Goal: Task Accomplishment & Management: Use online tool/utility

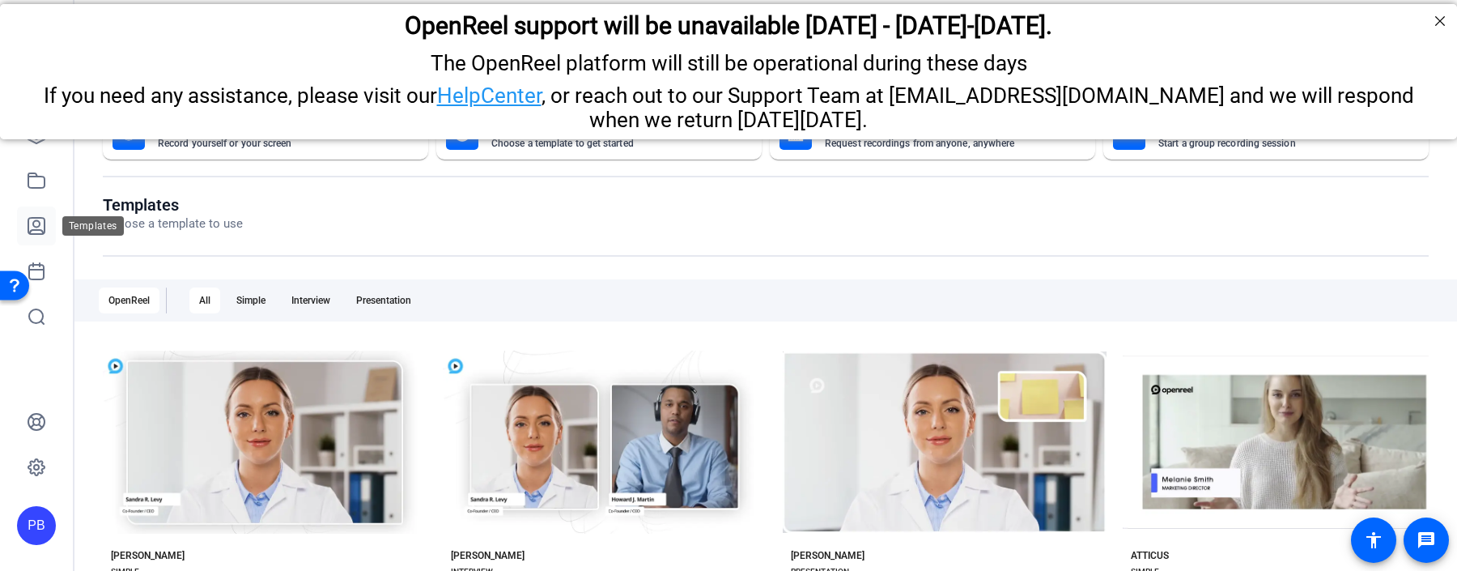
click at [35, 219] on icon at bounding box center [36, 226] width 16 height 16
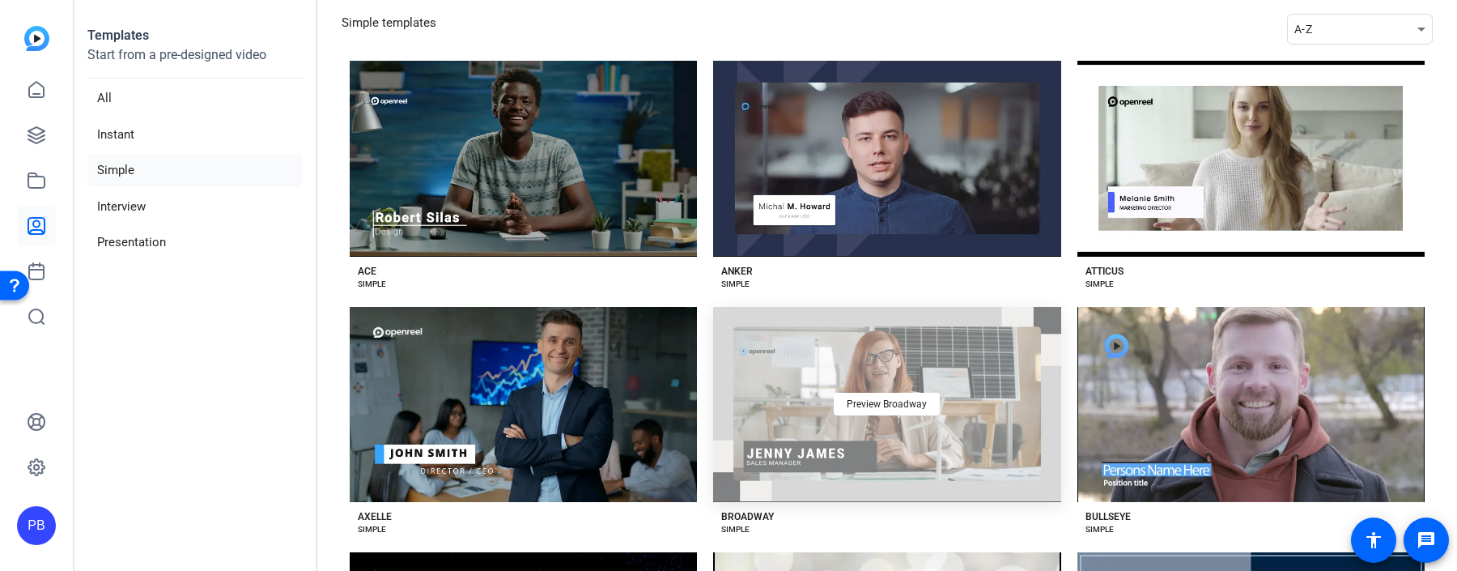
scroll to position [83, 0]
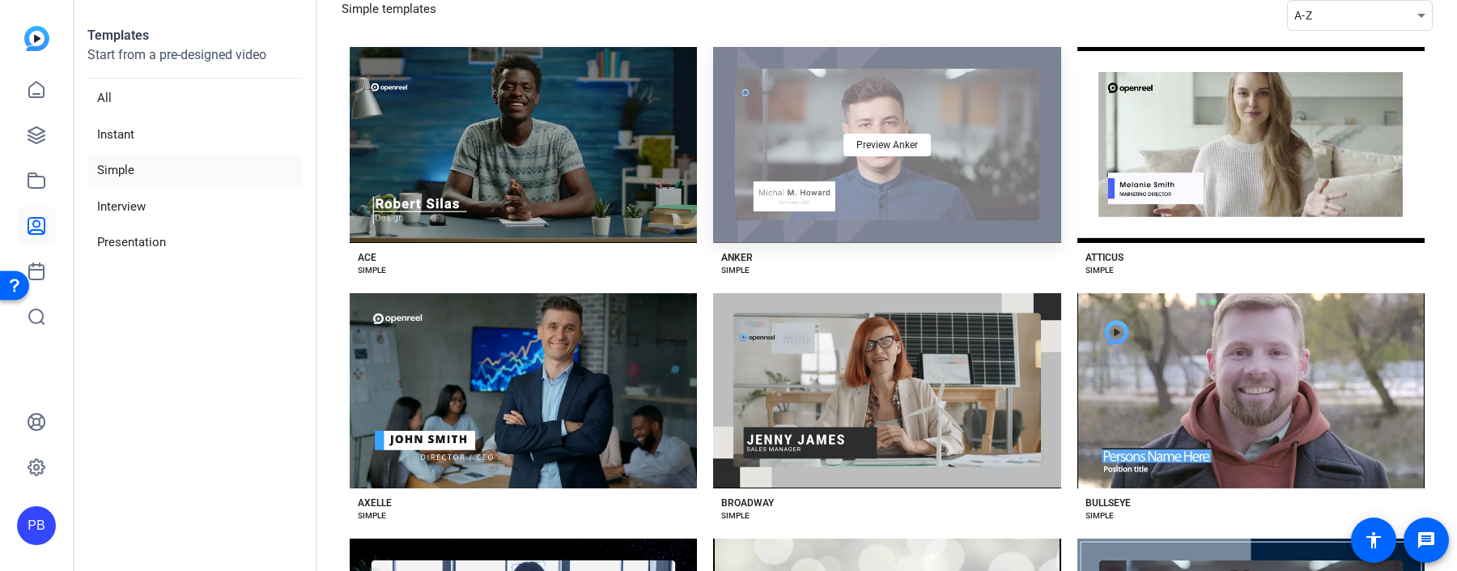
click at [925, 176] on div "Preview Anker" at bounding box center [886, 145] width 347 height 196
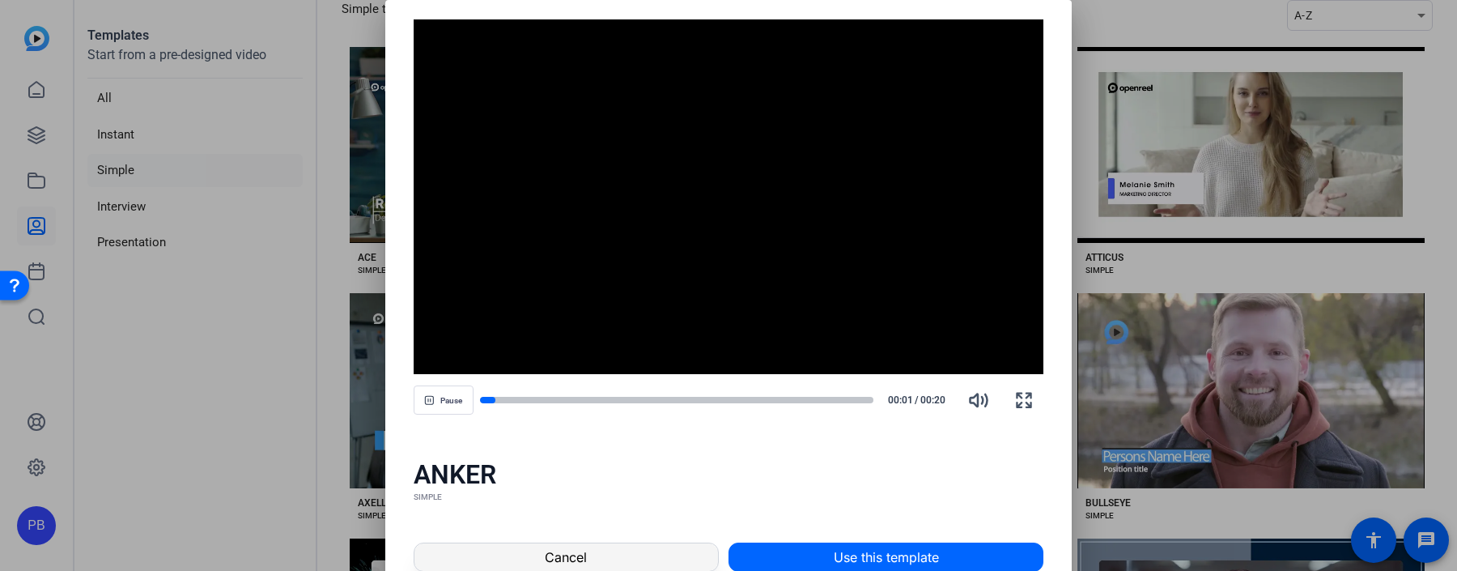
click at [688, 564] on span at bounding box center [567, 557] width 304 height 39
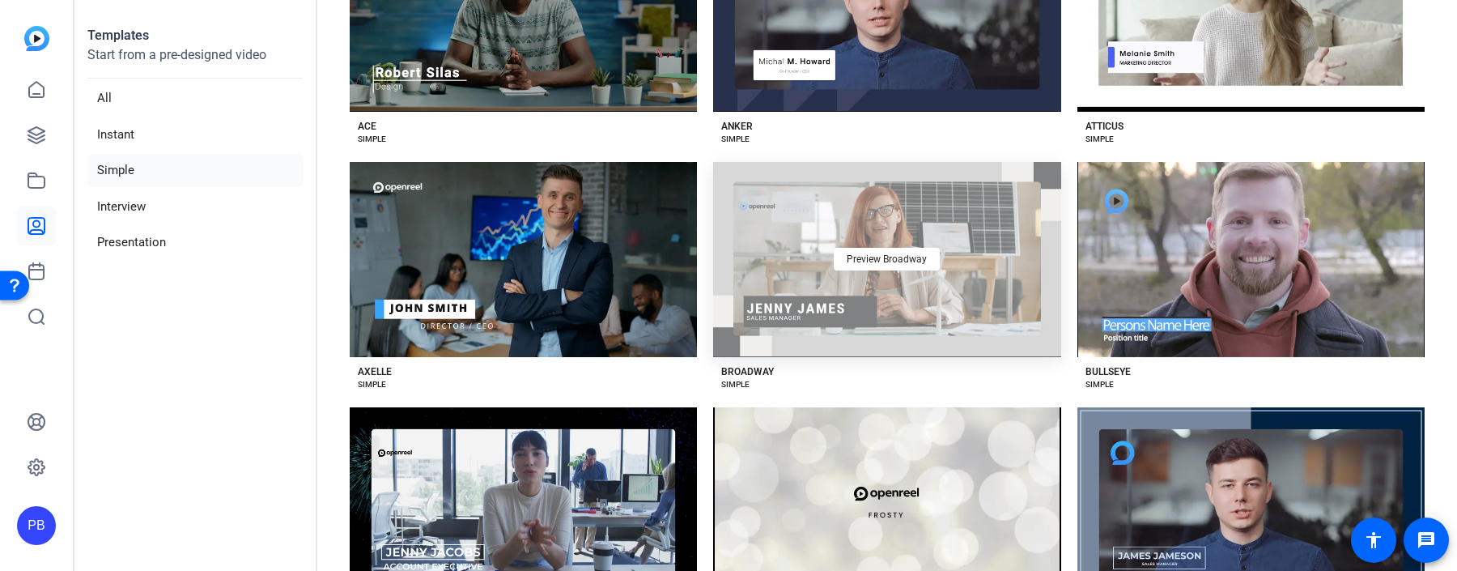
scroll to position [241, 0]
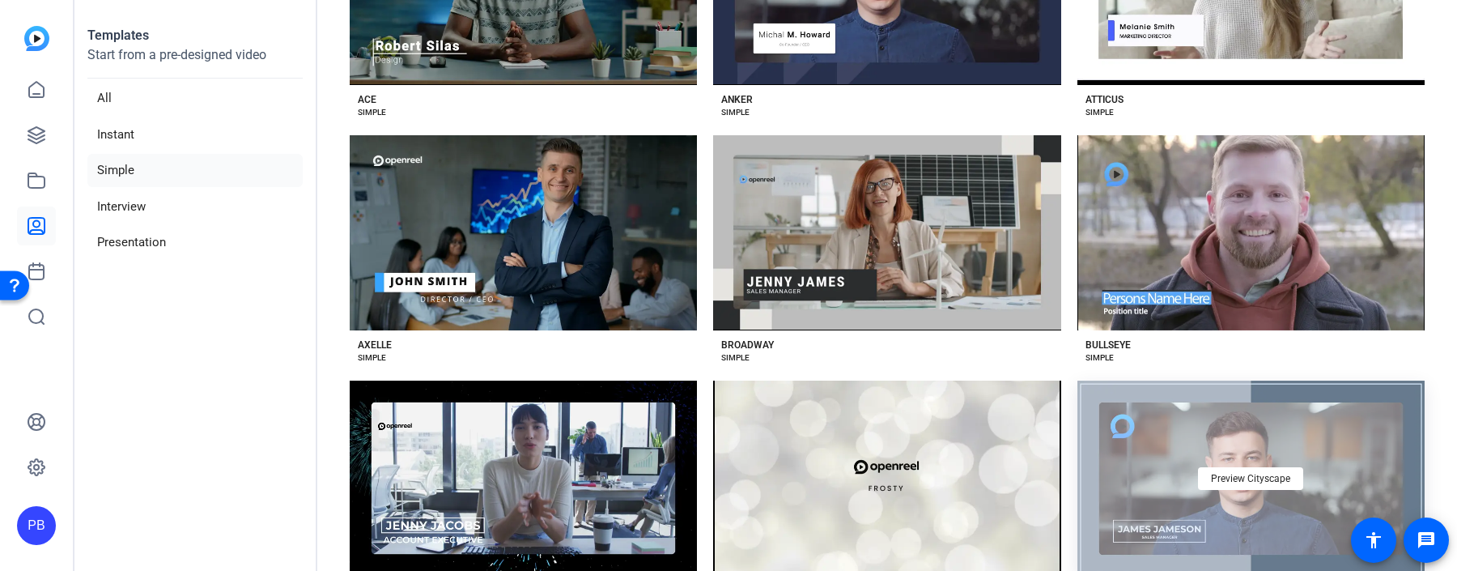
click at [1129, 470] on div "Preview Cityscape" at bounding box center [1251, 479] width 347 height 196
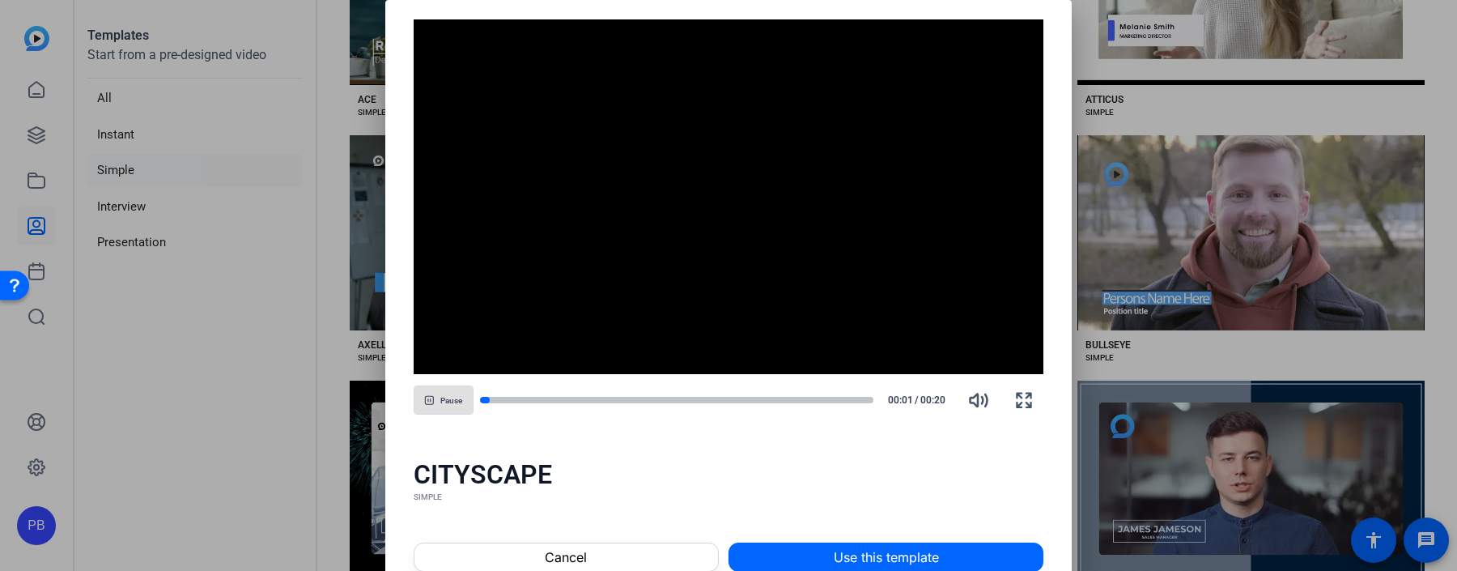
click at [869, 553] on span "Use this template" at bounding box center [886, 556] width 105 height 19
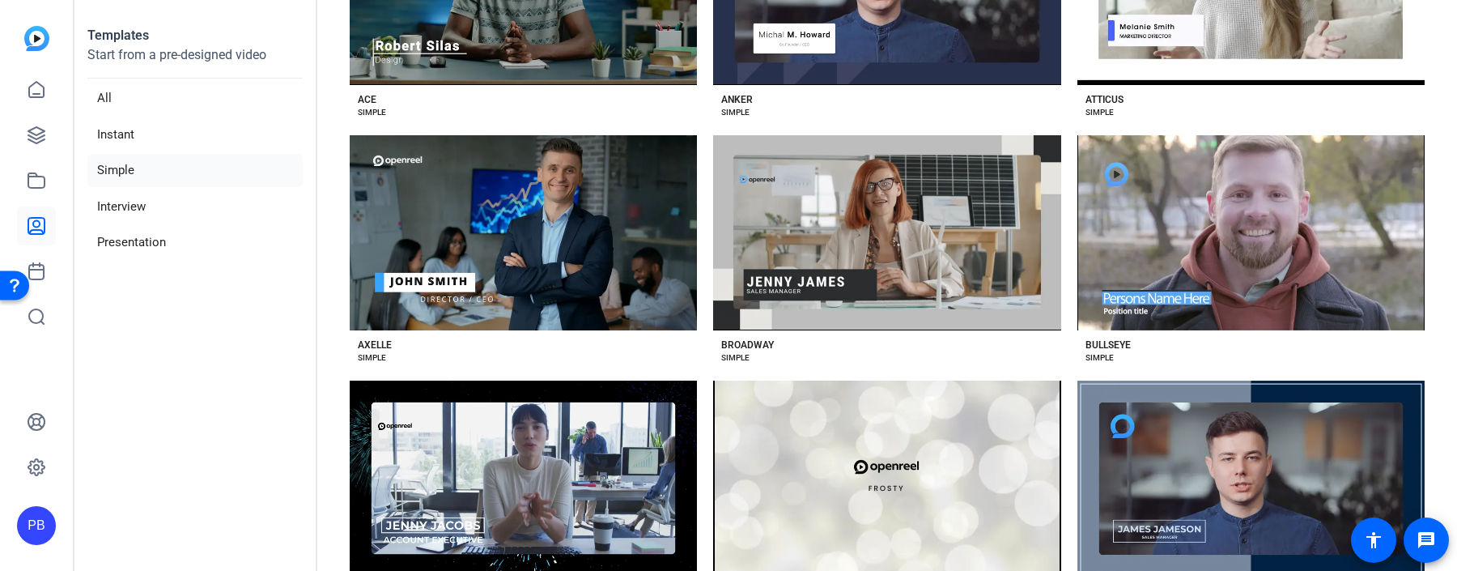
scroll to position [245, 0]
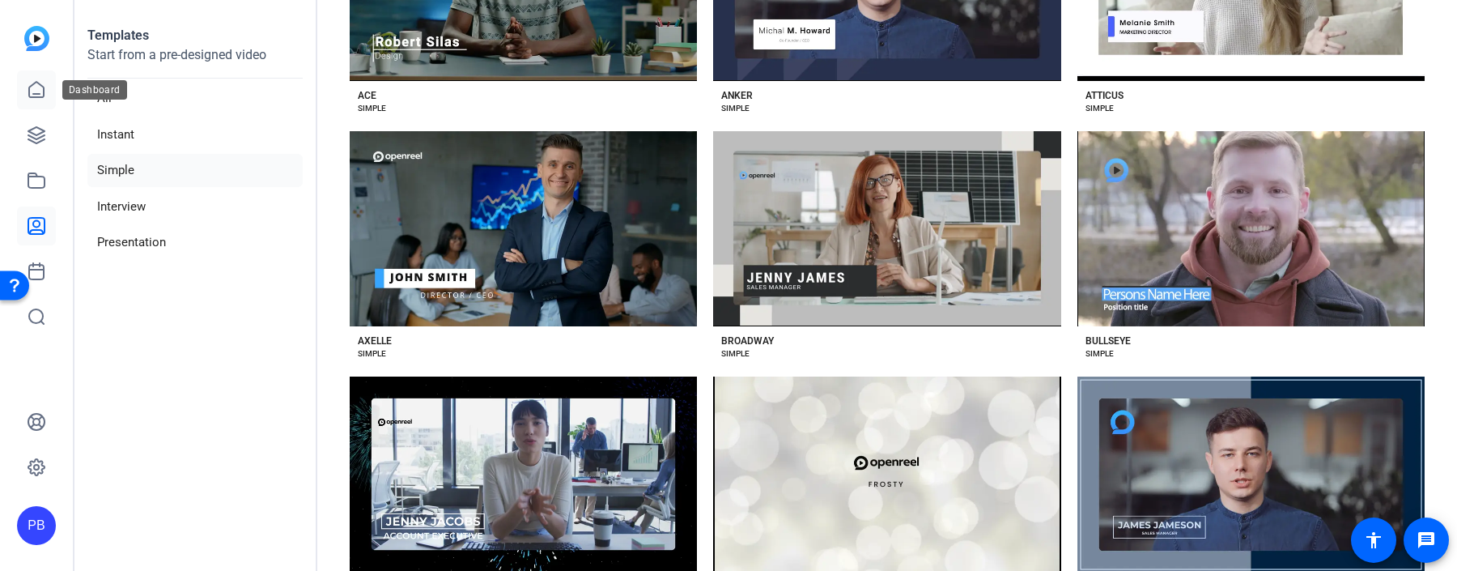
click at [42, 91] on icon at bounding box center [36, 89] width 19 height 19
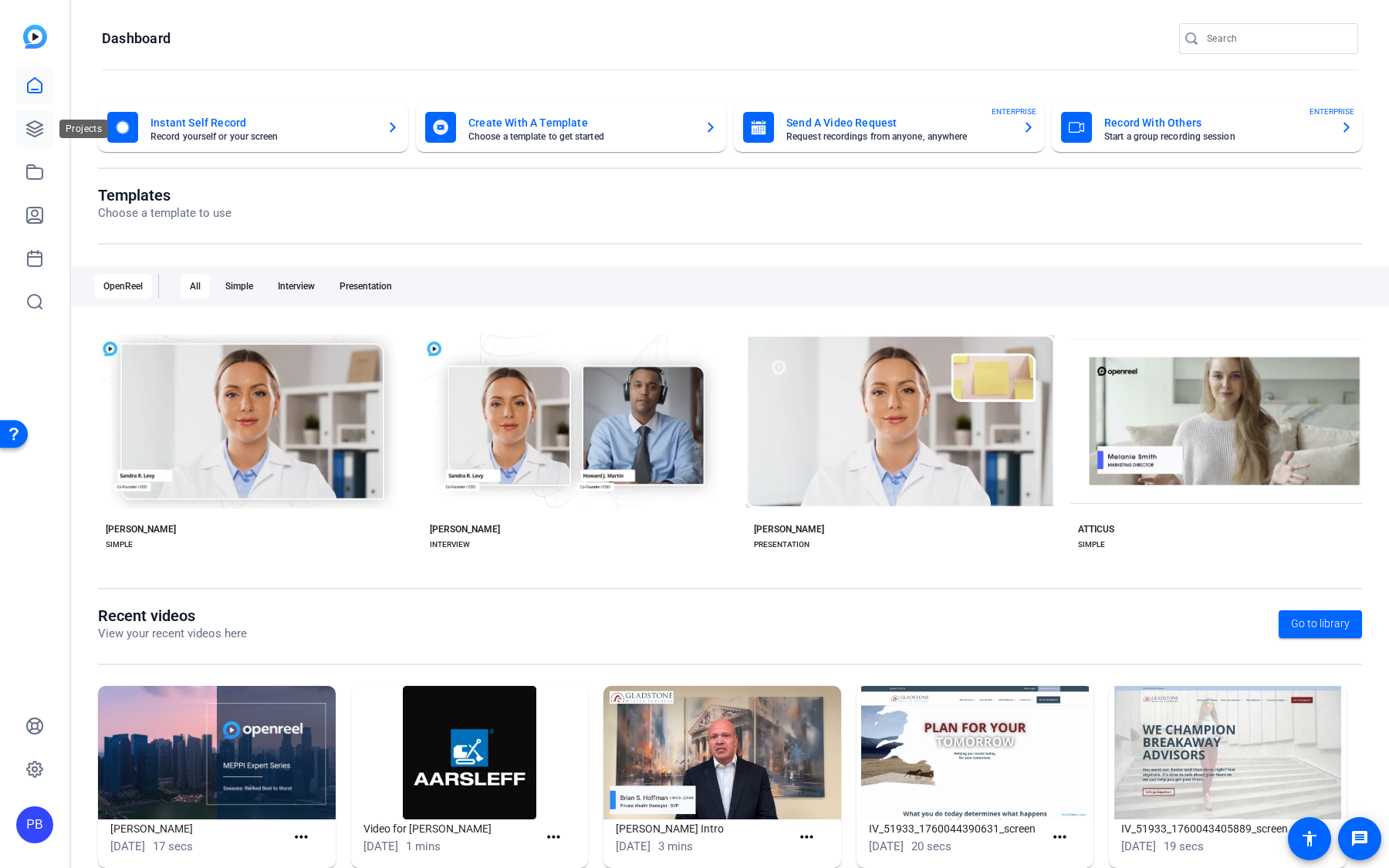
click at [31, 124] on icon at bounding box center [34, 129] width 18 height 18
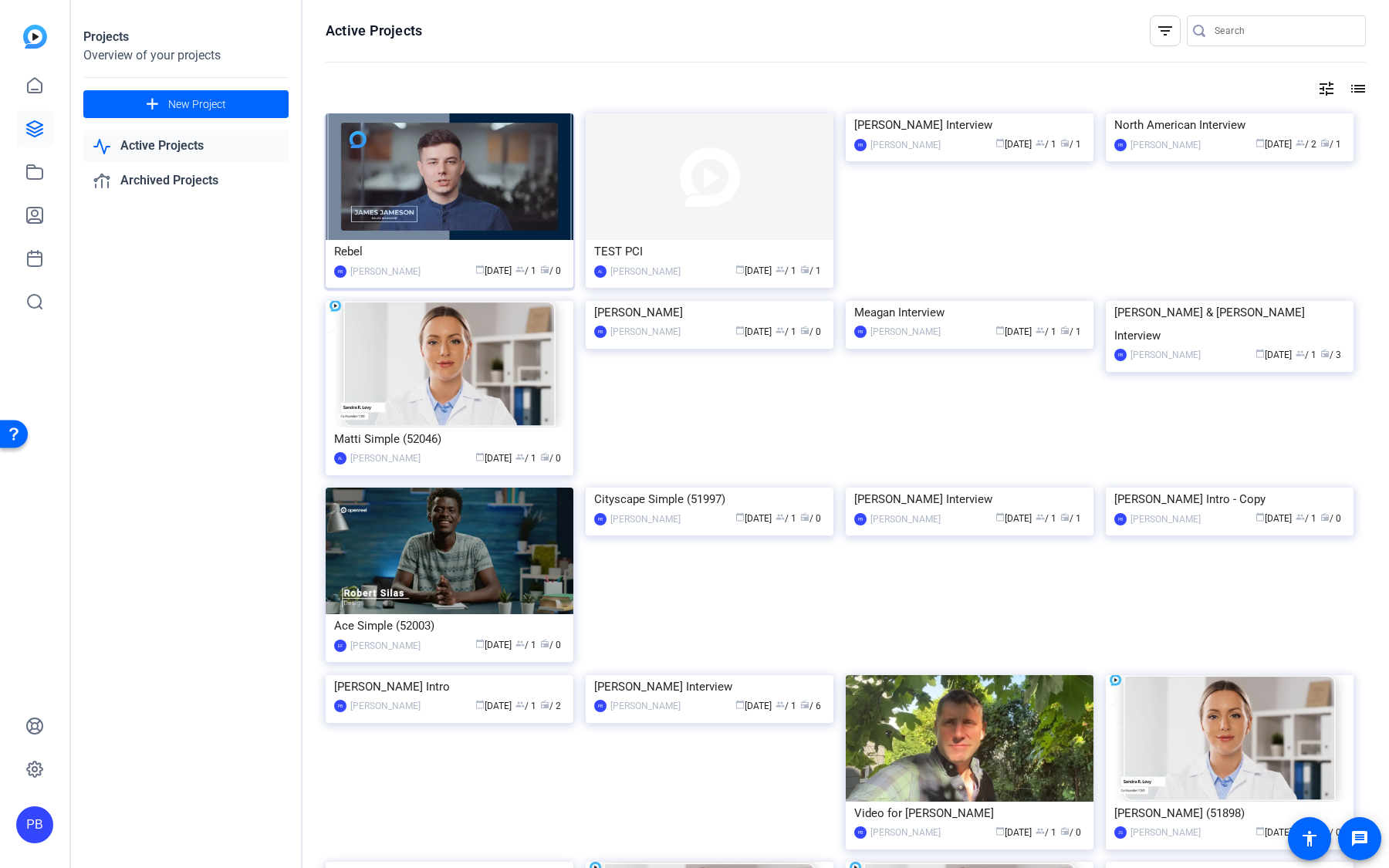
click at [514, 214] on img at bounding box center [450, 176] width 248 height 127
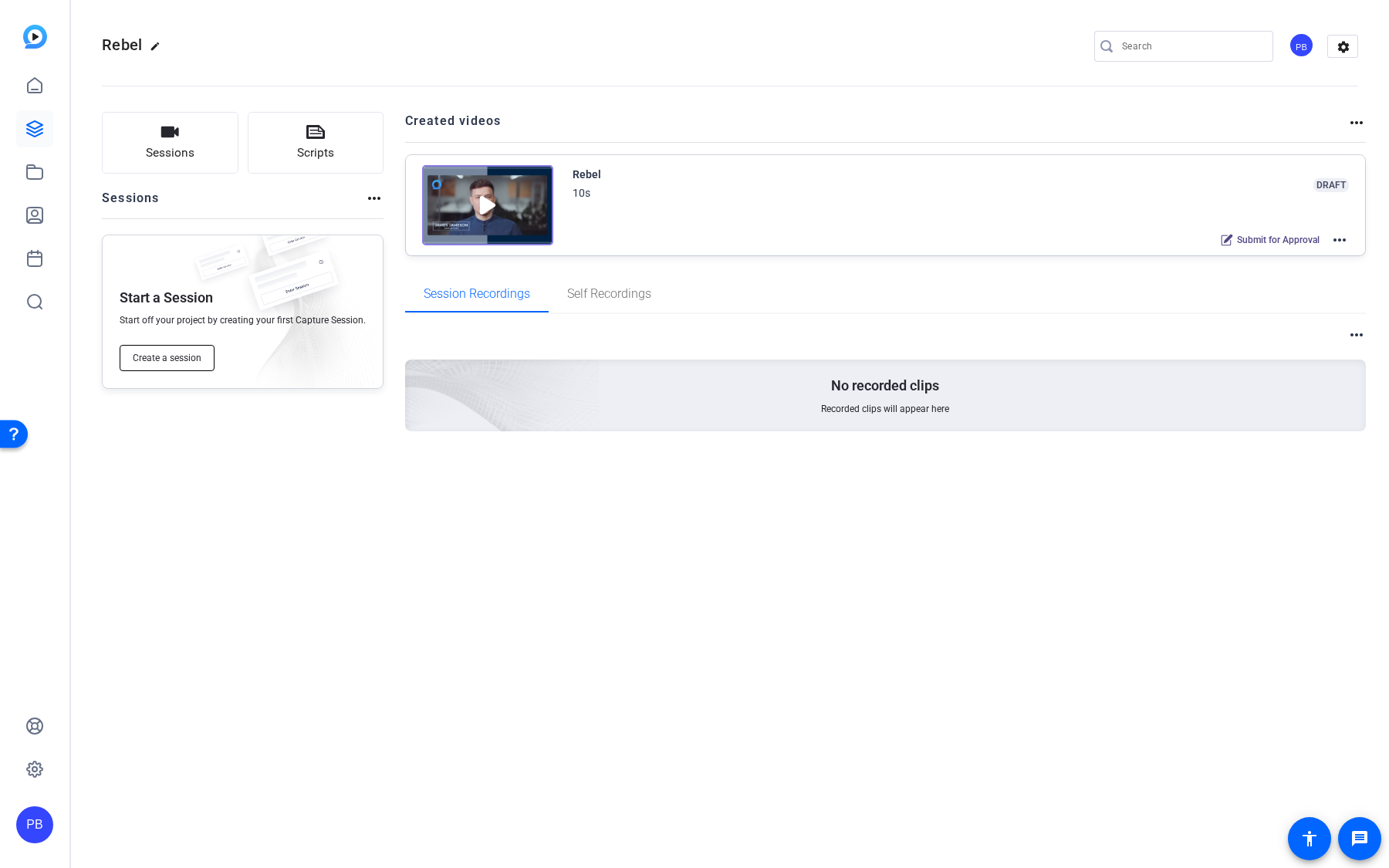
click at [186, 357] on span "Create a session" at bounding box center [167, 357] width 69 height 12
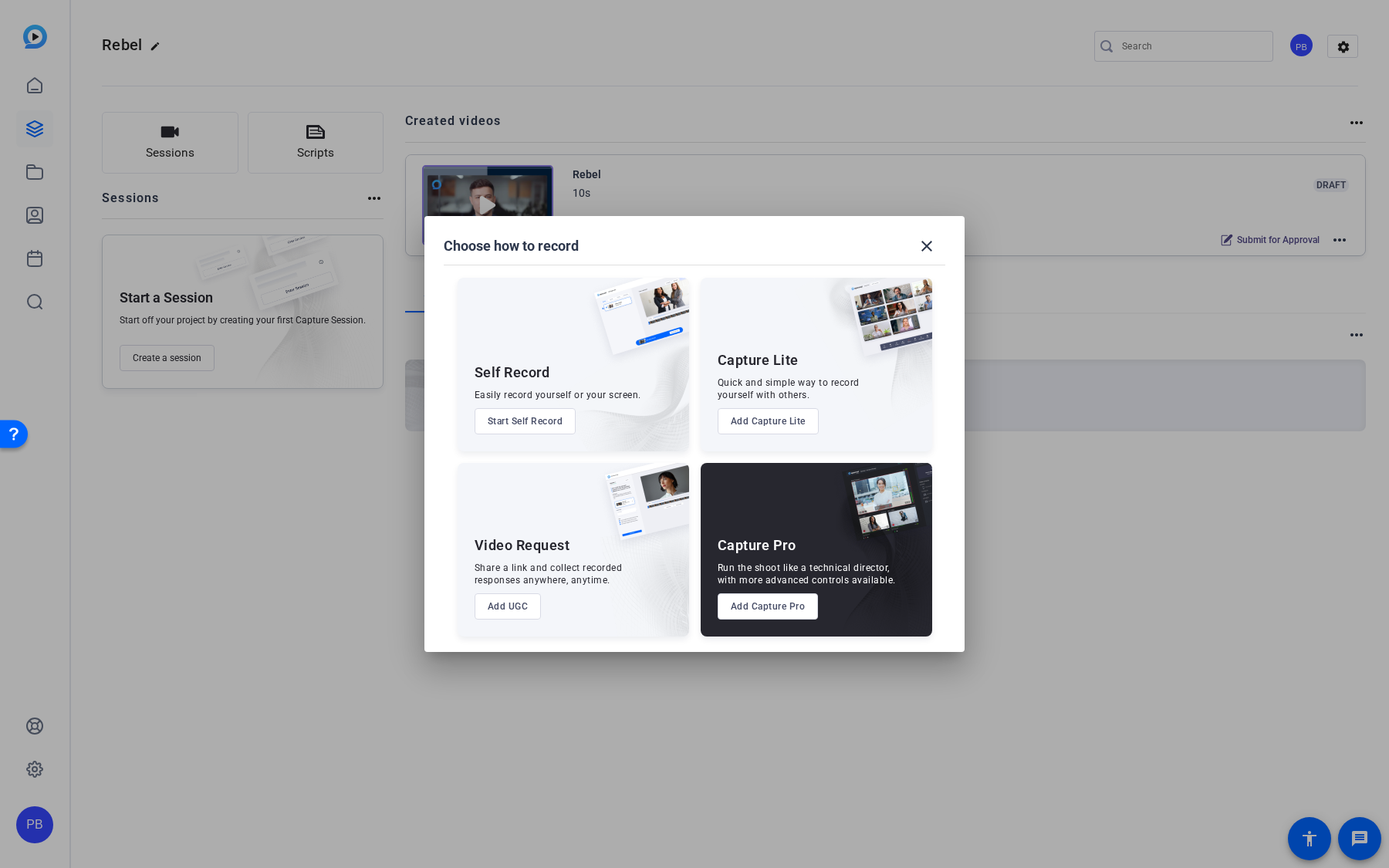
click at [750, 543] on button "Add Capture Pro" at bounding box center [768, 607] width 101 height 27
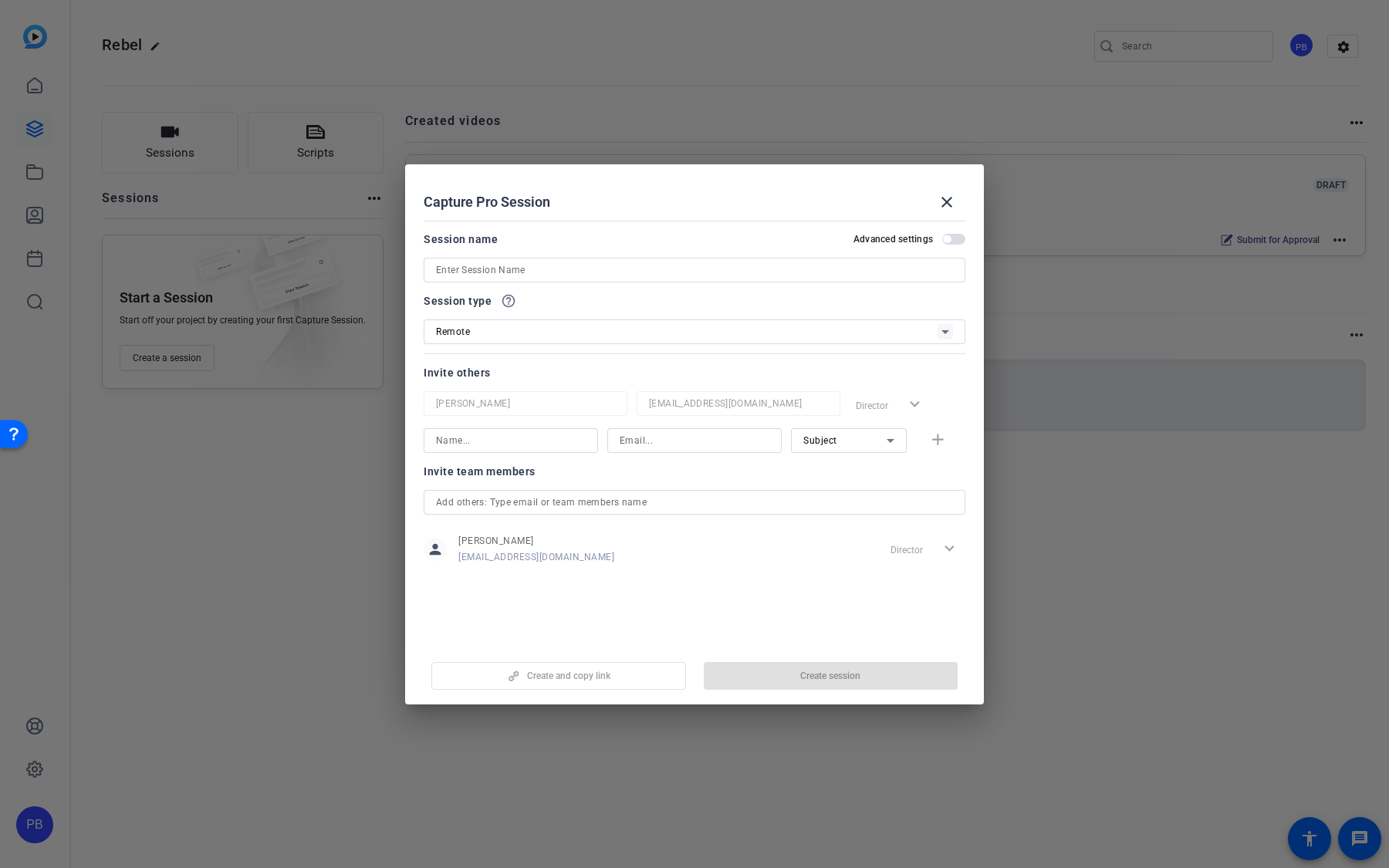
click at [669, 279] on div at bounding box center [694, 270] width 517 height 25
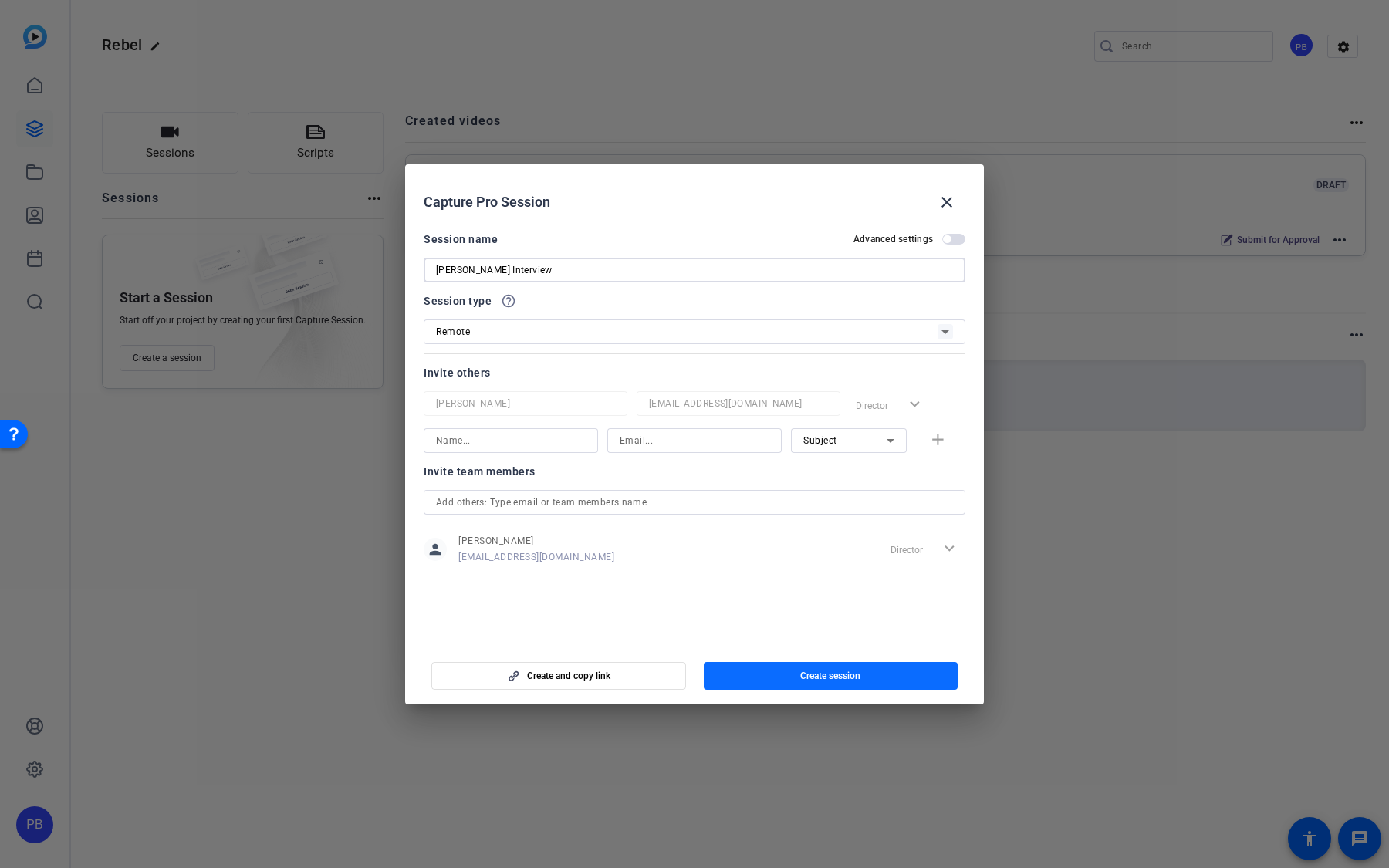
type input "Phil Aaron Interview"
click at [888, 543] on span "button" at bounding box center [830, 676] width 255 height 37
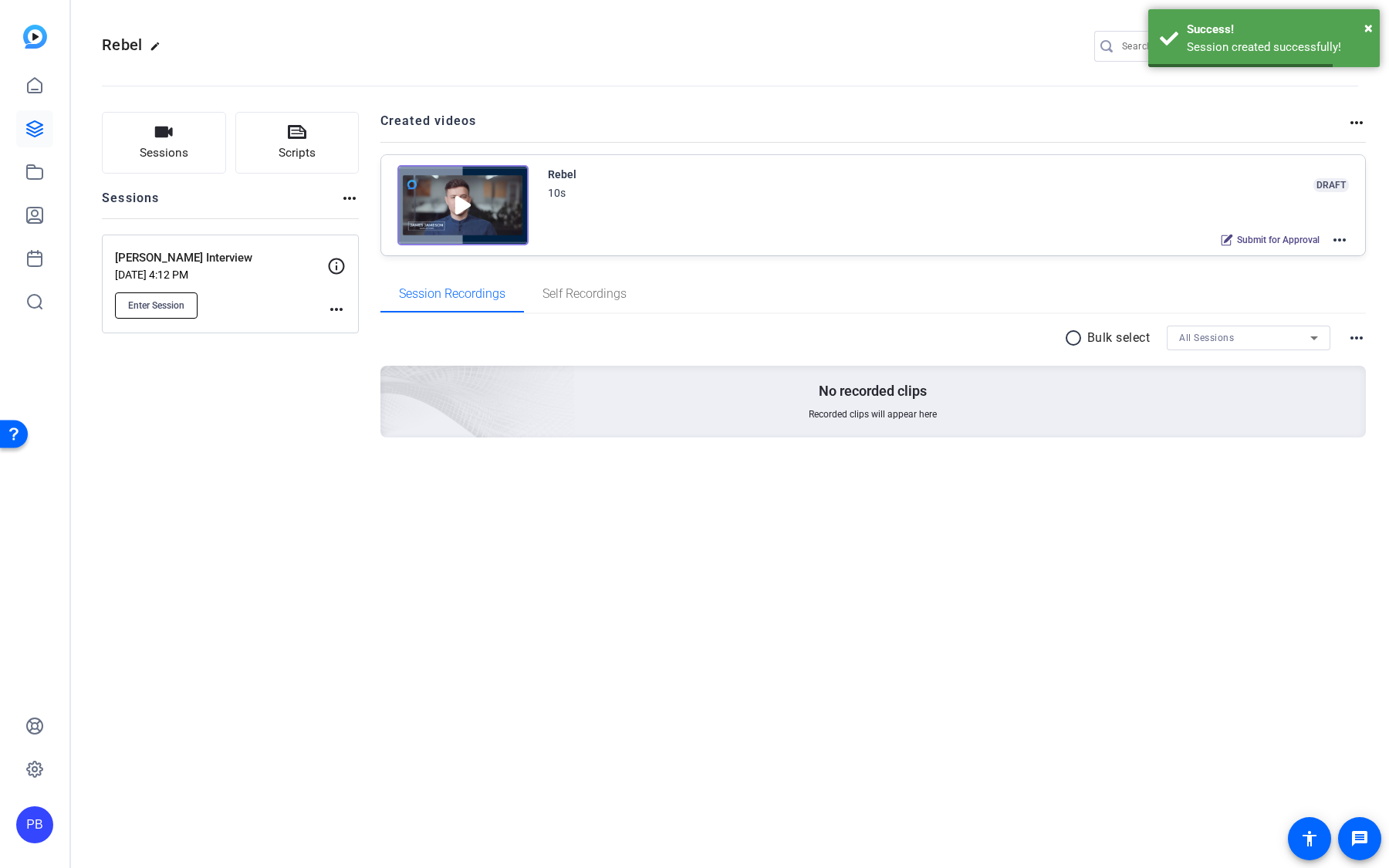
click at [181, 311] on button "Enter Session" at bounding box center [156, 306] width 83 height 27
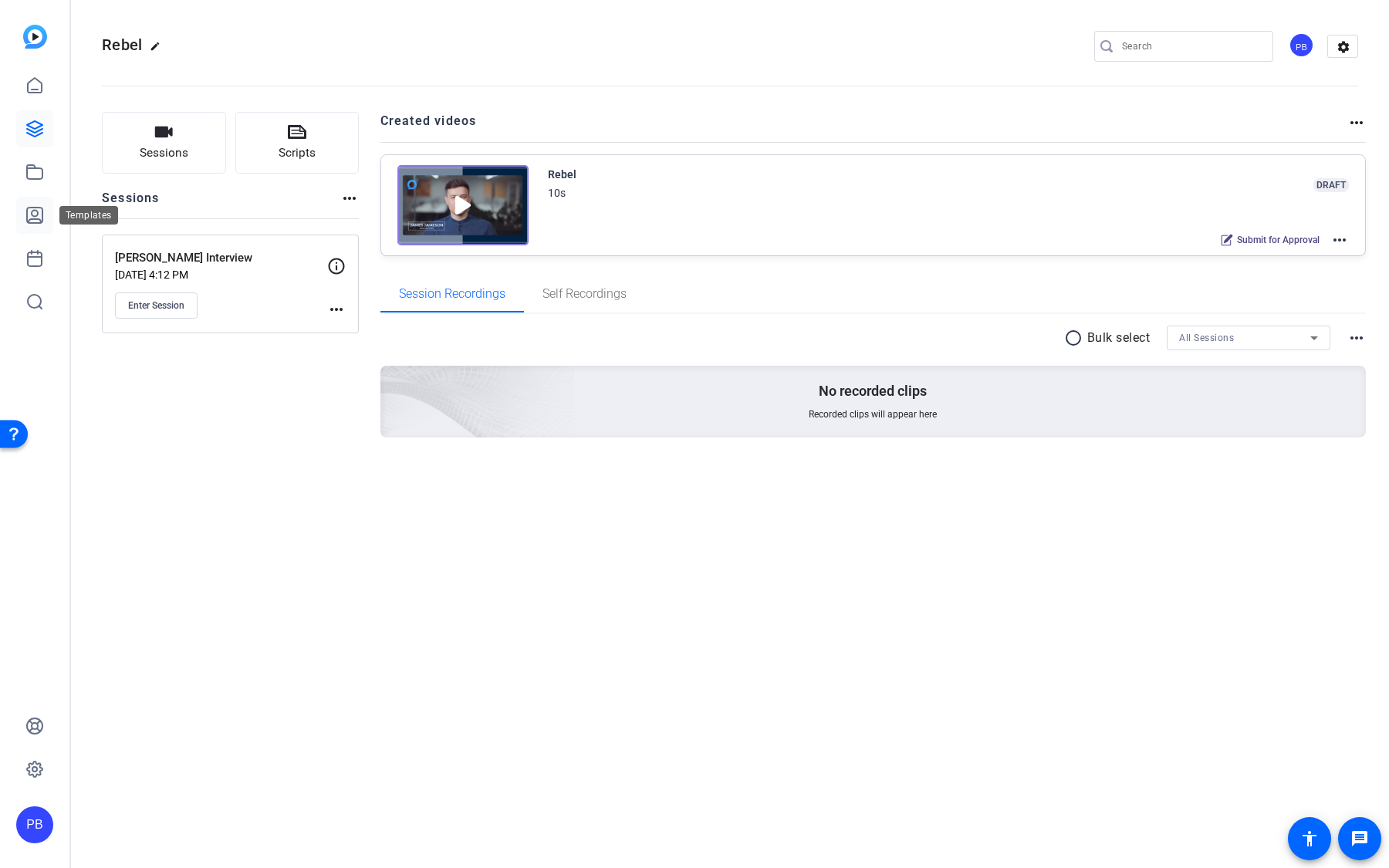
click at [31, 214] on icon at bounding box center [34, 215] width 15 height 15
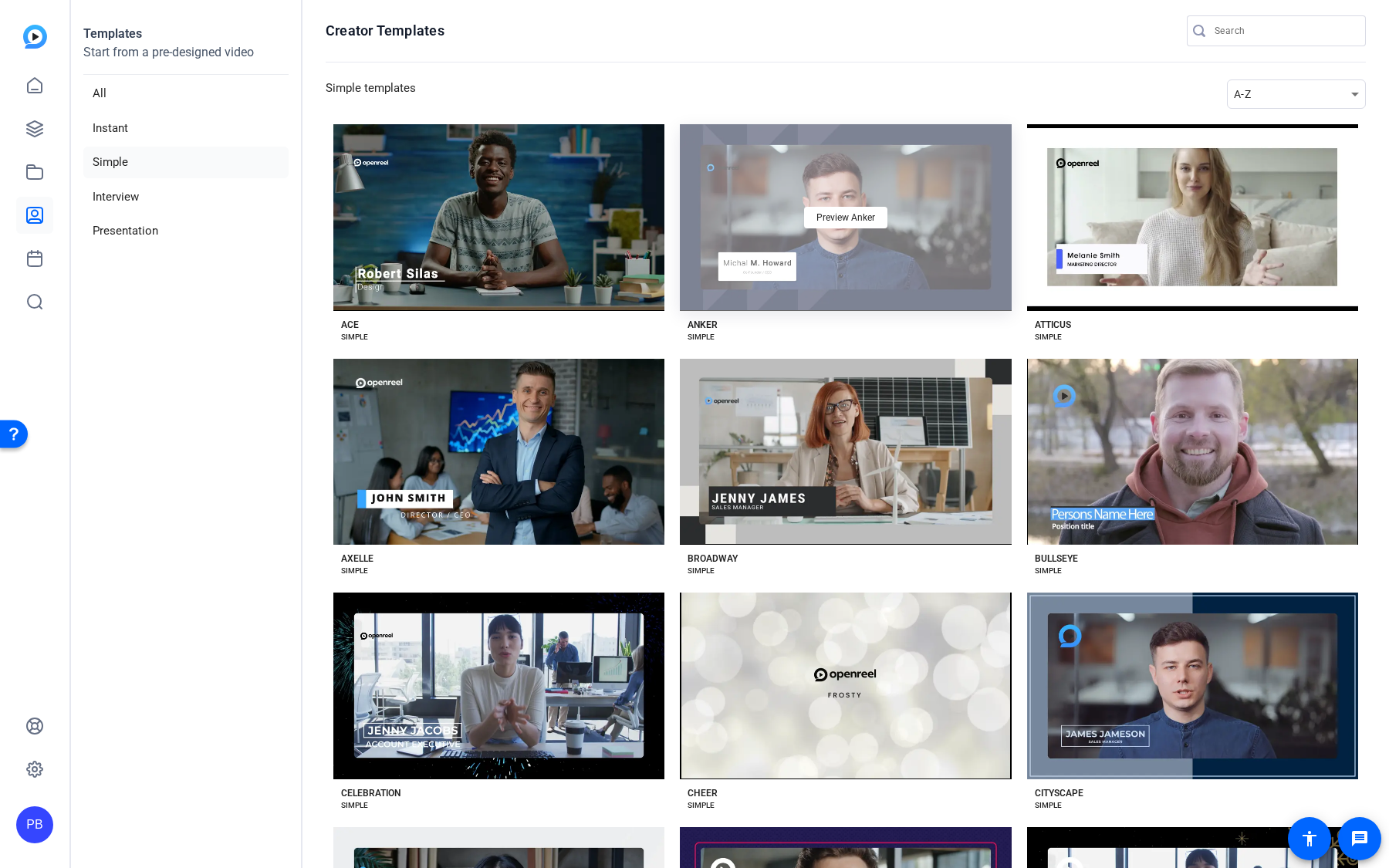
click at [759, 274] on div "Preview Anker" at bounding box center [845, 217] width 331 height 187
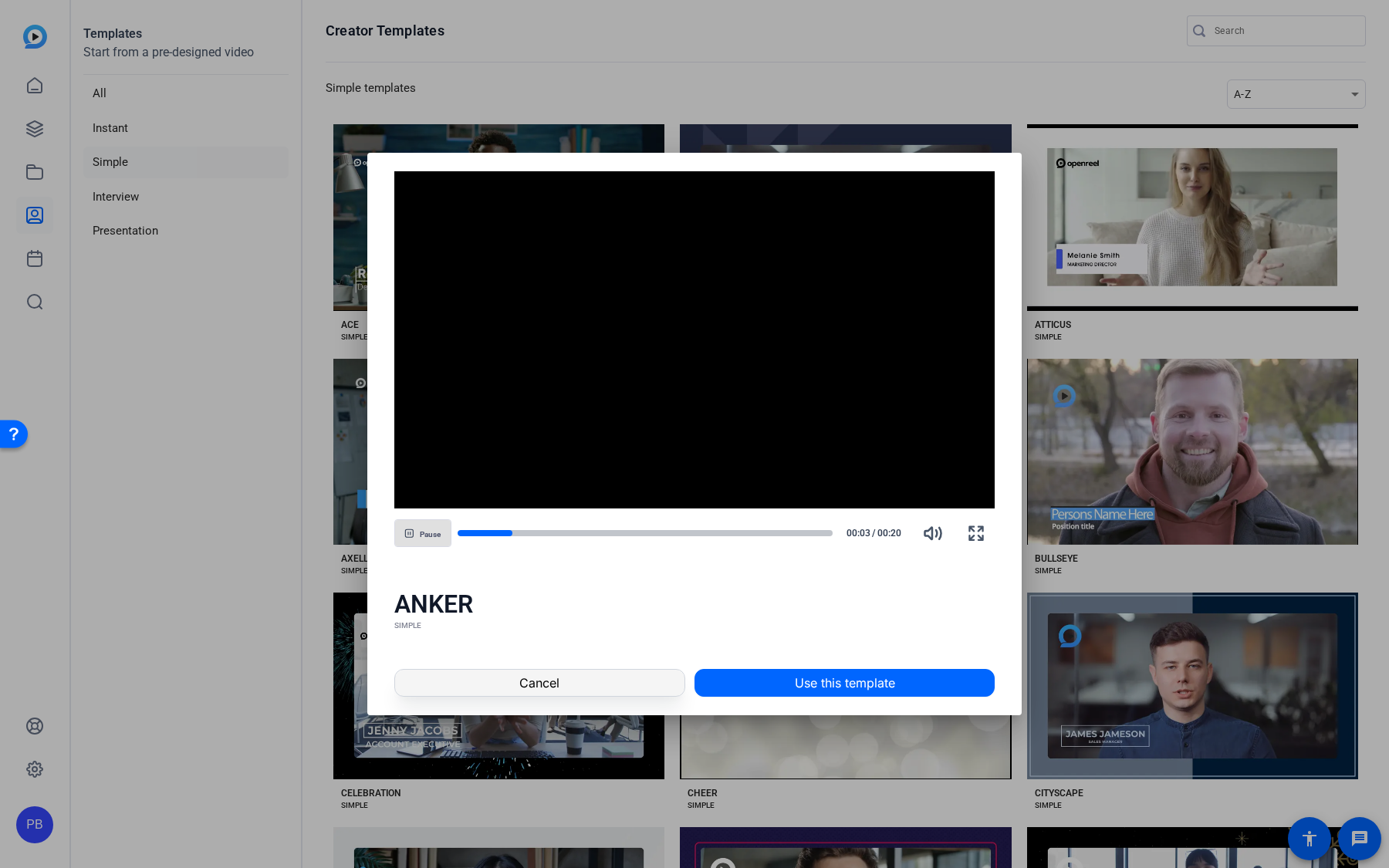
click at [604, 543] on span at bounding box center [541, 682] width 290 height 37
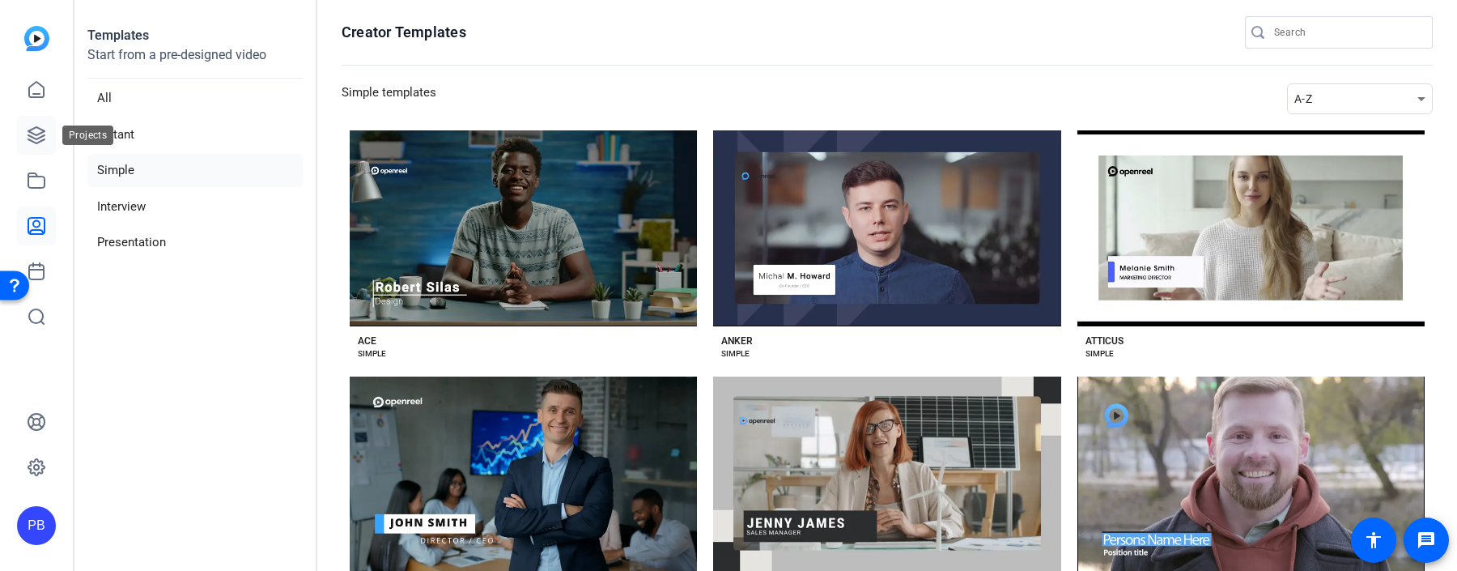
click at [37, 137] on icon at bounding box center [36, 135] width 19 height 19
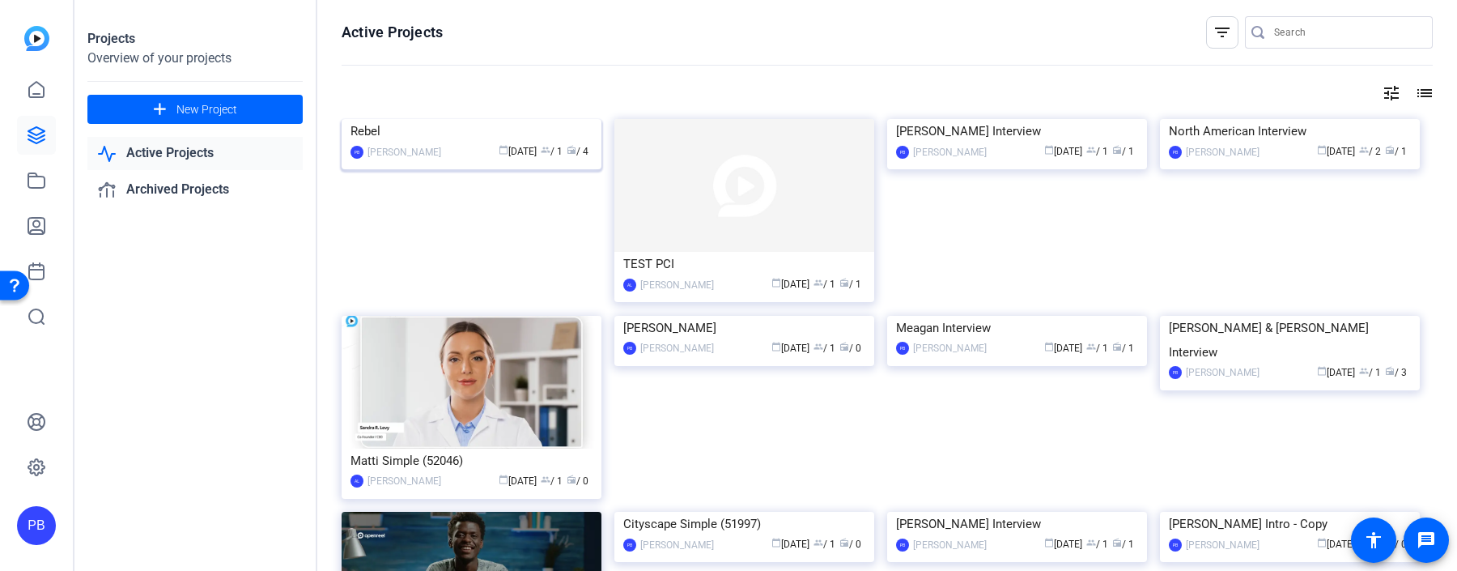
click at [524, 119] on img at bounding box center [472, 119] width 260 height 0
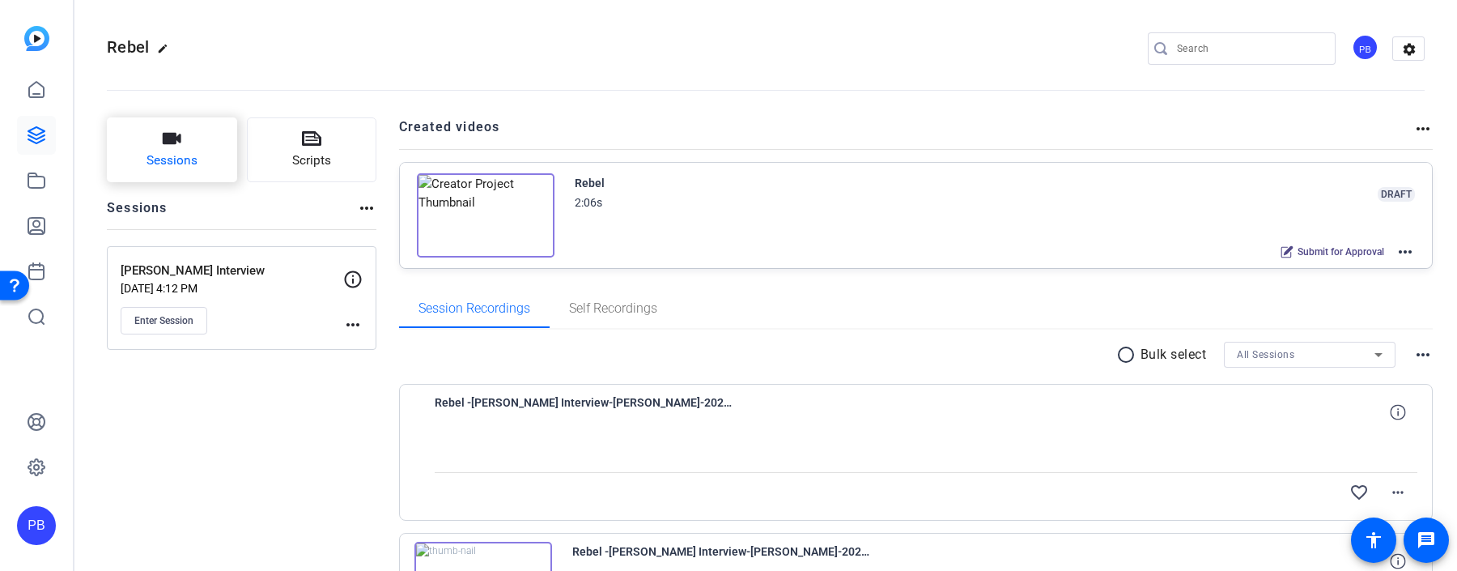
click at [194, 144] on button "Sessions" at bounding box center [172, 149] width 130 height 65
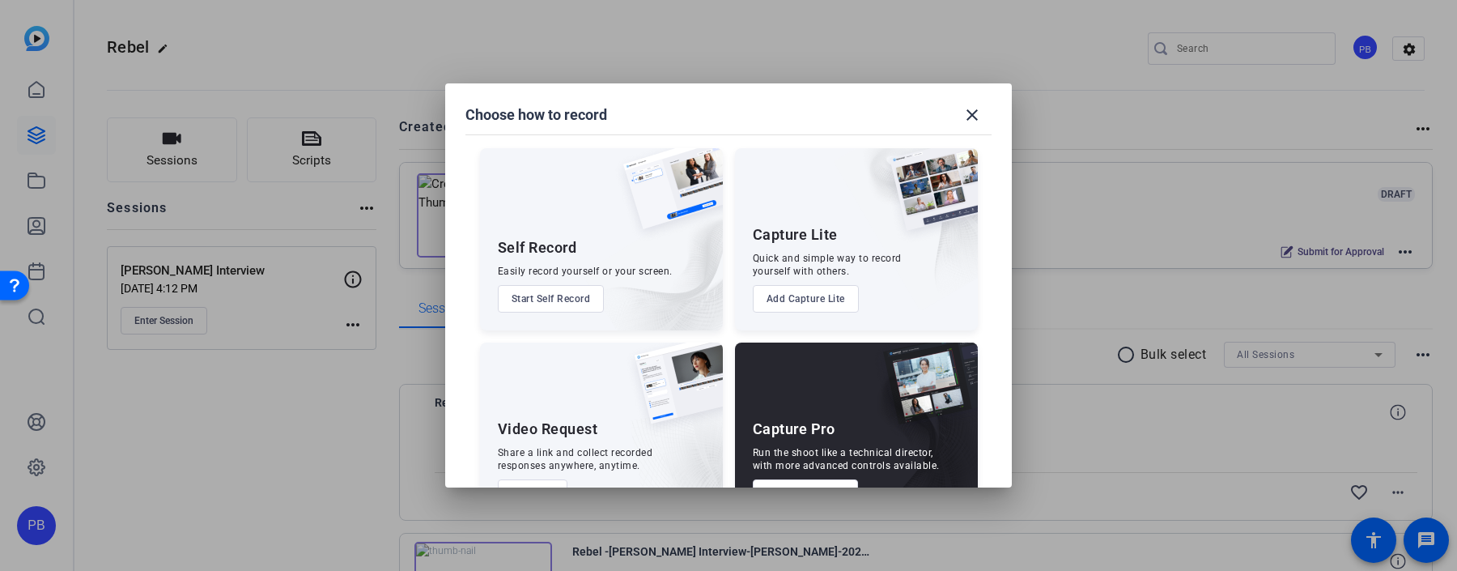
scroll to position [53, 0]
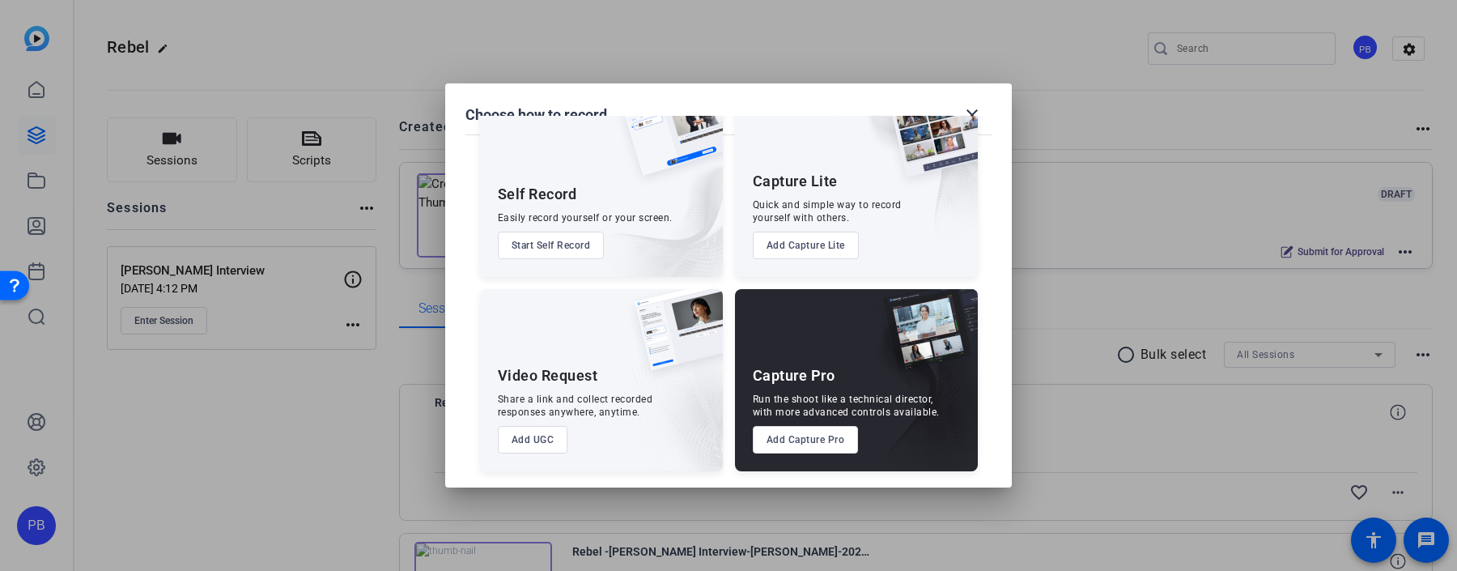
click at [542, 436] on button "Add UGC" at bounding box center [533, 440] width 70 height 28
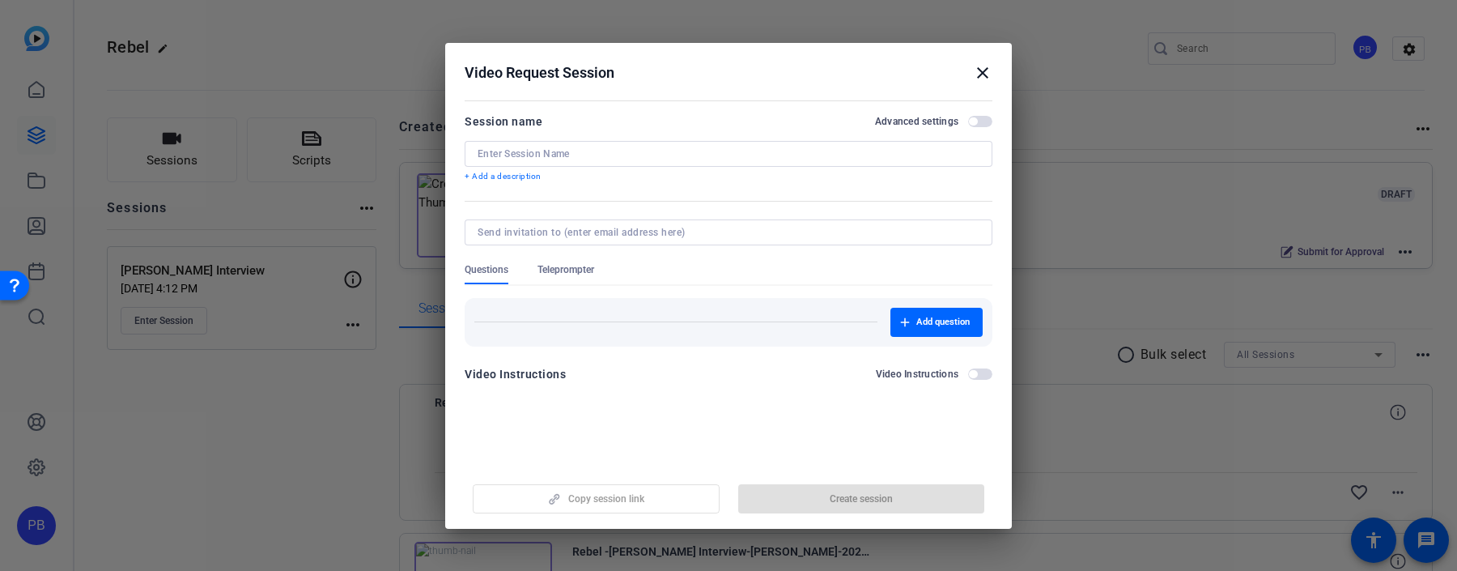
click at [632, 152] on input at bounding box center [729, 153] width 502 height 13
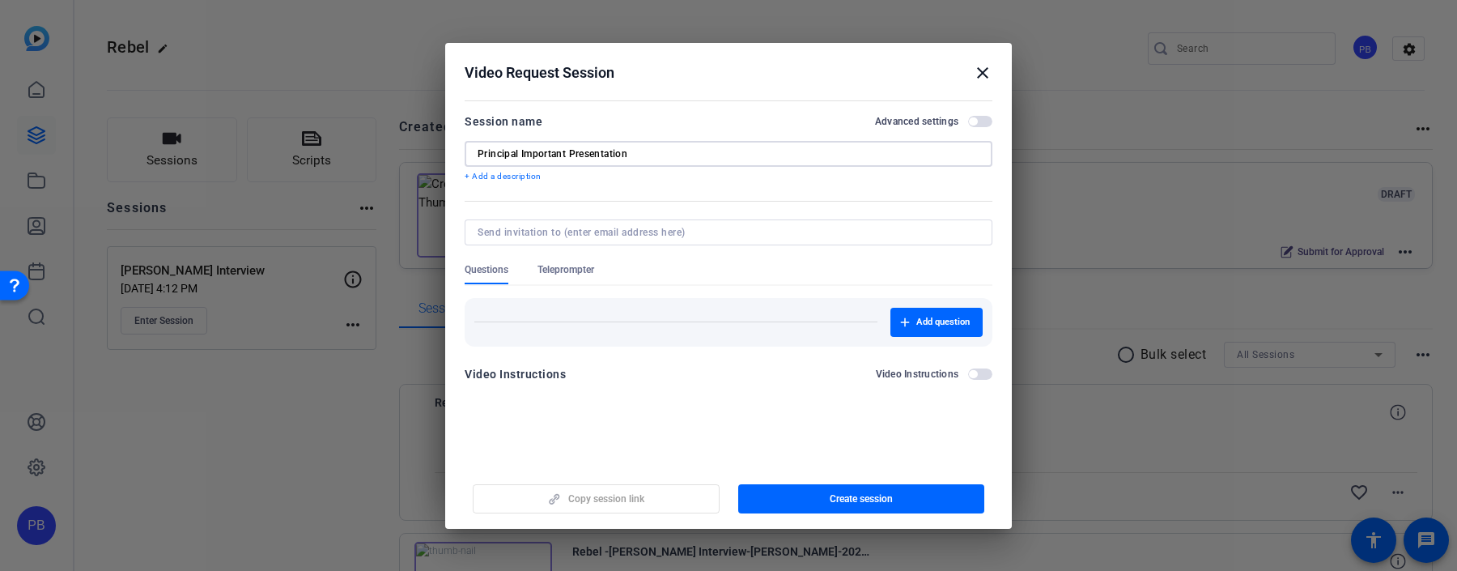
type input "Principal Important Presentation"
click at [977, 371] on span "button" at bounding box center [973, 374] width 8 height 8
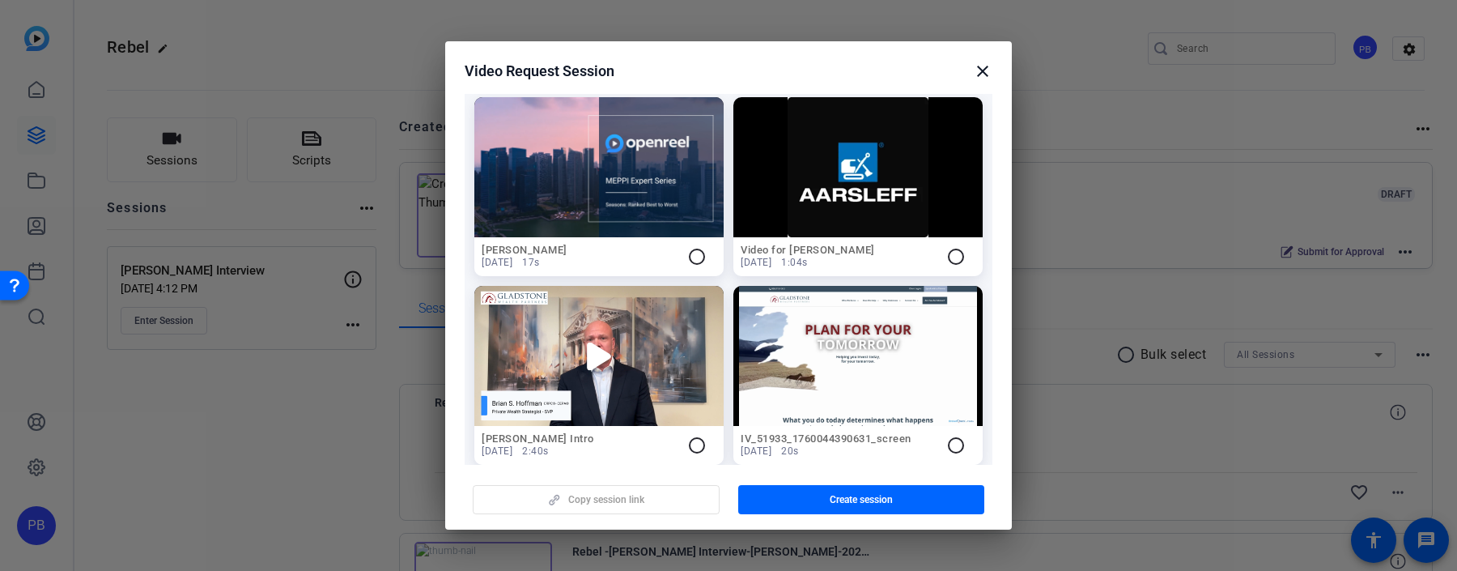
scroll to position [0, 0]
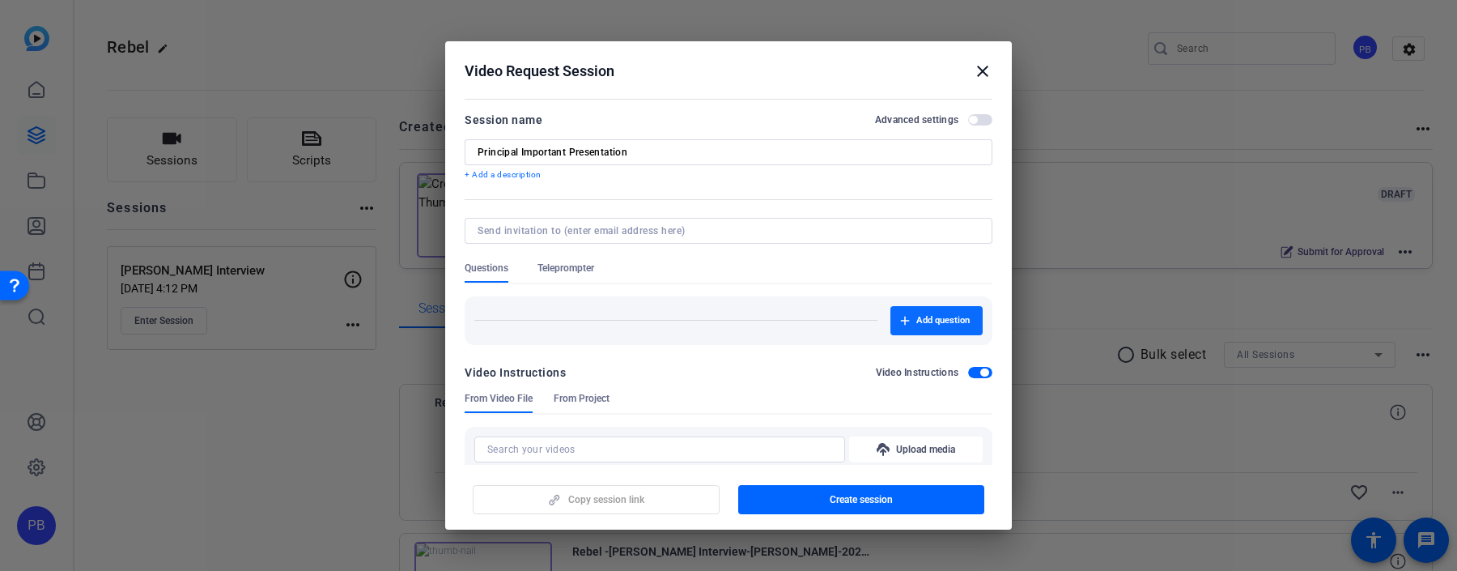
click at [949, 334] on span "button" at bounding box center [937, 320] width 92 height 39
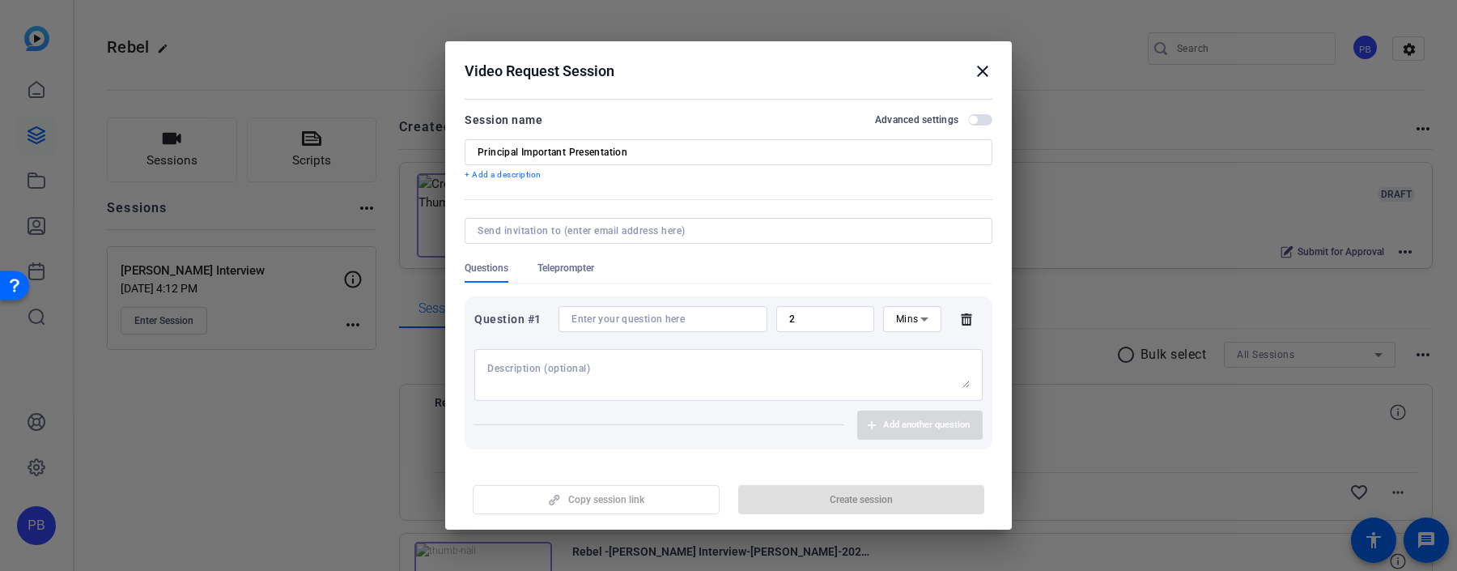
click at [686, 322] on input at bounding box center [663, 319] width 183 height 13
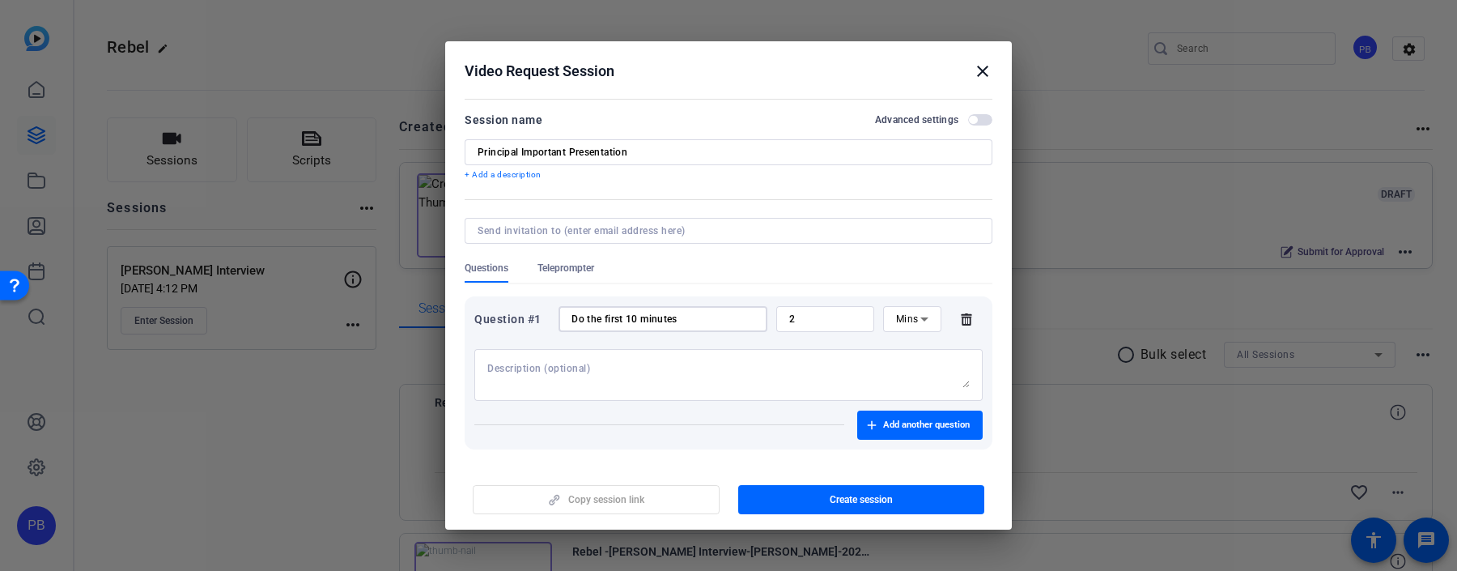
type input "Do the first 10 minutes"
drag, startPoint x: 816, startPoint y: 316, endPoint x: 755, endPoint y: 316, distance: 60.7
click at [759, 316] on div "Question #1 Do the first 10 minutes 2 Mins" at bounding box center [728, 319] width 508 height 26
type input "10"
click at [895, 428] on span "Add another question" at bounding box center [926, 425] width 87 height 13
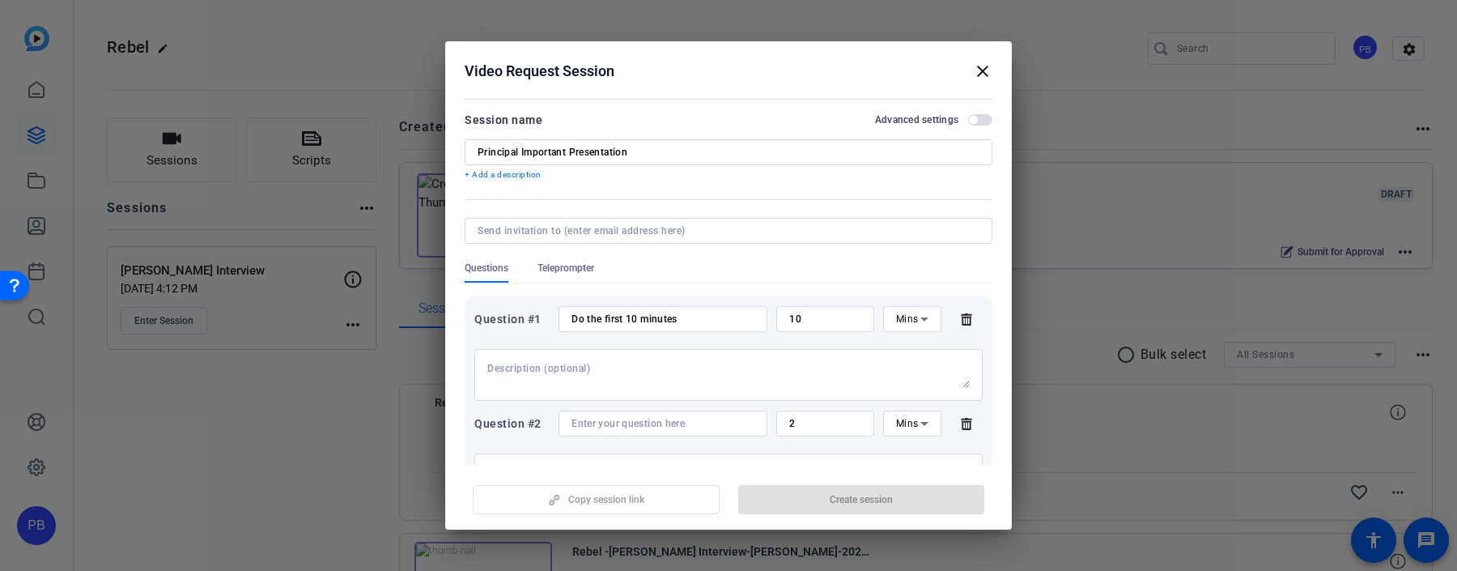
click at [965, 418] on icon at bounding box center [966, 424] width 11 height 12
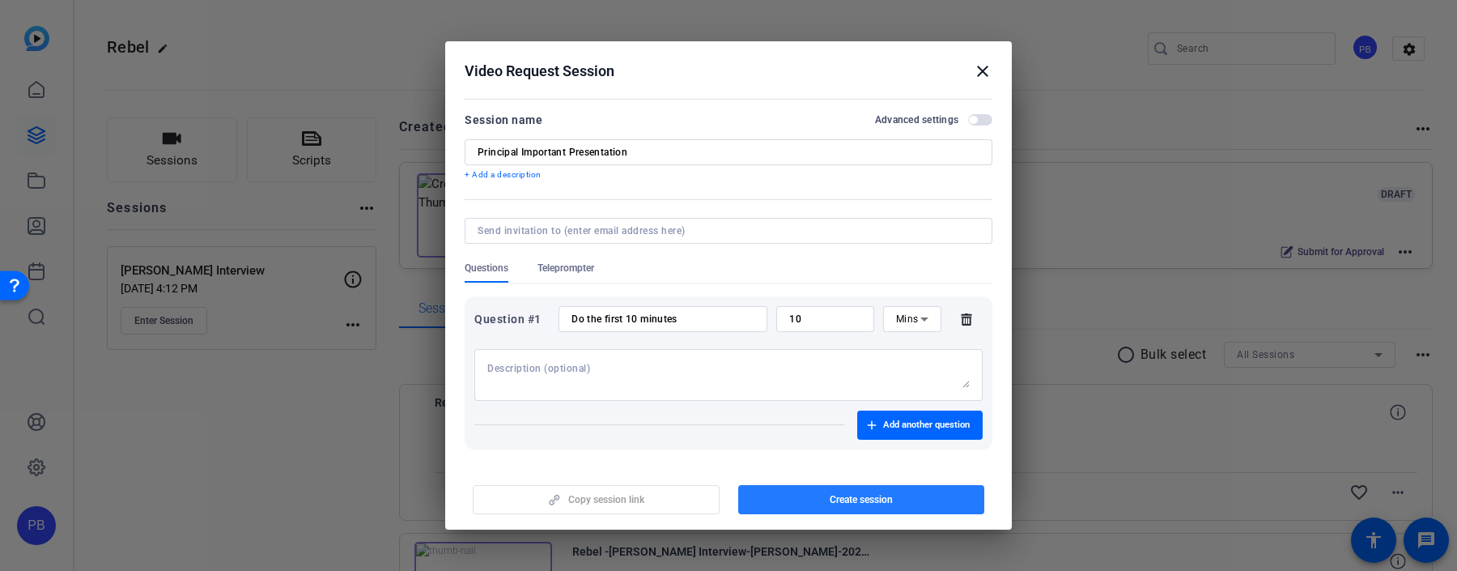
click at [809, 496] on span "button" at bounding box center [861, 499] width 247 height 39
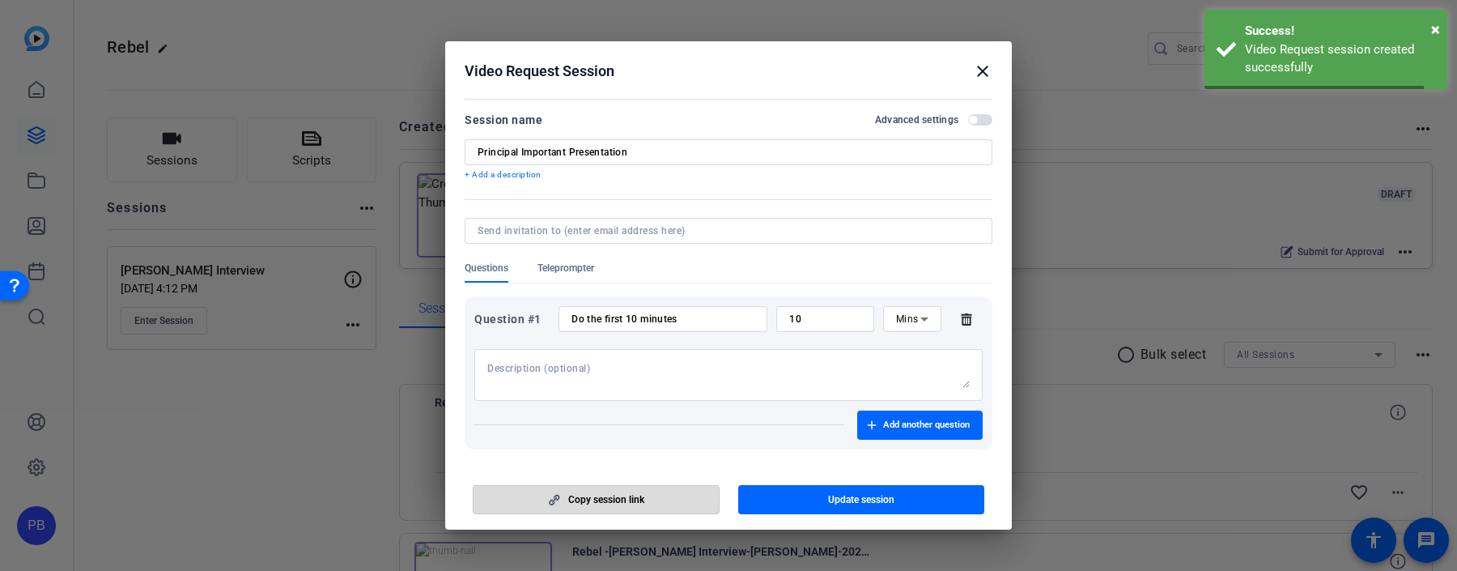
click at [683, 511] on span "button" at bounding box center [596, 499] width 245 height 39
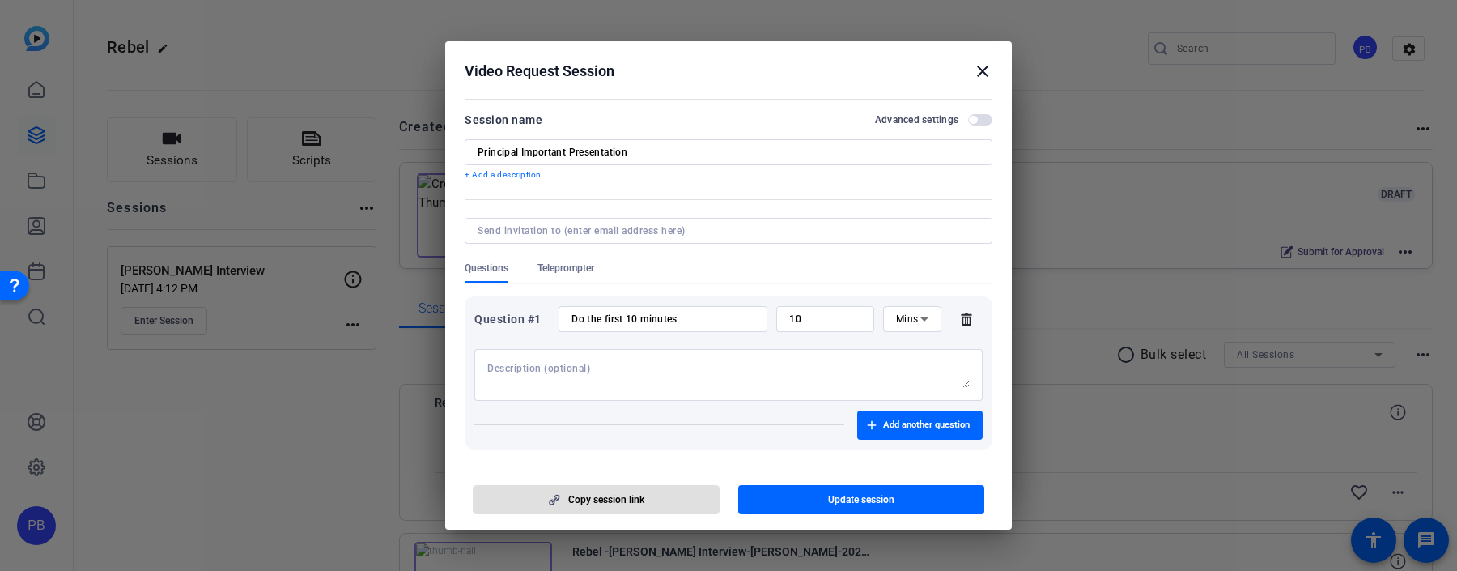
click at [986, 73] on mat-icon "close" at bounding box center [982, 71] width 19 height 19
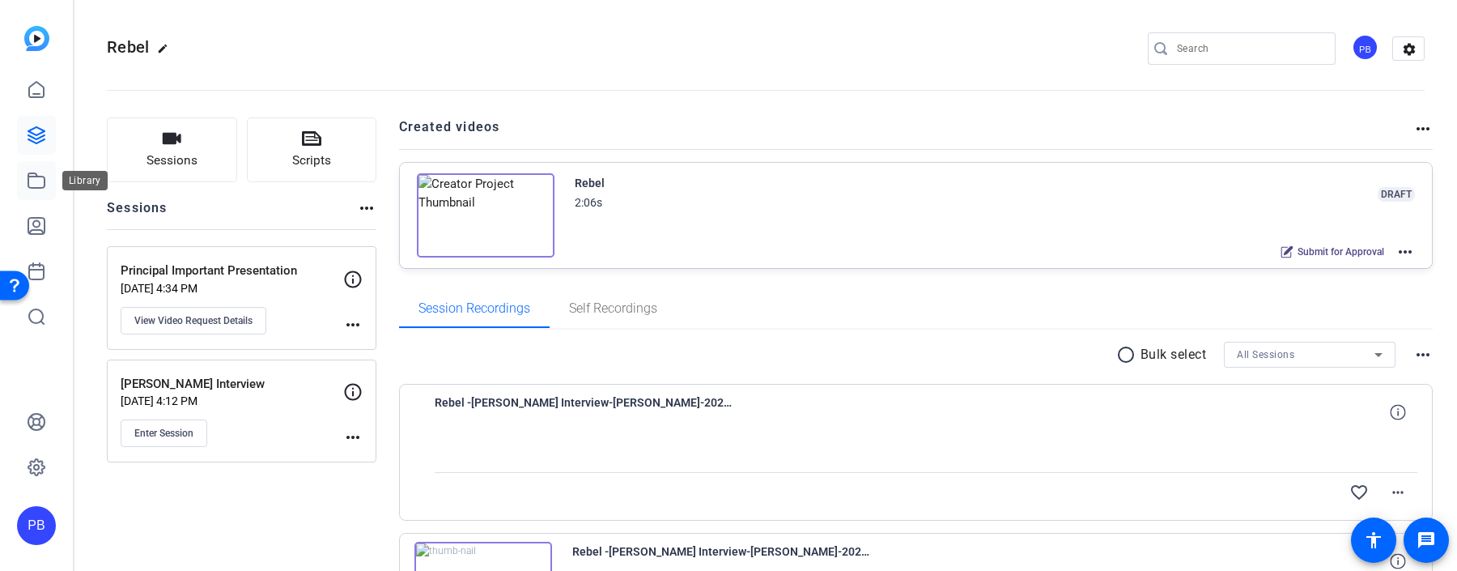
click at [37, 176] on icon at bounding box center [36, 180] width 16 height 15
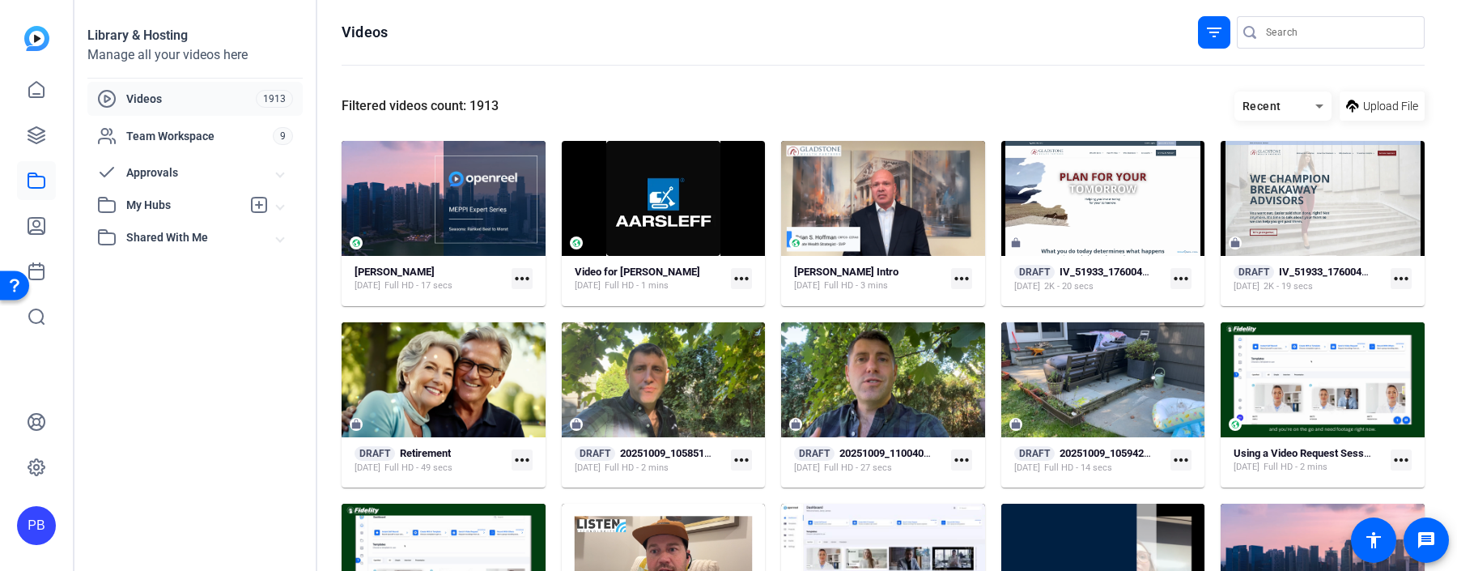
click at [189, 176] on span "Approvals" at bounding box center [201, 172] width 151 height 17
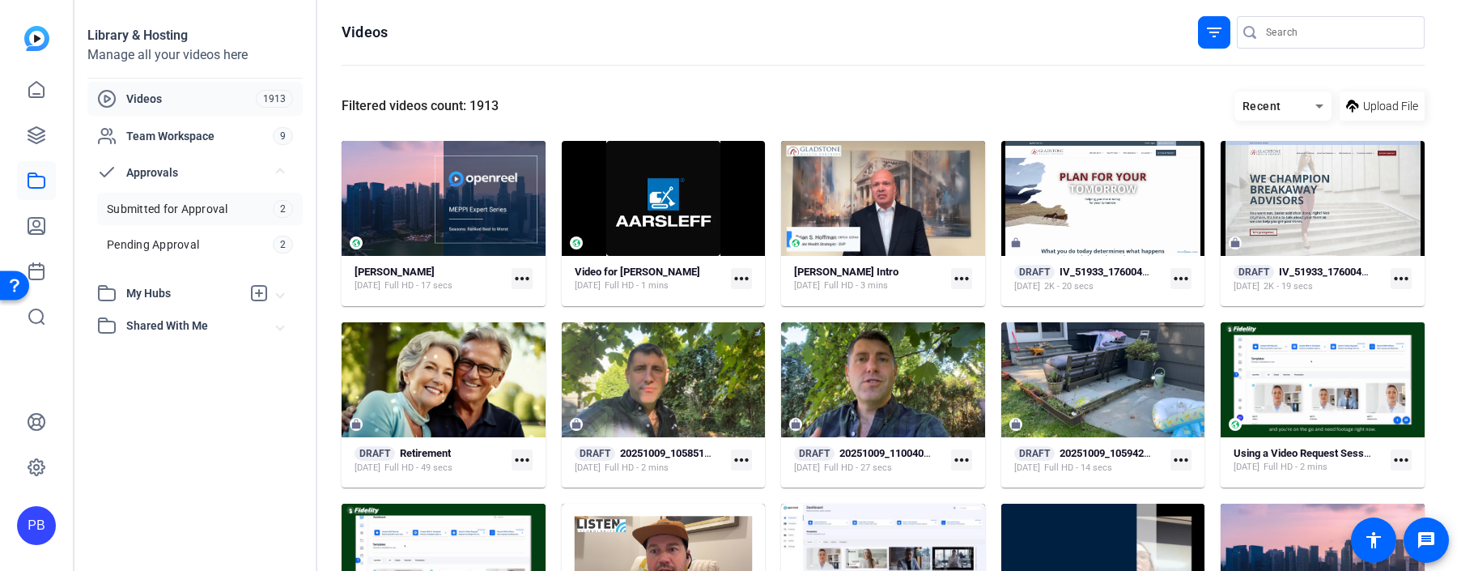
click at [189, 206] on span "Submitted for Approval" at bounding box center [167, 209] width 121 height 16
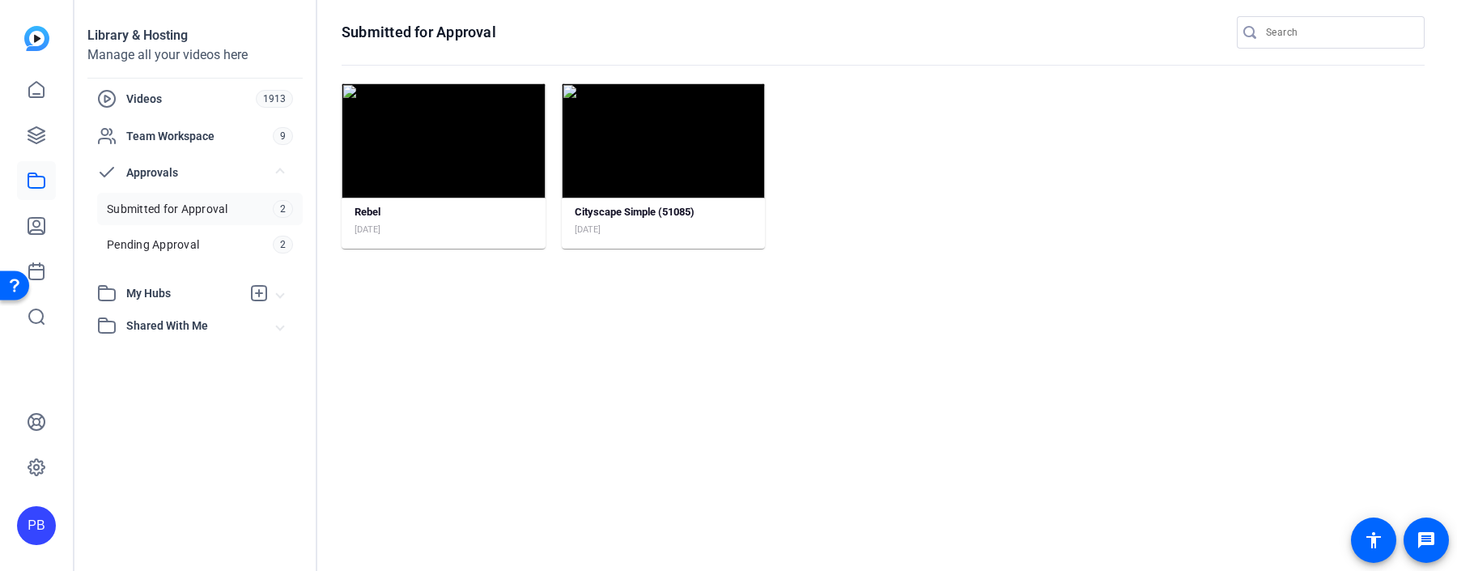
click at [508, 199] on mat-card "Rebel Oct 14, 2025" at bounding box center [444, 165] width 204 height 165
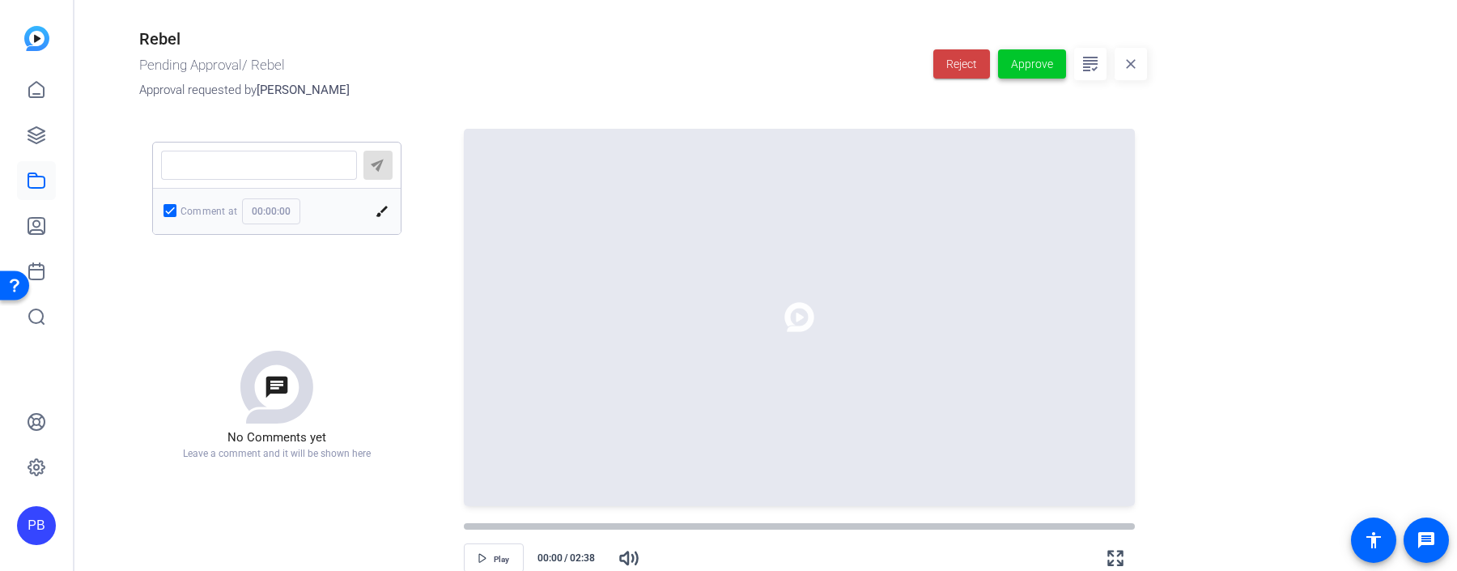
click at [1050, 56] on span "Approve" at bounding box center [1032, 64] width 42 height 17
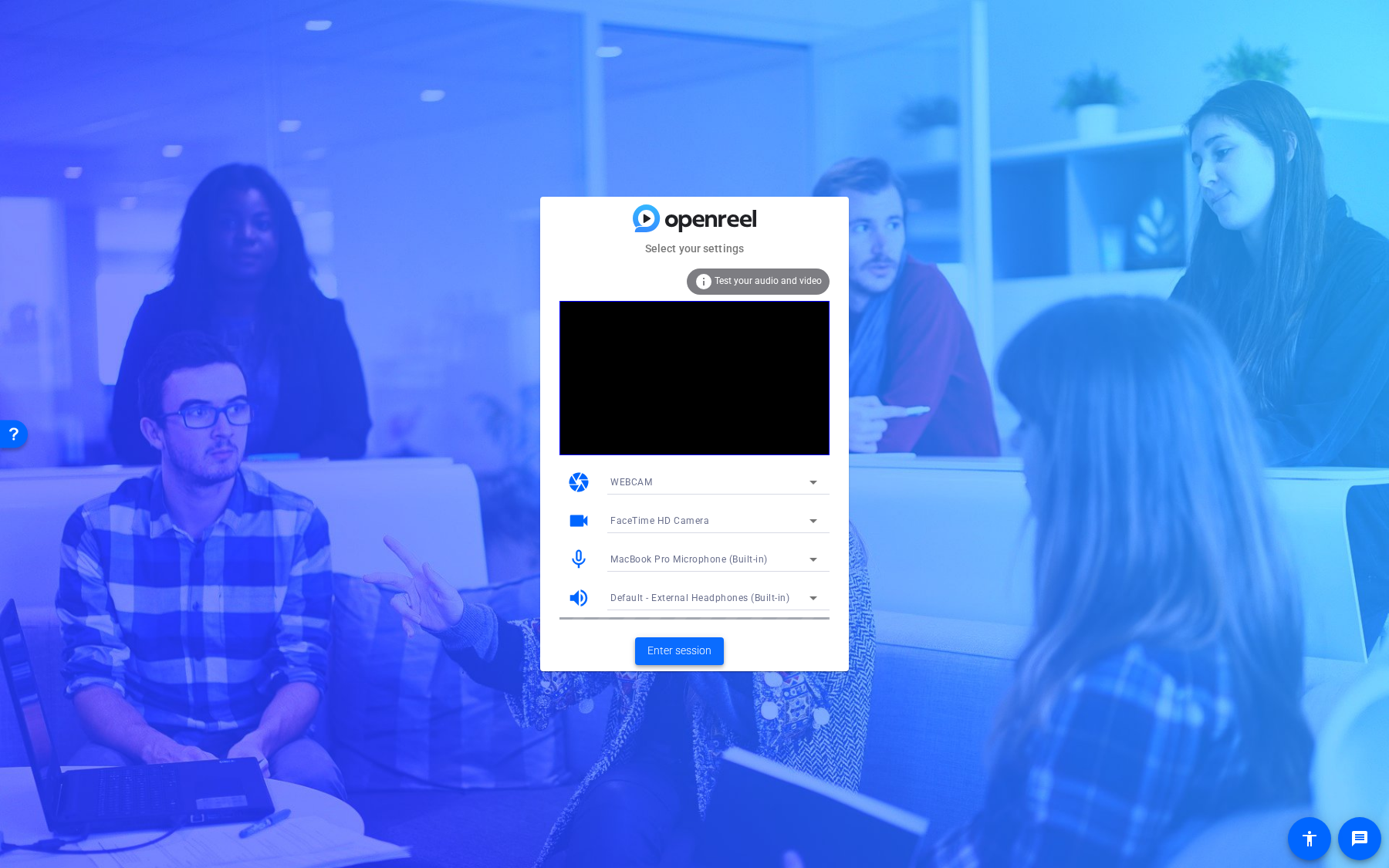
click at [687, 645] on span "Enter session" at bounding box center [679, 650] width 64 height 16
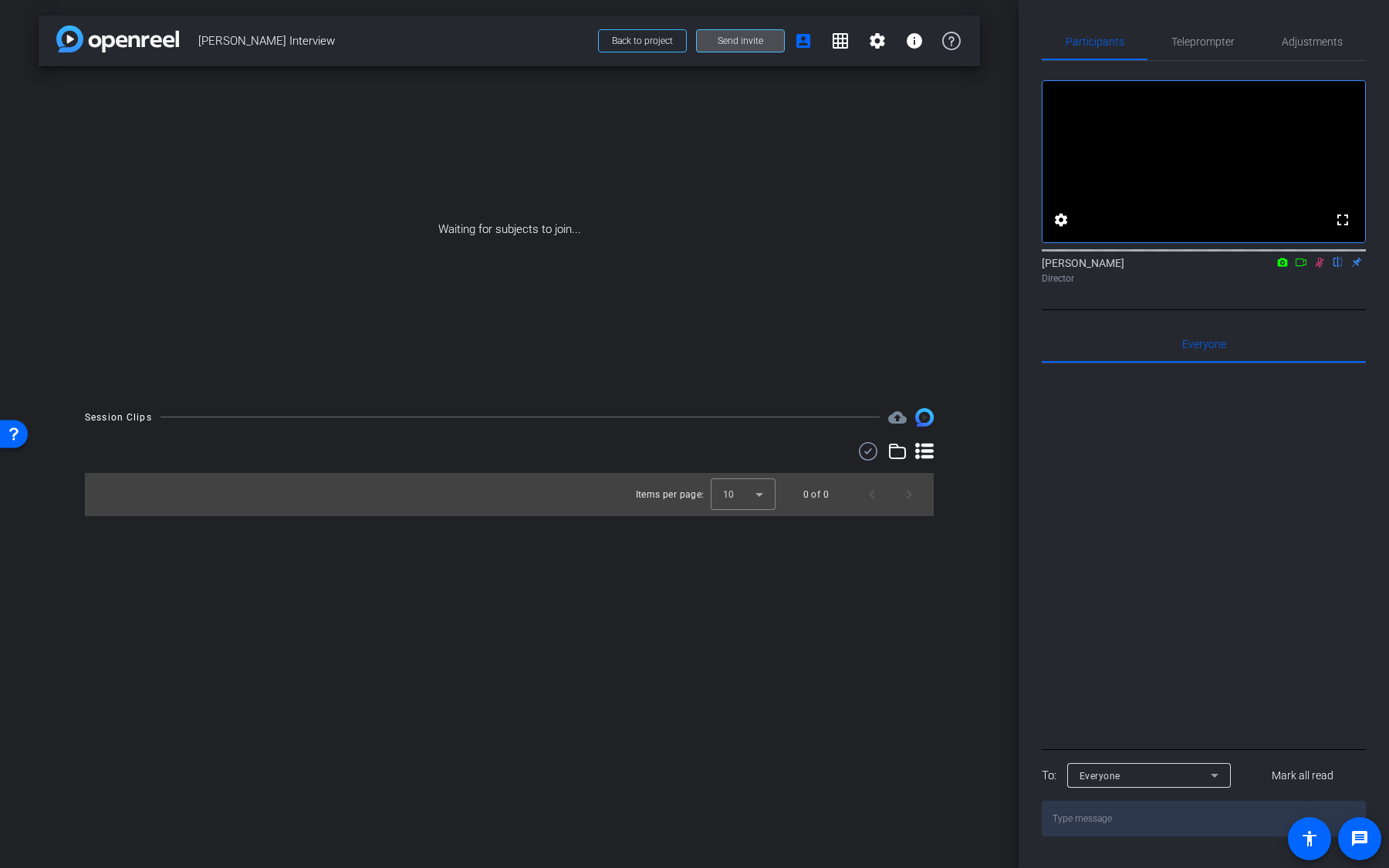
click at [761, 47] on span at bounding box center [740, 40] width 87 height 37
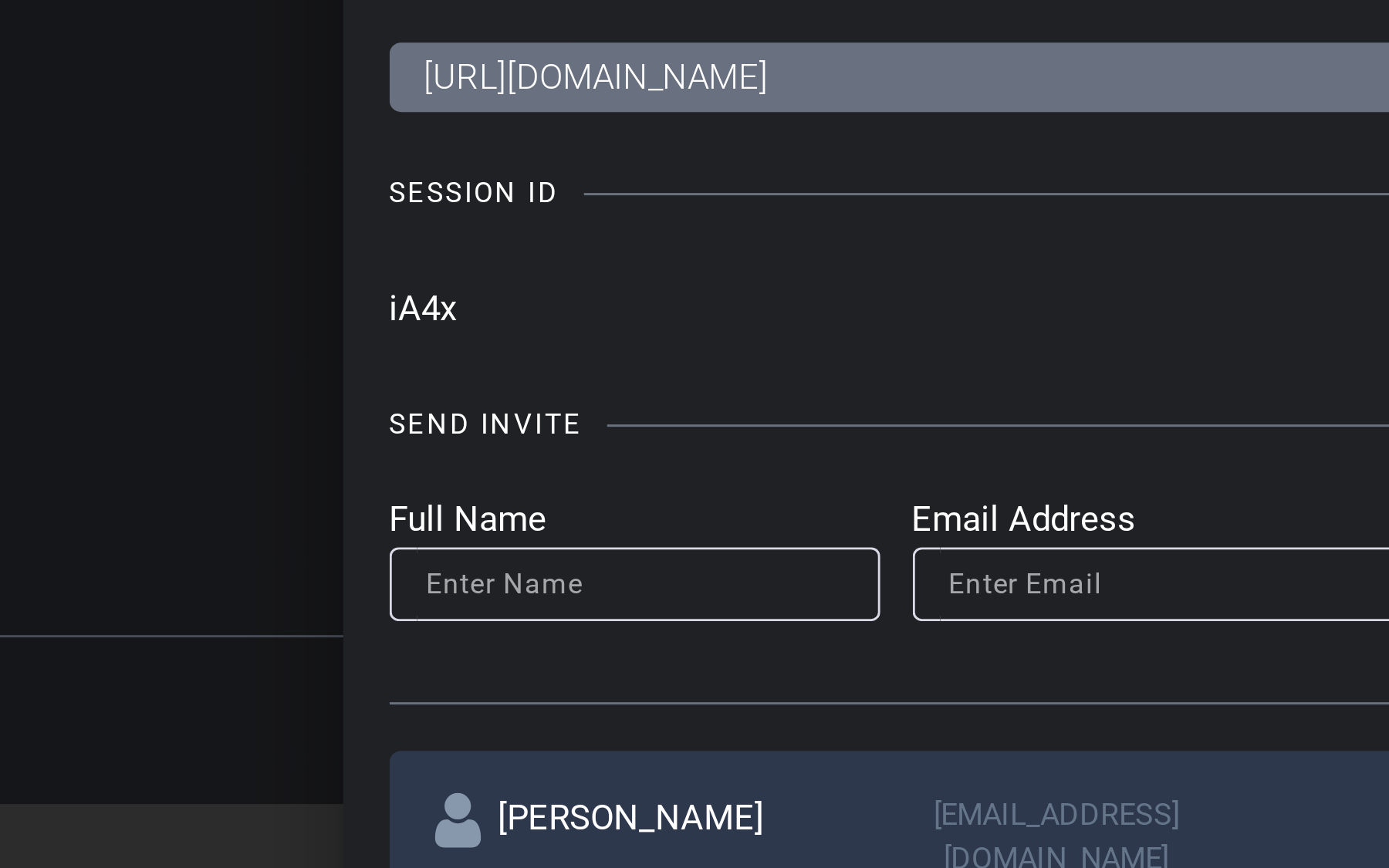
drag, startPoint x: 395, startPoint y: 309, endPoint x: 412, endPoint y: 309, distance: 17.0
click at [412, 309] on input "iA4x" at bounding box center [658, 308] width 525 height 23
click at [419, 308] on input "iA4x" at bounding box center [658, 308] width 525 height 23
click at [418, 309] on input "iA4x" at bounding box center [658, 308] width 525 height 23
drag, startPoint x: 419, startPoint y: 309, endPoint x: 397, endPoint y: 306, distance: 22.2
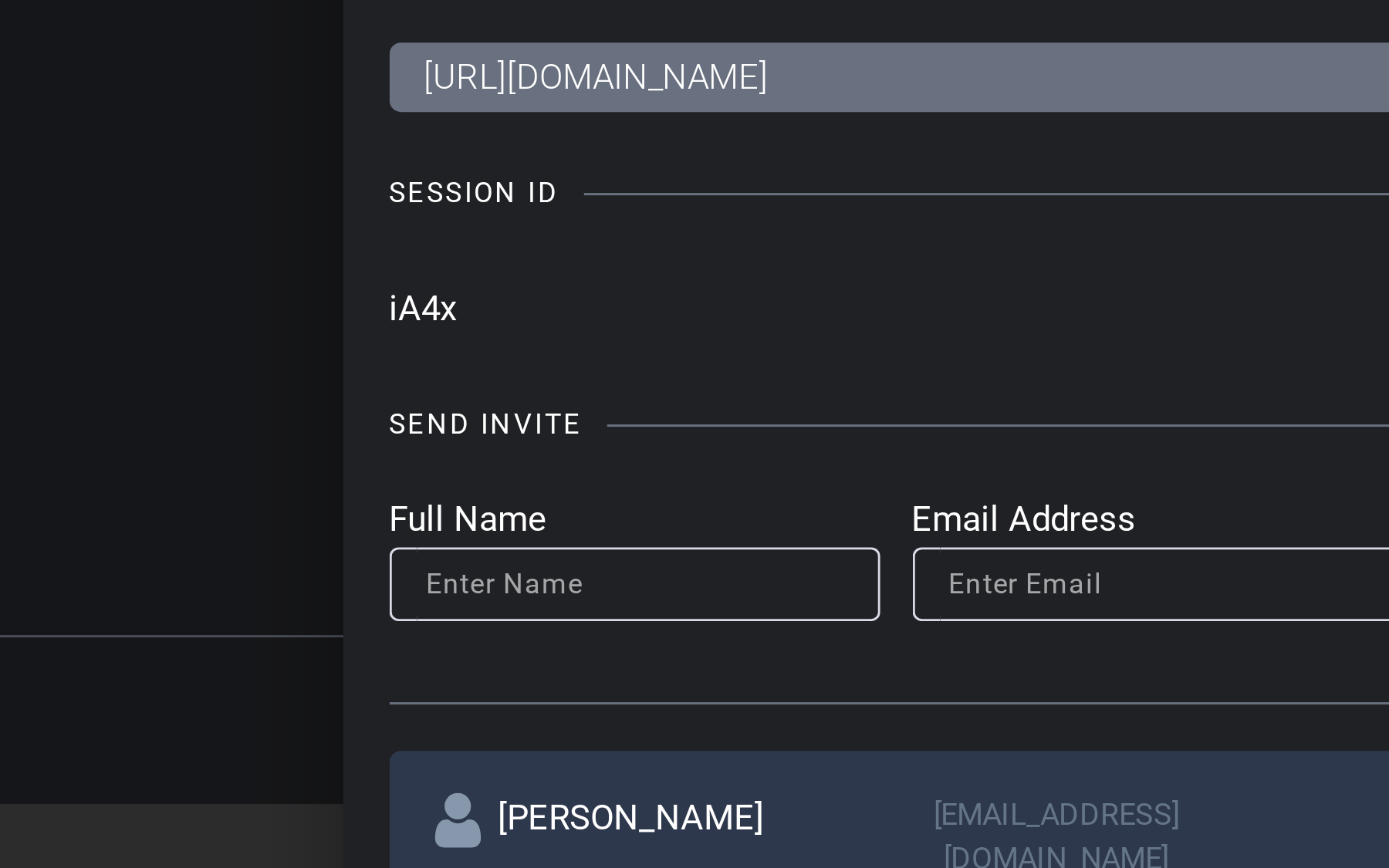
click at [397, 306] on input "iA4x" at bounding box center [658, 308] width 525 height 23
click at [403, 308] on input "iA4x" at bounding box center [658, 308] width 525 height 23
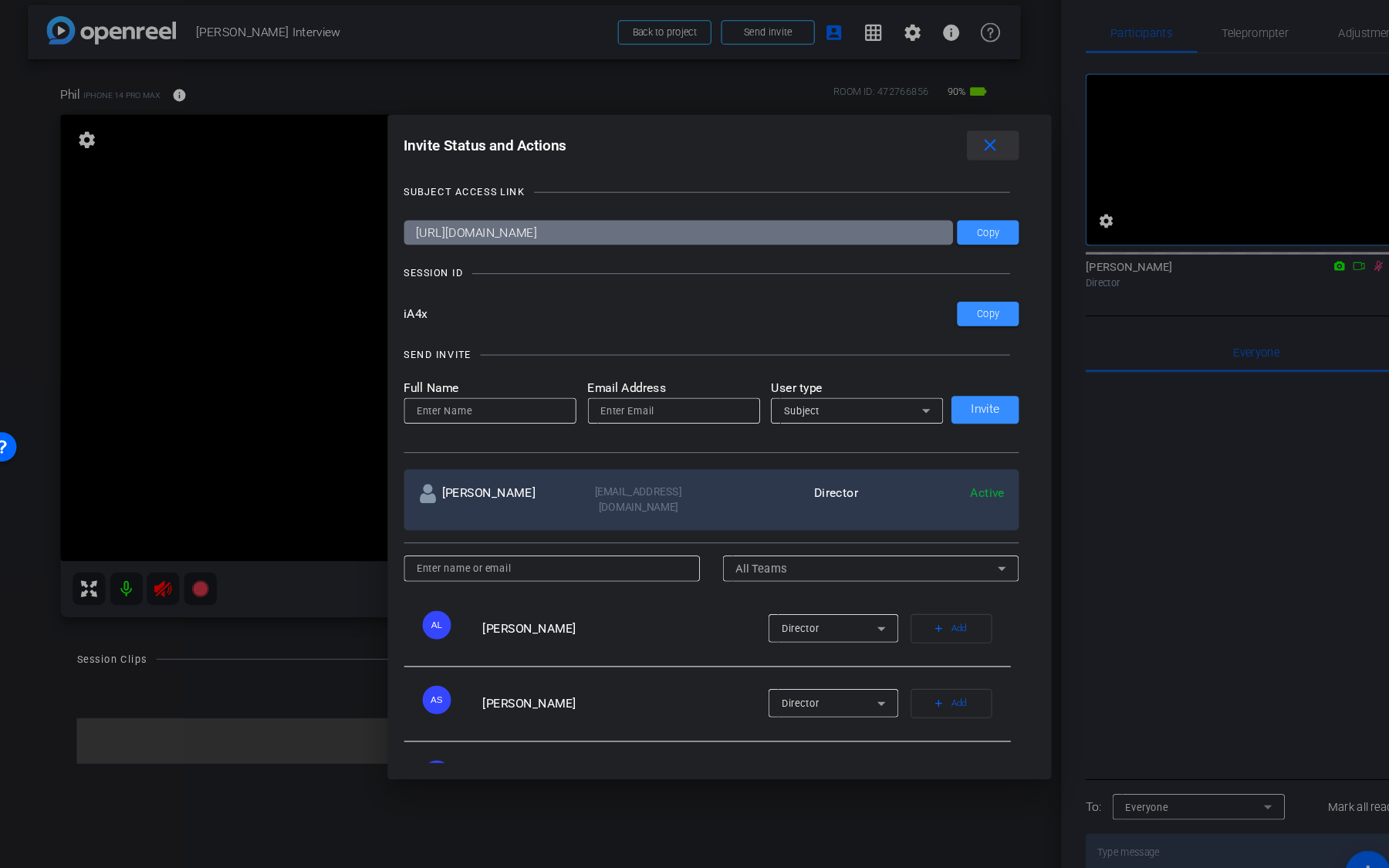
click at [961, 143] on span at bounding box center [954, 148] width 50 height 37
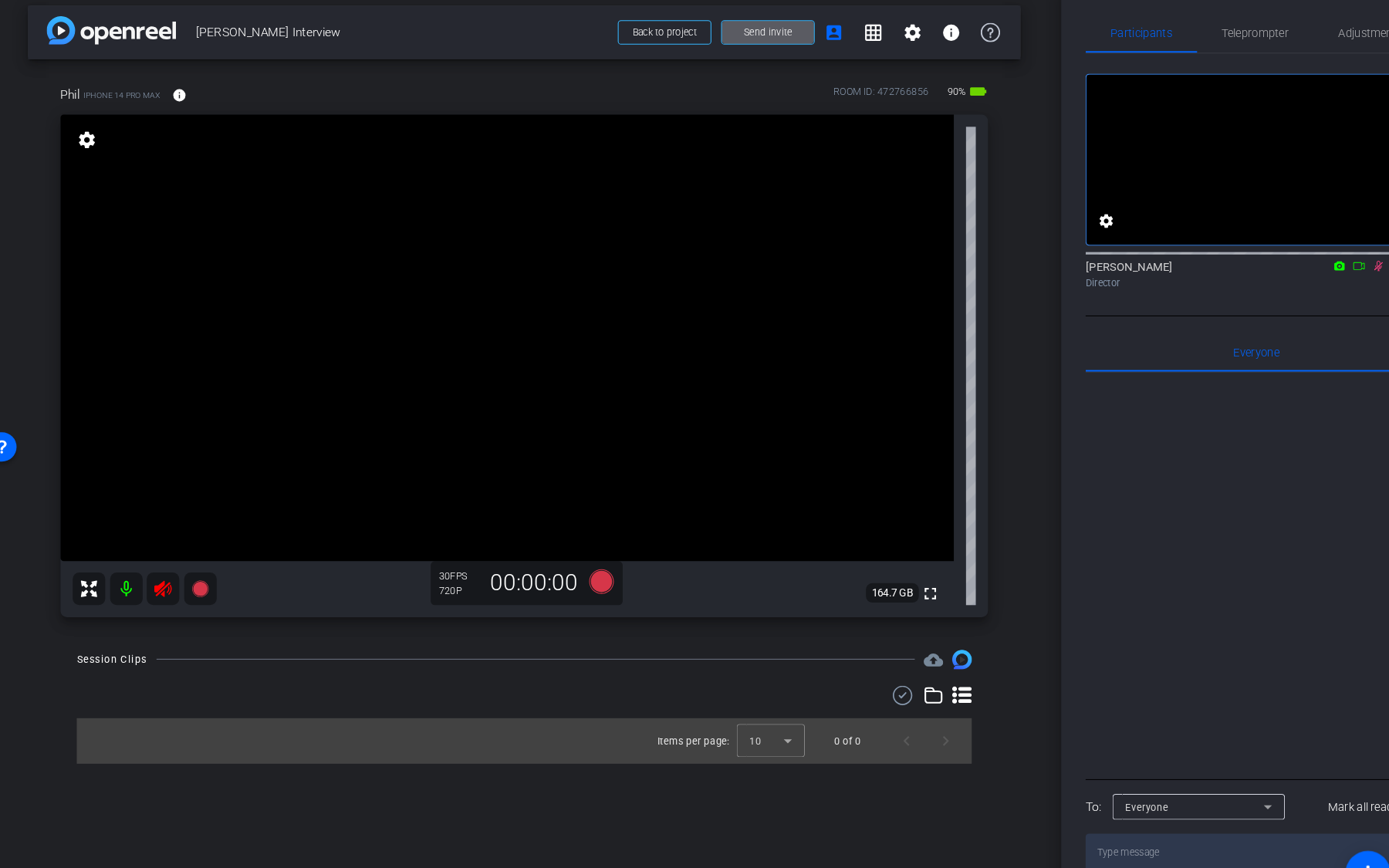
click at [130, 563] on mat-icon at bounding box center [132, 569] width 31 height 30
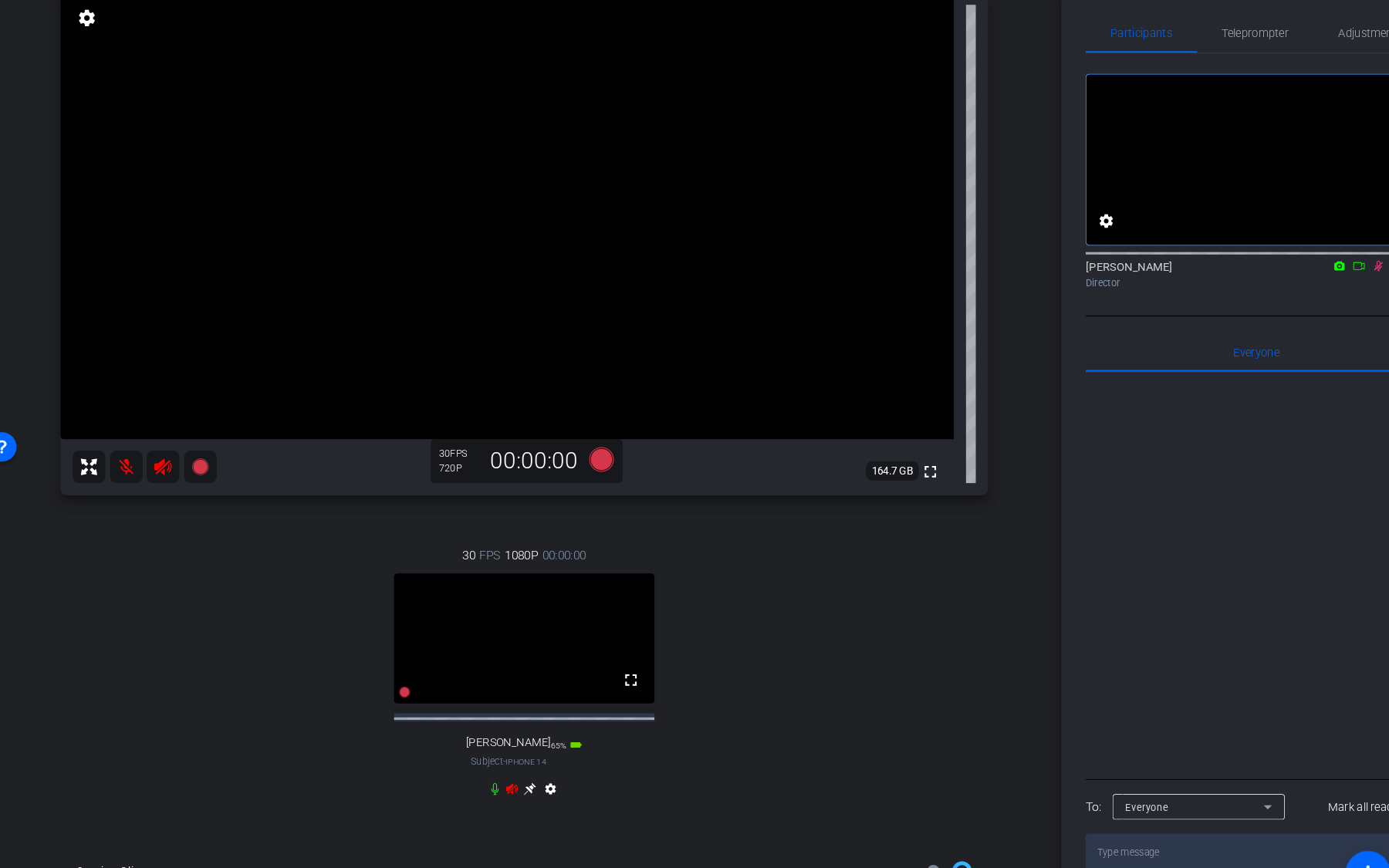
scroll to position [148, 0]
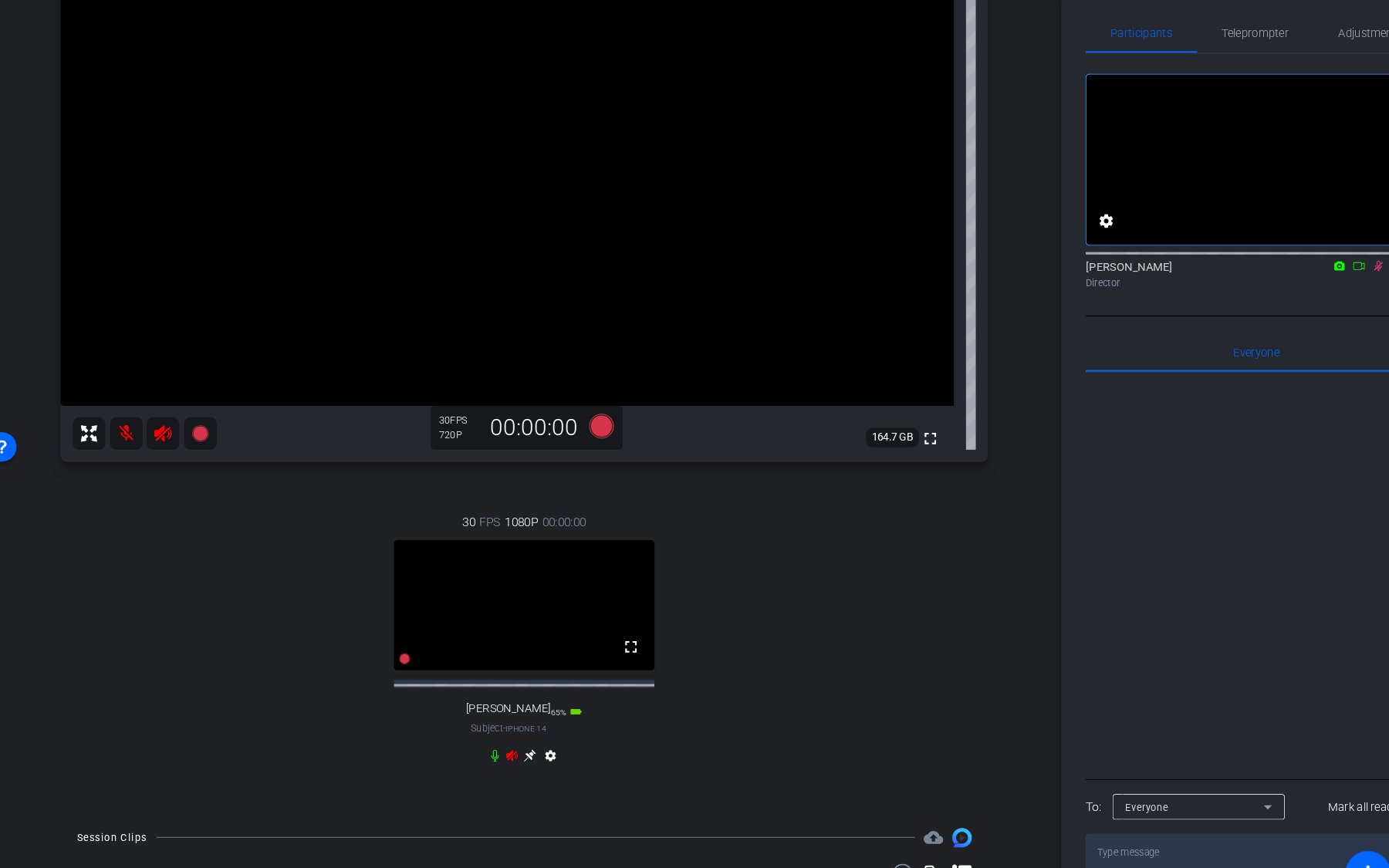
click at [481, 732] on icon at bounding box center [480, 726] width 7 height 11
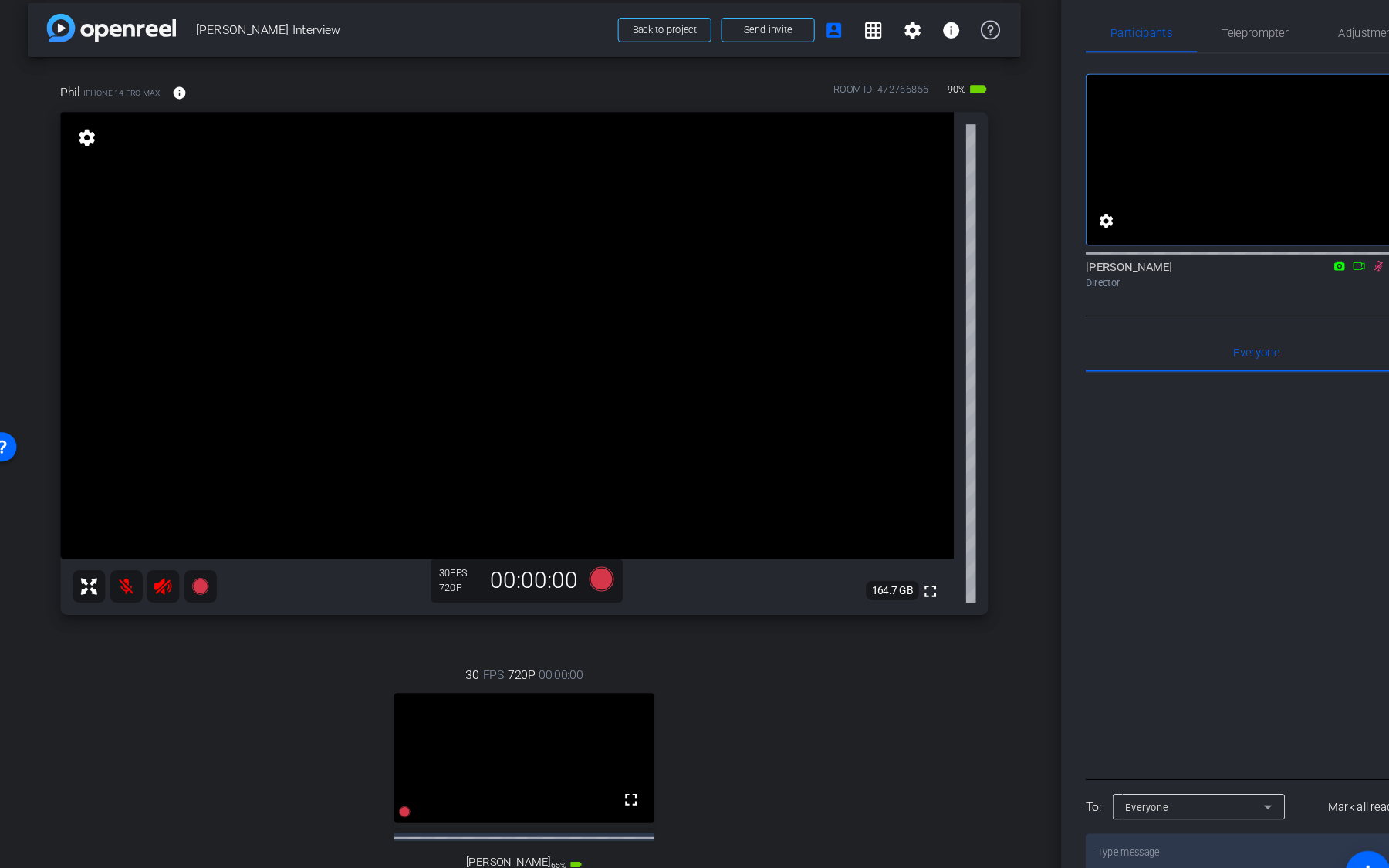
scroll to position [0, 0]
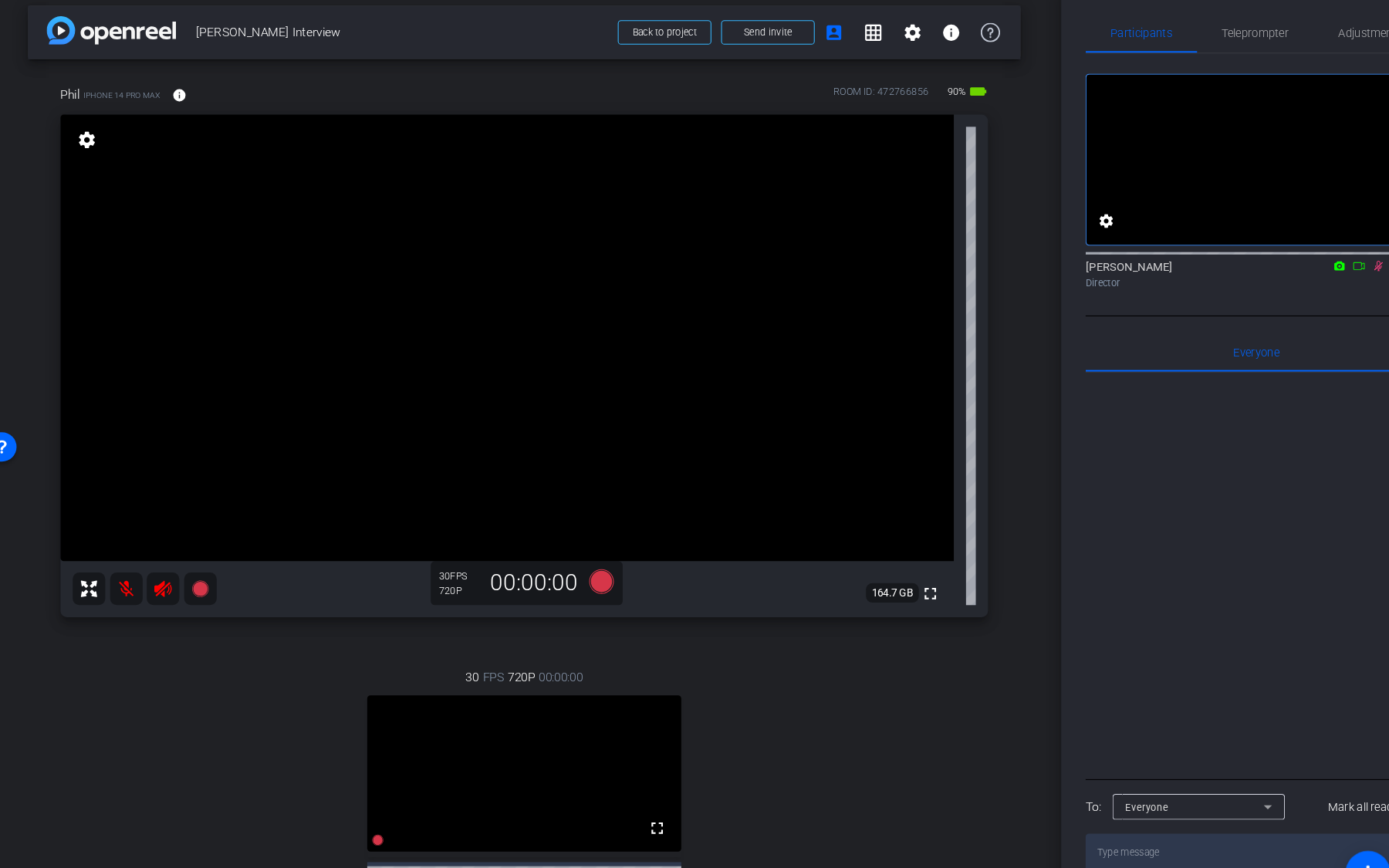
click at [842, 49] on mat-icon "grid_on" at bounding box center [840, 40] width 18 height 18
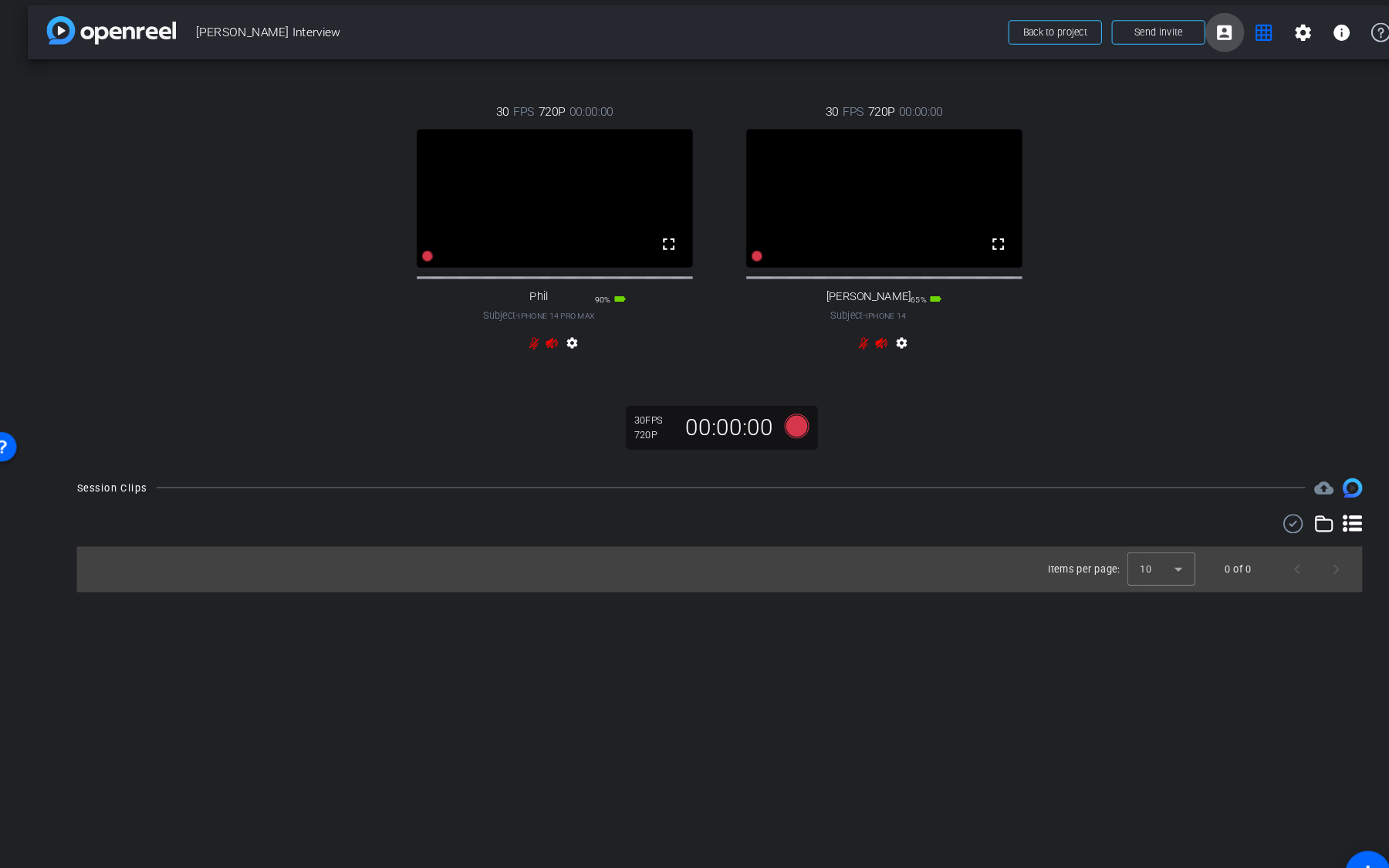
click at [1178, 50] on span at bounding box center [1174, 40] width 37 height 37
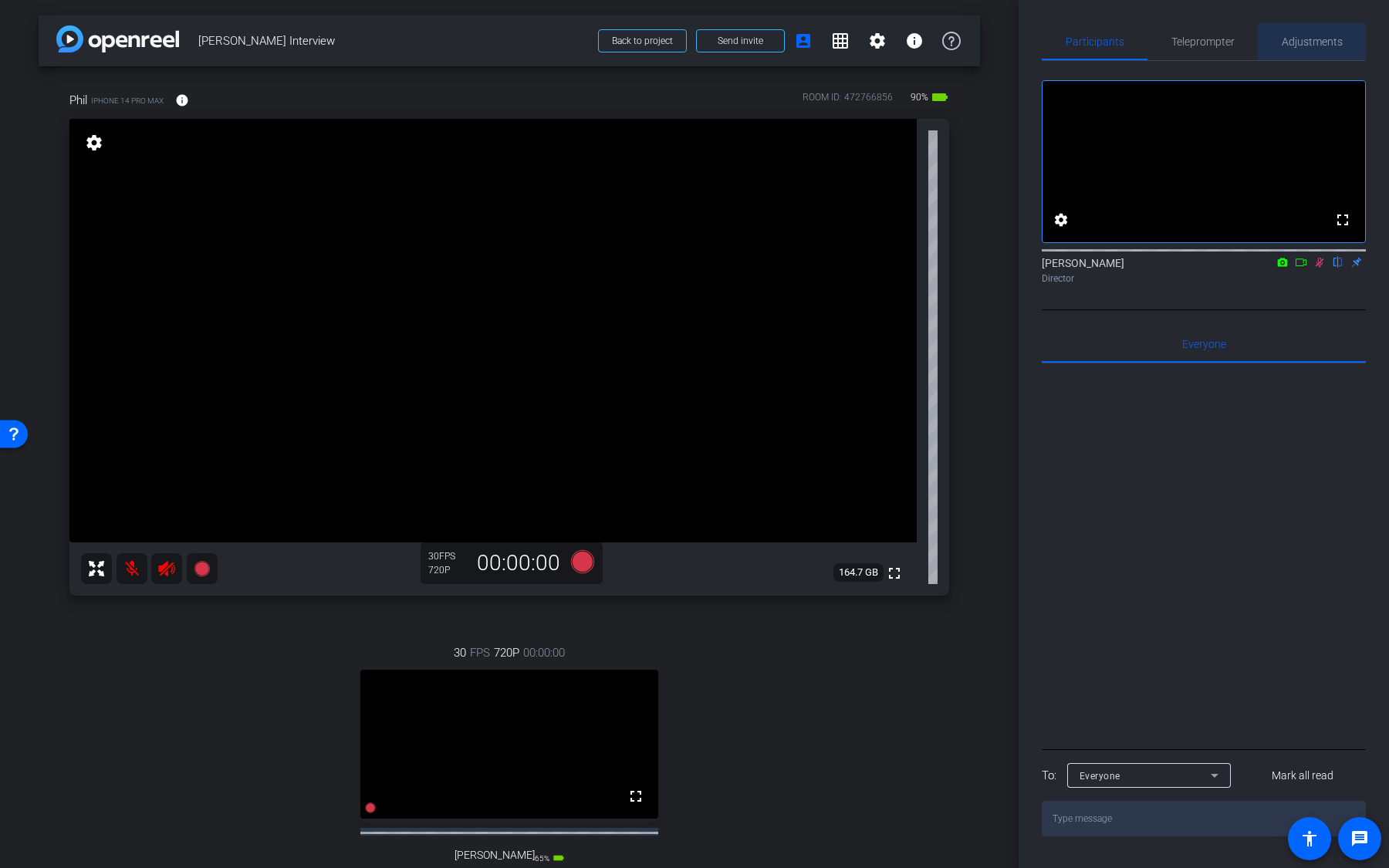
click at [1307, 46] on span "Adjustments" at bounding box center [1313, 41] width 61 height 10
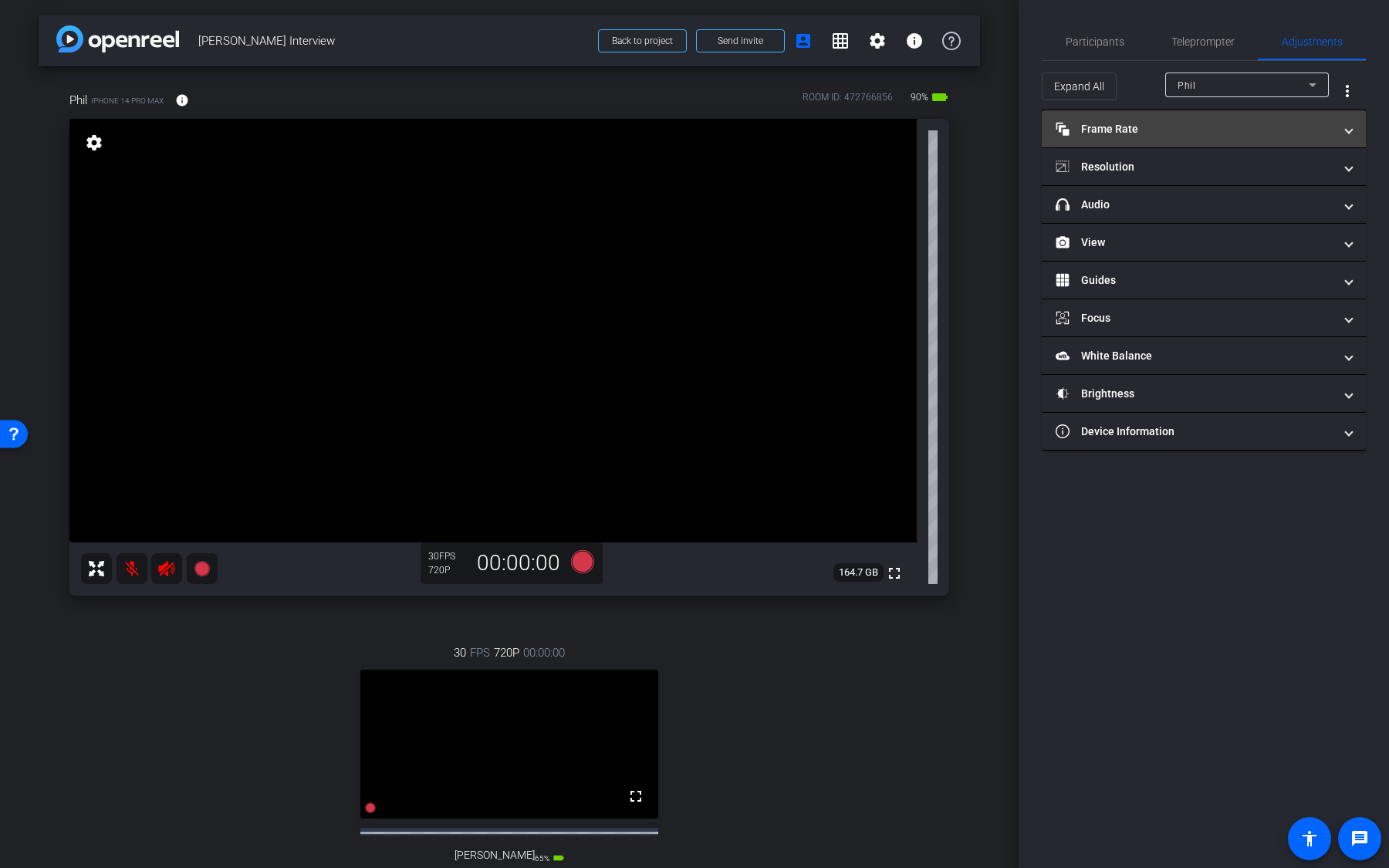
click at [1179, 125] on mat-panel-title "Frame Rate Frame Rate" at bounding box center [1195, 129] width 277 height 16
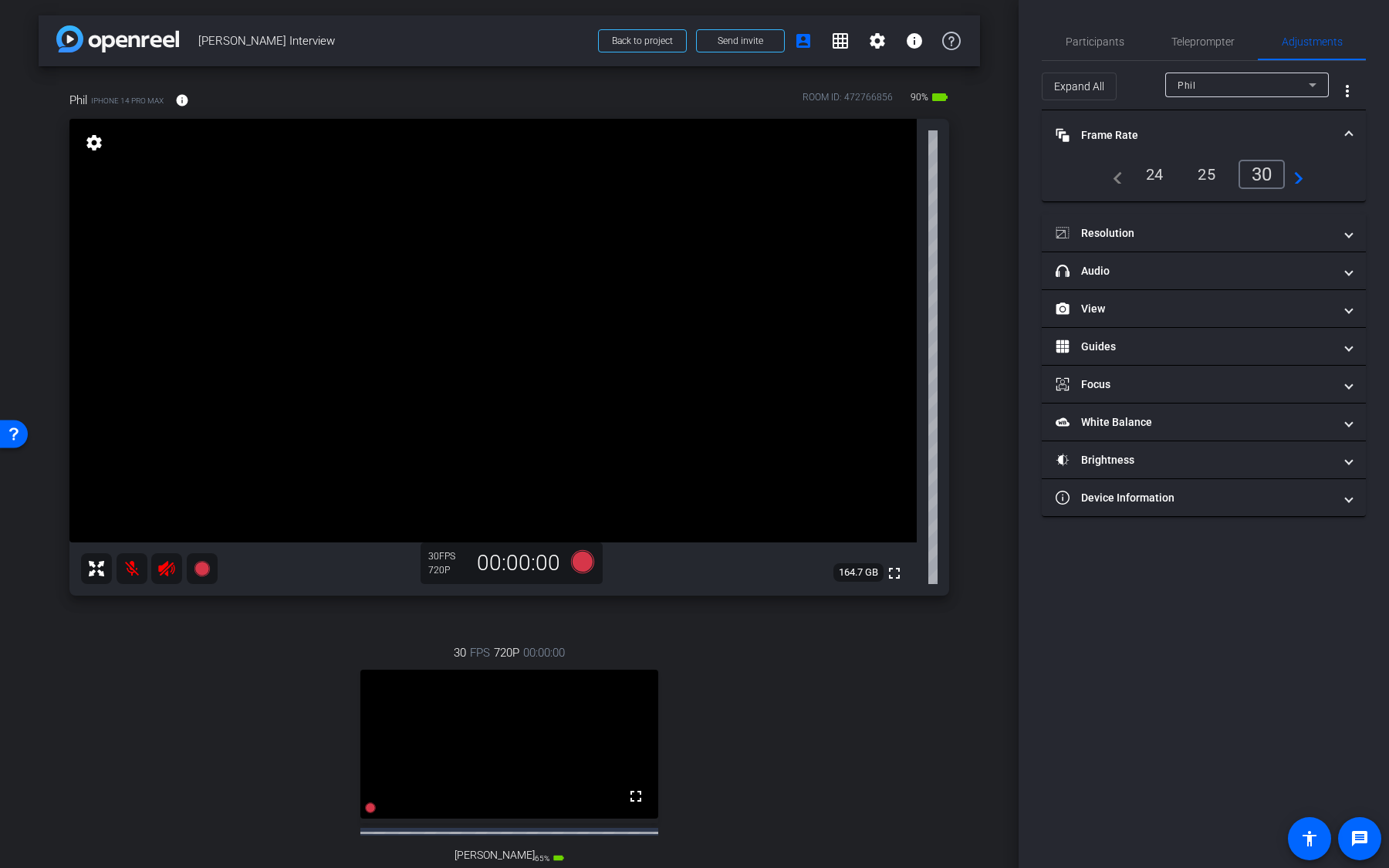
click at [1160, 172] on div "24" at bounding box center [1154, 174] width 41 height 27
click at [1209, 233] on mat-panel-title "Resolution" at bounding box center [1195, 232] width 277 height 16
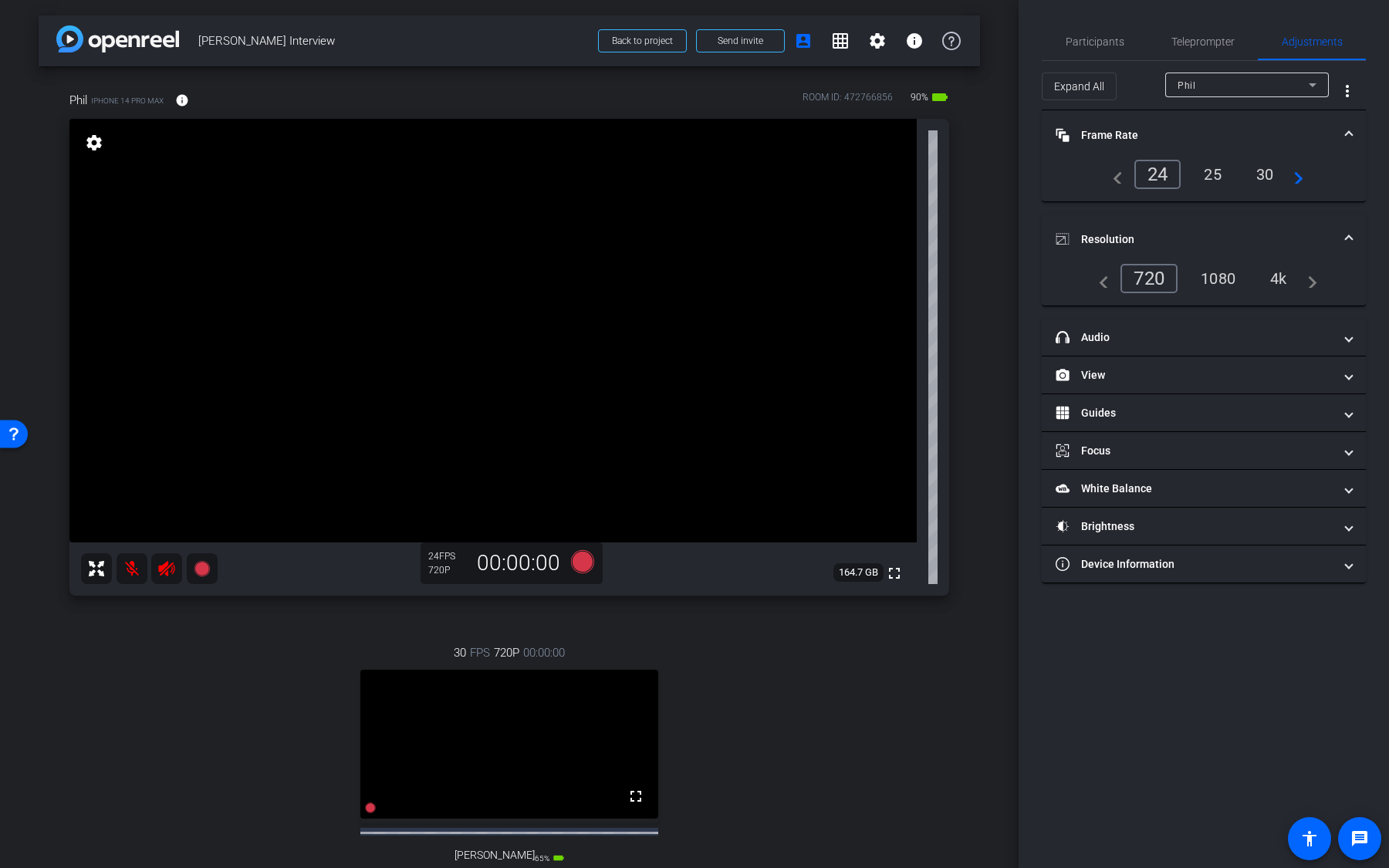
click at [1276, 283] on div "4k" at bounding box center [1279, 279] width 40 height 27
click at [1181, 338] on mat-panel-title "headphone icon Audio" at bounding box center [1195, 337] width 277 height 16
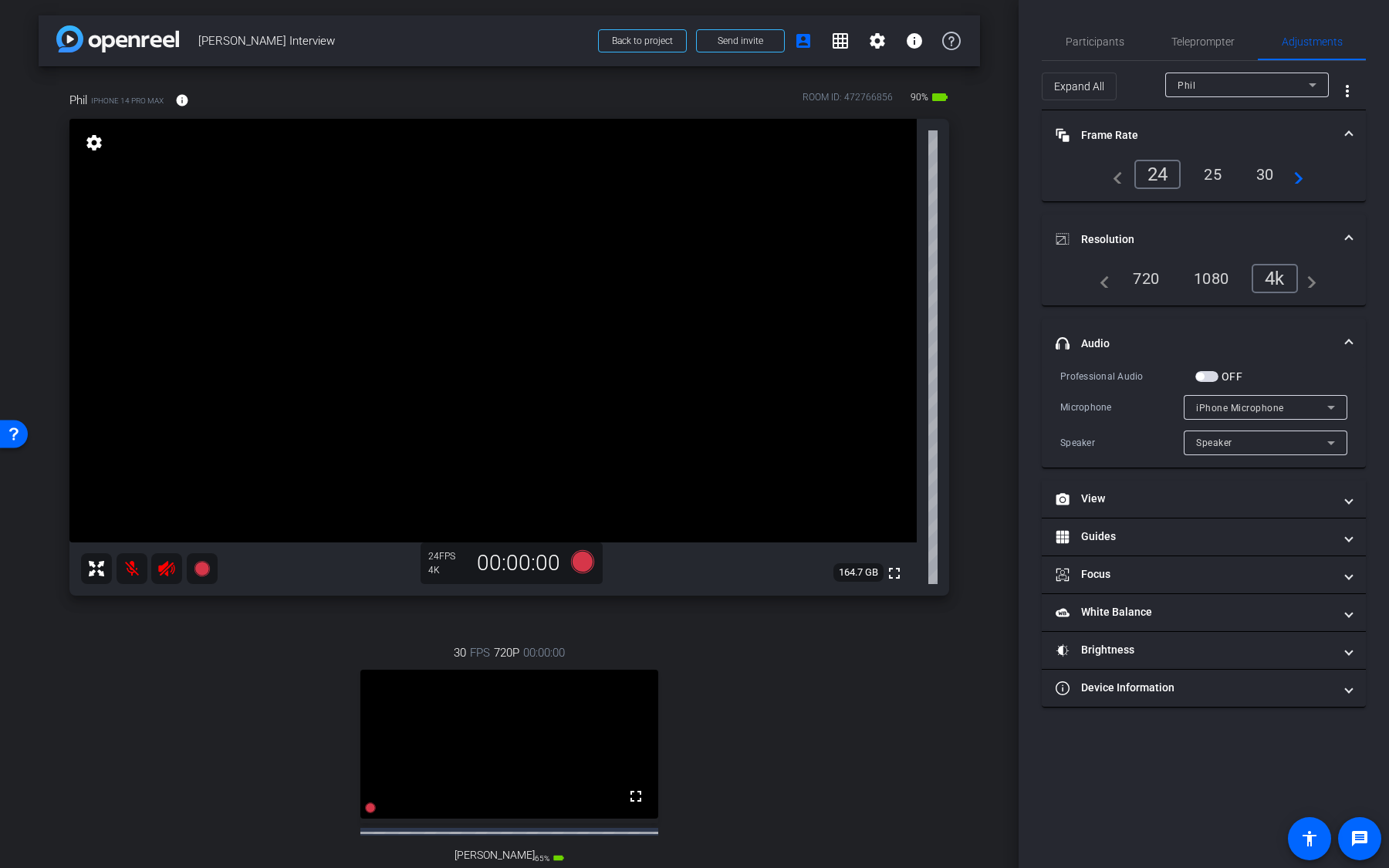
click at [1214, 376] on span "button" at bounding box center [1207, 375] width 23 height 10
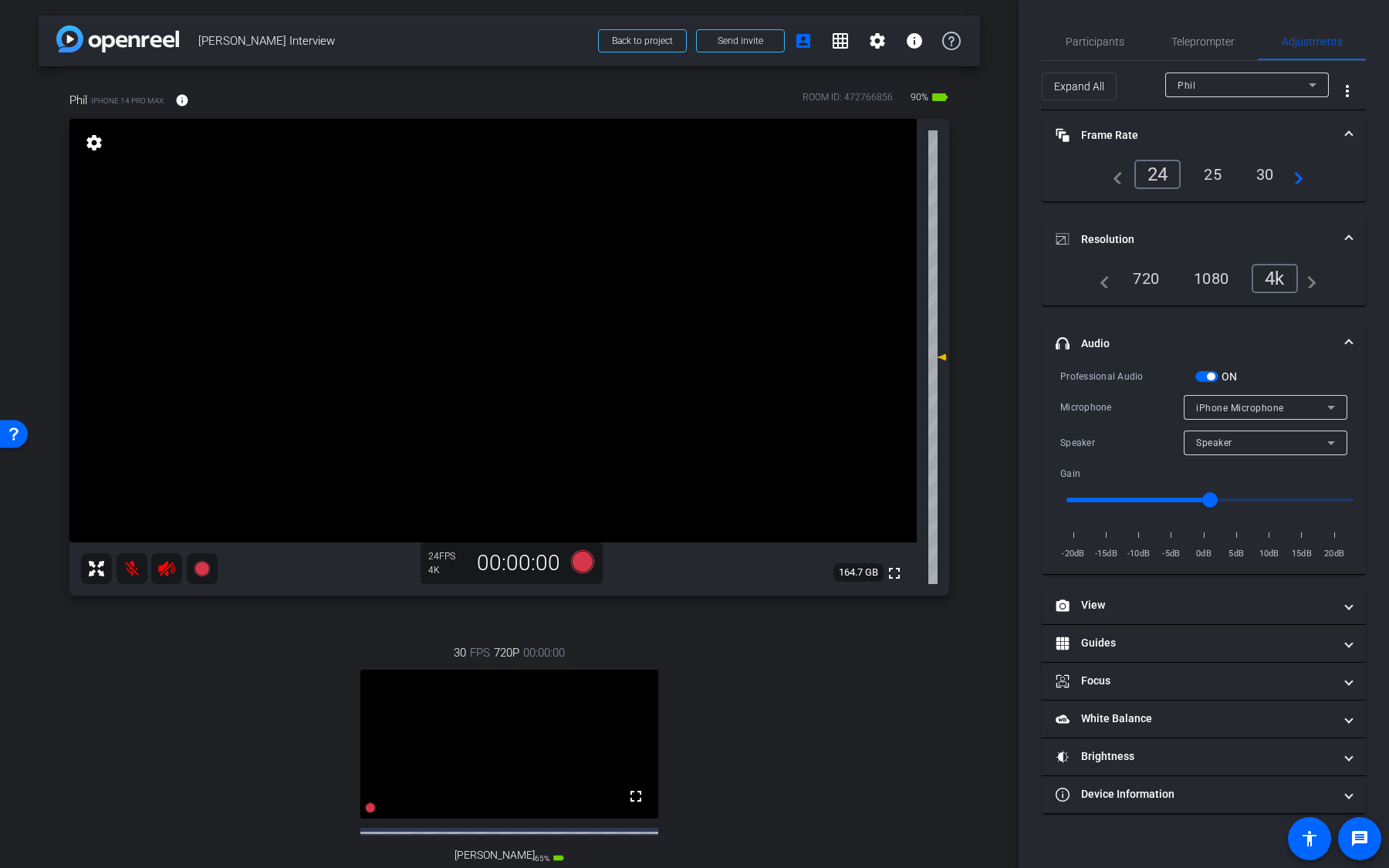
click at [1214, 376] on span "button" at bounding box center [1211, 376] width 8 height 8
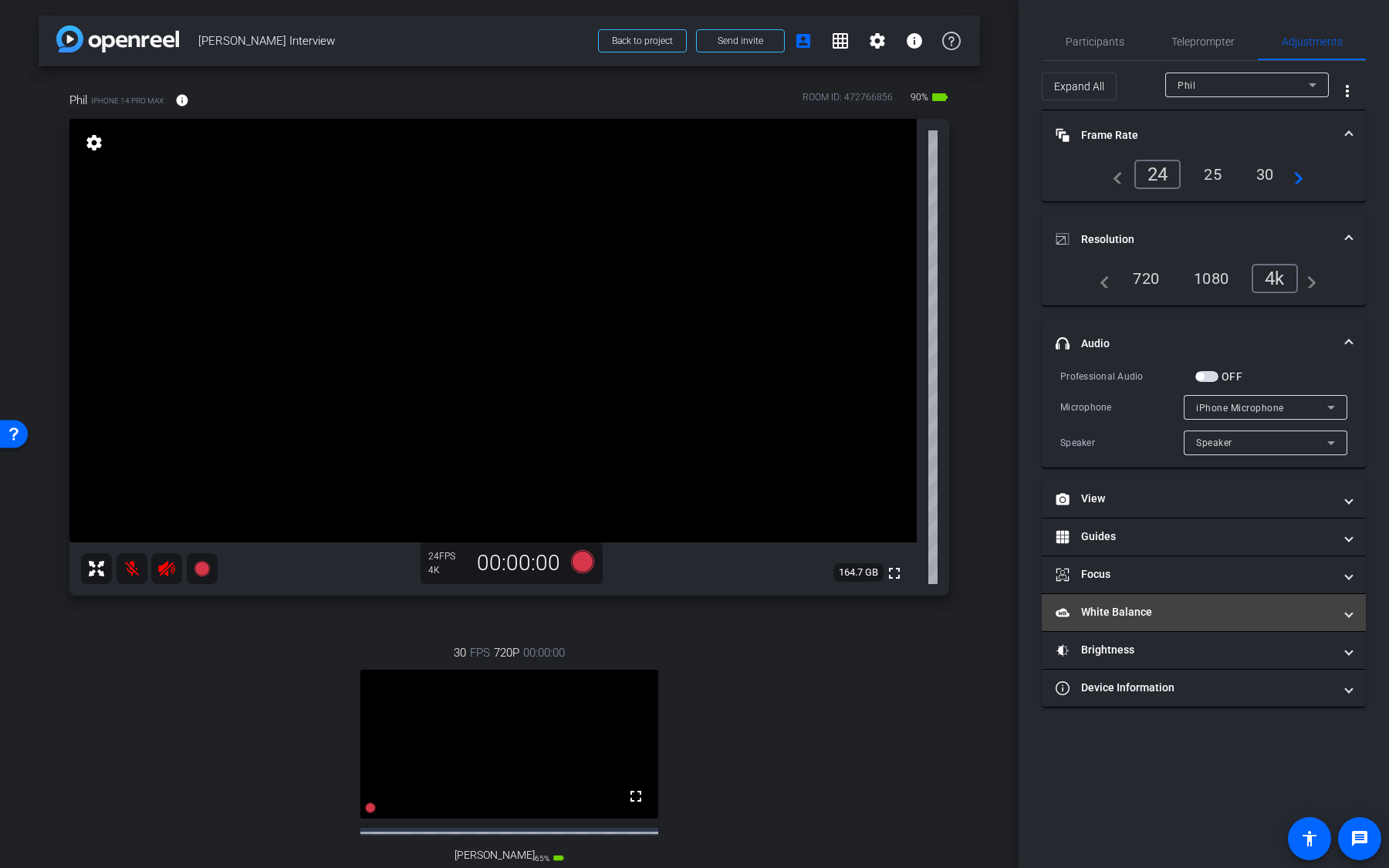
click at [1190, 595] on mat-expansion-panel-header "White Balance White Balance" at bounding box center [1204, 612] width 324 height 37
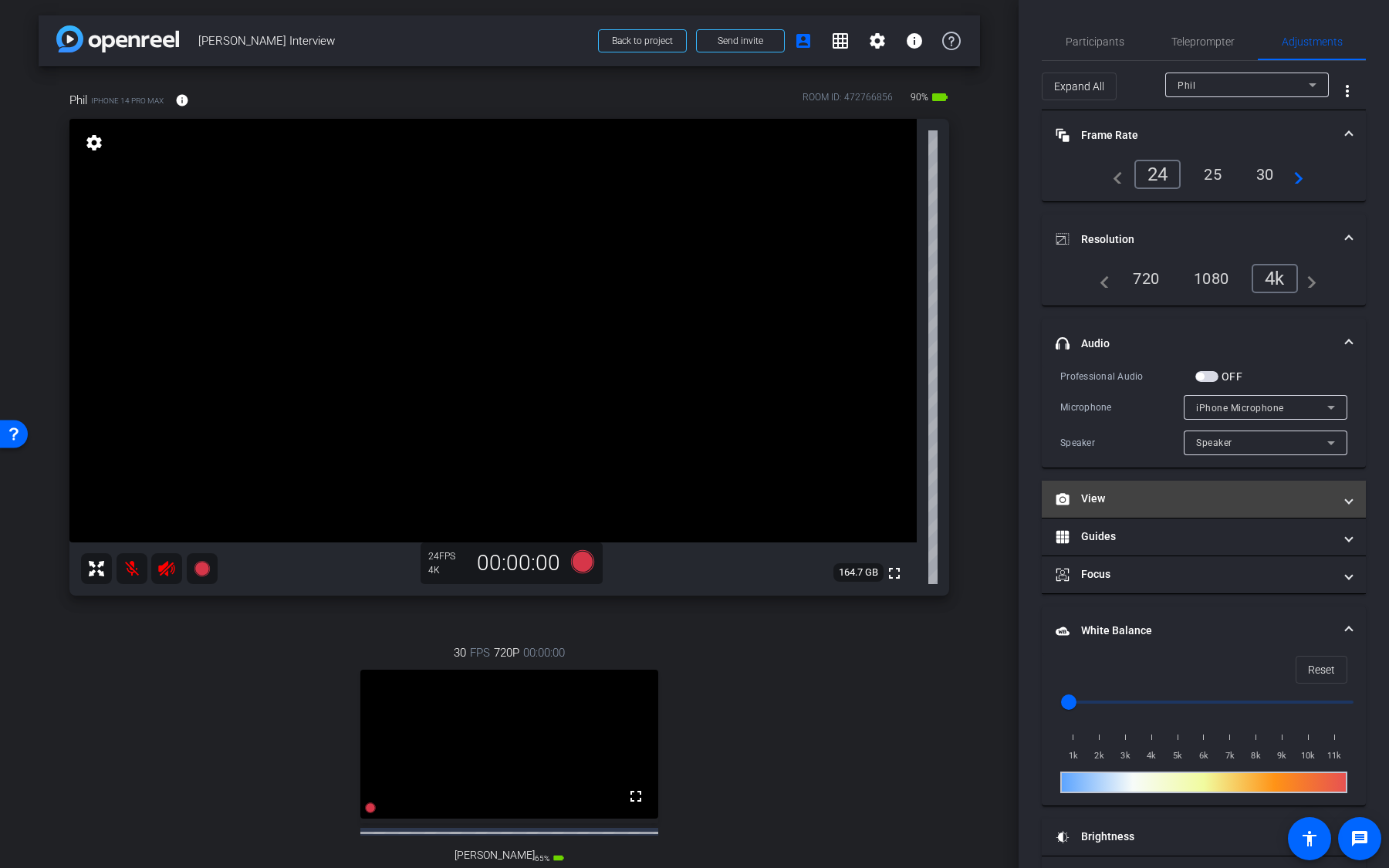
click at [1182, 495] on mat-panel-title "View" at bounding box center [1195, 498] width 277 height 16
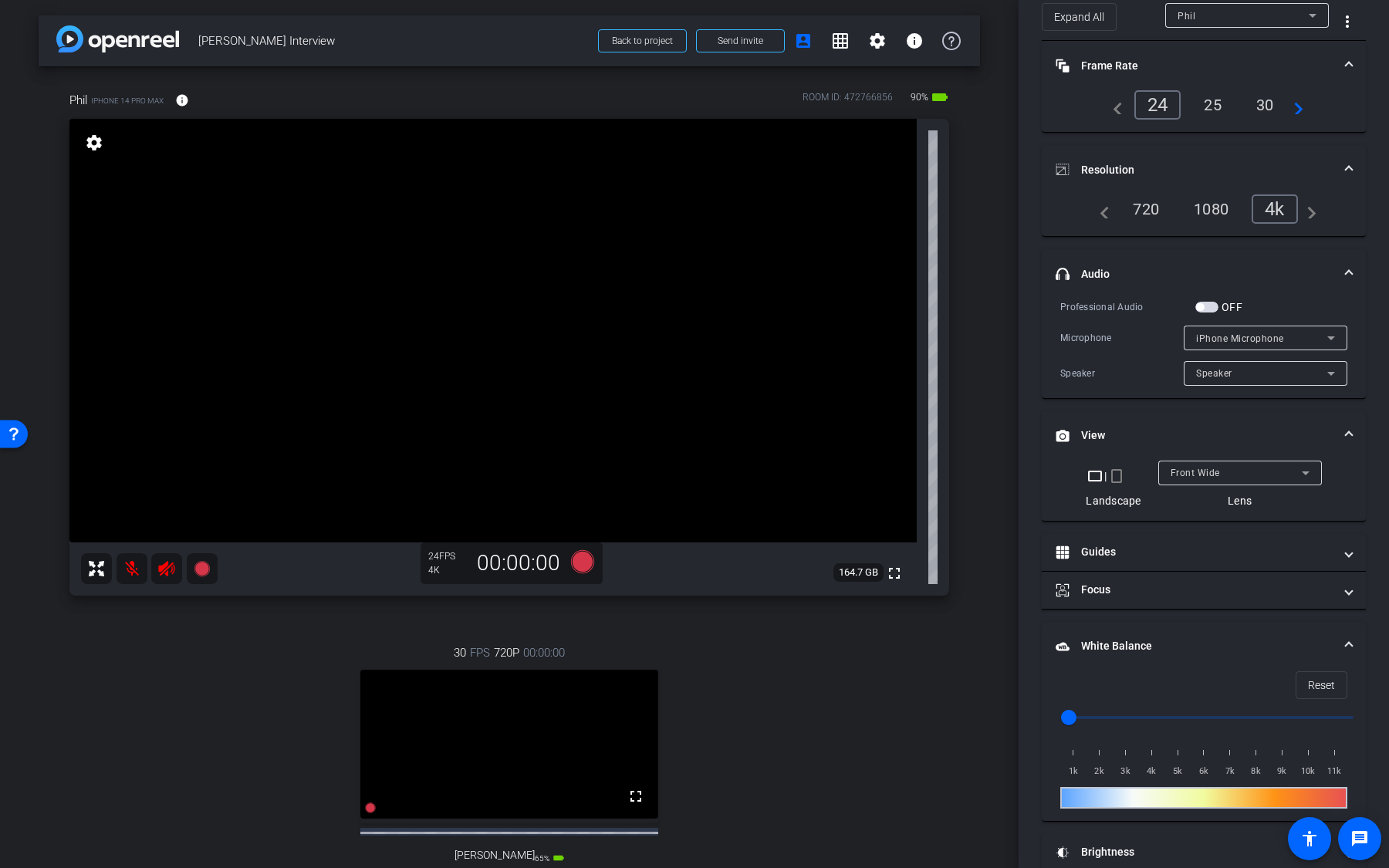
scroll to position [78, 0]
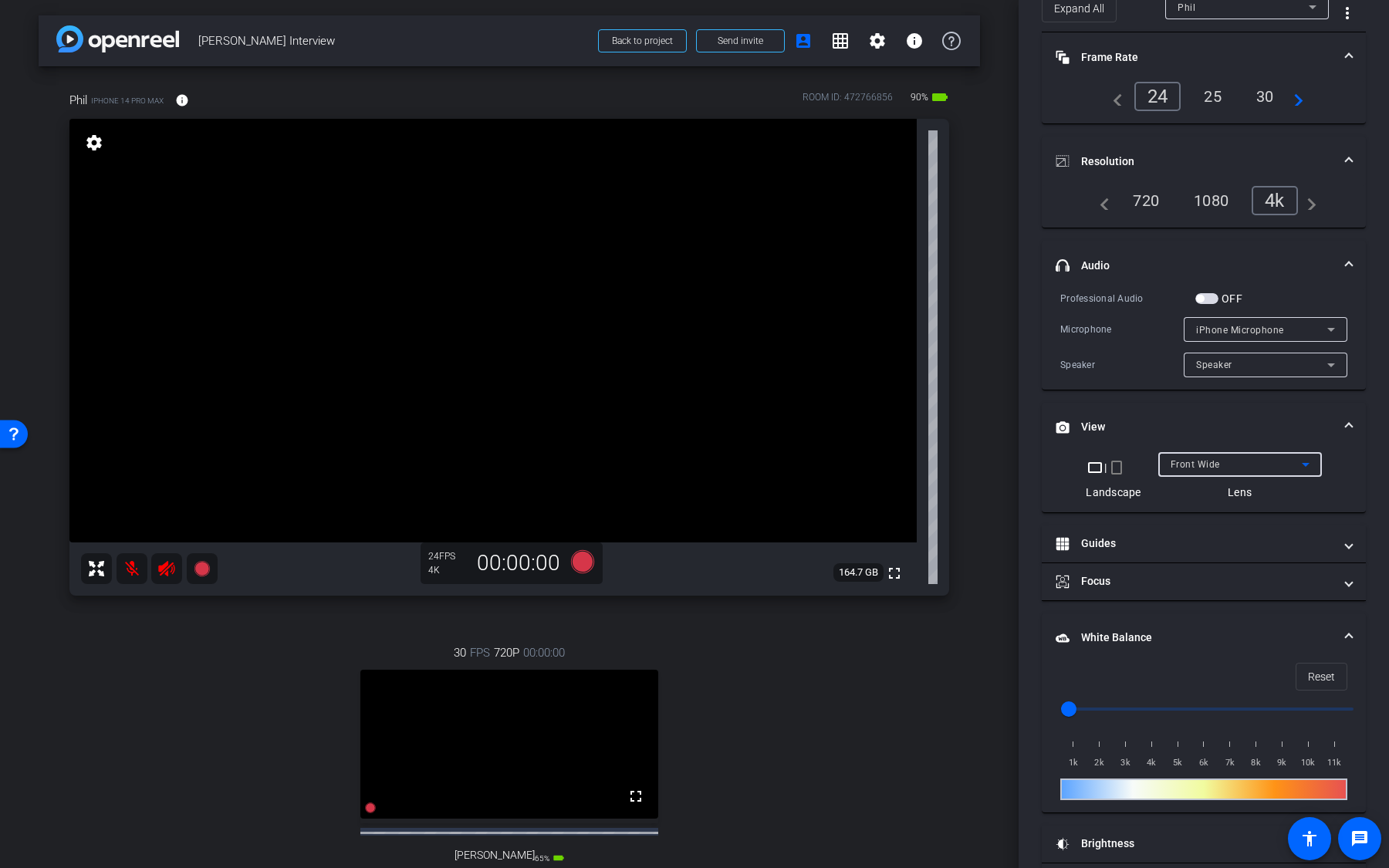
click at [1215, 454] on div "Front Wide" at bounding box center [1236, 464] width 132 height 19
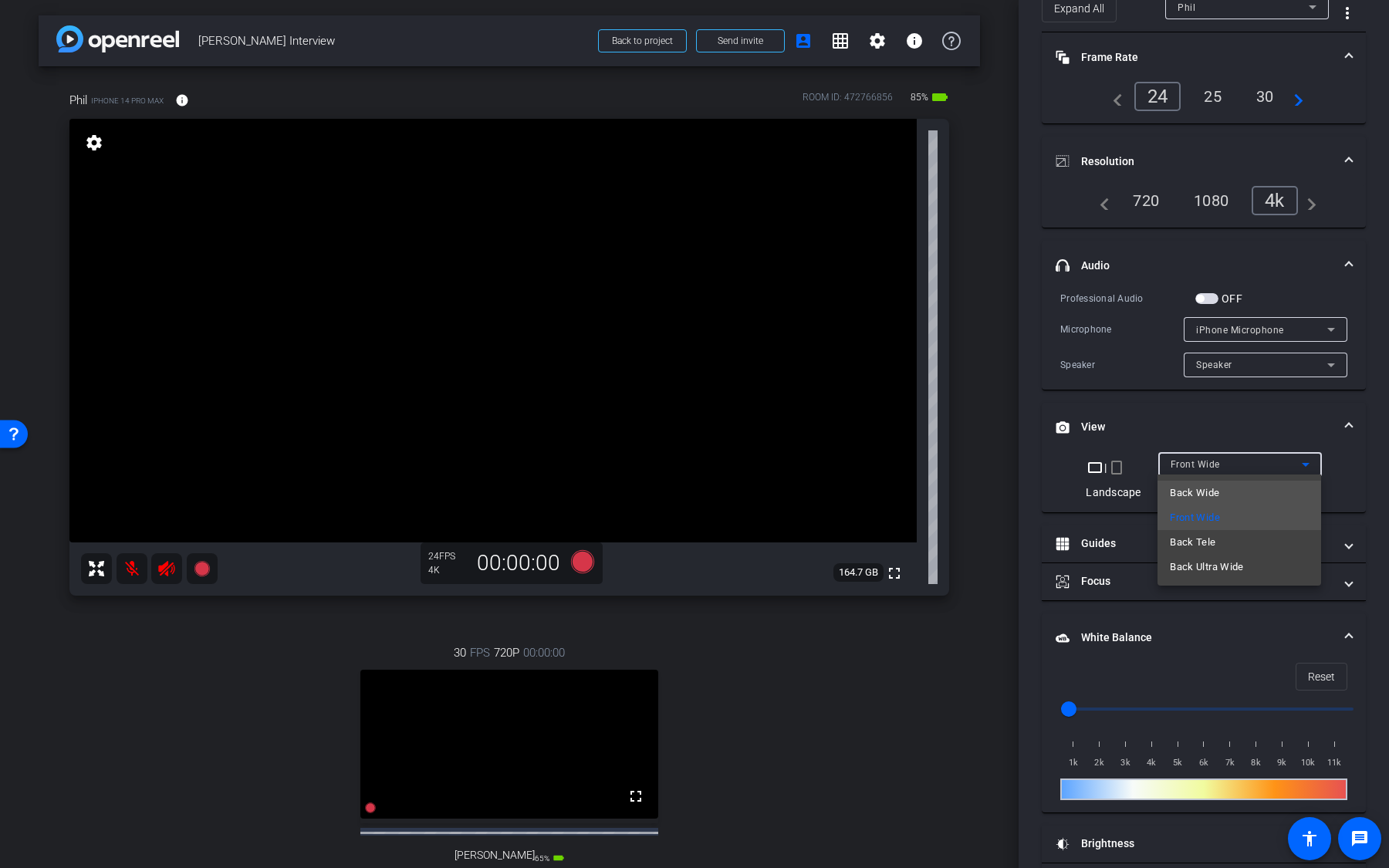
click at [1216, 496] on span "Back Wide" at bounding box center [1195, 493] width 50 height 18
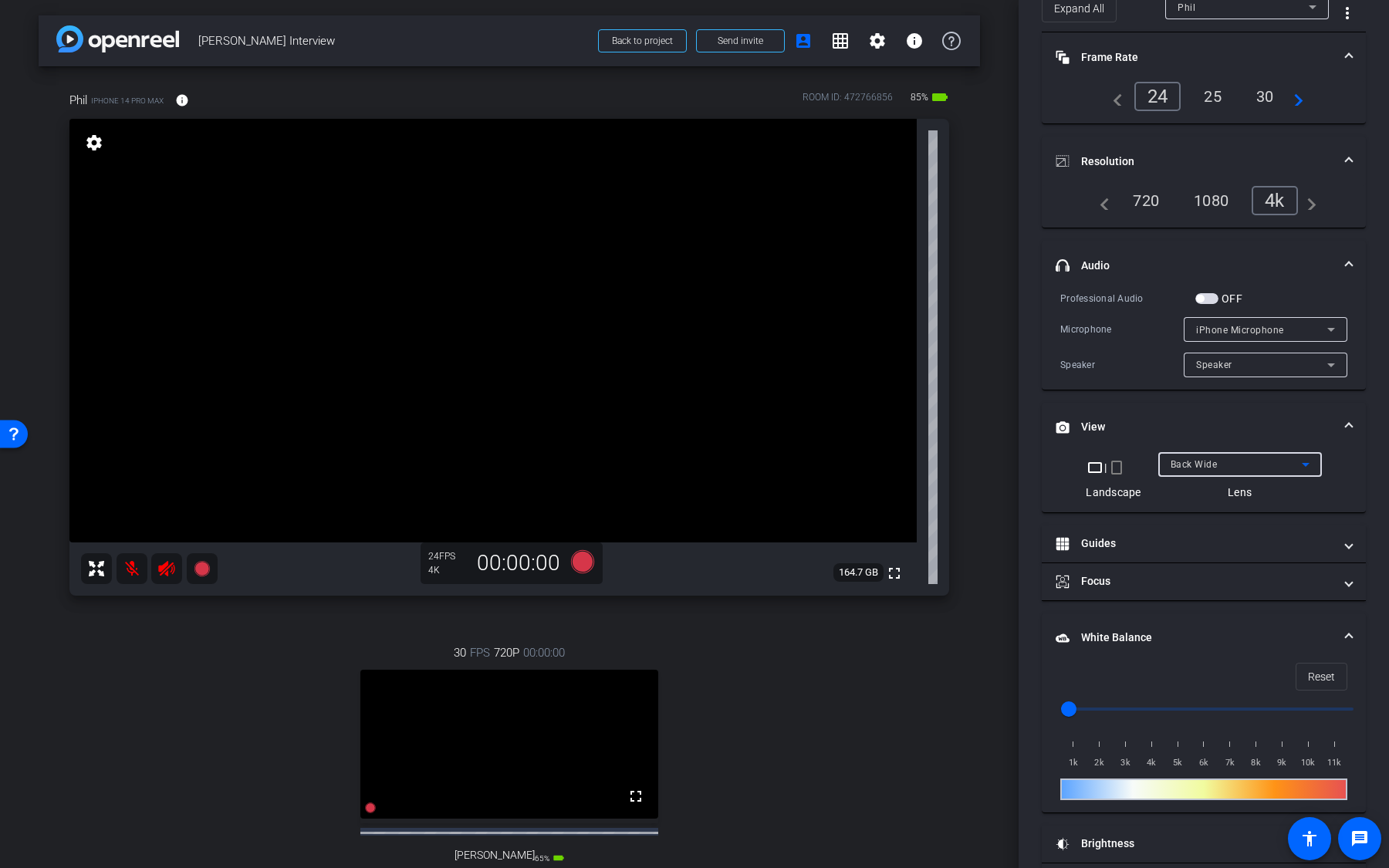
click at [1214, 463] on span "Back Wide" at bounding box center [1194, 464] width 47 height 10
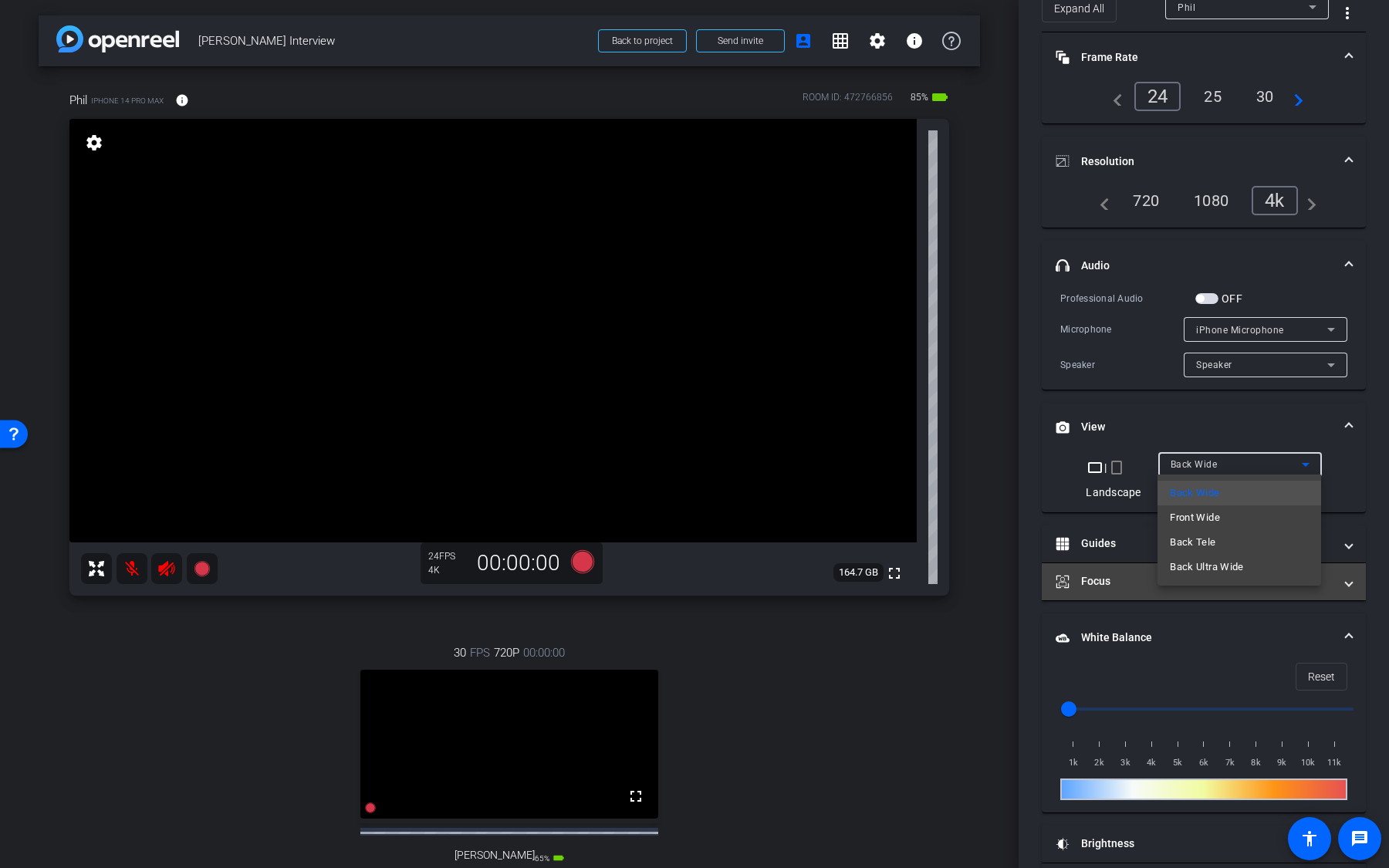
click at [1218, 566] on span "Back Ultra Wide" at bounding box center [1207, 566] width 74 height 18
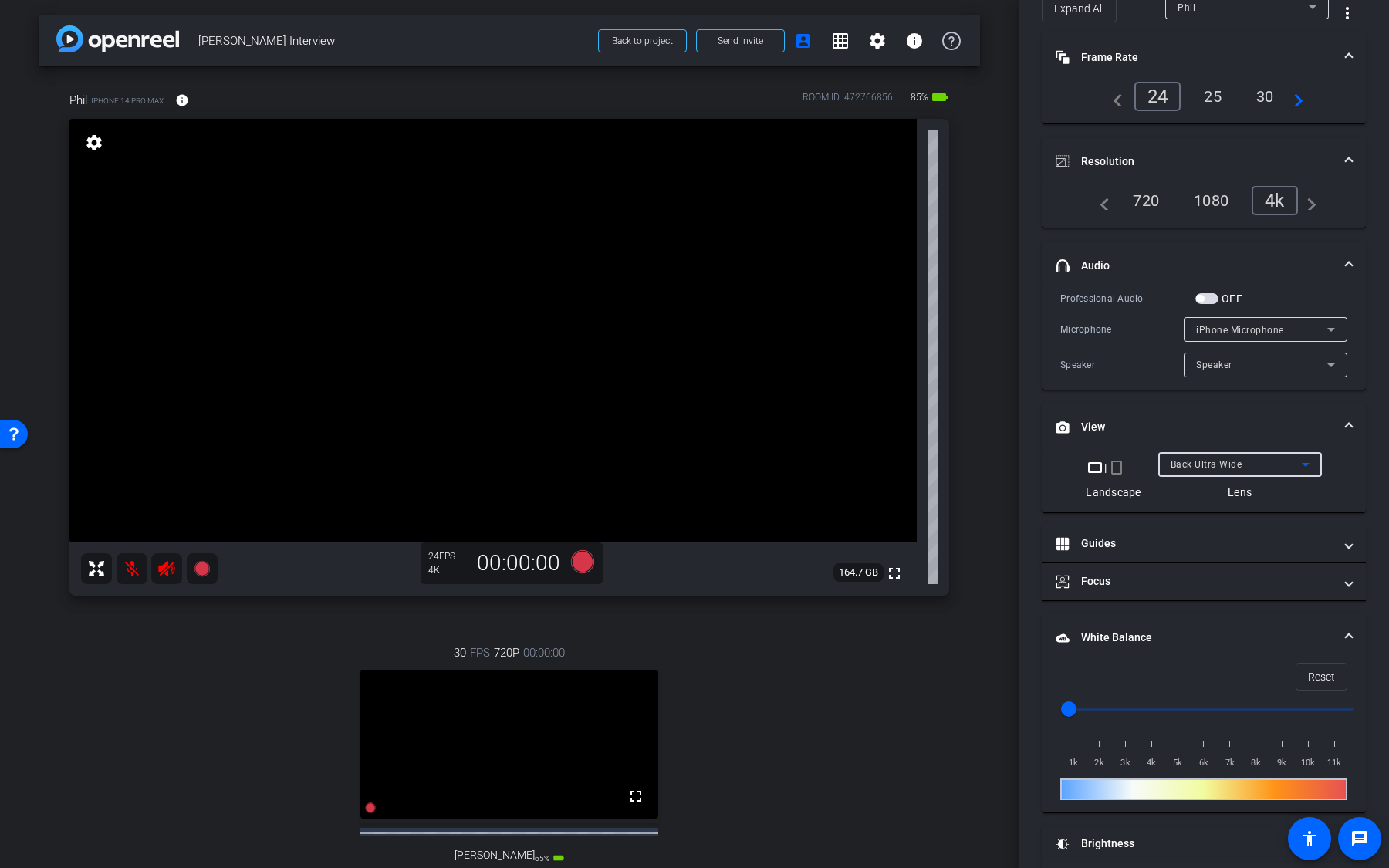
click at [1201, 464] on span "Back Ultra Wide" at bounding box center [1206, 464] width 71 height 10
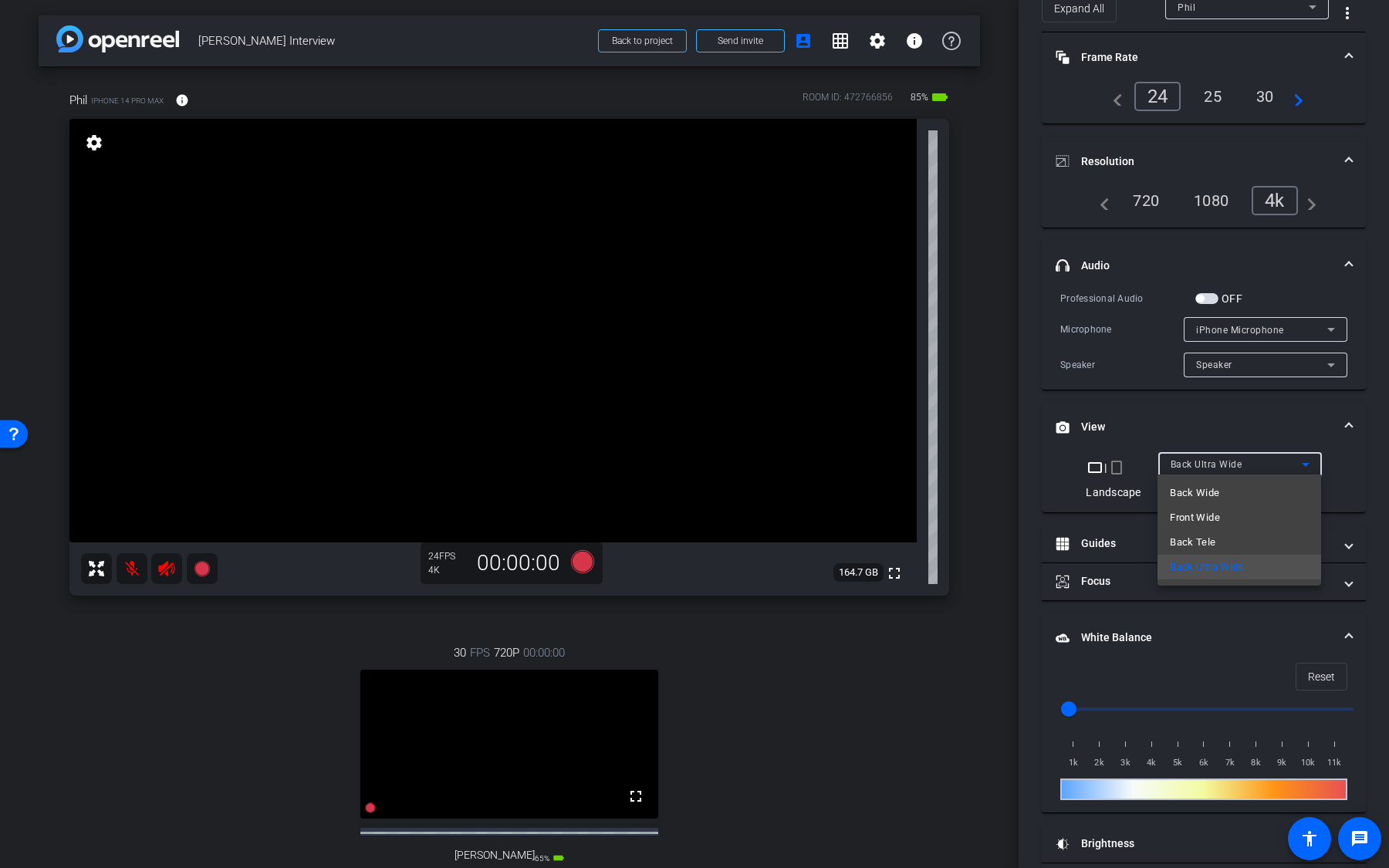
click at [1205, 516] on span "Front Wide" at bounding box center [1195, 517] width 51 height 18
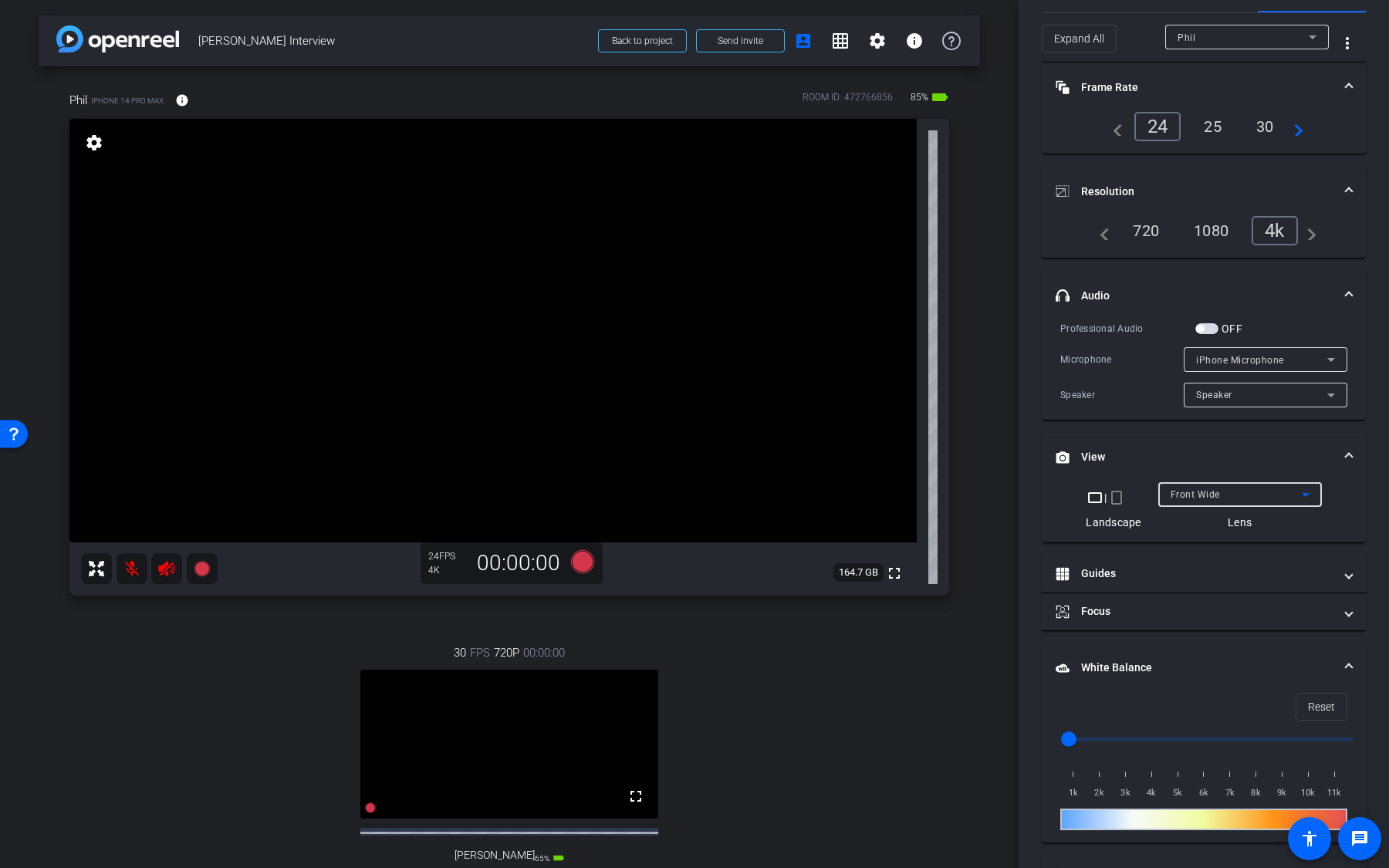
scroll to position [35, 0]
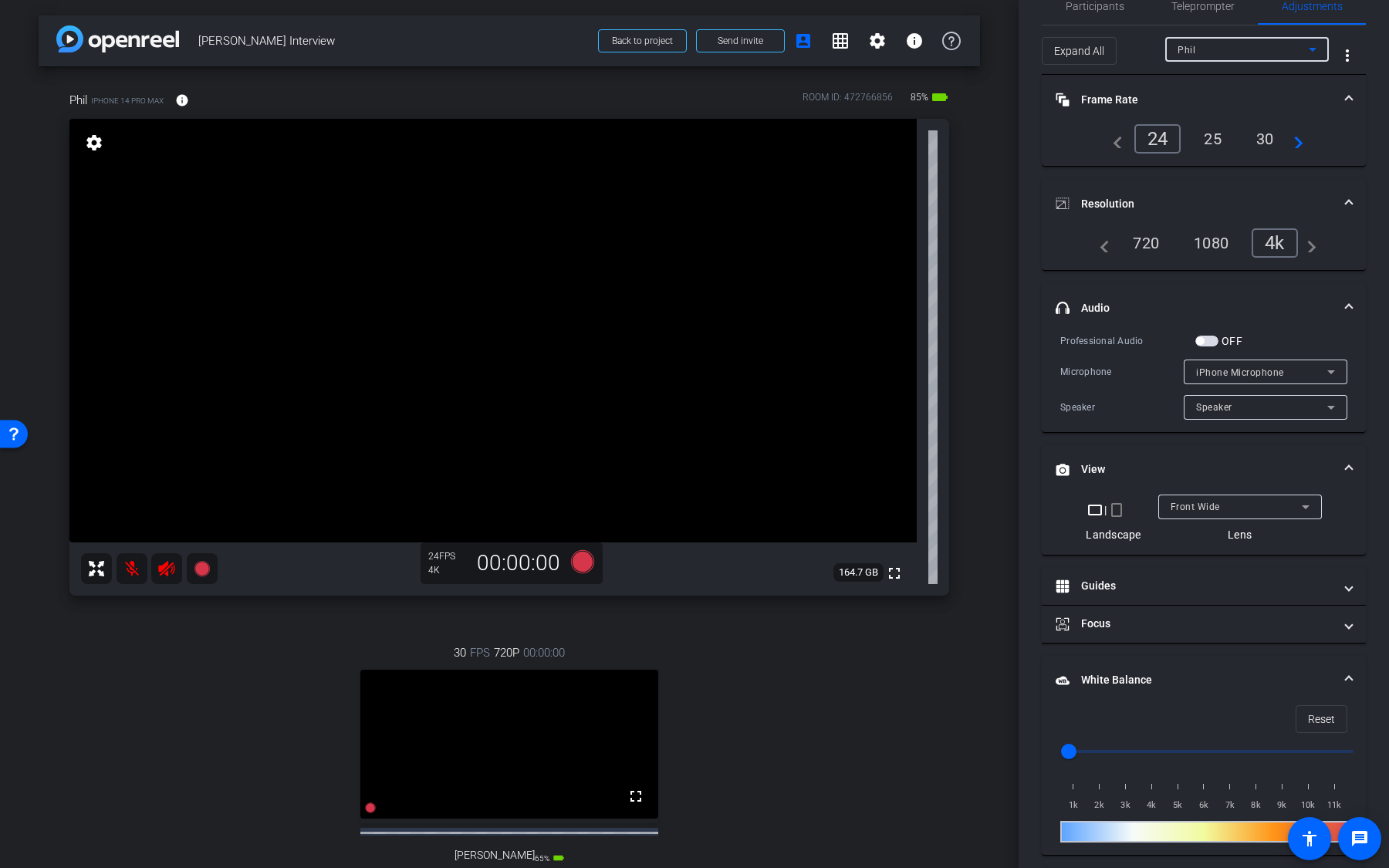
click at [1227, 47] on div "Phil" at bounding box center [1244, 50] width 132 height 19
click at [1227, 99] on mat-option "Aaron" at bounding box center [1248, 104] width 164 height 25
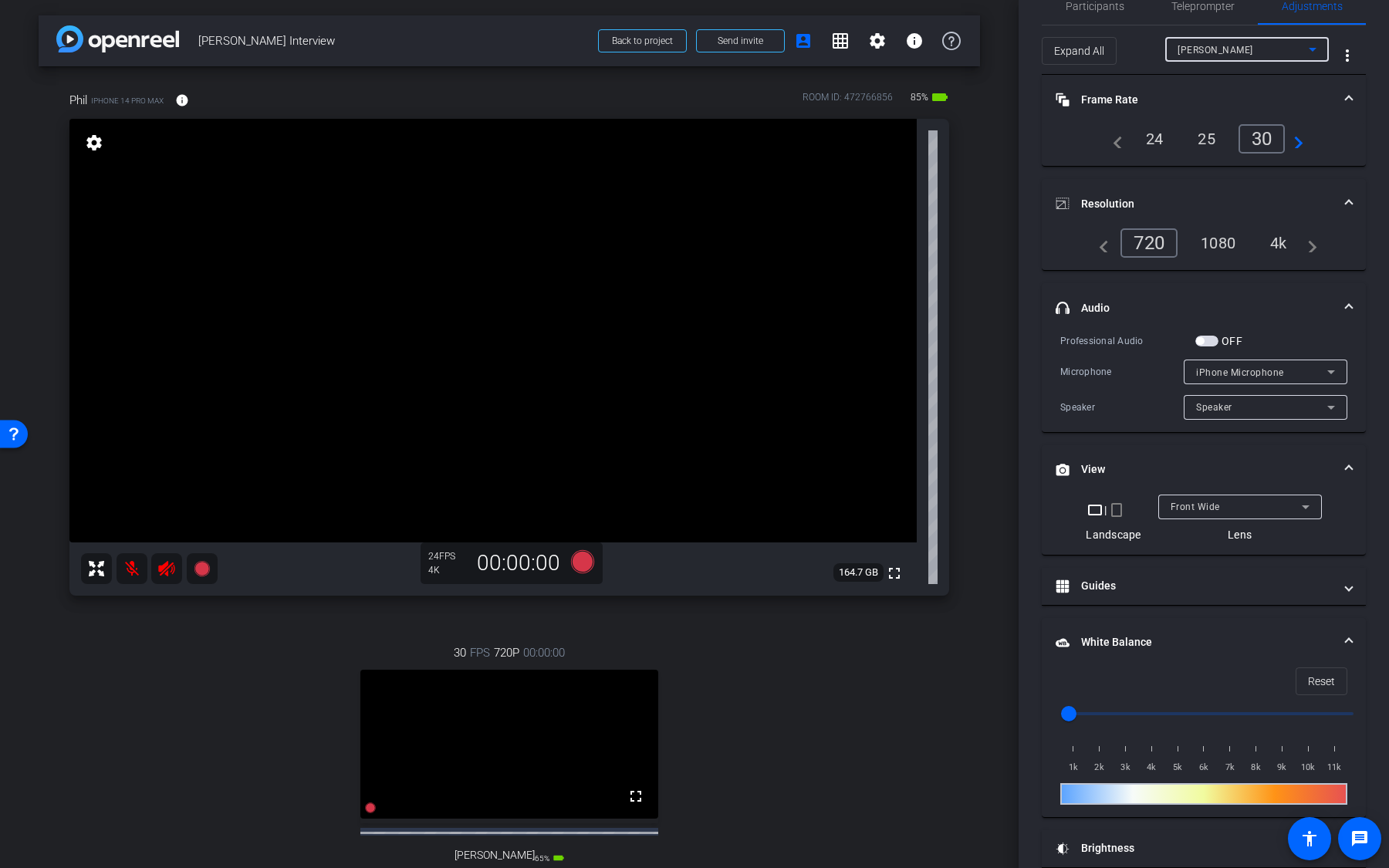
click at [1170, 138] on div "24" at bounding box center [1154, 139] width 41 height 27
click at [1285, 250] on div "4k" at bounding box center [1279, 243] width 40 height 27
drag, startPoint x: 911, startPoint y: 97, endPoint x: 929, endPoint y: 100, distance: 18.2
click at [929, 100] on span "85%" at bounding box center [919, 97] width 22 height 25
click at [919, 100] on span "85%" at bounding box center [919, 97] width 22 height 25
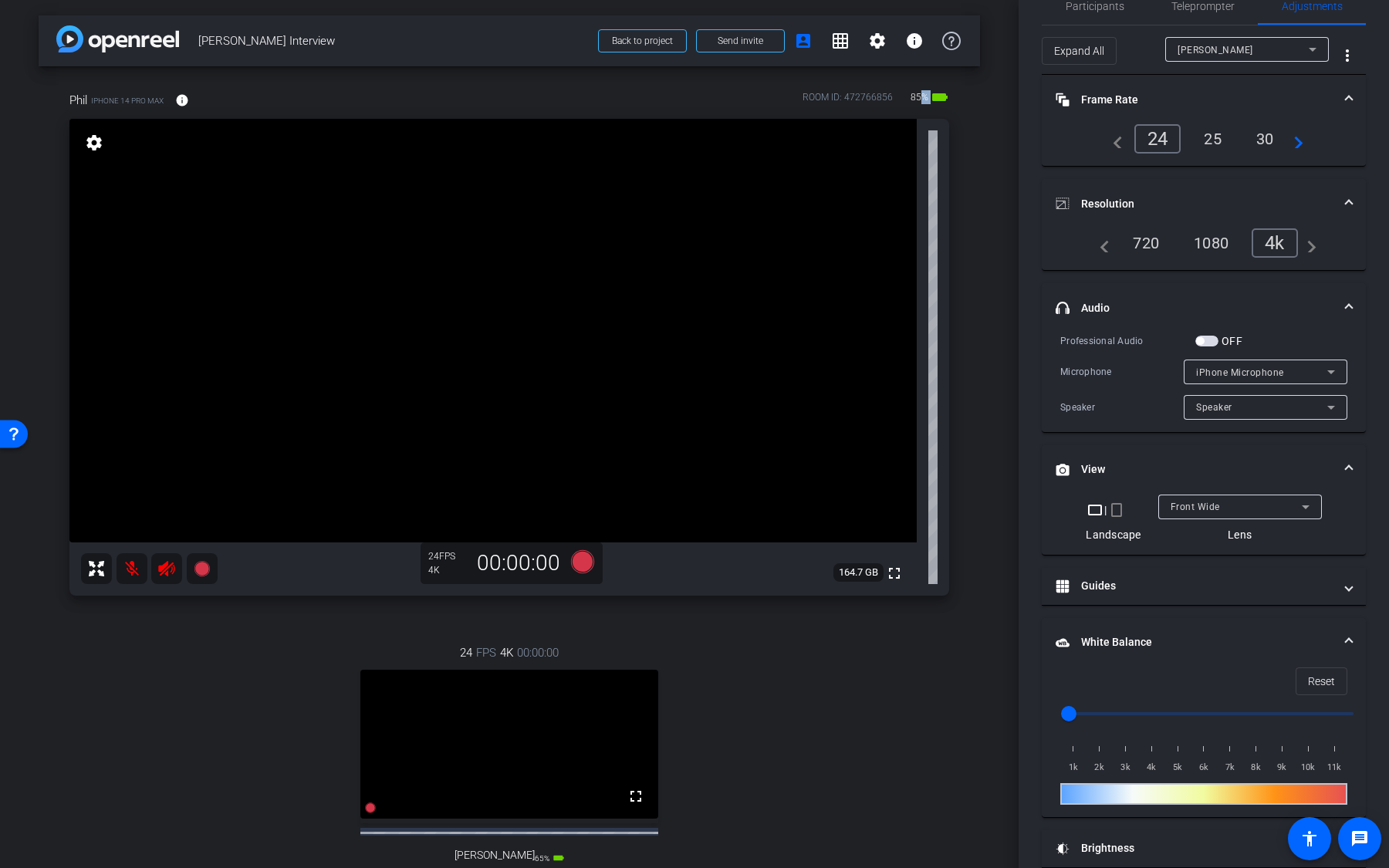
drag, startPoint x: 907, startPoint y: 95, endPoint x: 922, endPoint y: 95, distance: 15.0
click at [922, 95] on div "ROOM ID: 472766856 85% battery_std" at bounding box center [876, 100] width 147 height 25
drag, startPoint x: 148, startPoint y: 96, endPoint x: 105, endPoint y: 96, distance: 43.0
click at [105, 96] on span "iPhone 14 Pro Max" at bounding box center [128, 101] width 72 height 11
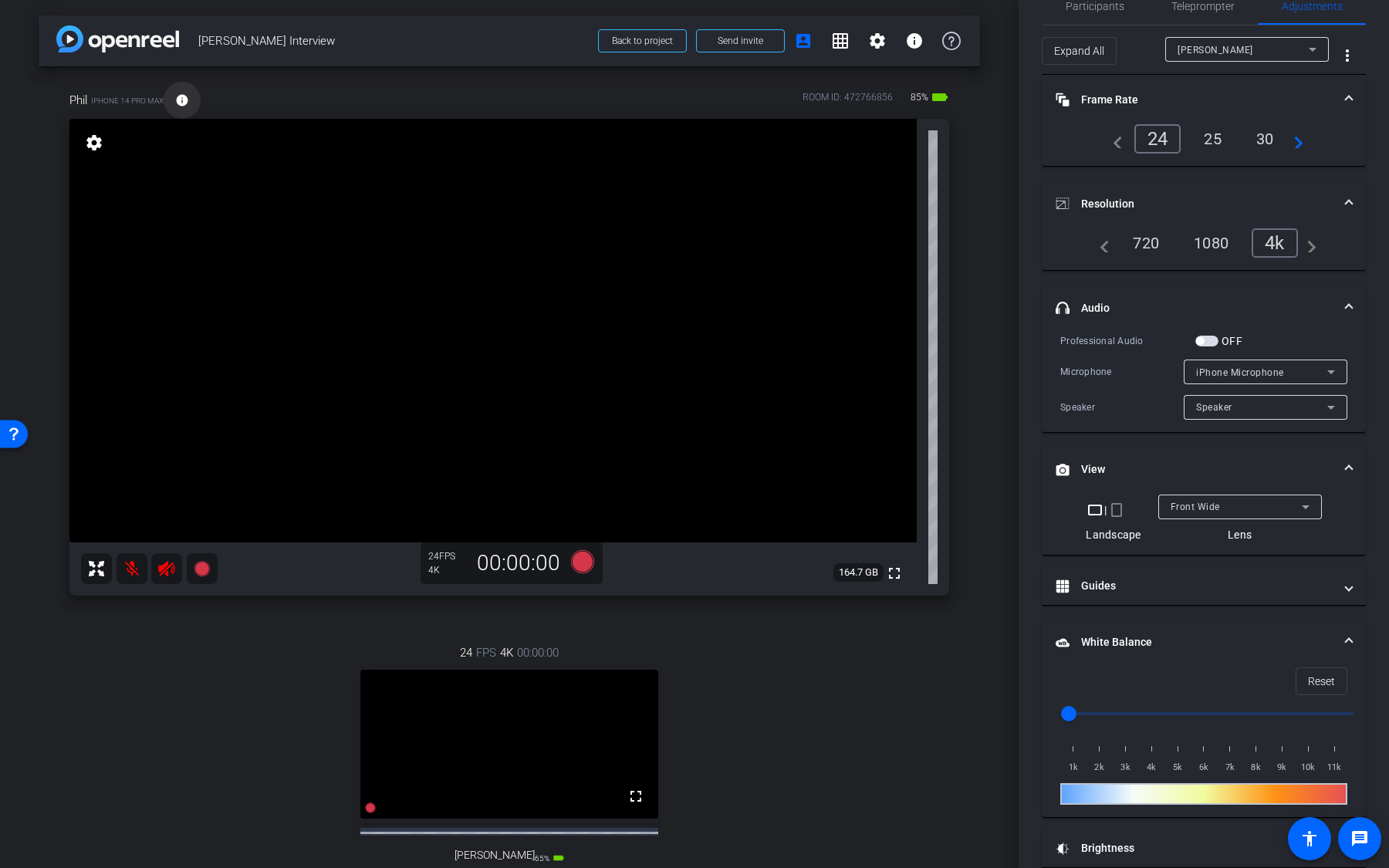
click at [182, 101] on mat-icon "info" at bounding box center [182, 100] width 14 height 14
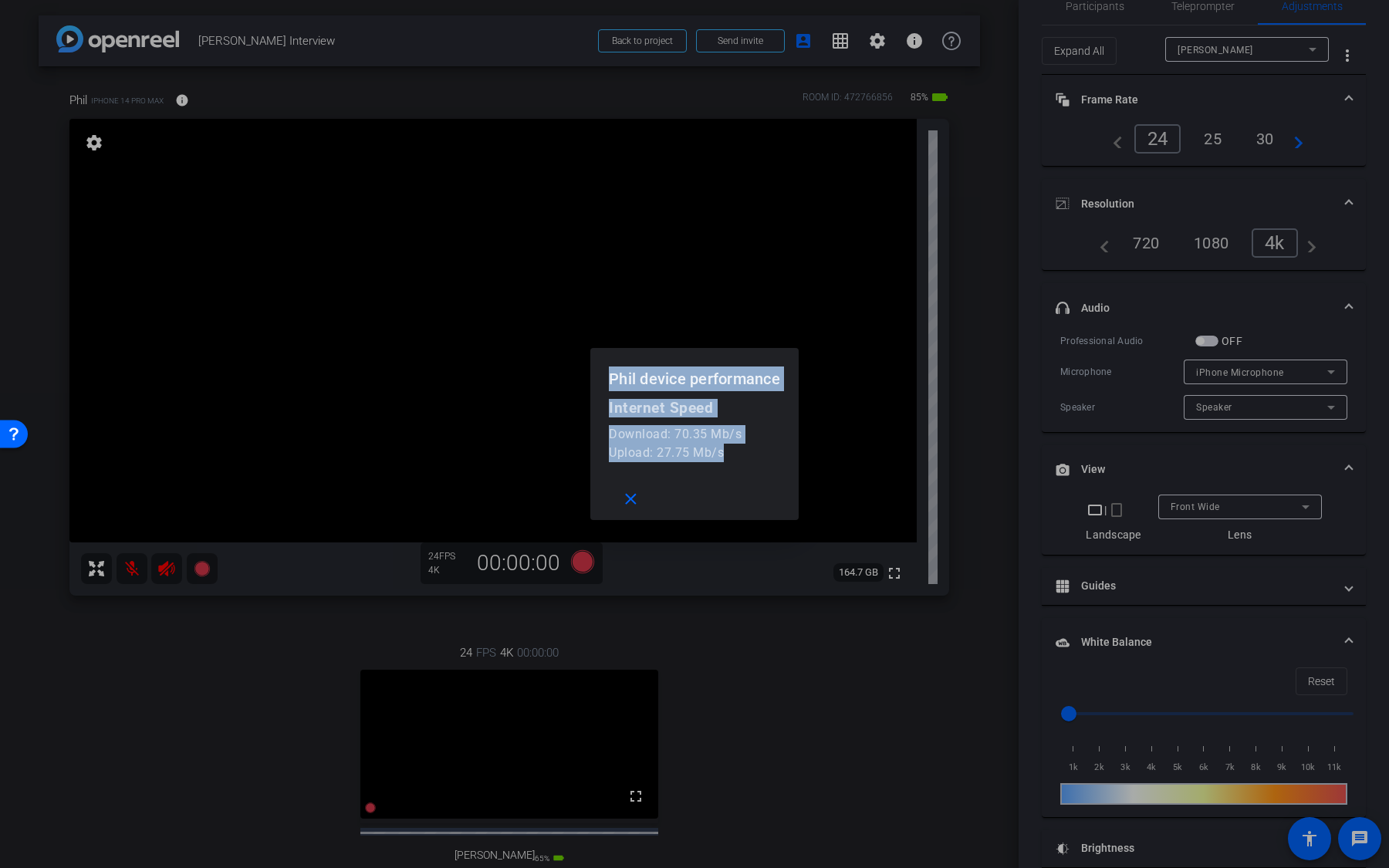
drag, startPoint x: 732, startPoint y: 453, endPoint x: 603, endPoint y: 371, distance: 152.9
click at [0, 0] on openreel-performance-screen-popup "Phil device performance Internet Speed Download: 70.35 Mb/s Upload: 27.75 Mb/s …" at bounding box center [0, 0] width 0 height 0
click at [634, 507] on mat-icon "close" at bounding box center [631, 499] width 19 height 19
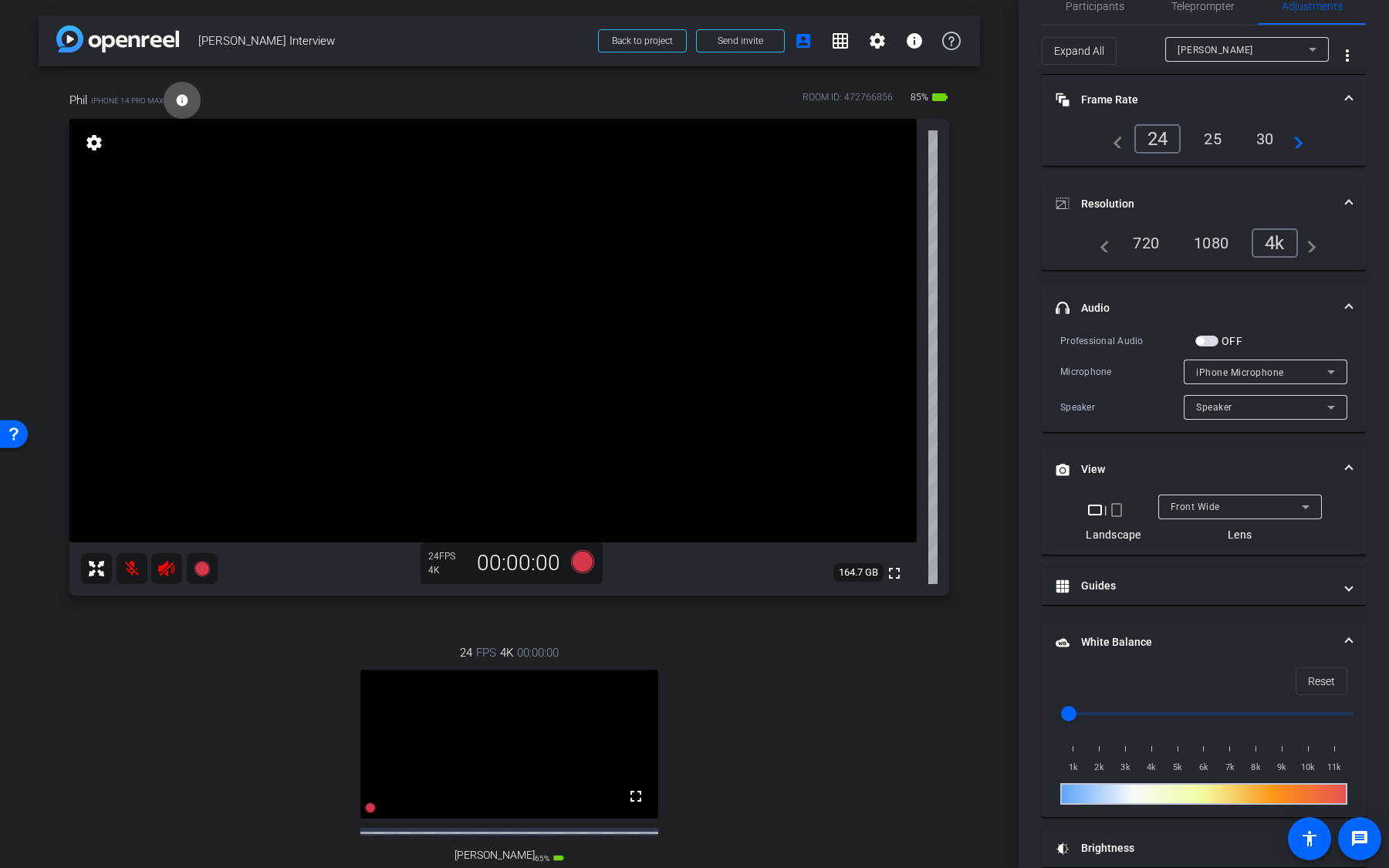
scroll to position [222, 0]
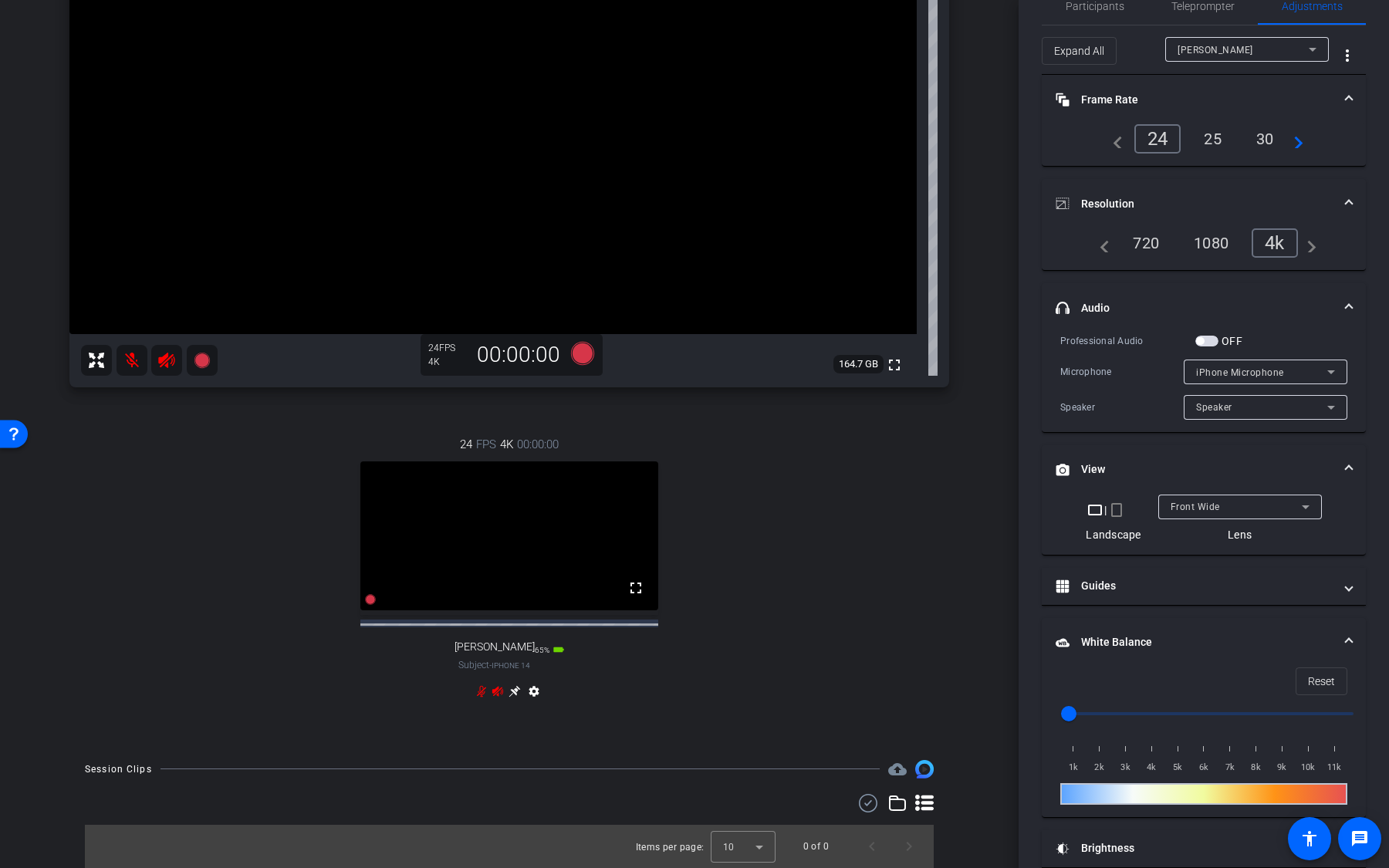
click at [513, 689] on icon at bounding box center [515, 691] width 12 height 12
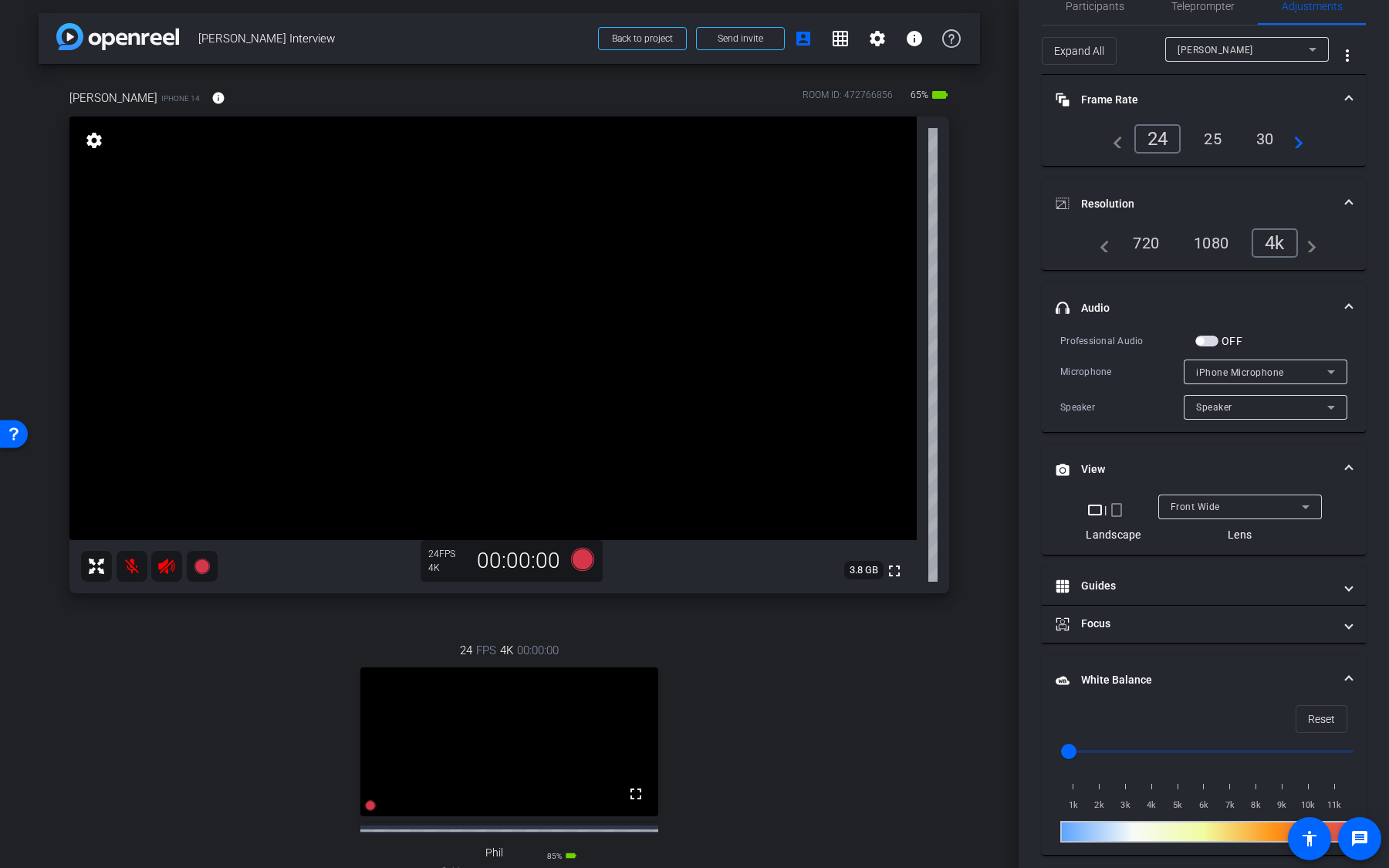
scroll to position [0, 0]
drag, startPoint x: 909, startPoint y: 99, endPoint x: 929, endPoint y: 99, distance: 20.0
click at [928, 99] on span "65%" at bounding box center [919, 97] width 22 height 25
drag, startPoint x: 136, startPoint y: 101, endPoint x: 106, endPoint y: 99, distance: 30.1
click at [161, 99] on span "iPhone 14" at bounding box center [180, 101] width 38 height 11
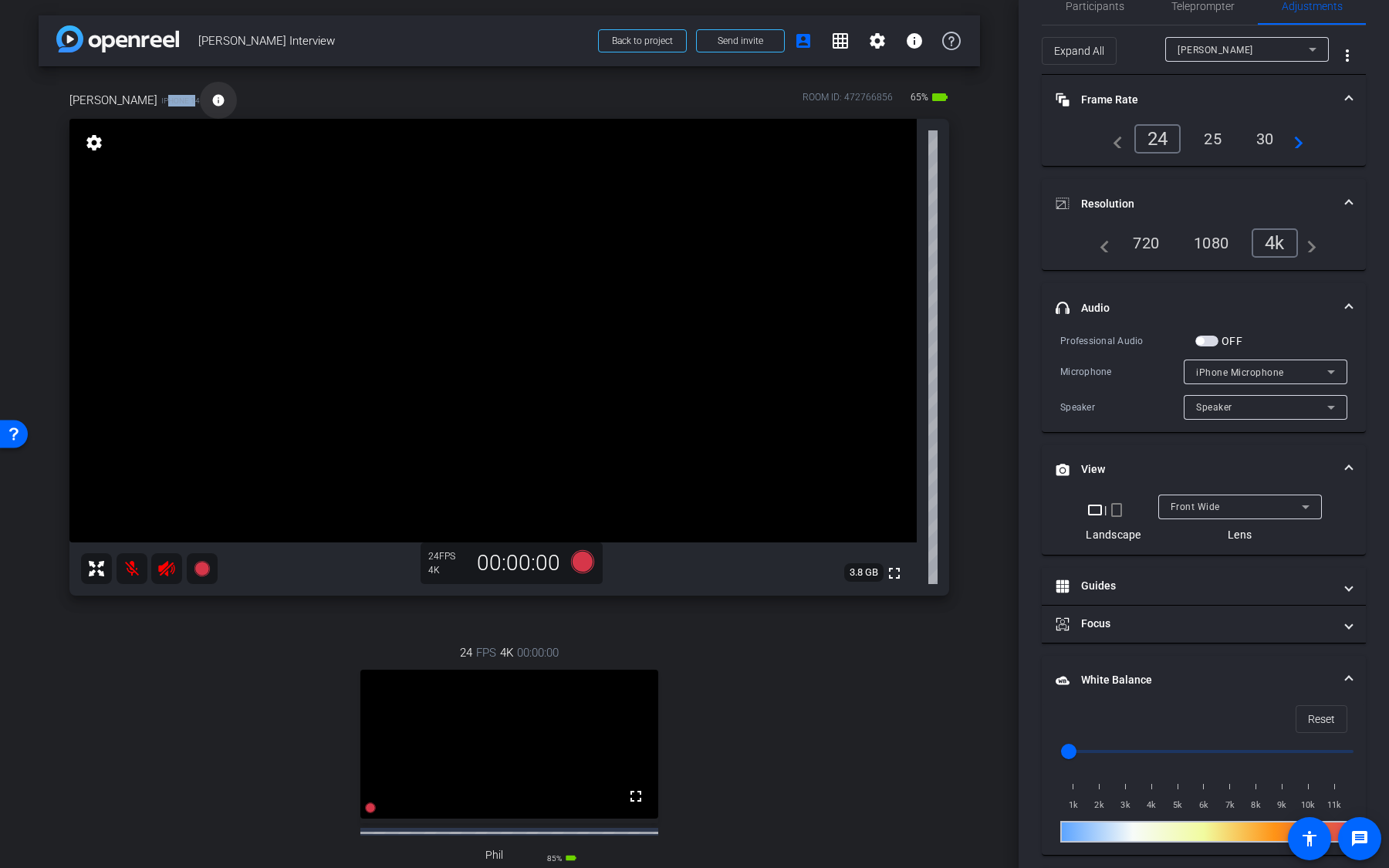
click at [212, 99] on mat-icon "info" at bounding box center [218, 100] width 14 height 14
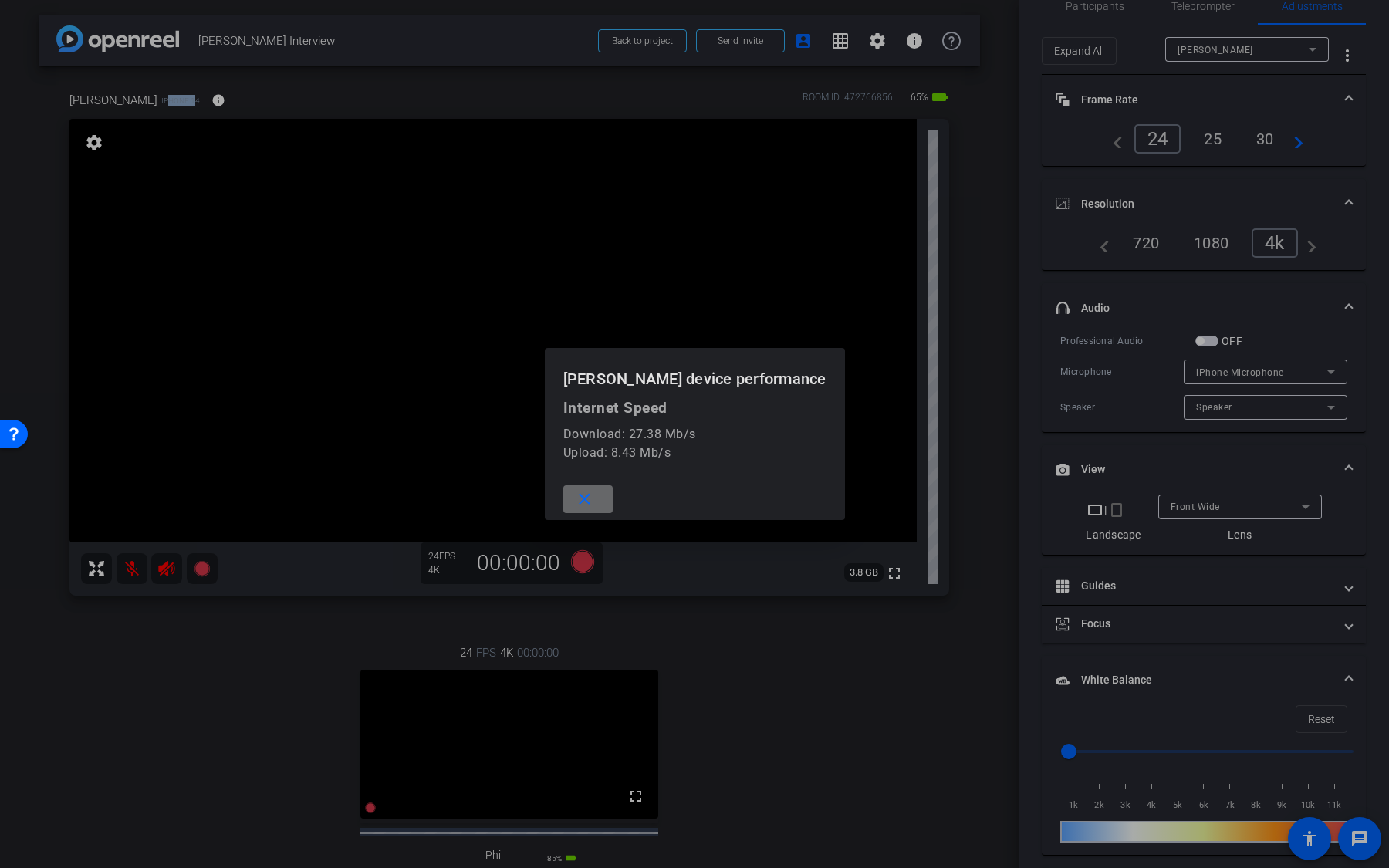
click at [613, 502] on span at bounding box center [588, 498] width 50 height 37
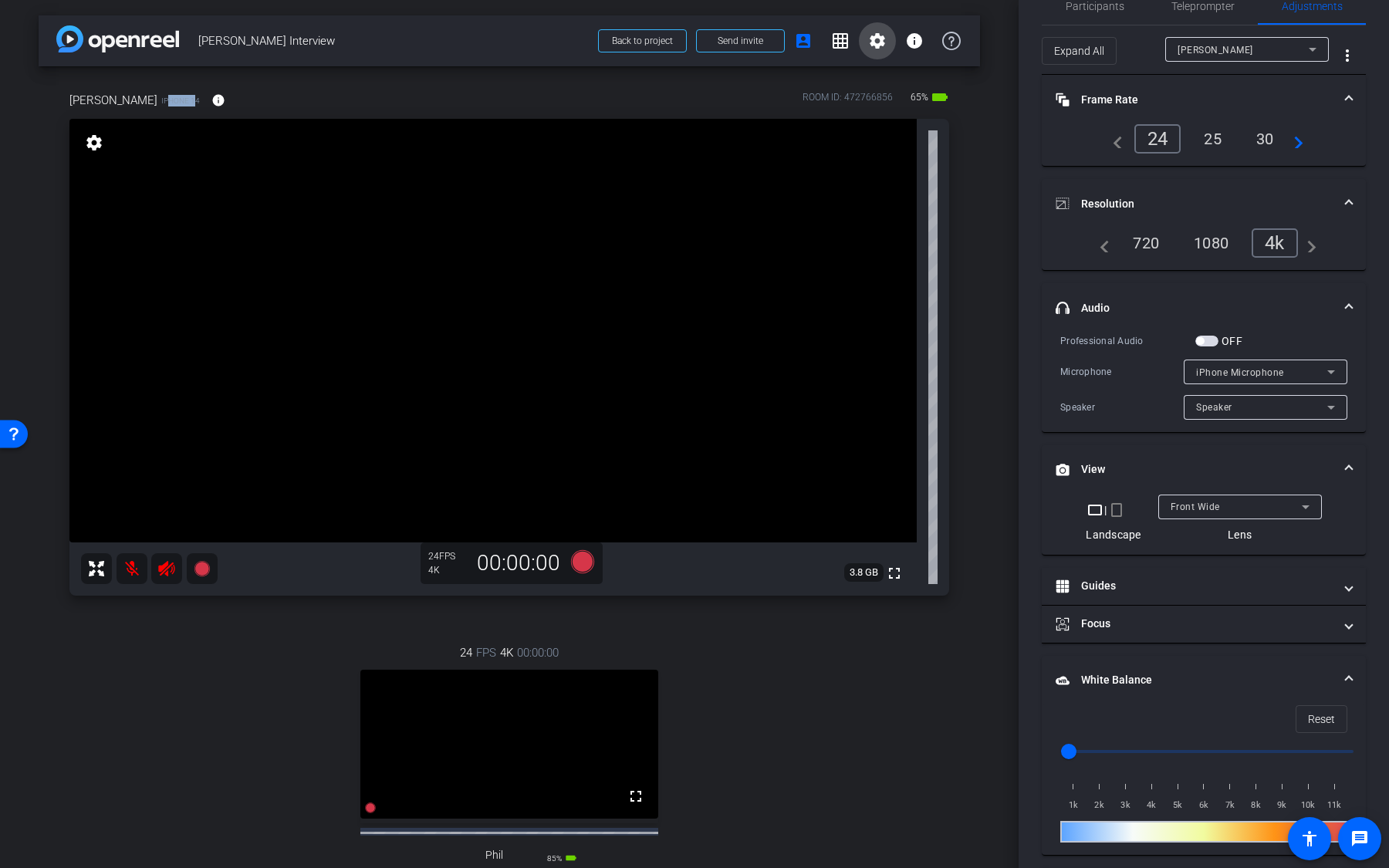
click at [882, 43] on mat-icon "settings" at bounding box center [877, 40] width 18 height 18
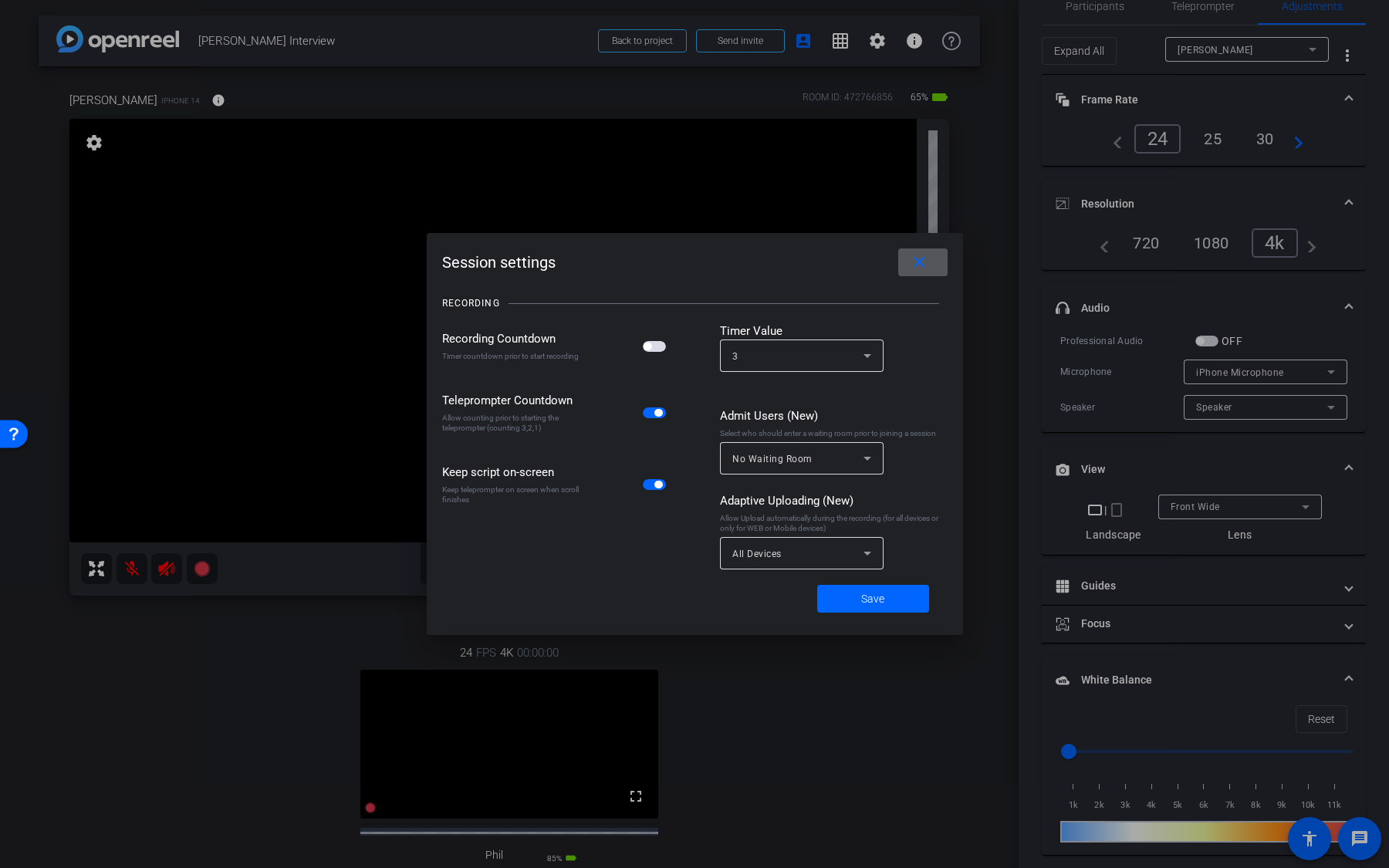
click at [827, 550] on div "All Devices" at bounding box center [798, 554] width 132 height 19
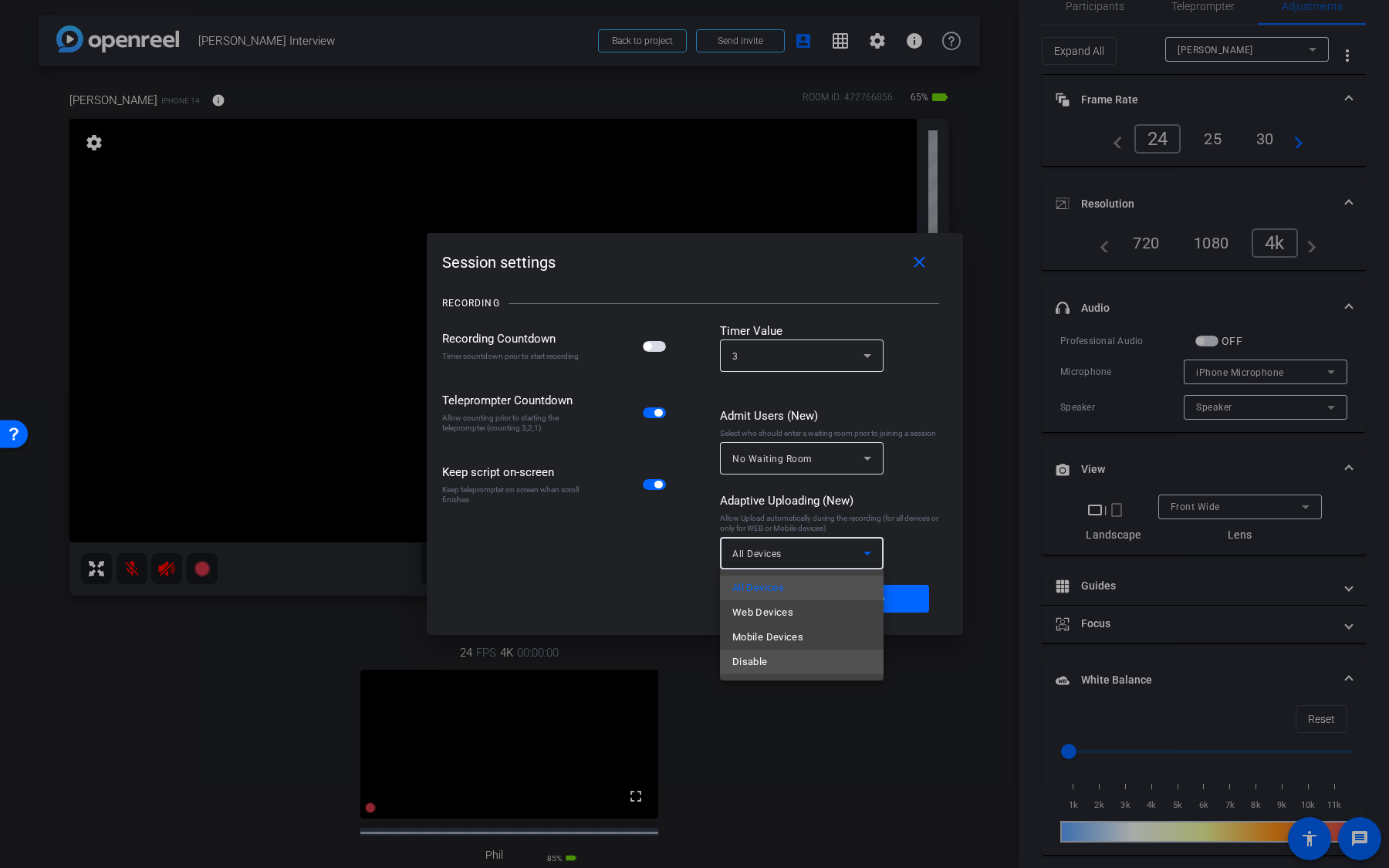
click at [806, 668] on mat-option "Disable" at bounding box center [802, 662] width 164 height 25
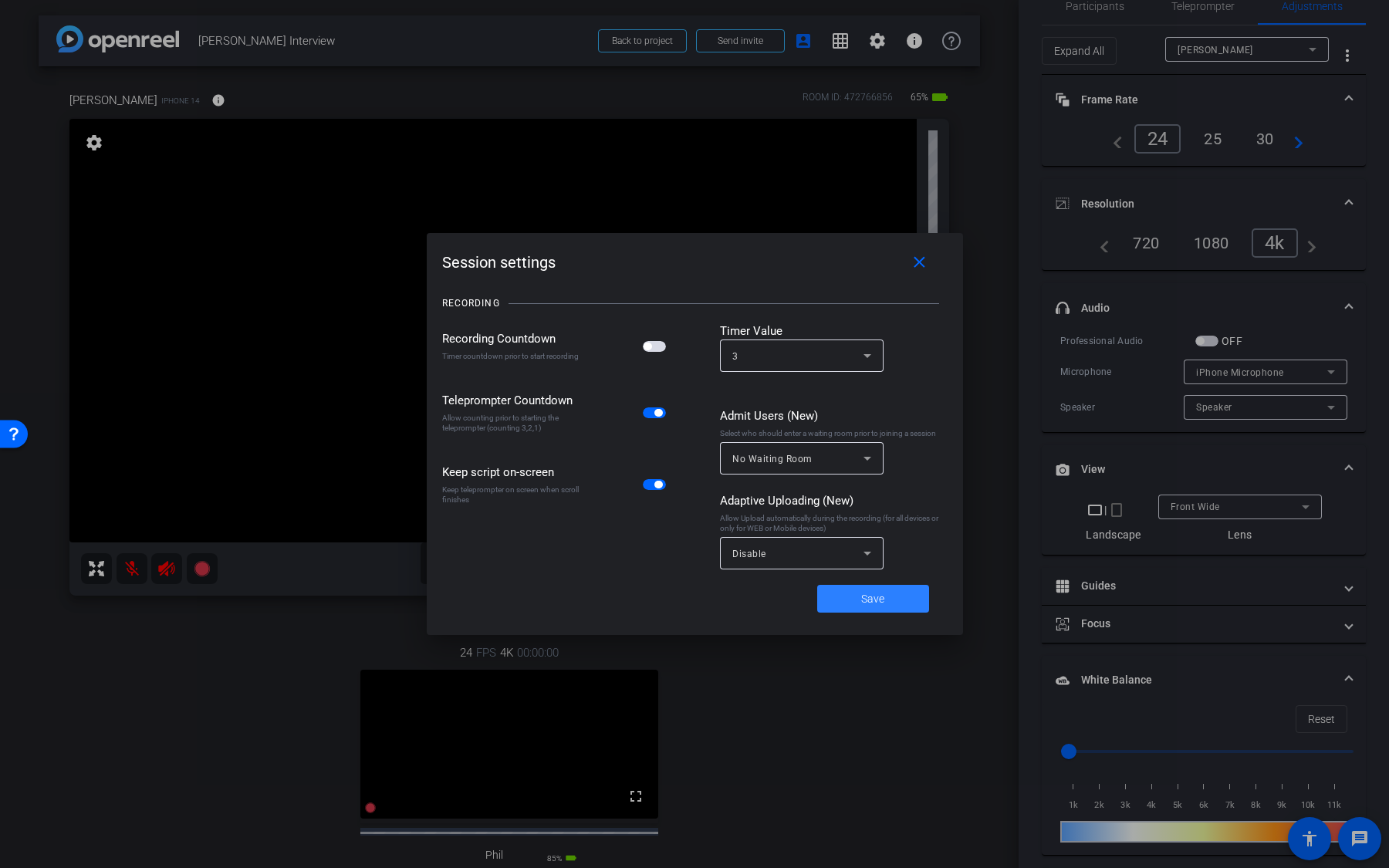
click at [853, 606] on span at bounding box center [872, 598] width 112 height 37
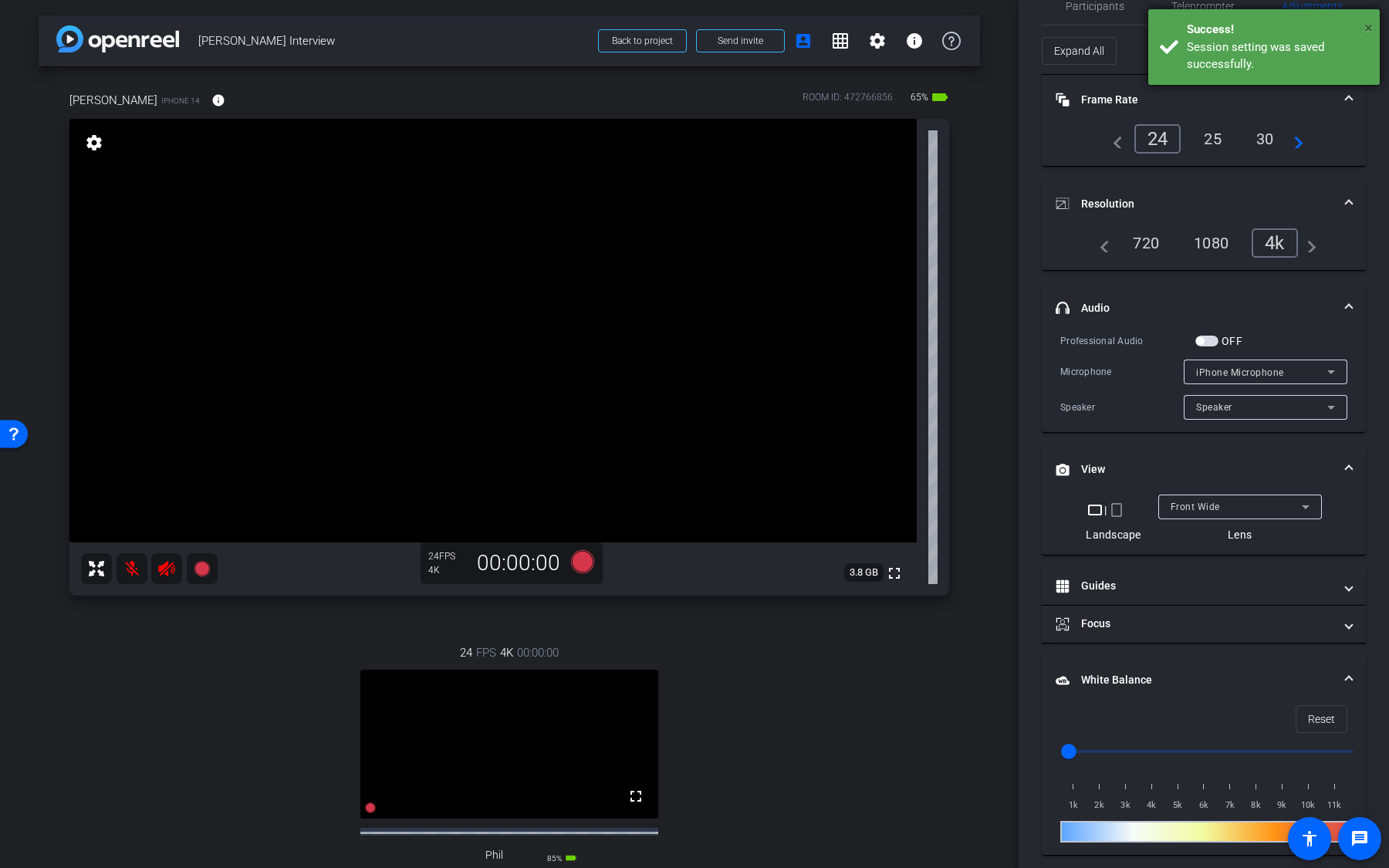
click at [1365, 22] on span "×" at bounding box center [1369, 27] width 9 height 18
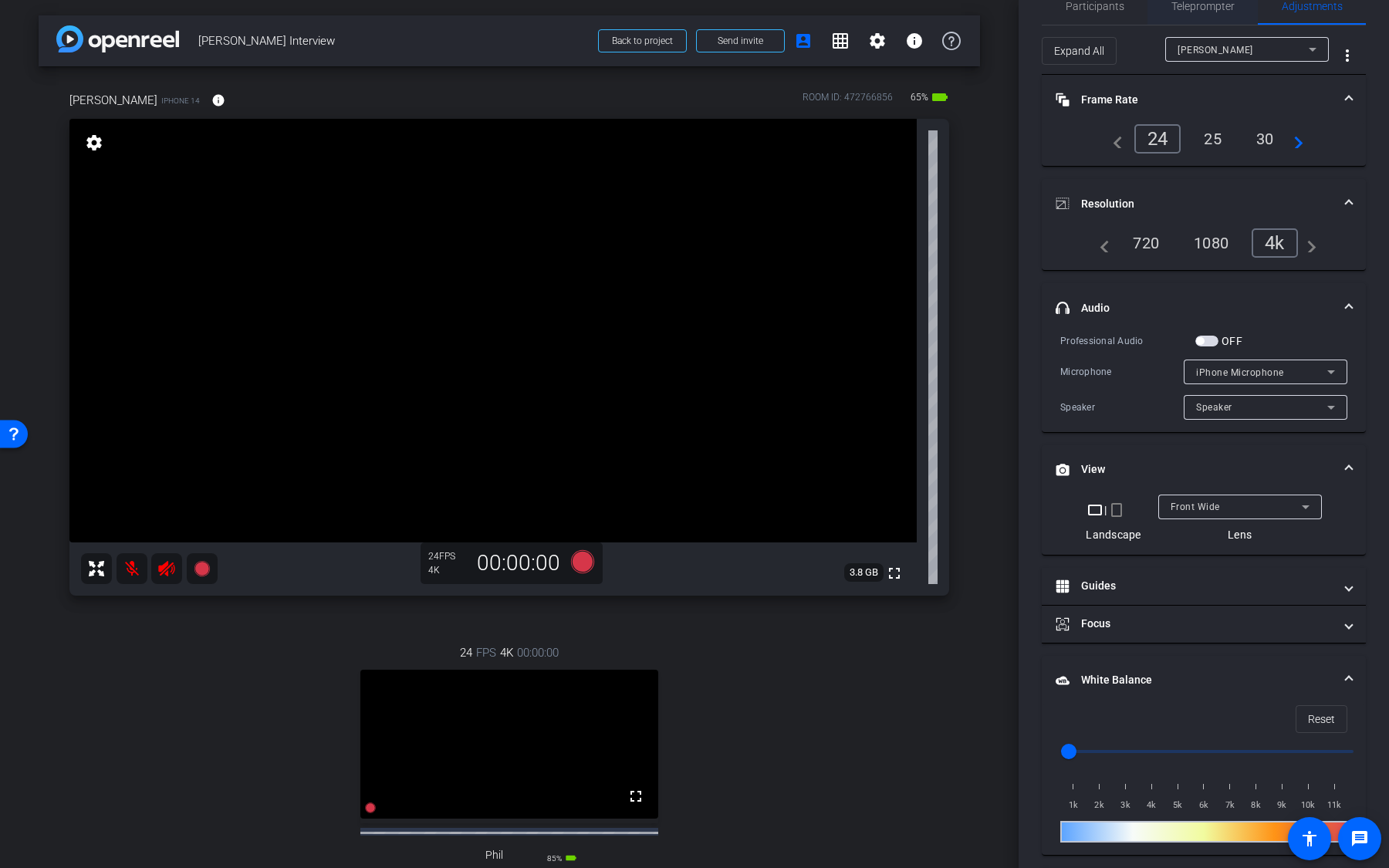
click at [1215, 10] on span "Teleprompter" at bounding box center [1203, 6] width 63 height 10
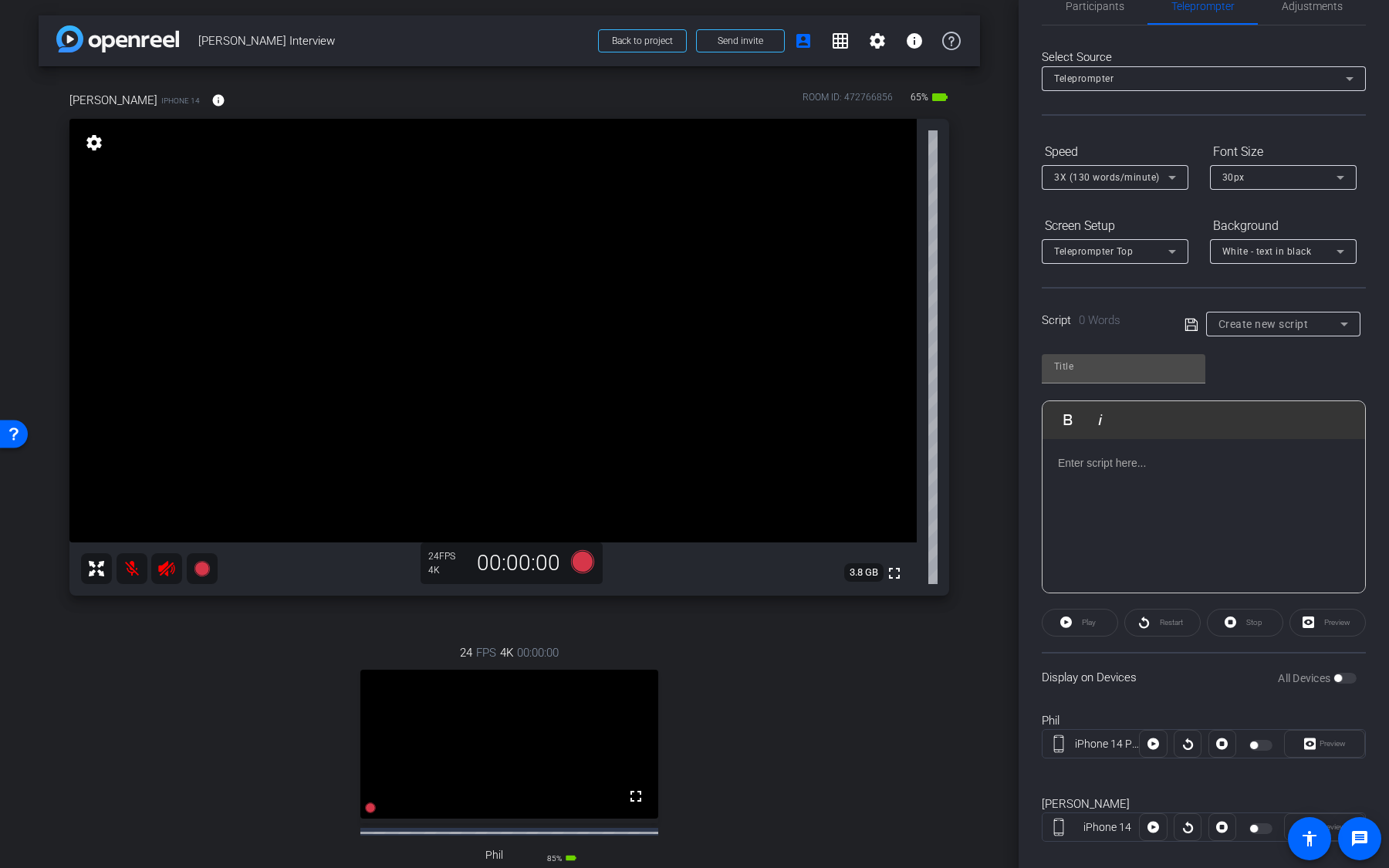
click at [1121, 500] on div at bounding box center [1204, 516] width 322 height 154
click at [1197, 327] on icon at bounding box center [1192, 324] width 14 height 18
type input "Default title 3559"
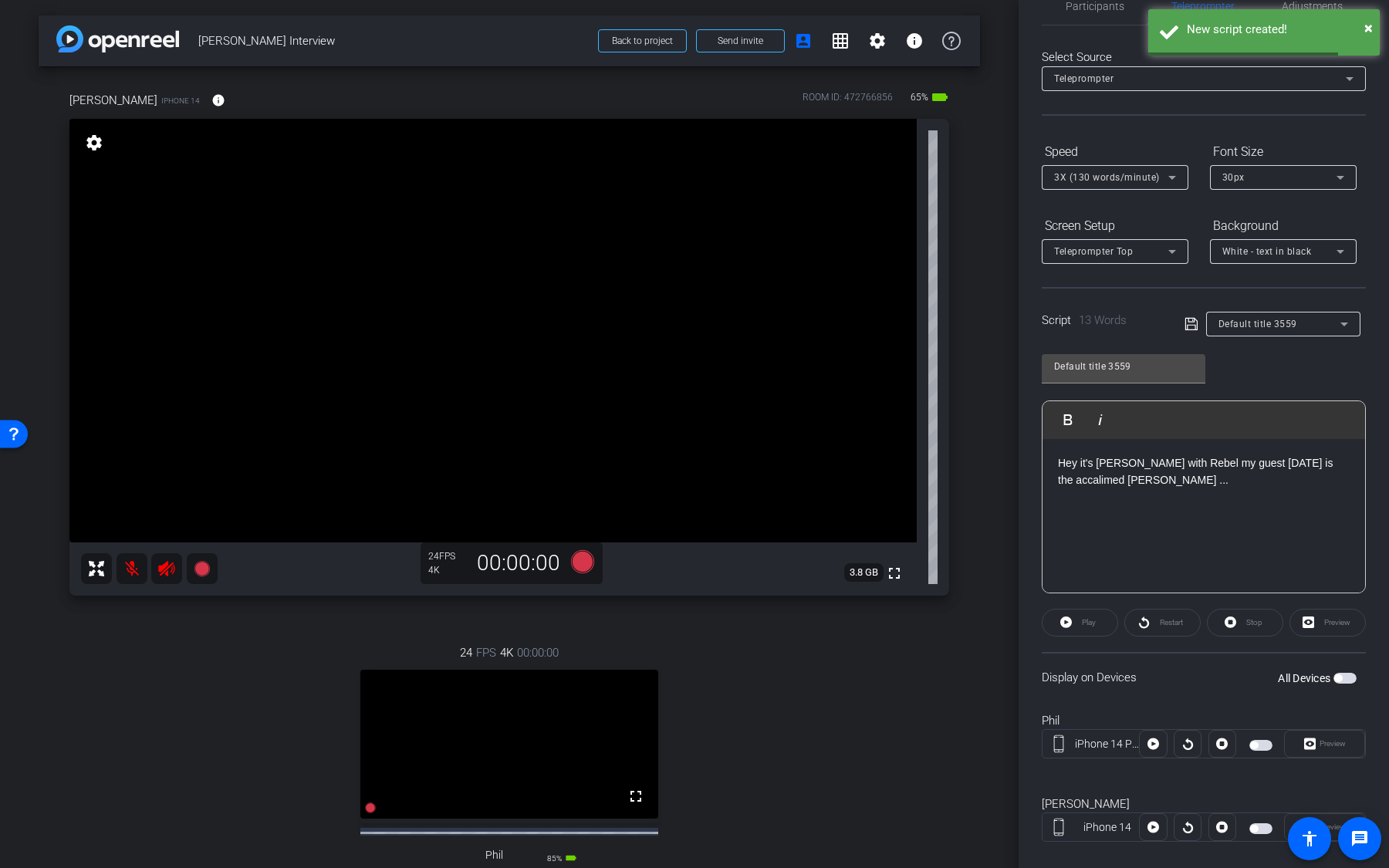
scroll to position [56, 0]
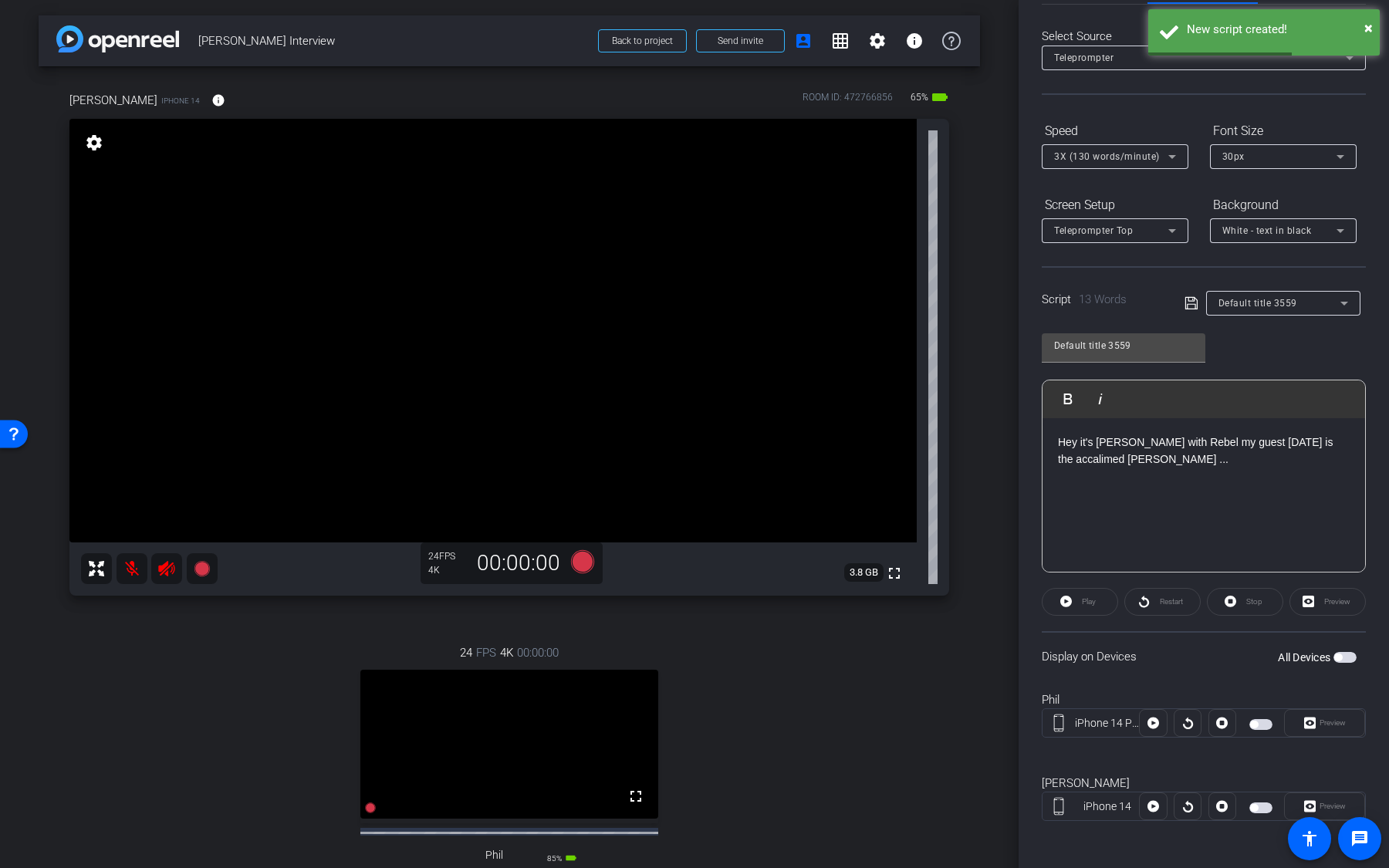
click at [1348, 654] on span "button" at bounding box center [1345, 656] width 23 height 10
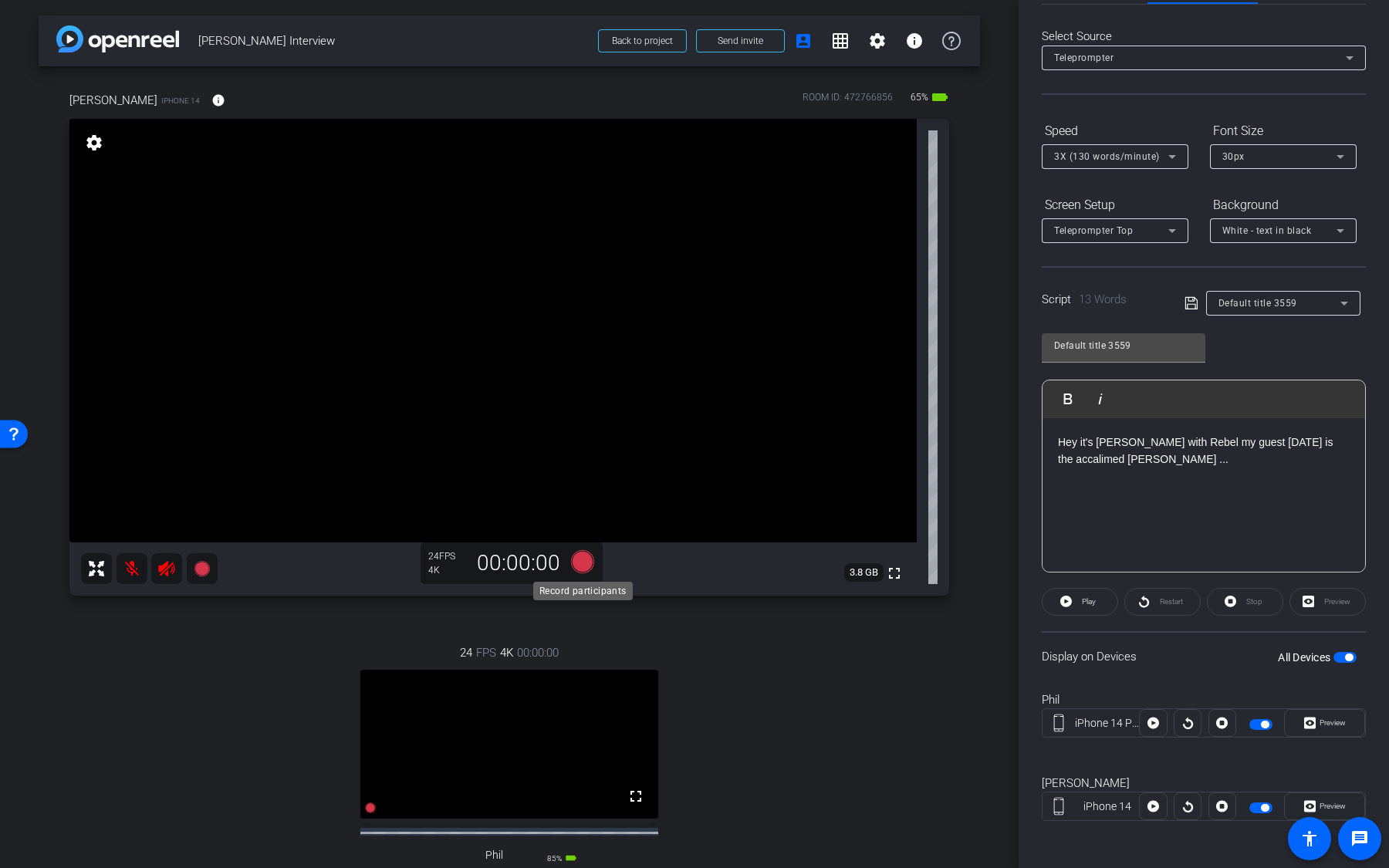
click at [582, 565] on icon at bounding box center [582, 561] width 23 height 23
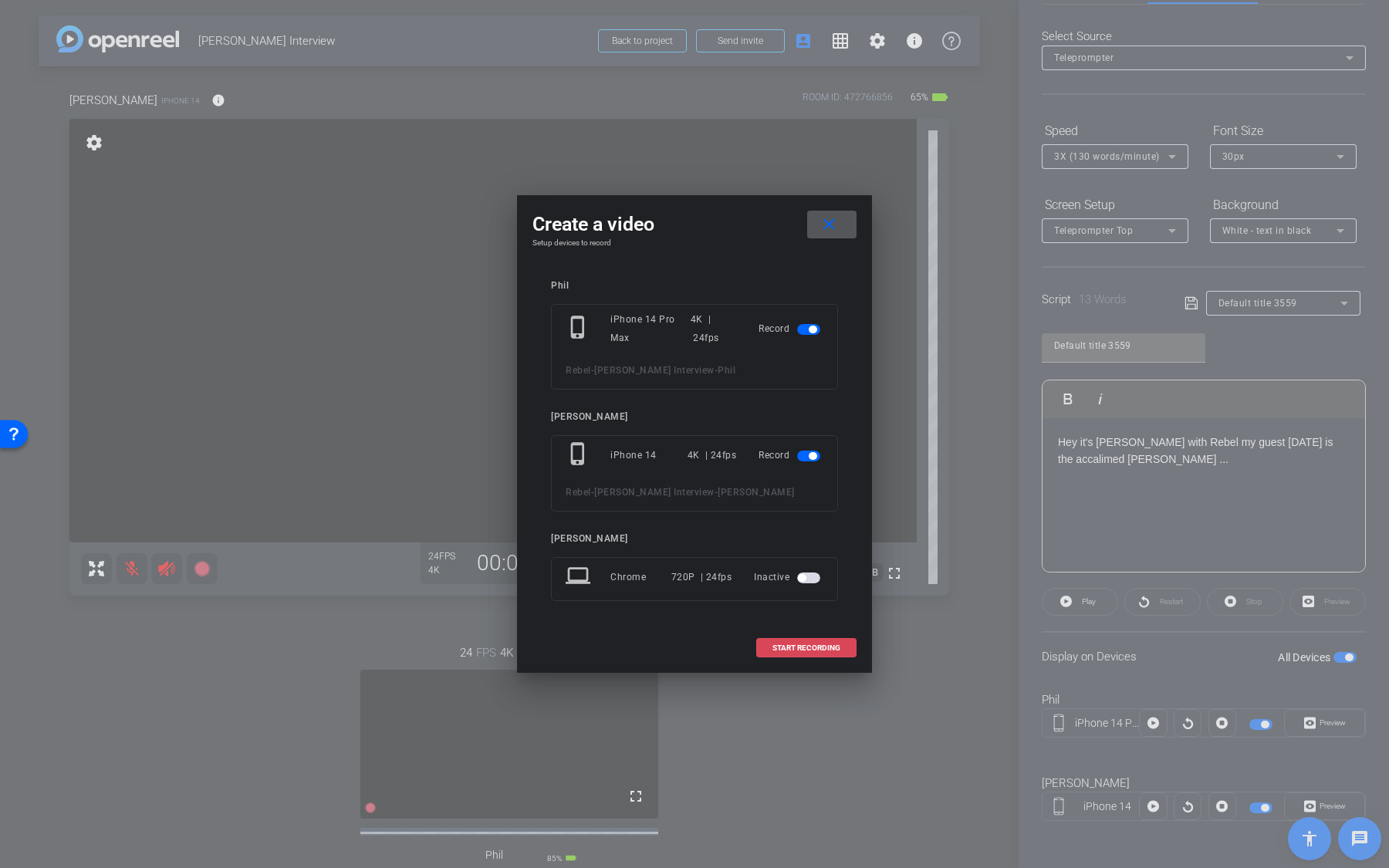
click at [836, 647] on span "START RECORDING" at bounding box center [807, 648] width 68 height 8
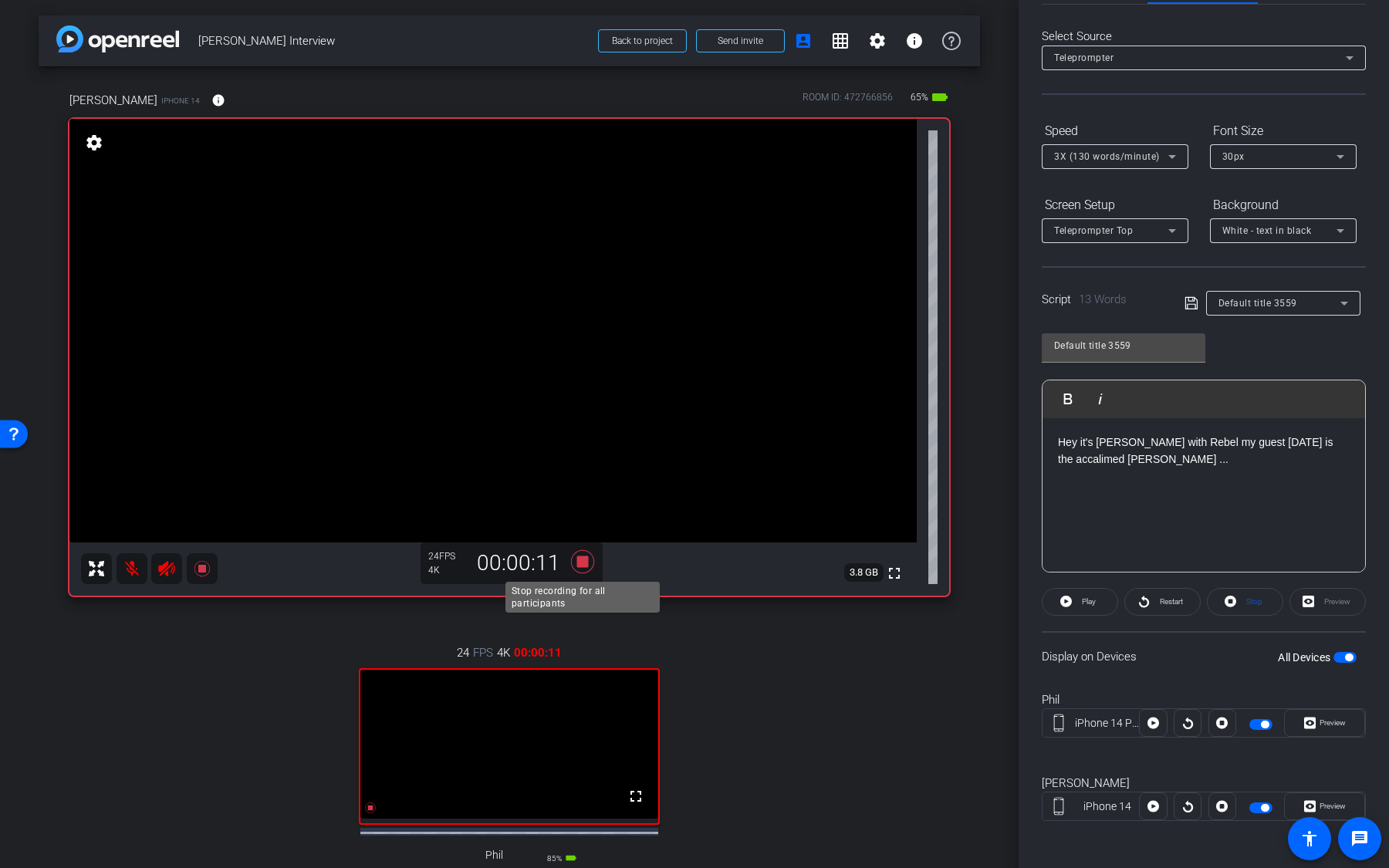
click at [582, 565] on icon at bounding box center [582, 561] width 23 height 23
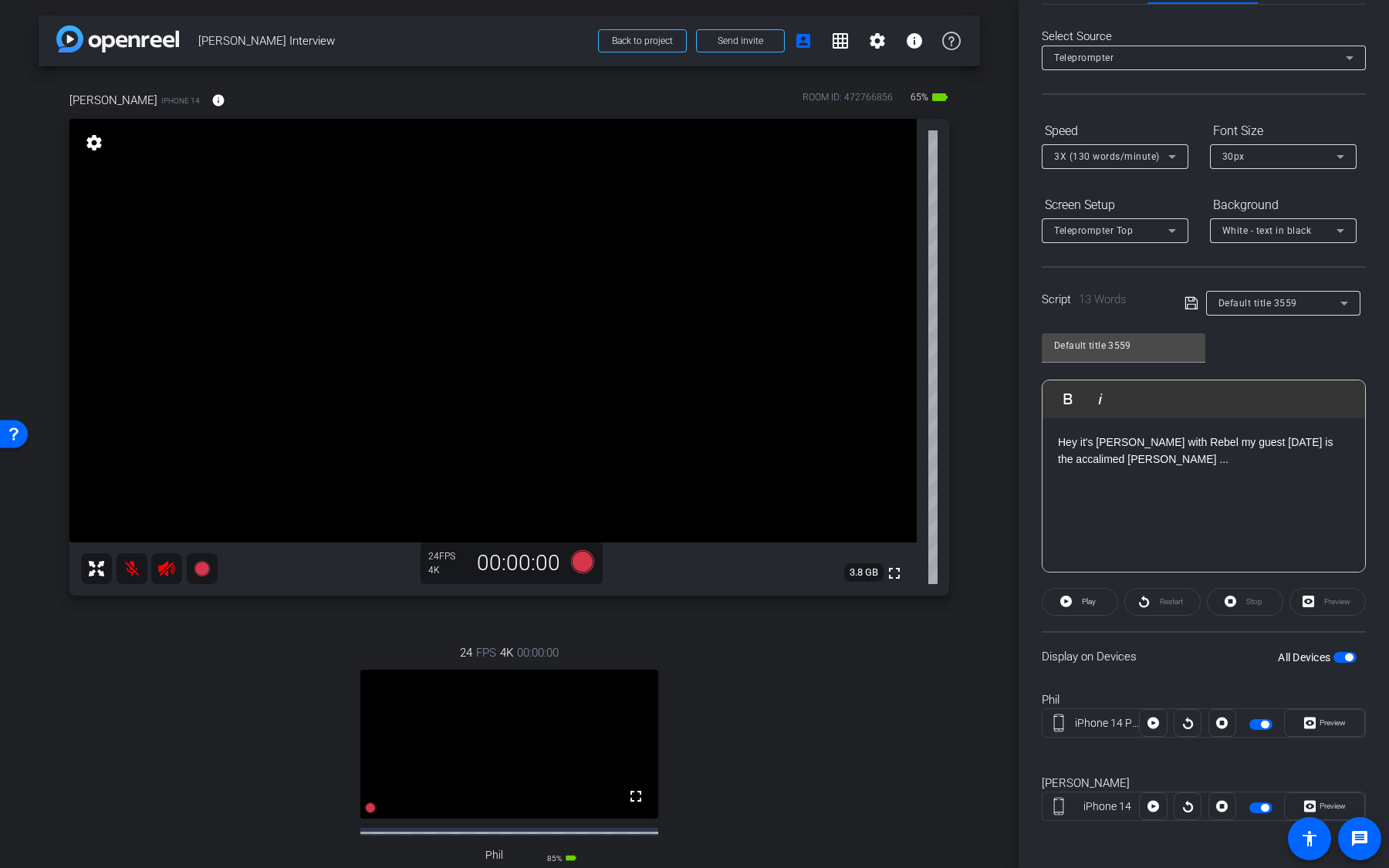
scroll to position [257, 0]
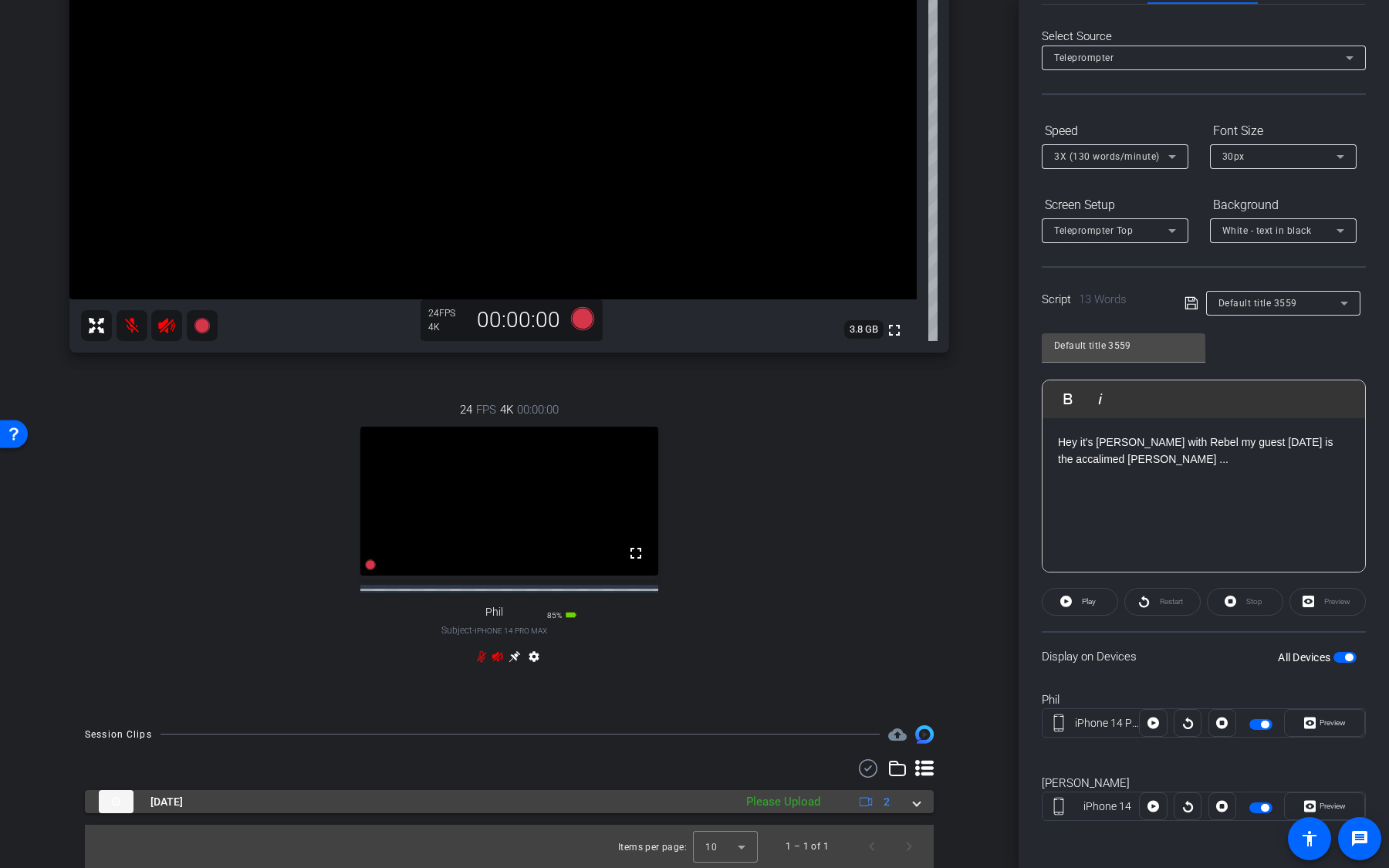
click at [777, 800] on div "Please Upload" at bounding box center [784, 801] width 90 height 18
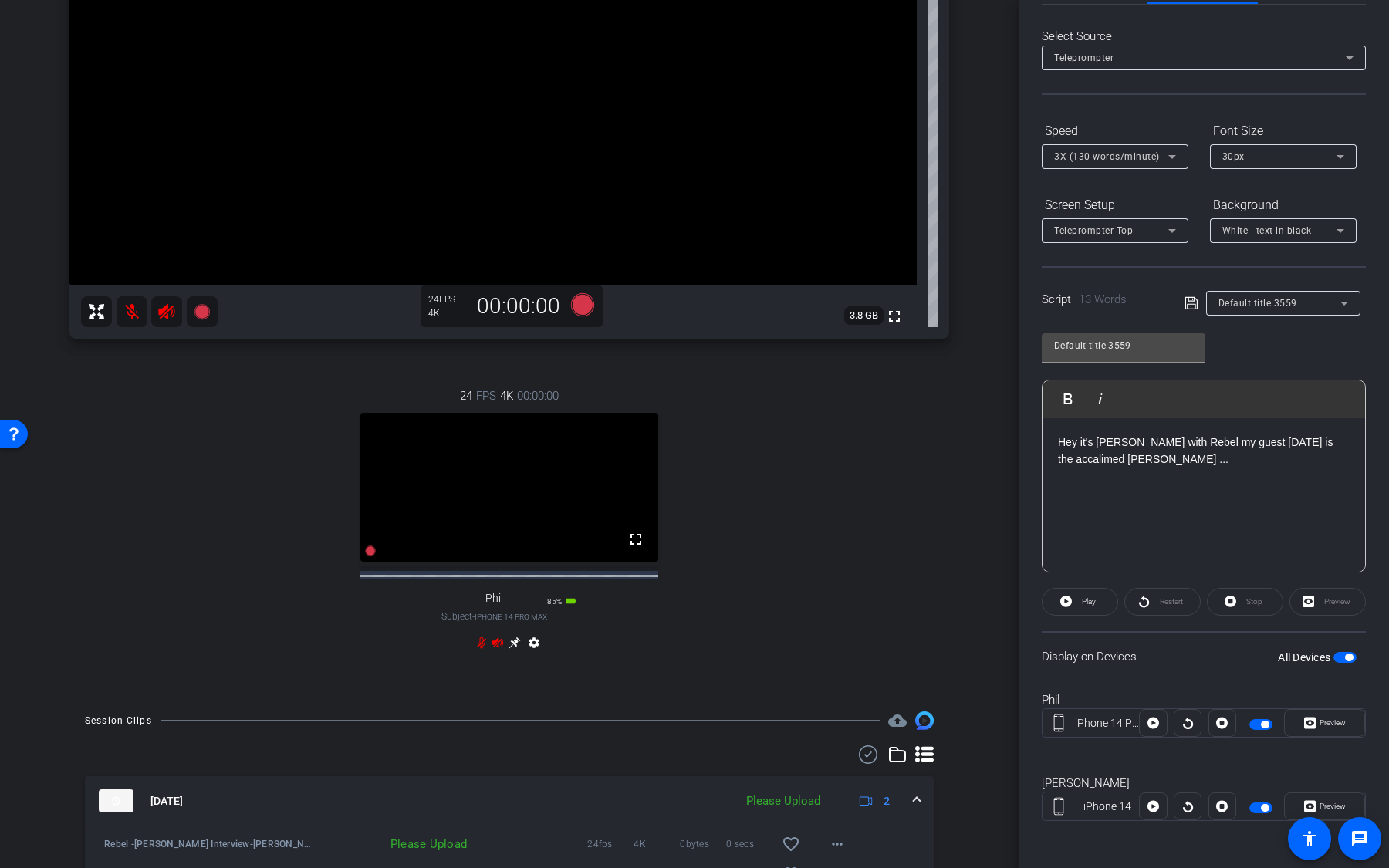
scroll to position [367, 0]
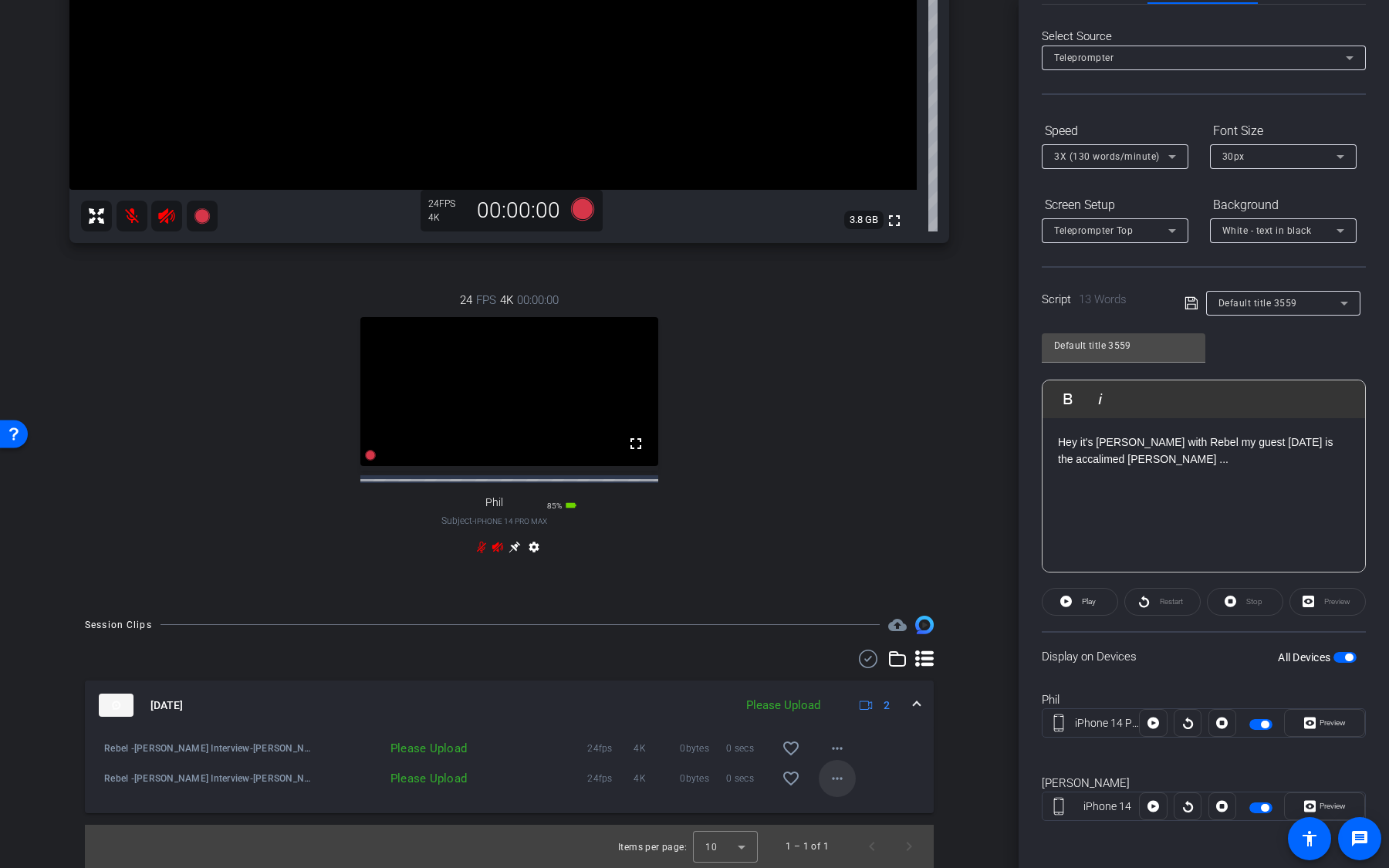
click at [846, 783] on mat-icon "more_horiz" at bounding box center [837, 777] width 18 height 18
click at [858, 805] on span "Upload" at bounding box center [862, 809] width 62 height 18
click at [840, 748] on mat-icon "more_horiz" at bounding box center [837, 748] width 18 height 18
click at [866, 783] on span "Upload" at bounding box center [862, 779] width 62 height 18
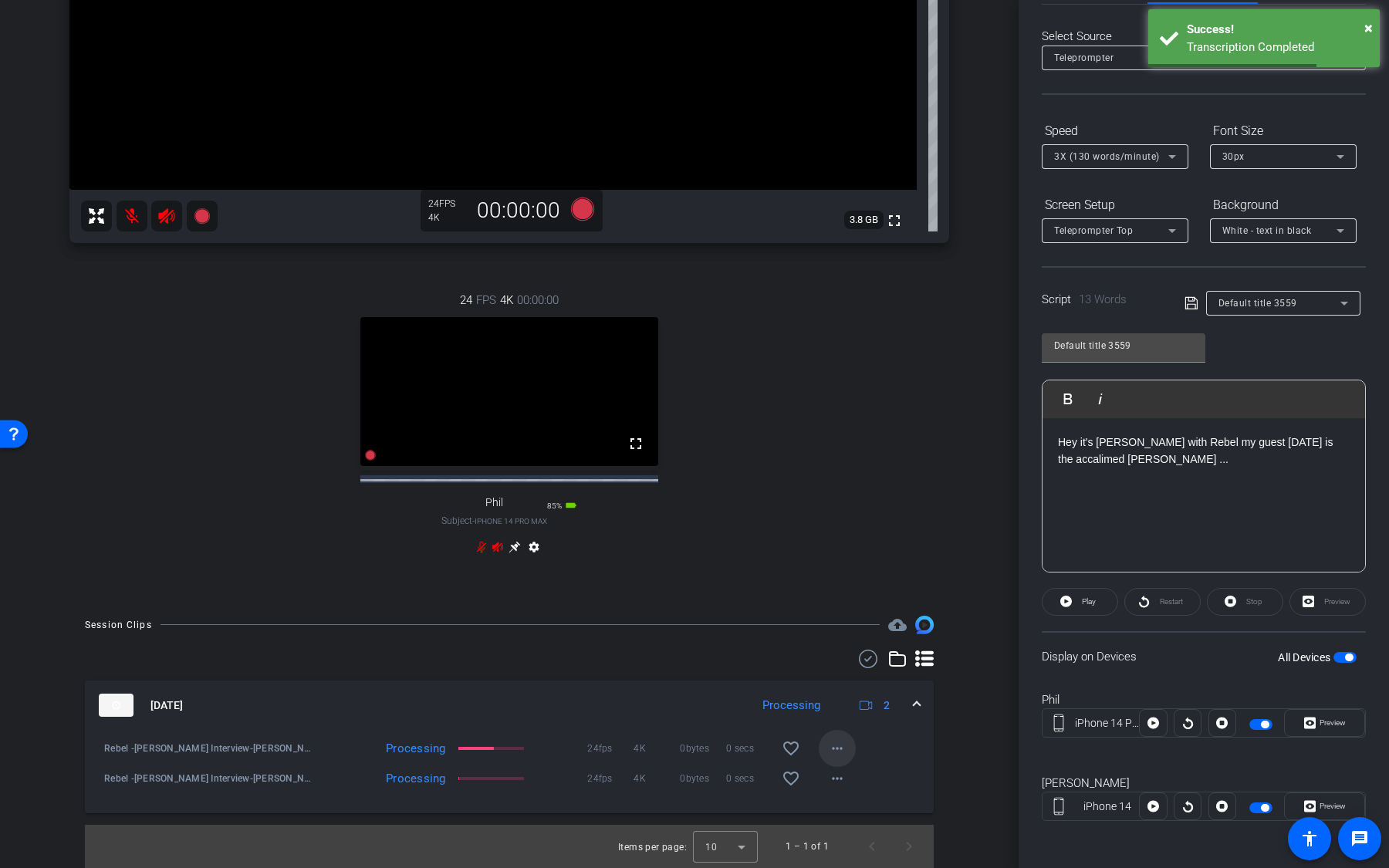
click at [840, 747] on mat-icon "more_horiz" at bounding box center [837, 748] width 18 height 18
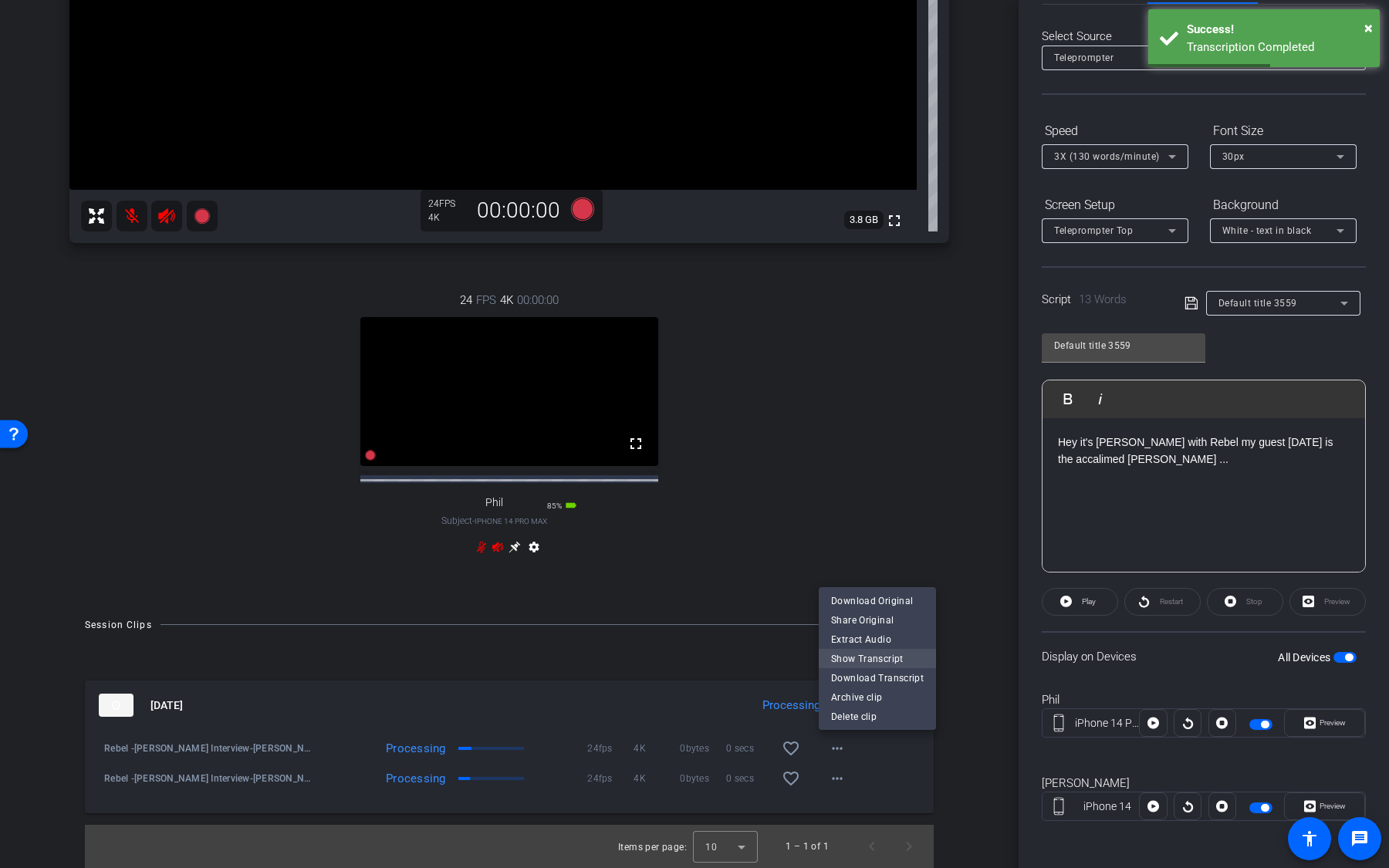
click at [878, 652] on span "Show Transcript" at bounding box center [877, 658] width 92 height 18
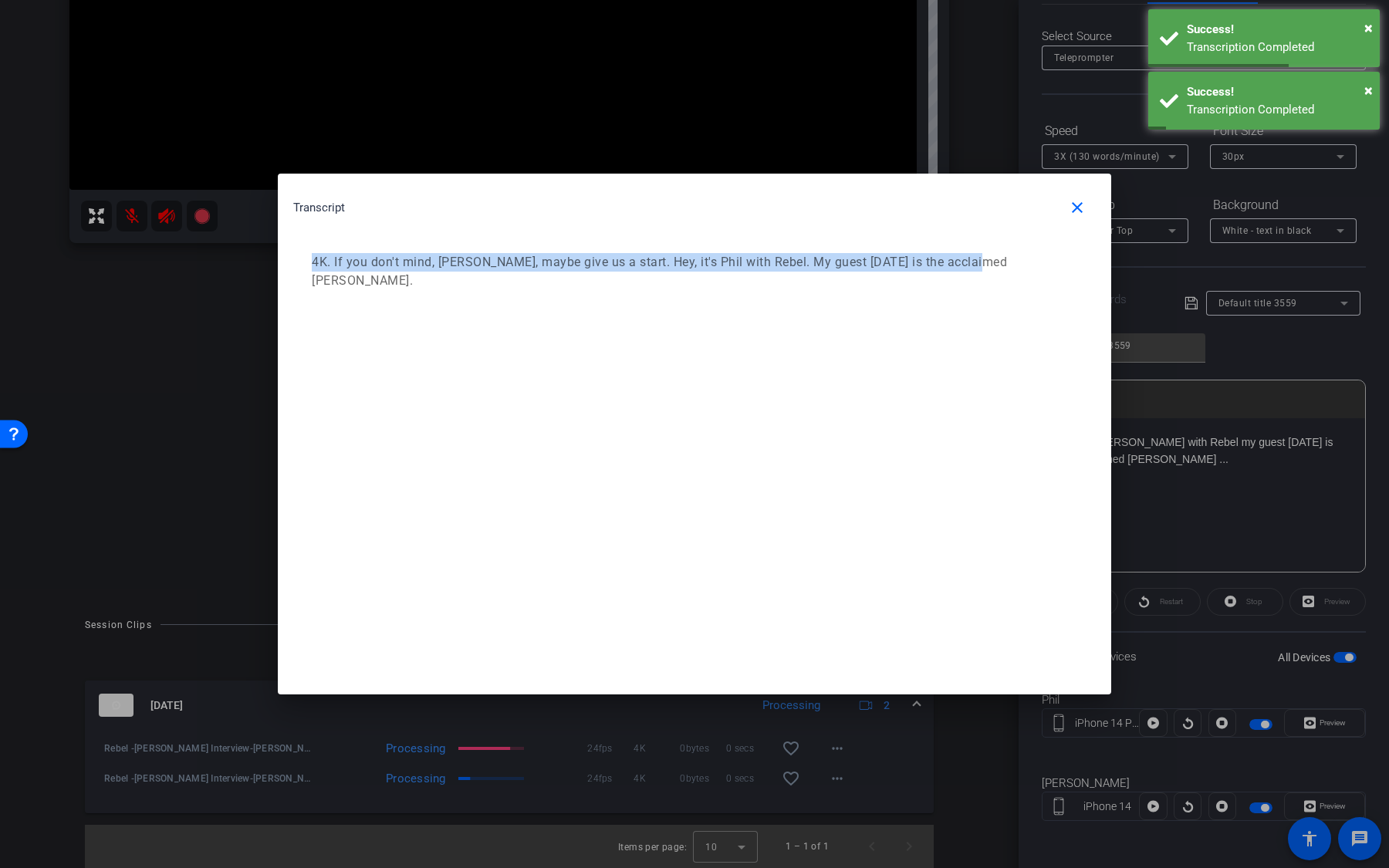
drag, startPoint x: 988, startPoint y: 266, endPoint x: 392, endPoint y: 236, distance: 596.8
click at [392, 236] on div "Transcript close 4K. If you don't mind, Phil, maybe give us a start. Hey, it's …" at bounding box center [694, 247] width 833 height 148
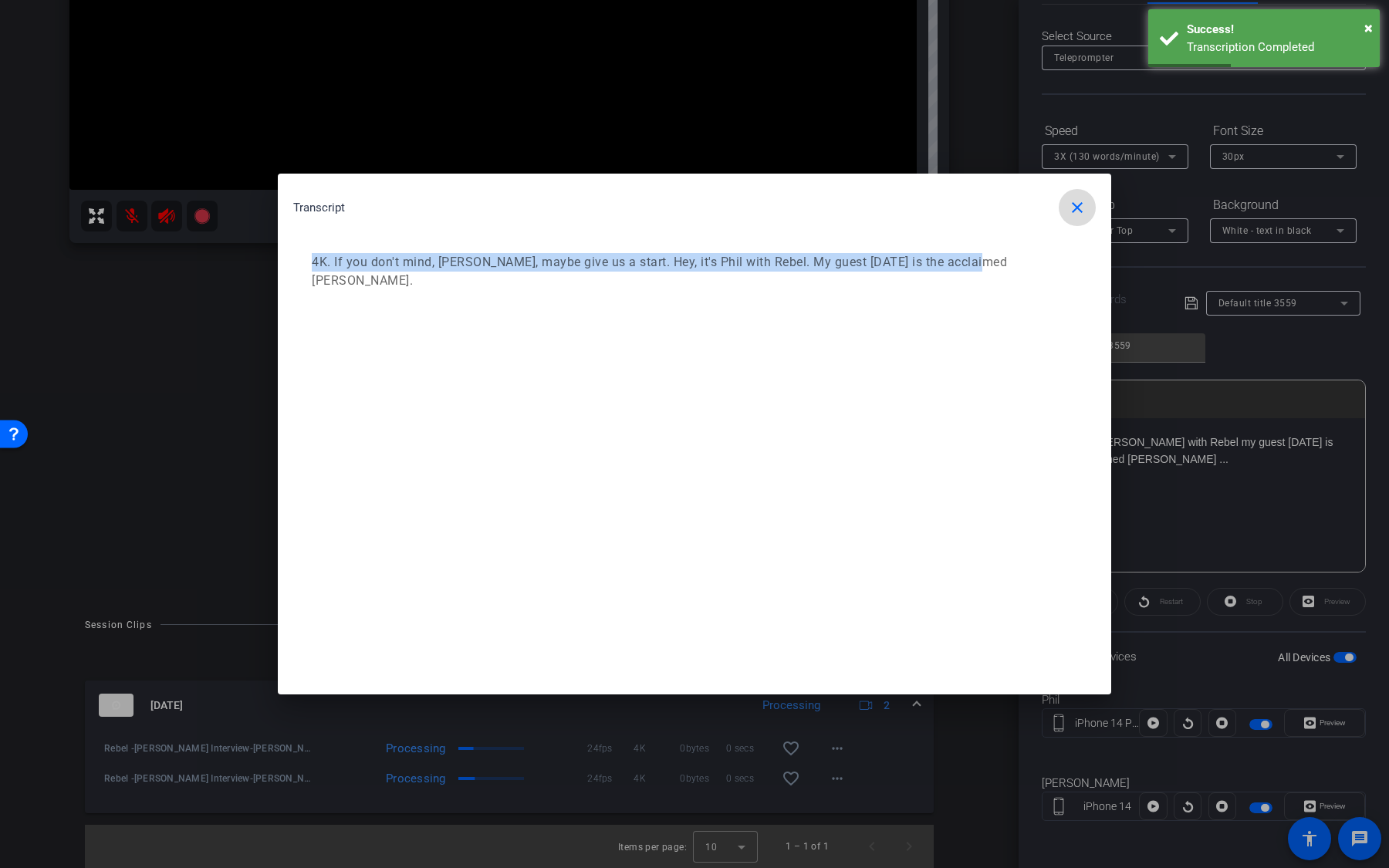
click at [1079, 201] on mat-icon "close" at bounding box center [1077, 207] width 18 height 18
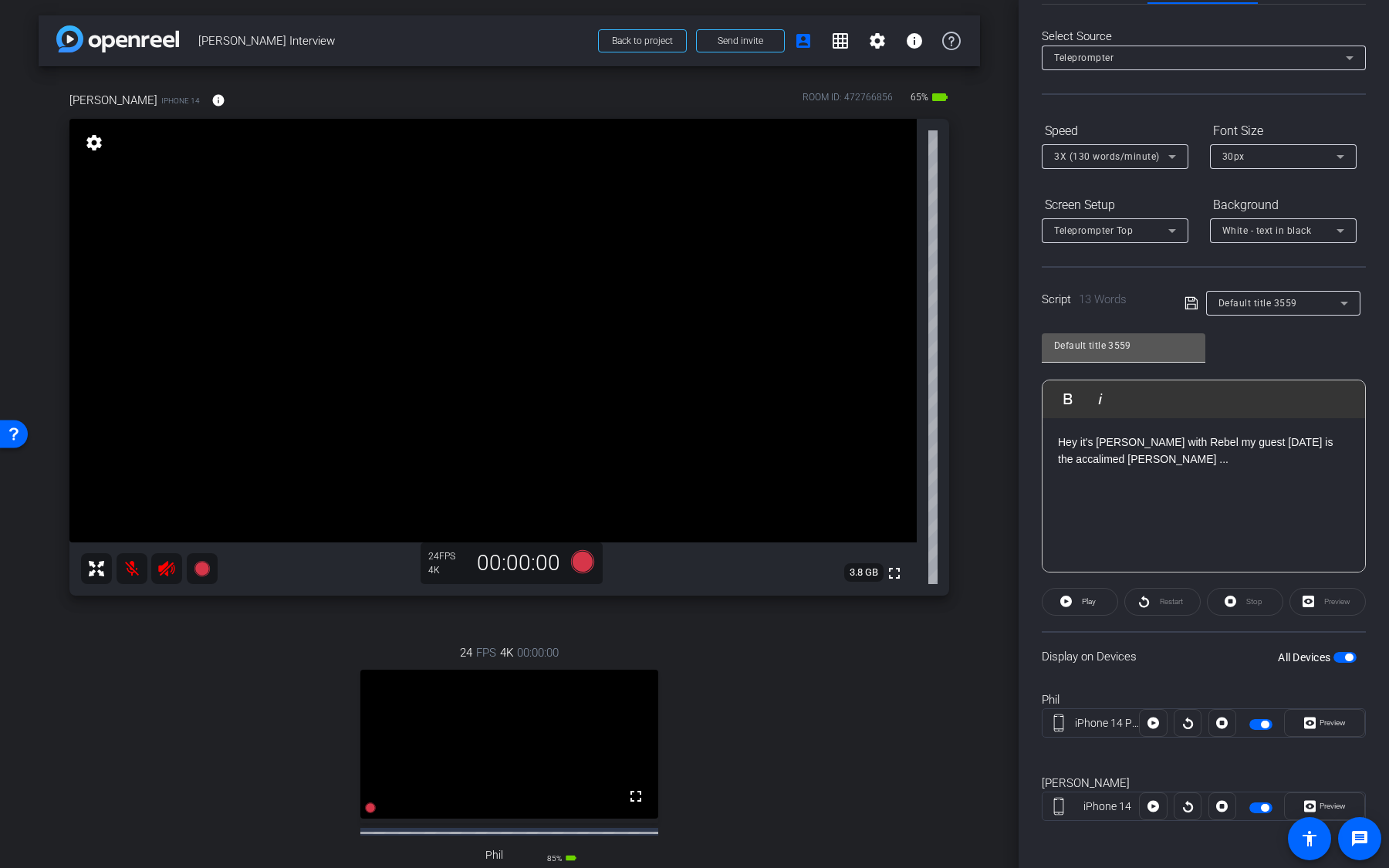
scroll to position [0, 0]
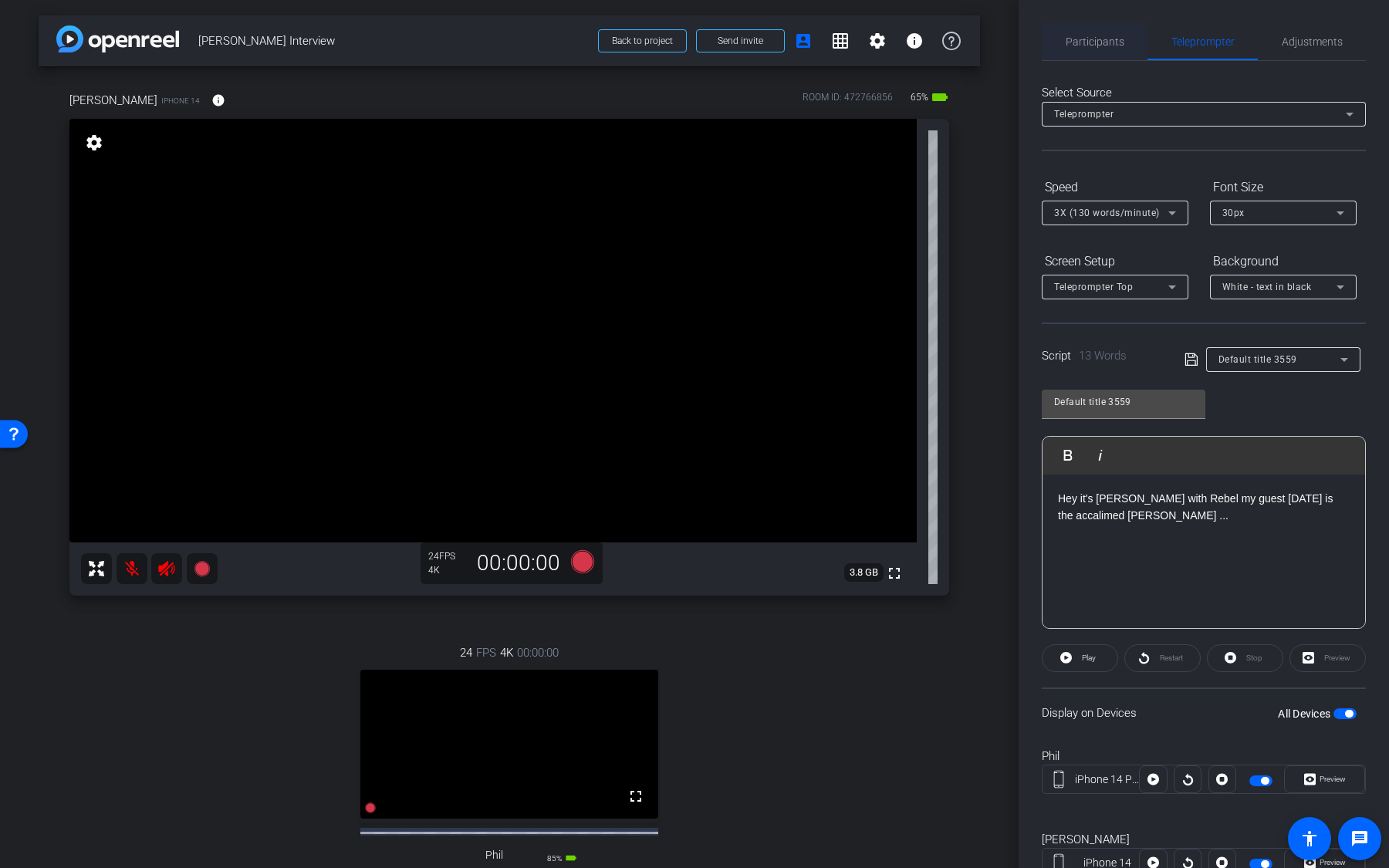
click at [1093, 38] on span "Participants" at bounding box center [1095, 41] width 59 height 10
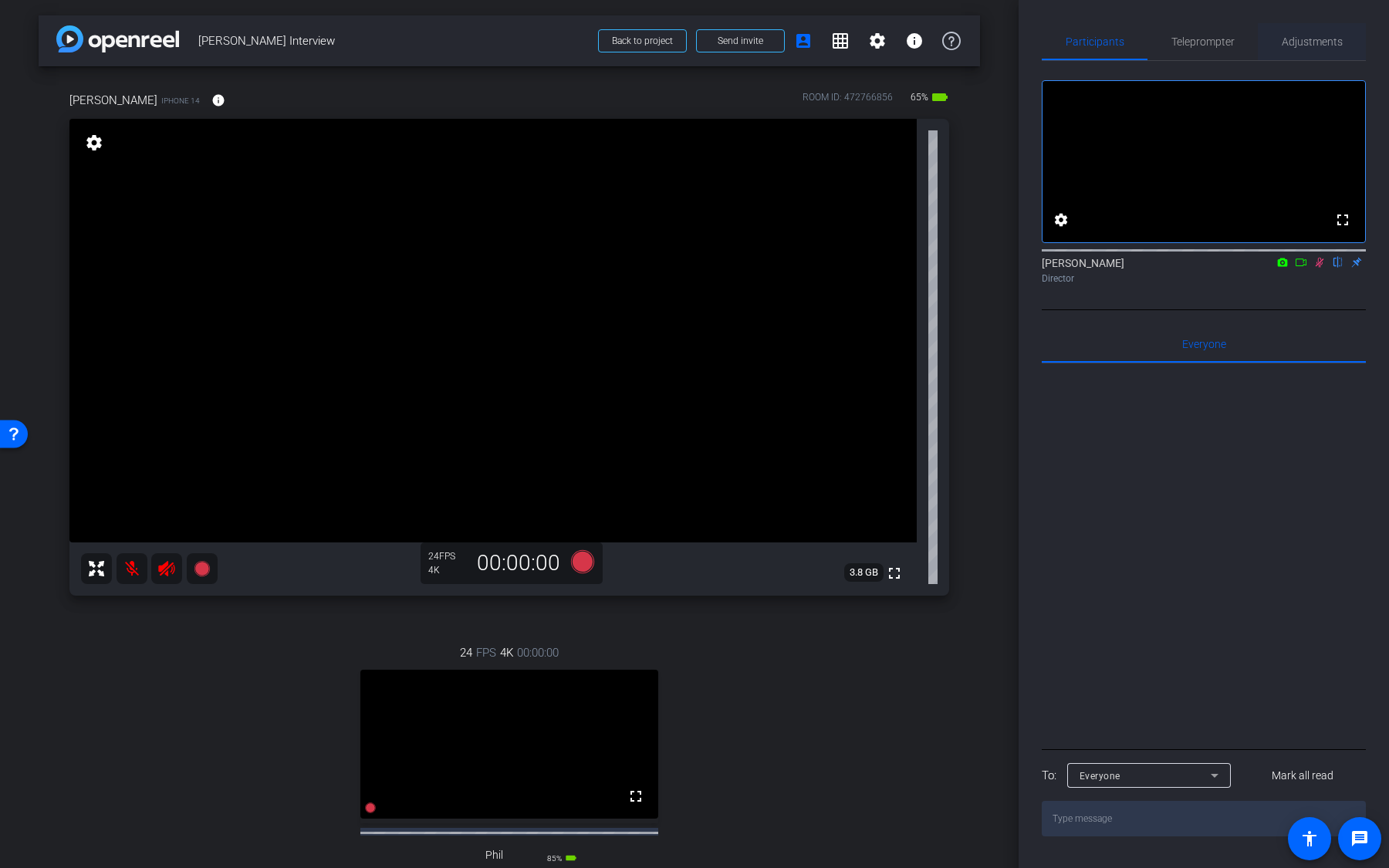
click at [1313, 36] on span "Adjustments" at bounding box center [1313, 41] width 61 height 10
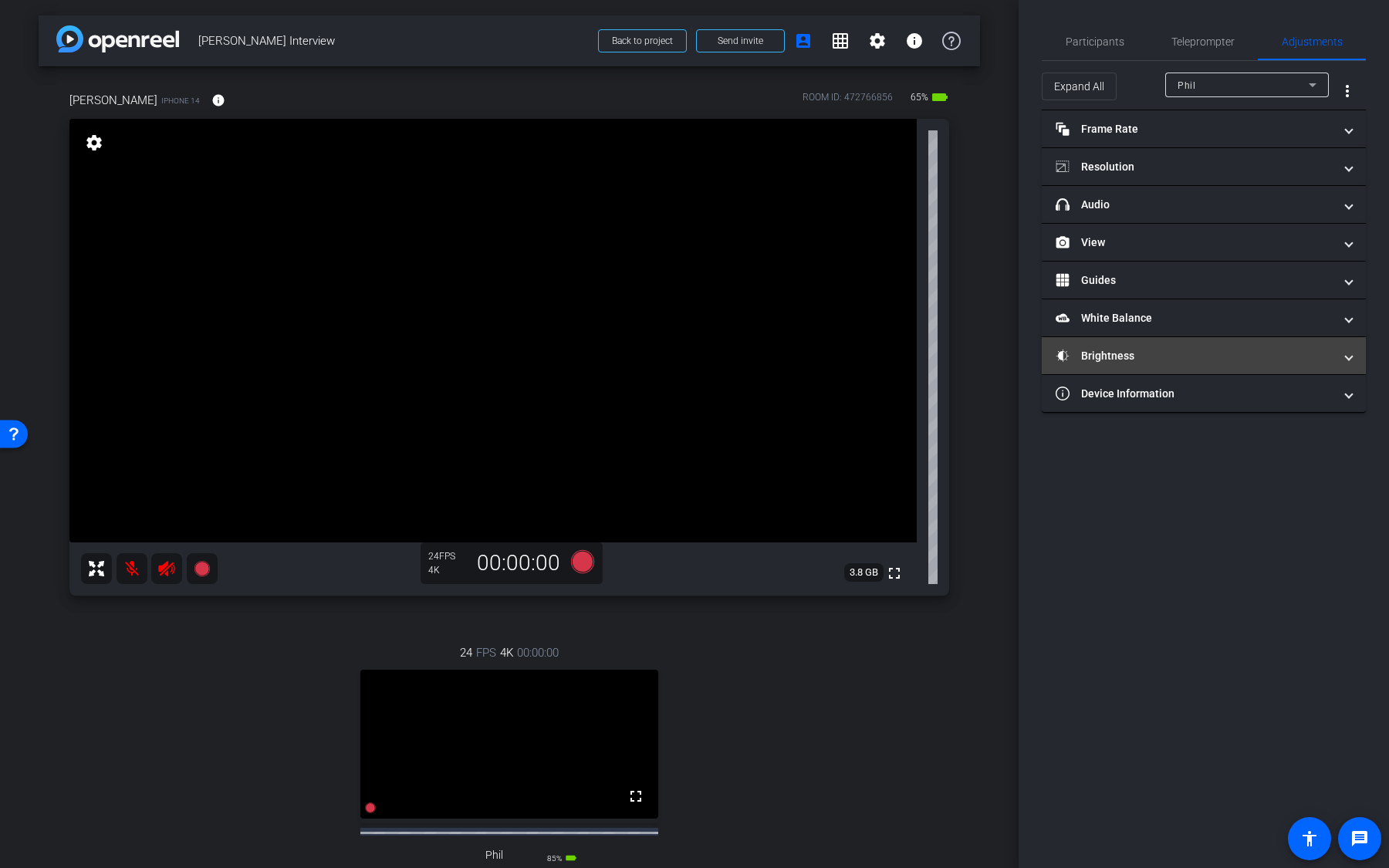
click at [1140, 348] on mat-panel-title "Brightness" at bounding box center [1195, 355] width 277 height 16
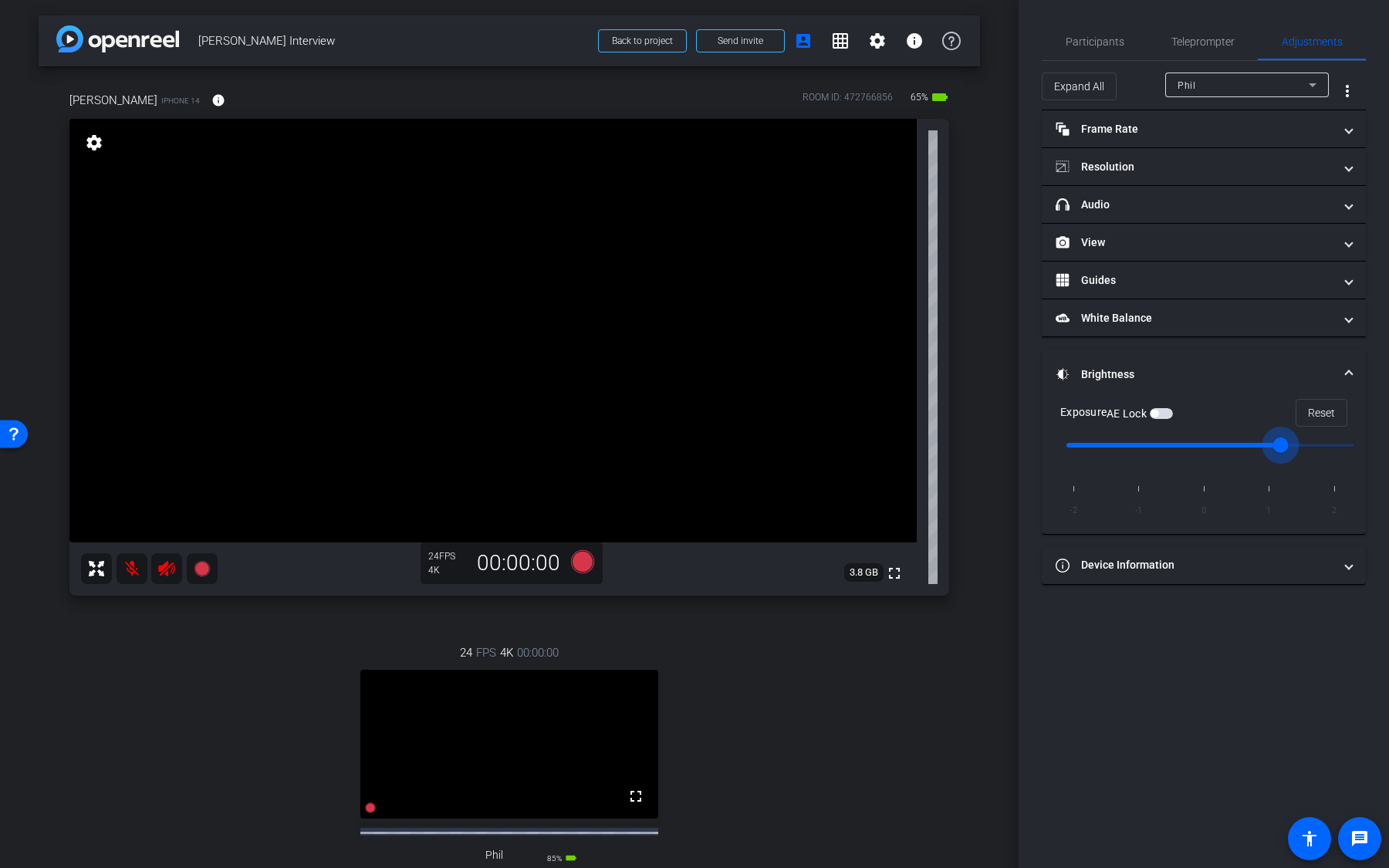
drag, startPoint x: 1211, startPoint y: 442, endPoint x: 1261, endPoint y: 443, distance: 50.0
click at [1258, 443] on input "range" at bounding box center [1210, 445] width 319 height 34
click at [1207, 91] on div "Phil" at bounding box center [1244, 85] width 132 height 19
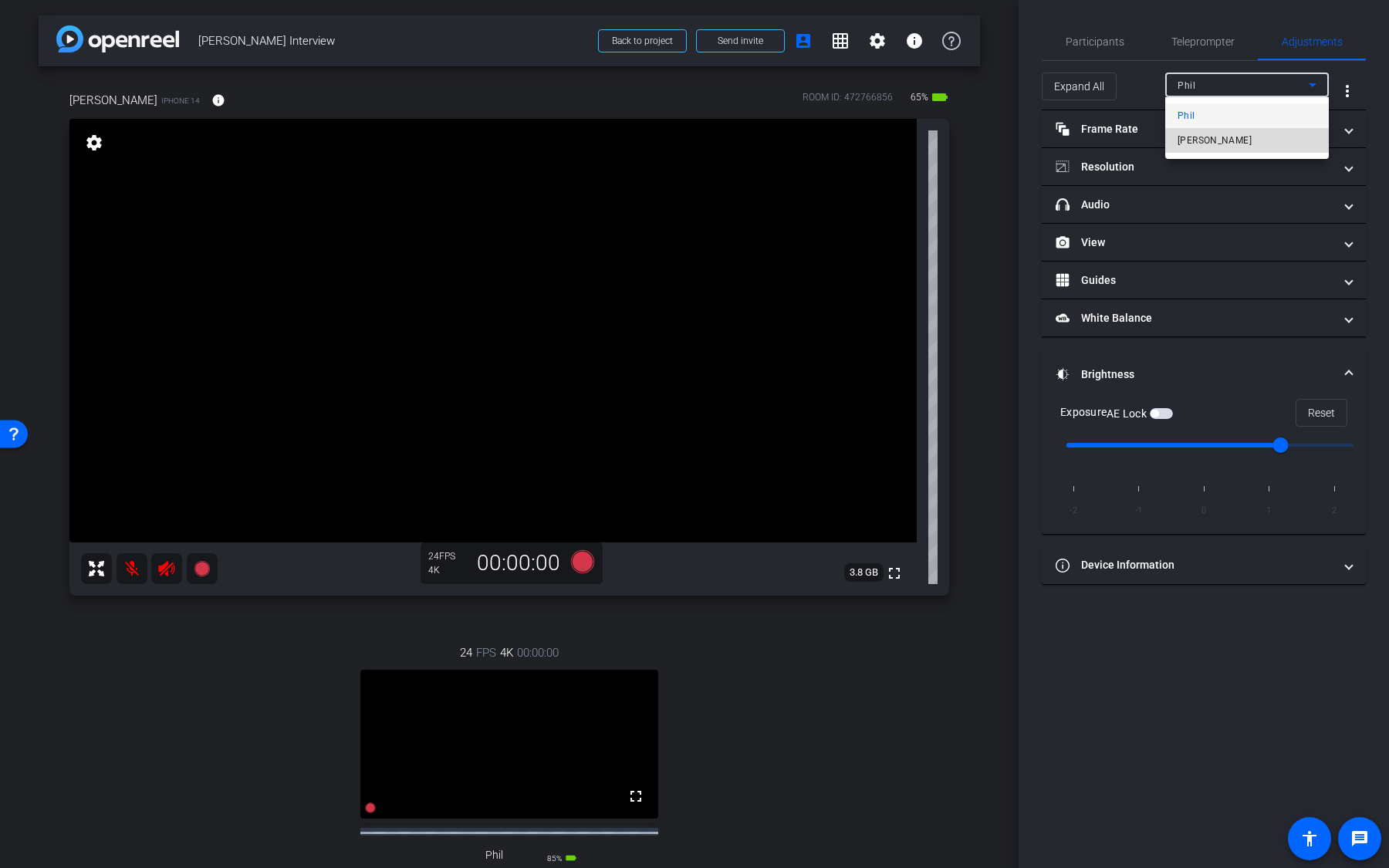
click at [1213, 138] on mat-option "Aaron" at bounding box center [1248, 140] width 164 height 25
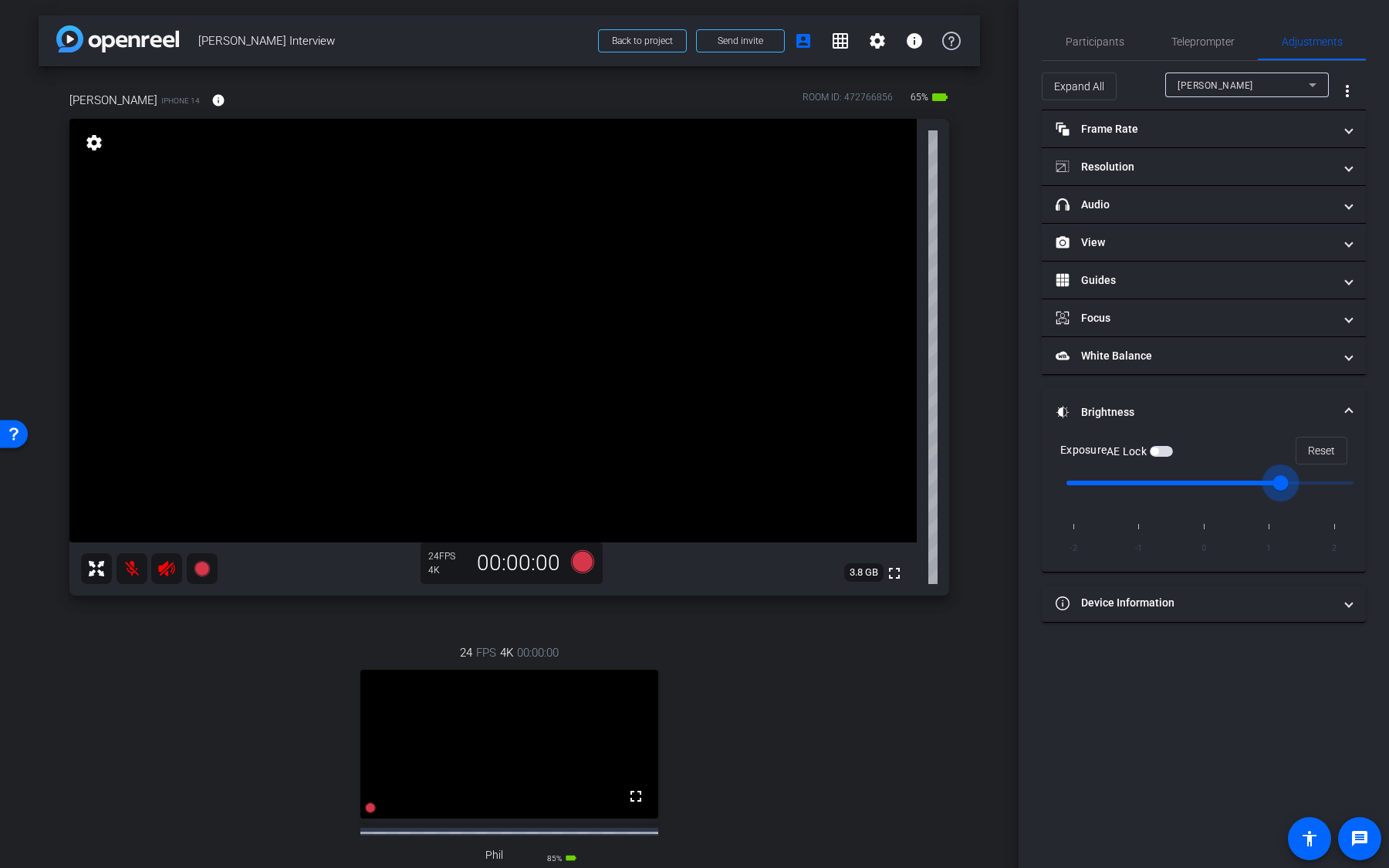
drag, startPoint x: 1211, startPoint y: 480, endPoint x: 1268, endPoint y: 480, distance: 57.0
click at [1268, 480] on input "range" at bounding box center [1210, 483] width 319 height 34
drag, startPoint x: 1277, startPoint y: 480, endPoint x: 1334, endPoint y: 480, distance: 57.0
type input "2"
click at [1324, 480] on input "range" at bounding box center [1210, 483] width 319 height 34
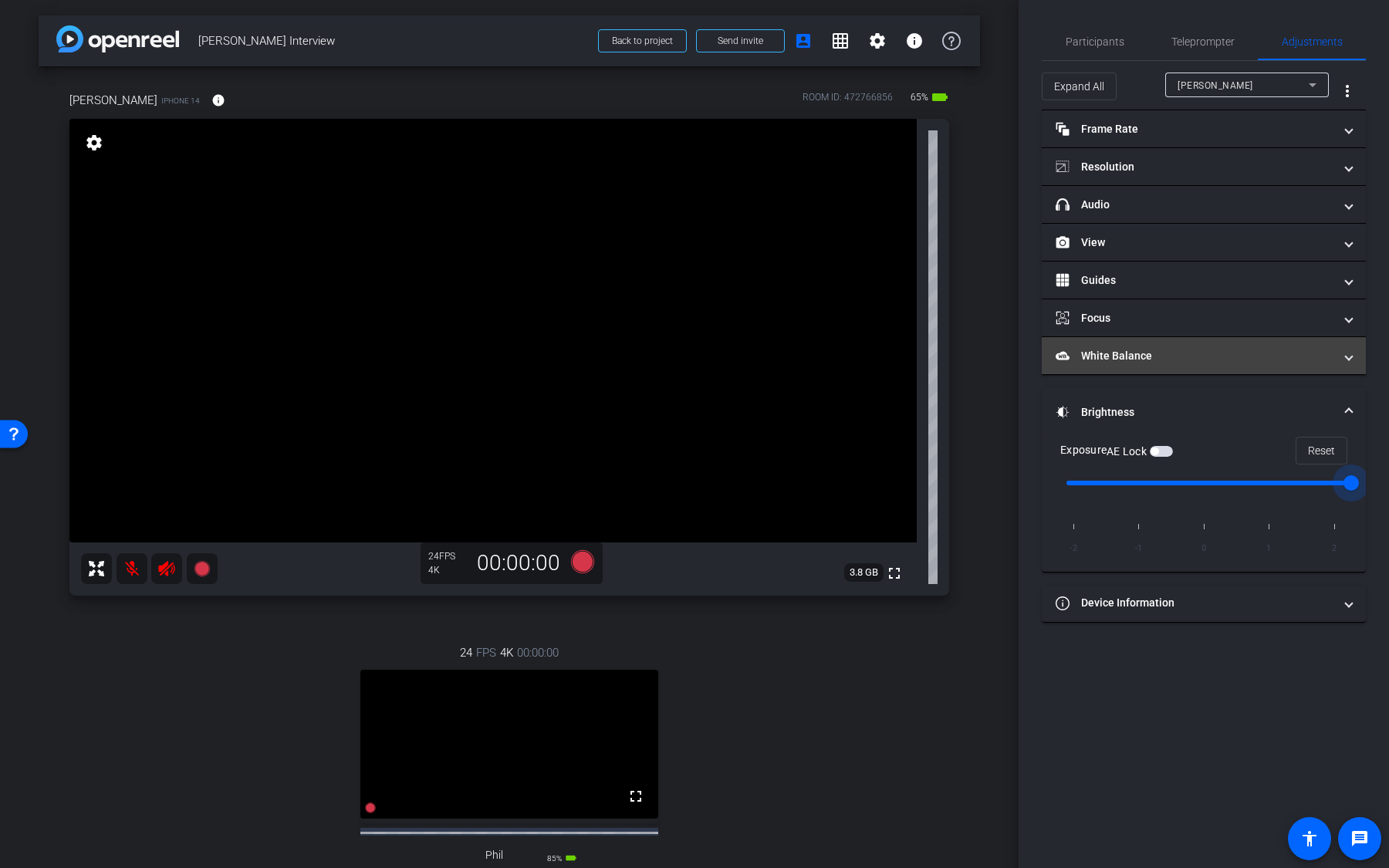
click at [1195, 359] on mat-panel-title "White Balance White Balance" at bounding box center [1195, 355] width 277 height 16
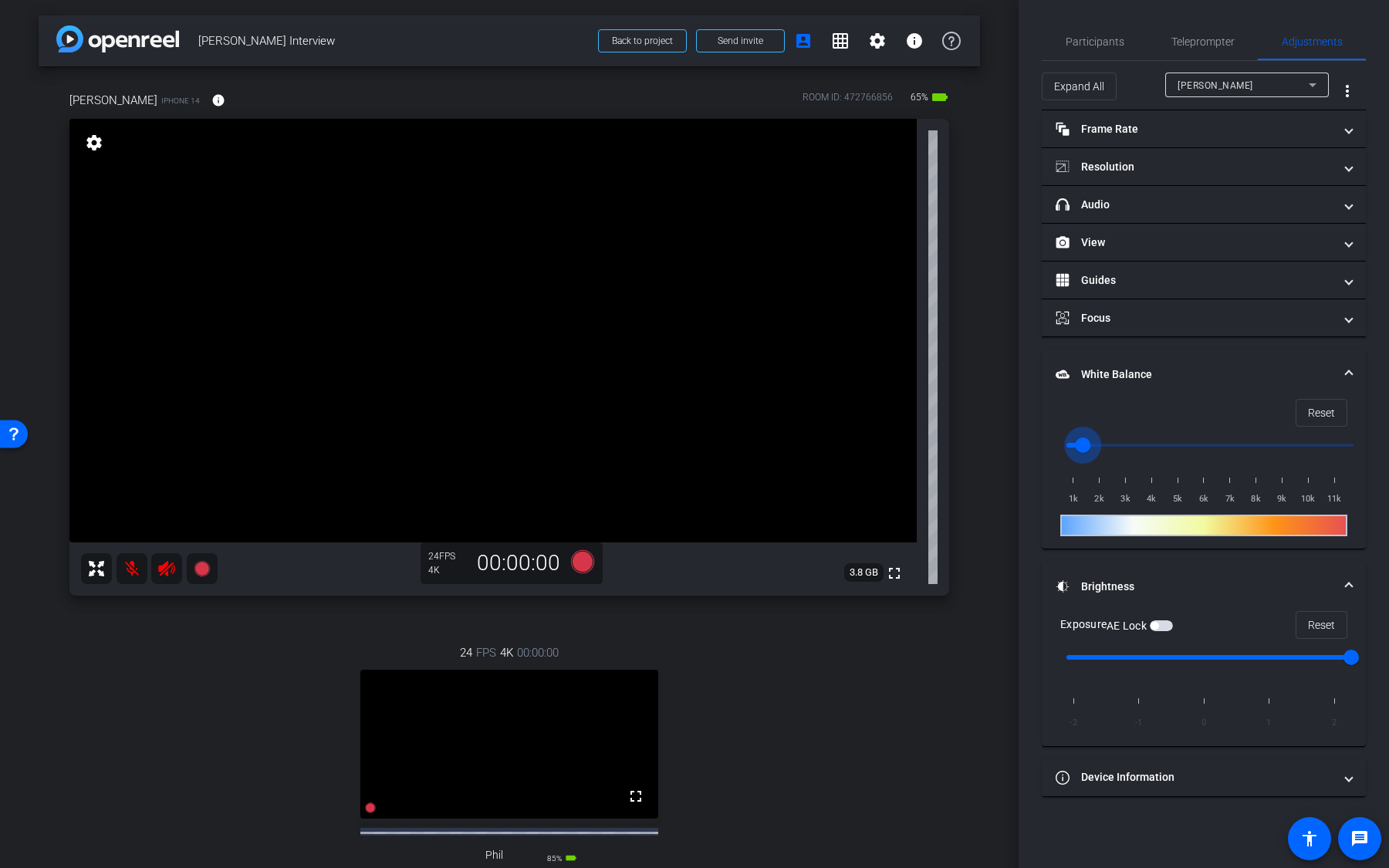
drag, startPoint x: 1074, startPoint y: 444, endPoint x: 1107, endPoint y: 444, distance: 33.0
click at [1107, 444] on input "range" at bounding box center [1210, 445] width 319 height 34
drag, startPoint x: 1109, startPoint y: 444, endPoint x: 1166, endPoint y: 444, distance: 57.0
click at [1164, 444] on input "range" at bounding box center [1210, 445] width 319 height 34
drag, startPoint x: 1166, startPoint y: 444, endPoint x: 1209, endPoint y: 444, distance: 43.0
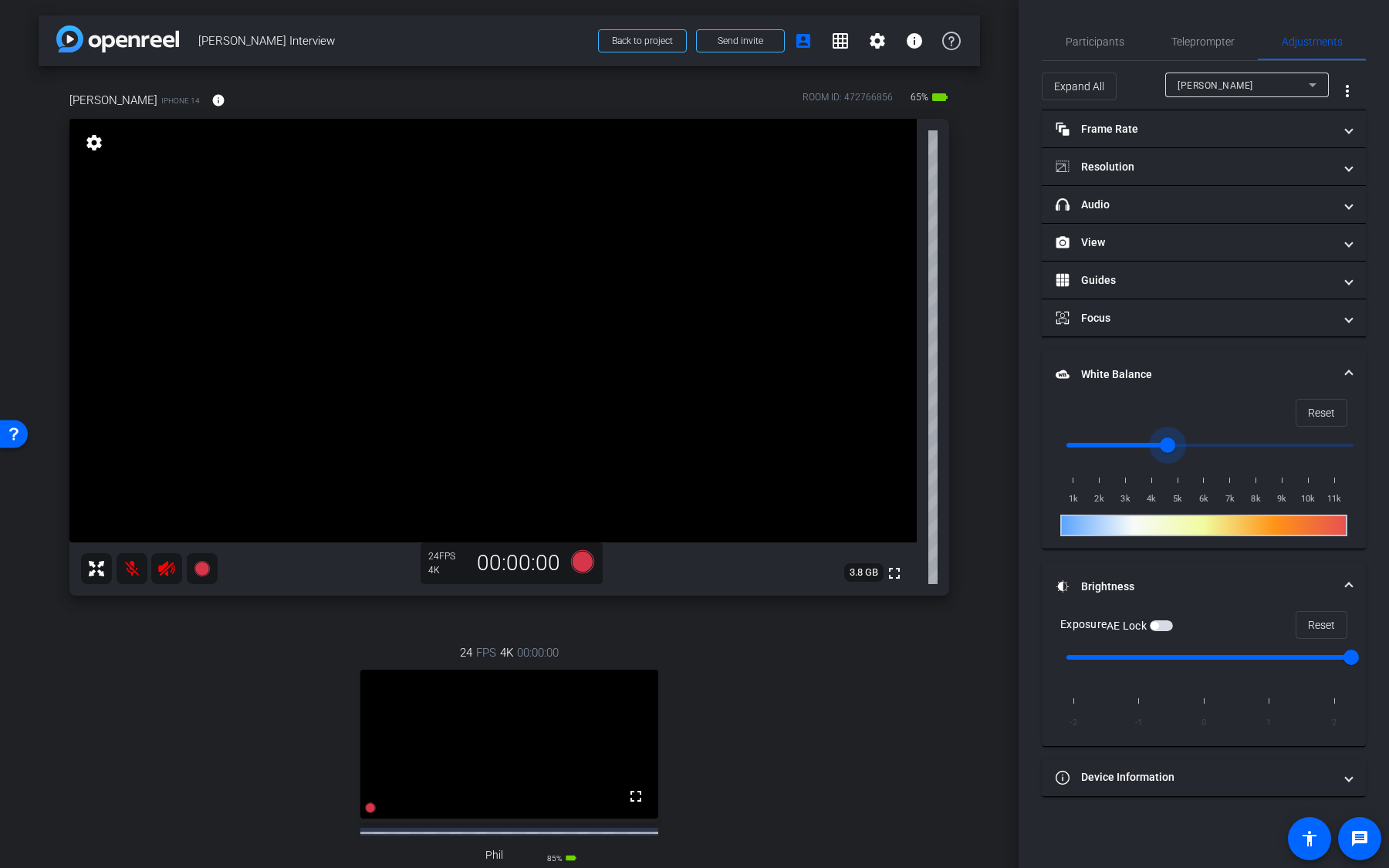
type input "6000"
click at [1204, 444] on input "range" at bounding box center [1210, 445] width 319 height 34
click at [1307, 626] on span at bounding box center [1321, 624] width 51 height 37
type input "0"
drag, startPoint x: 1211, startPoint y: 444, endPoint x: 1054, endPoint y: 444, distance: 157.0
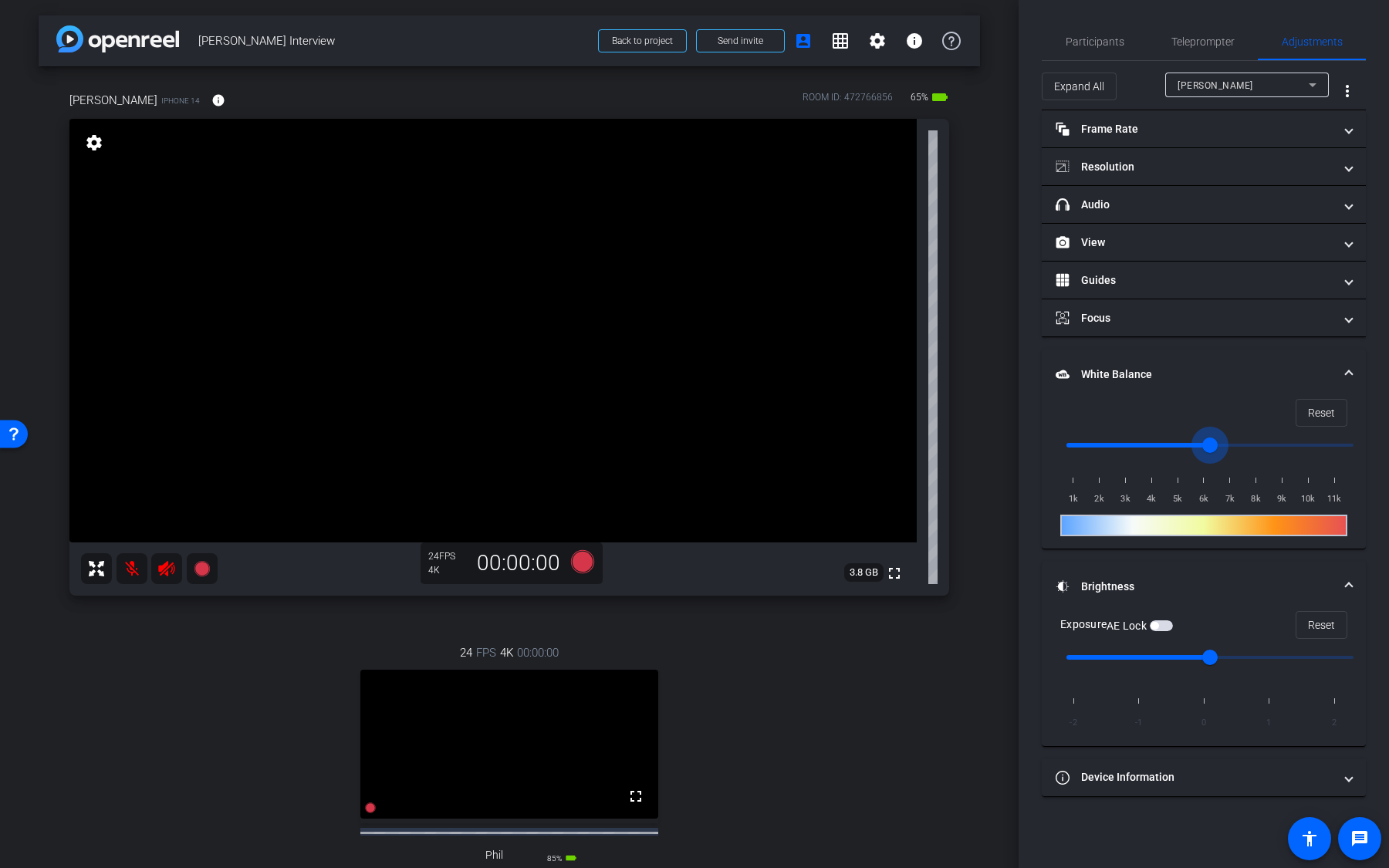
type input "1000"
click at [1054, 444] on input "range" at bounding box center [1210, 445] width 319 height 34
click at [1324, 414] on span "Reset" at bounding box center [1321, 413] width 27 height 30
click at [1328, 408] on span "Reset" at bounding box center [1321, 413] width 27 height 30
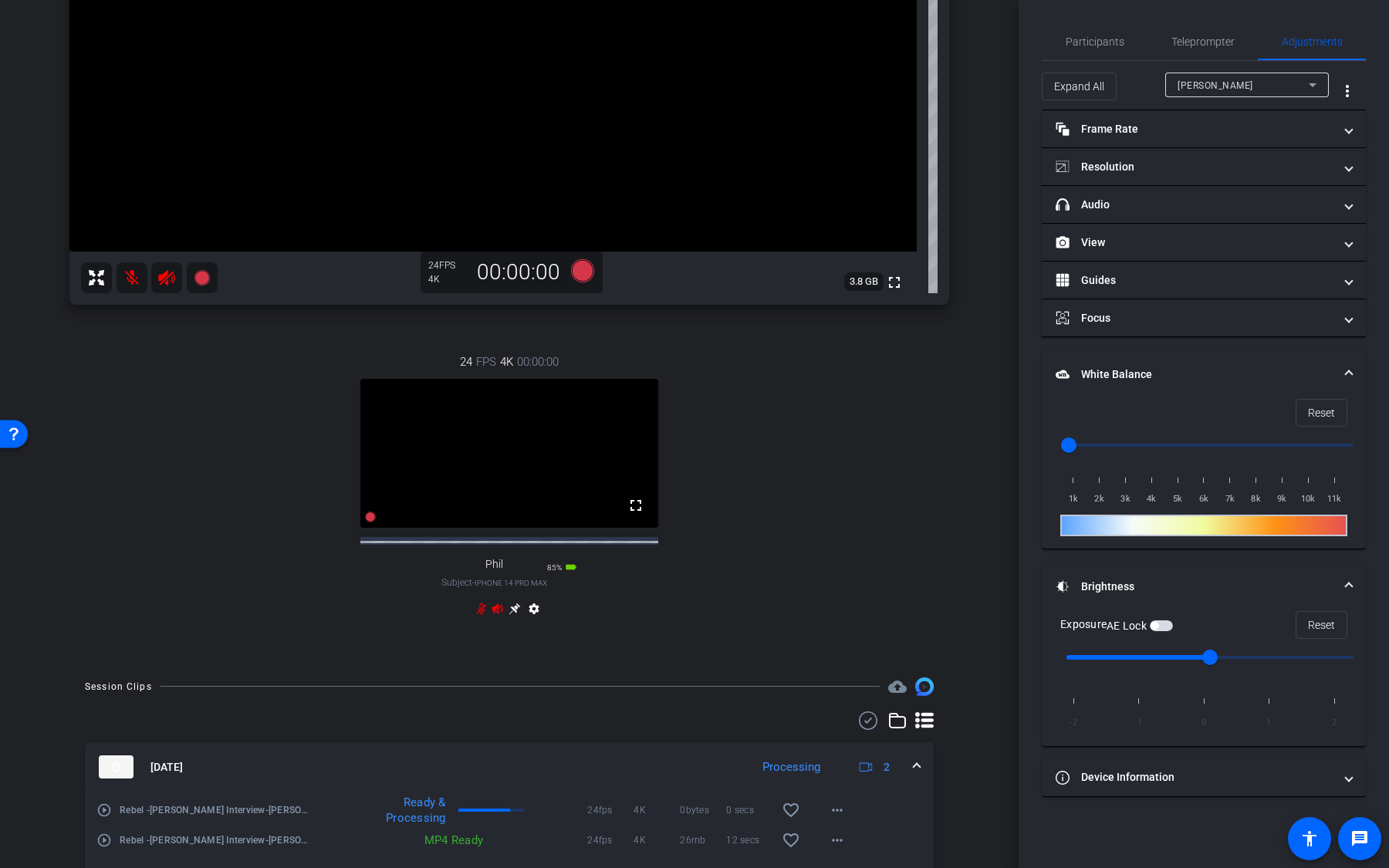
scroll to position [367, 0]
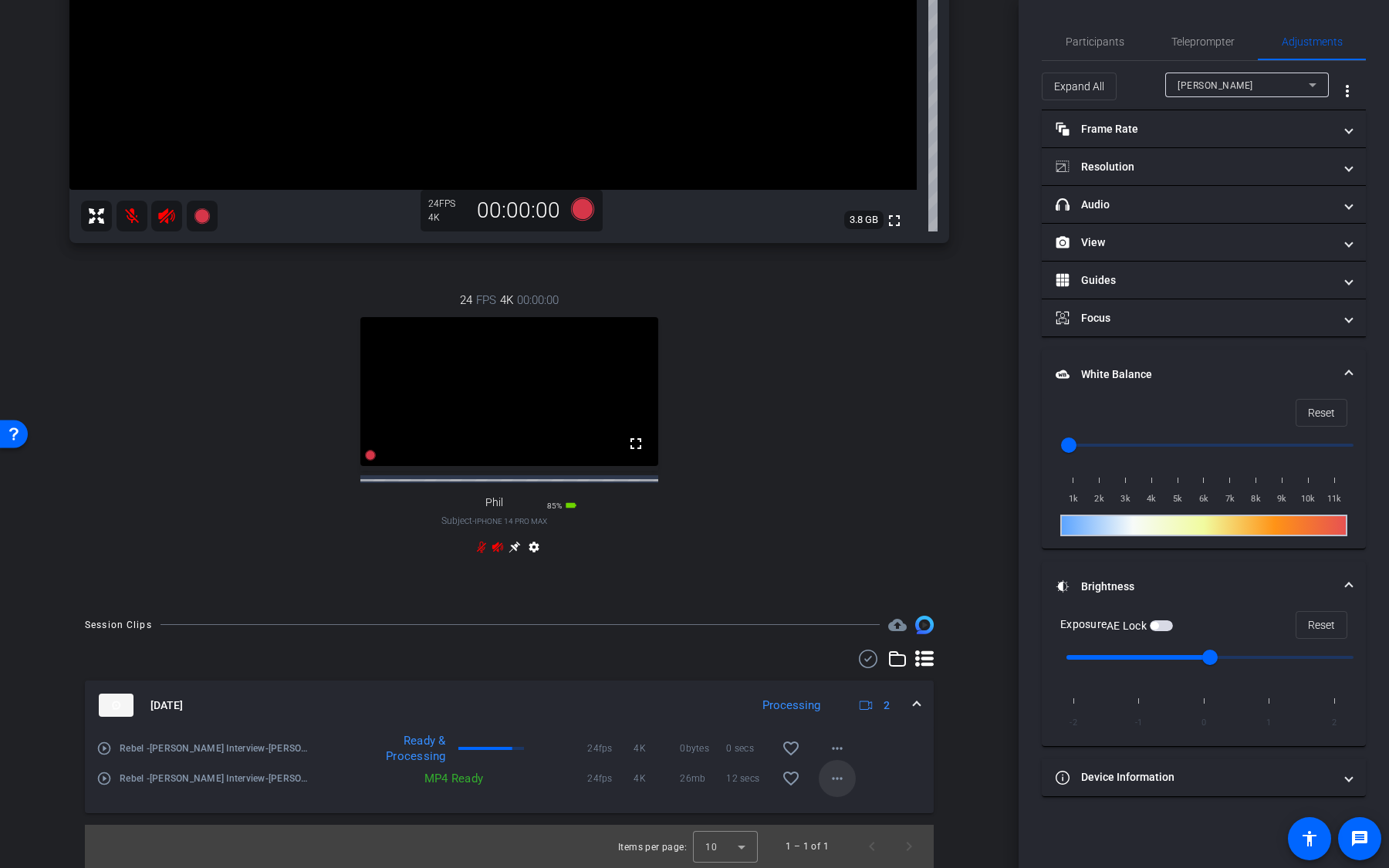
click at [838, 777] on mat-icon "more_horiz" at bounding box center [837, 777] width 18 height 18
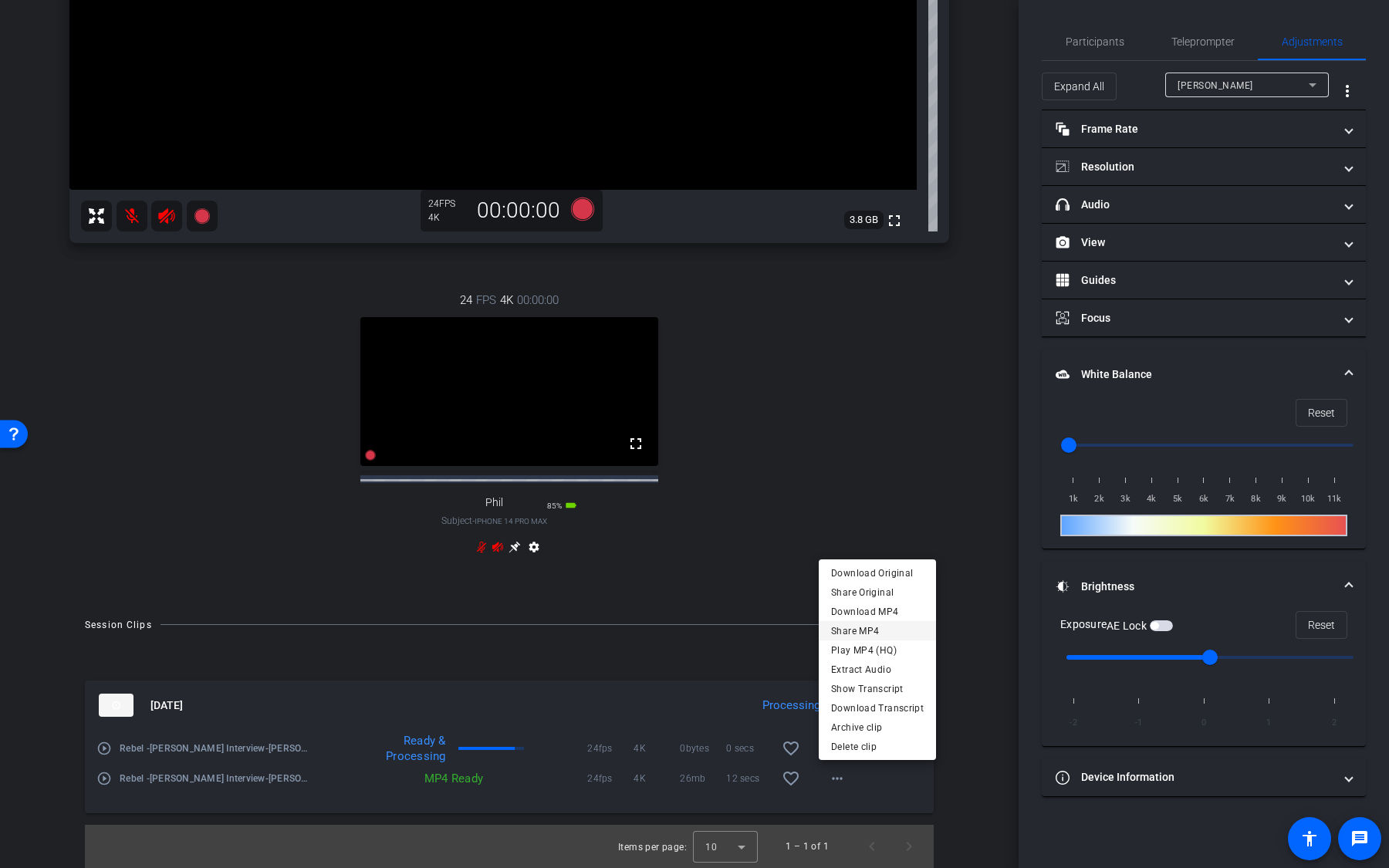
click at [867, 633] on span "Share MP4" at bounding box center [877, 631] width 92 height 18
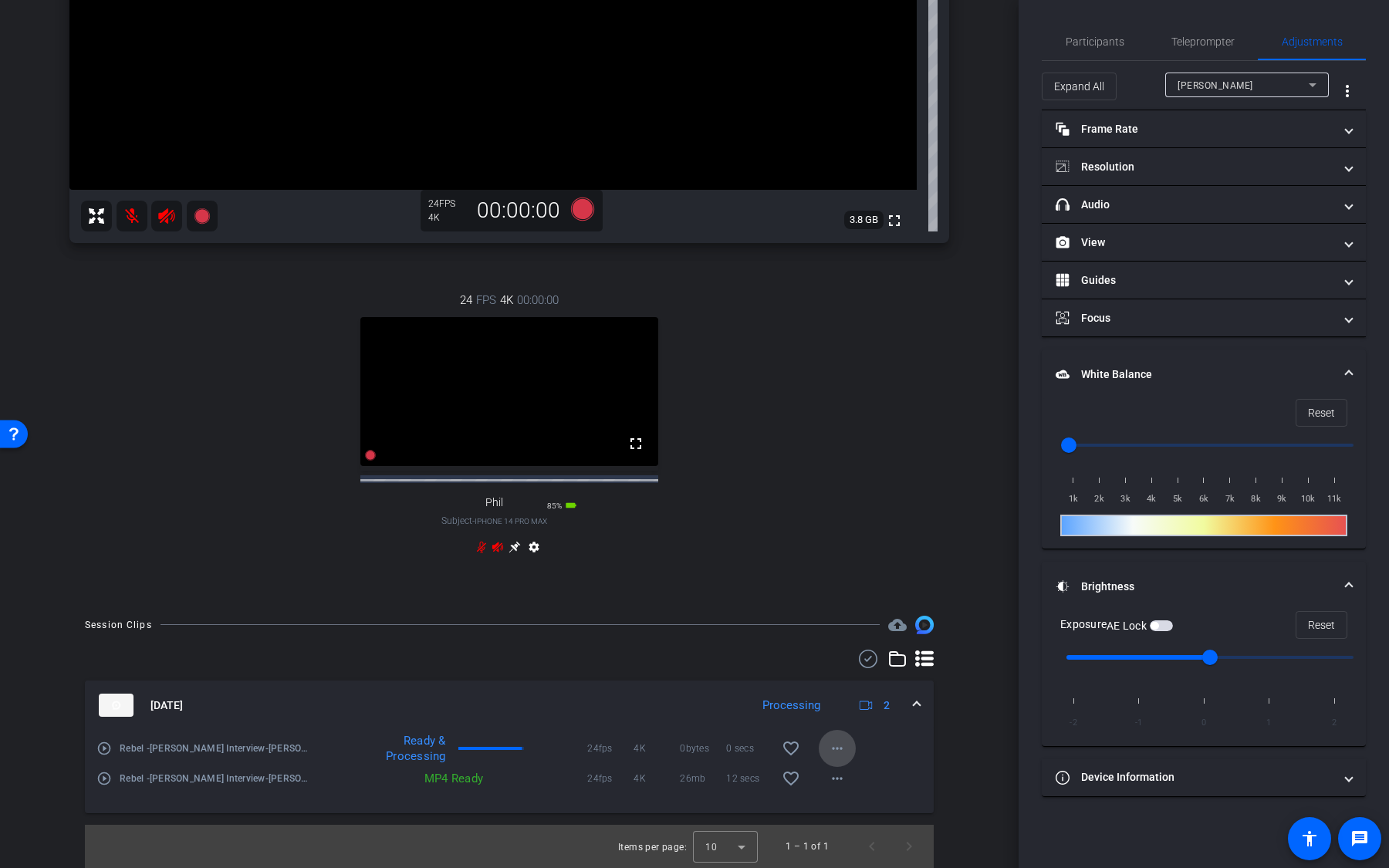
click at [836, 746] on mat-icon "more_horiz" at bounding box center [837, 748] width 18 height 18
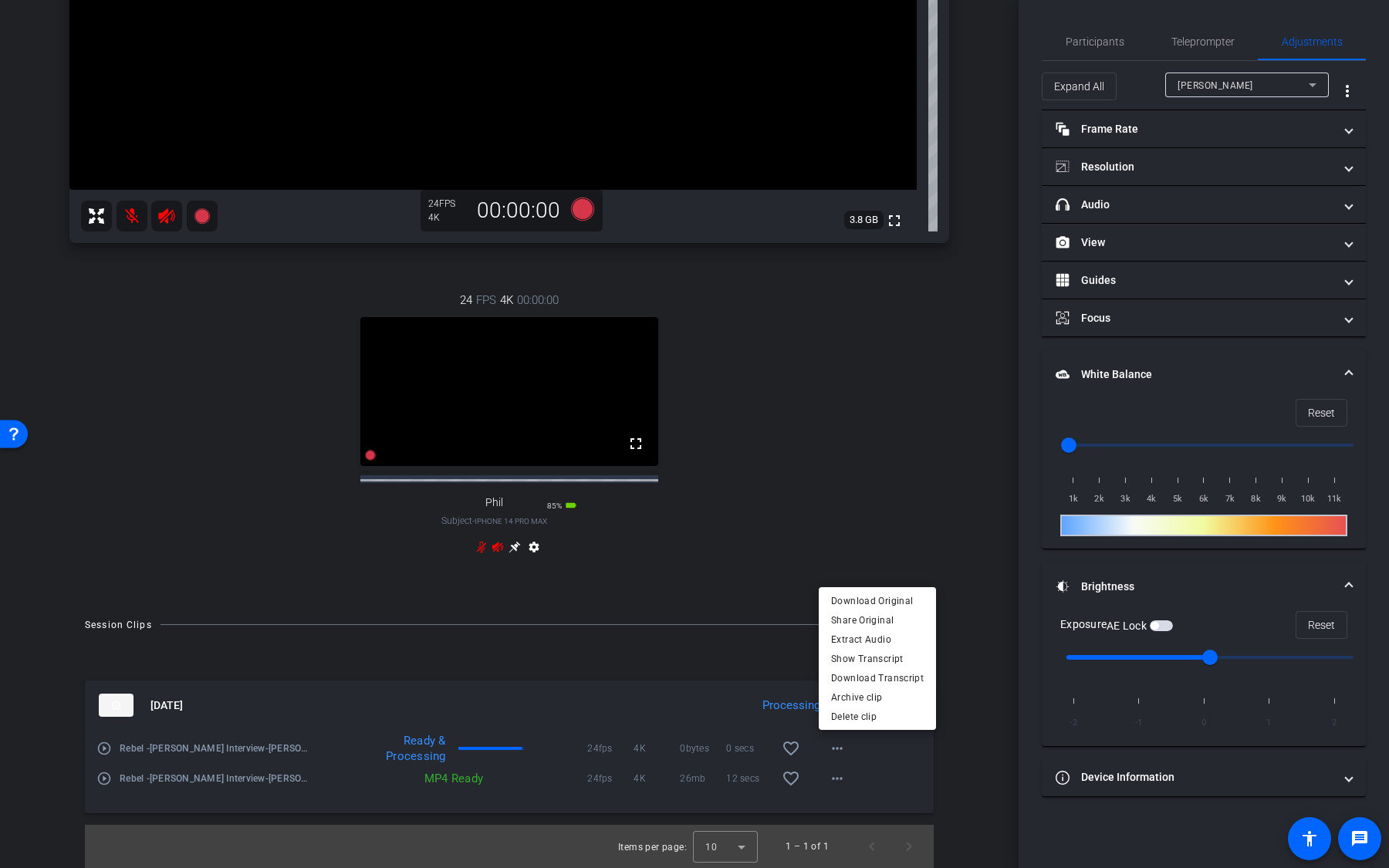
click at [836, 746] on div at bounding box center [694, 434] width 1389 height 868
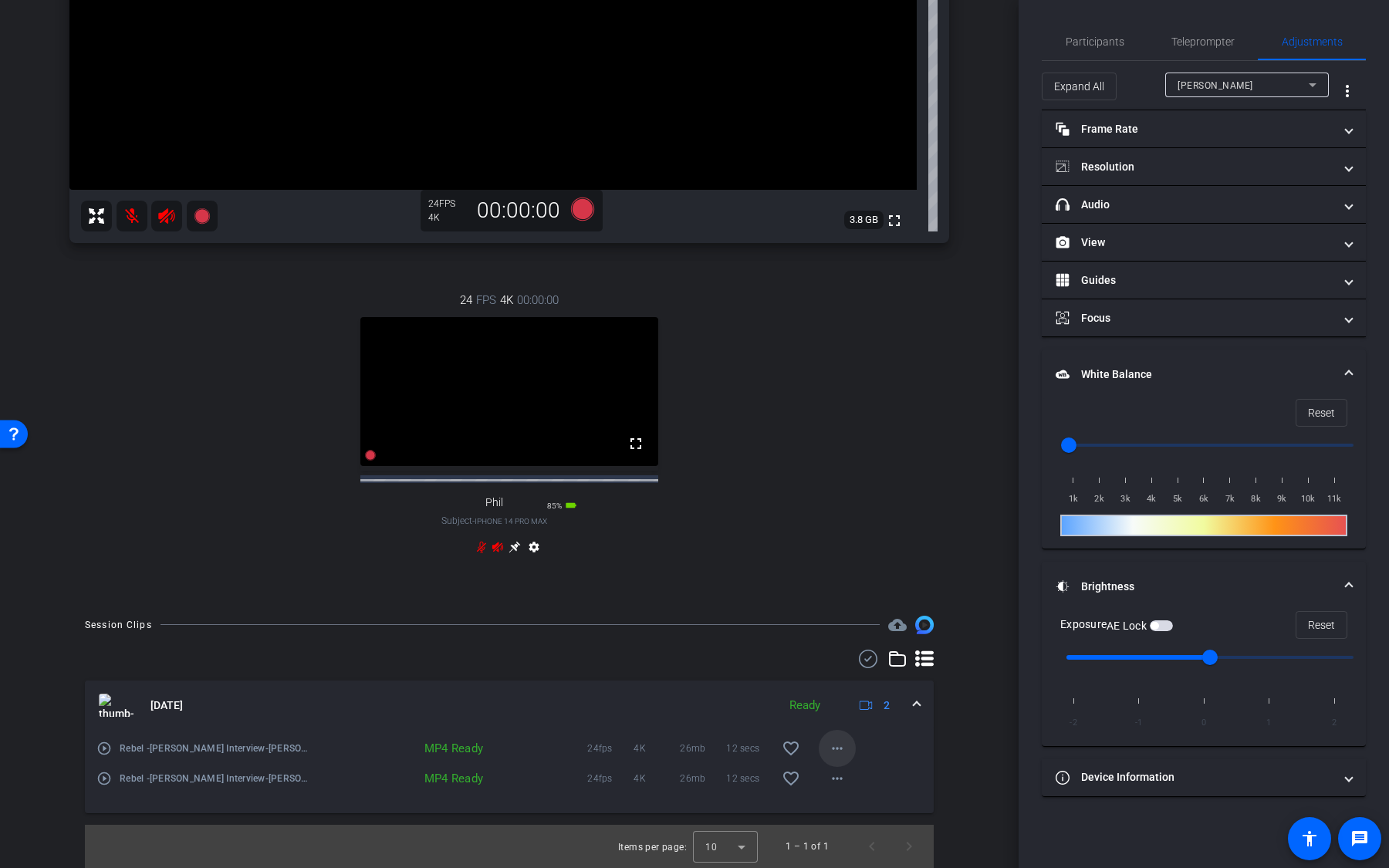
click at [837, 748] on mat-icon "more_horiz" at bounding box center [837, 748] width 18 height 18
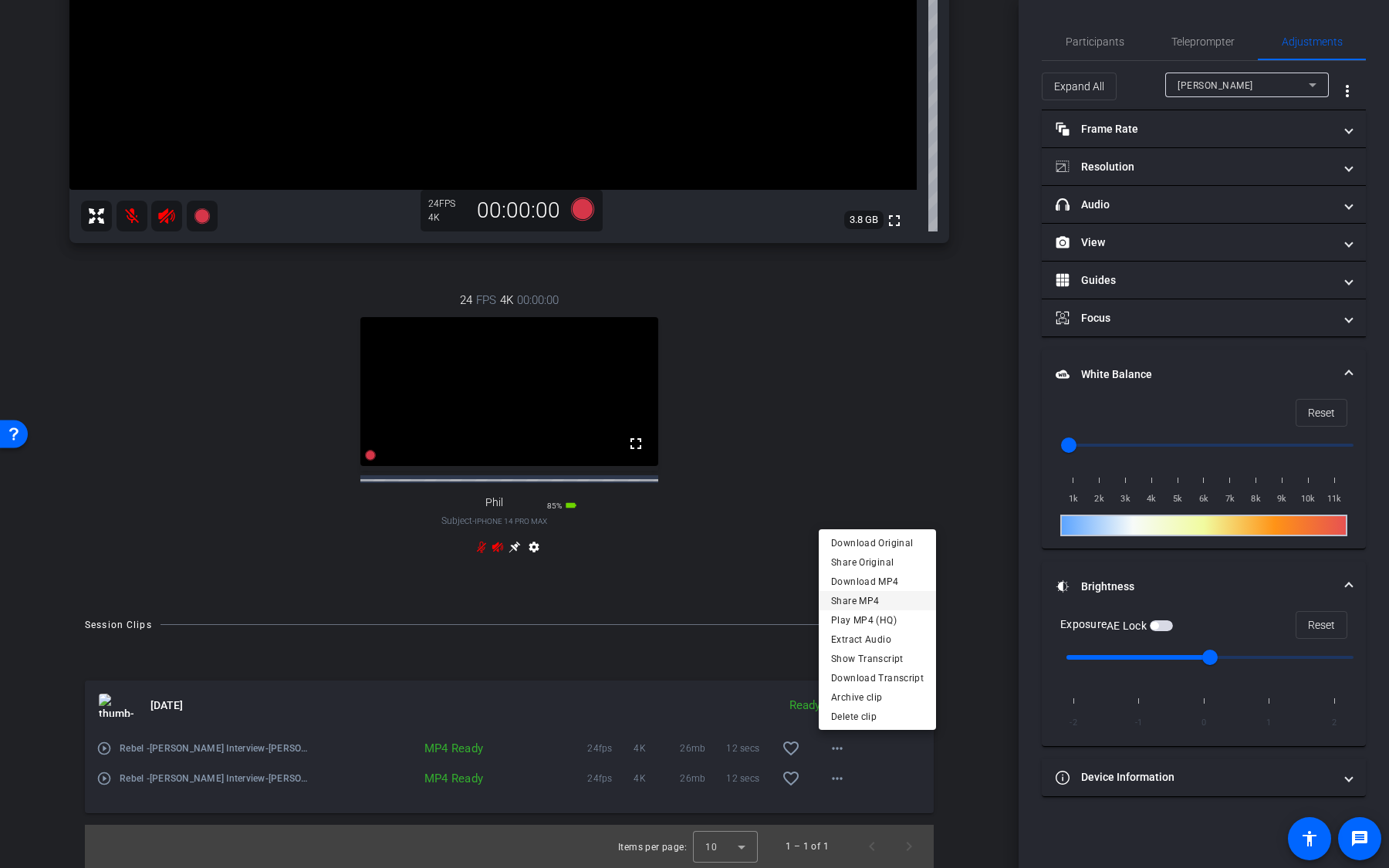
click at [880, 602] on span "Share MP4" at bounding box center [877, 600] width 92 height 18
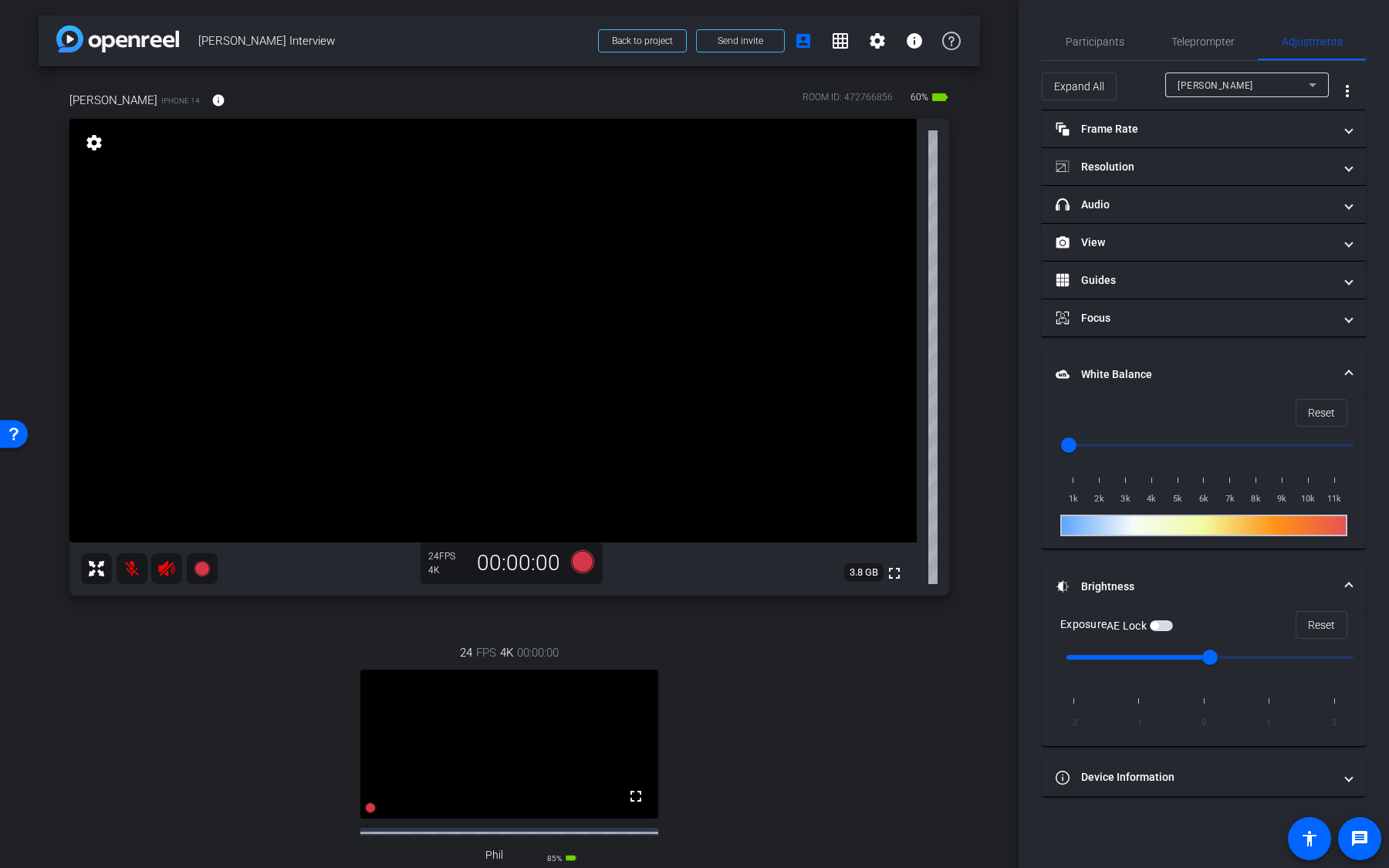
scroll to position [63, 0]
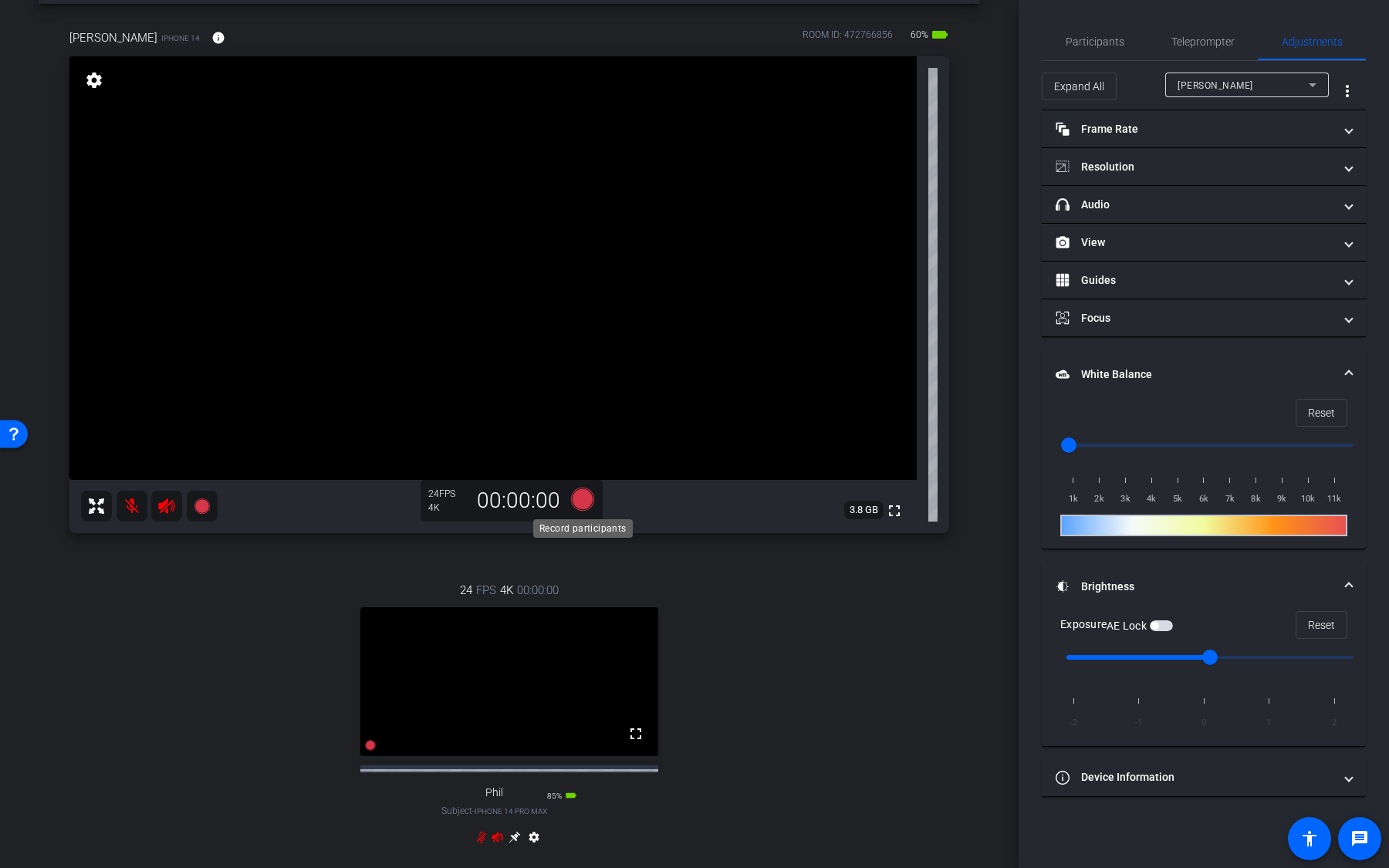
click at [585, 502] on icon at bounding box center [582, 499] width 23 height 23
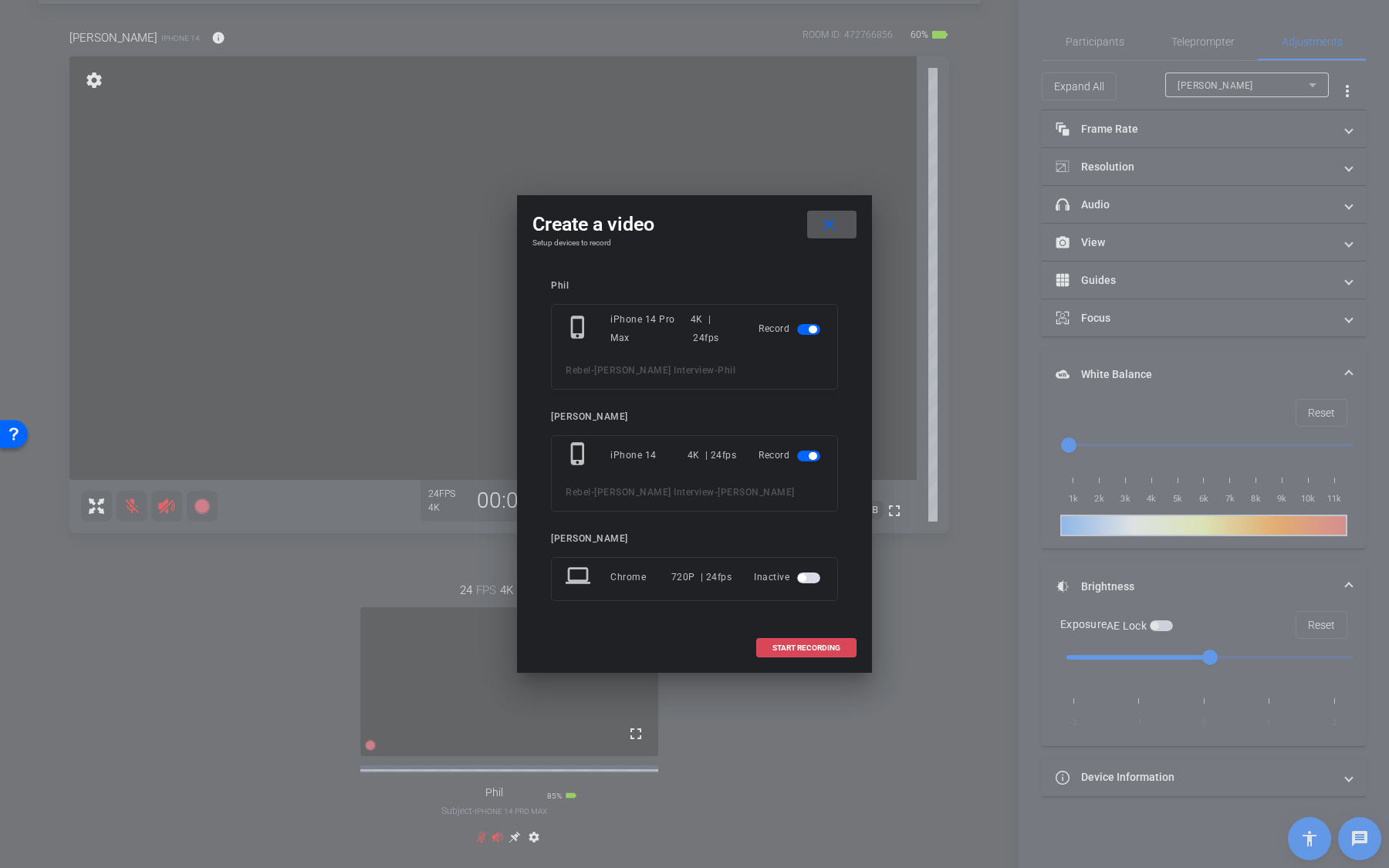
click at [818, 645] on span "START RECORDING" at bounding box center [807, 648] width 68 height 8
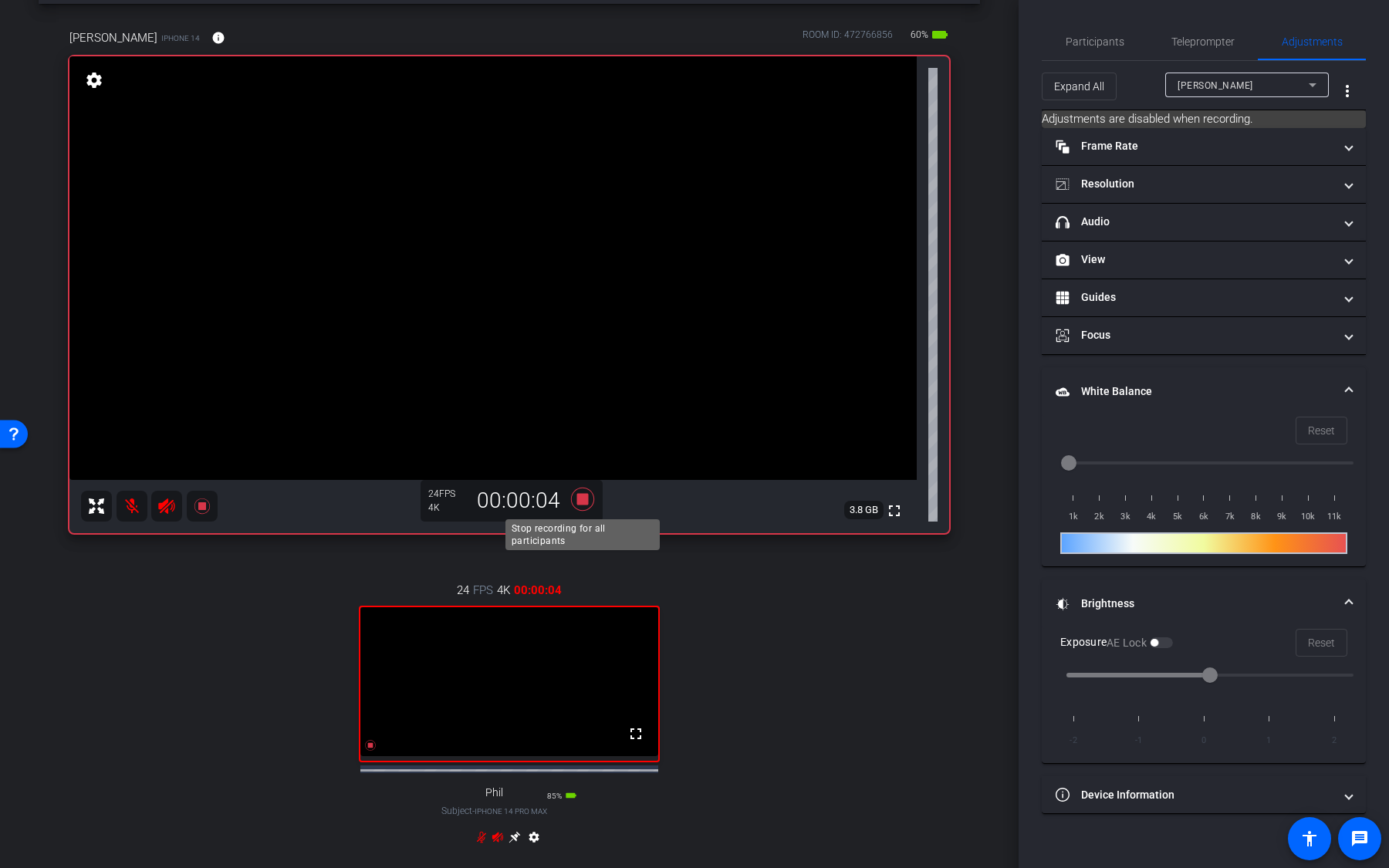
click at [585, 498] on icon at bounding box center [582, 499] width 23 height 23
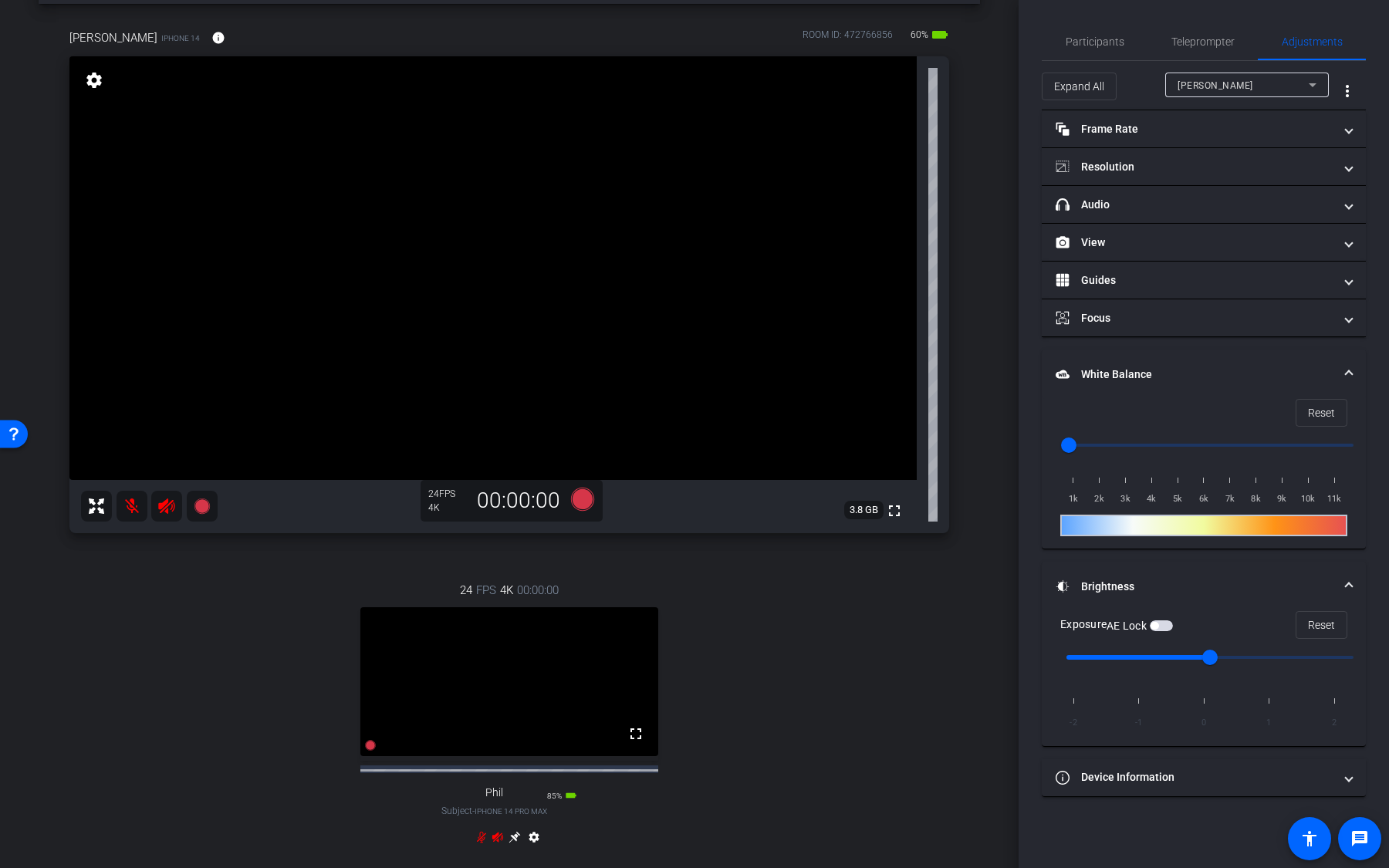
scroll to position [401, 0]
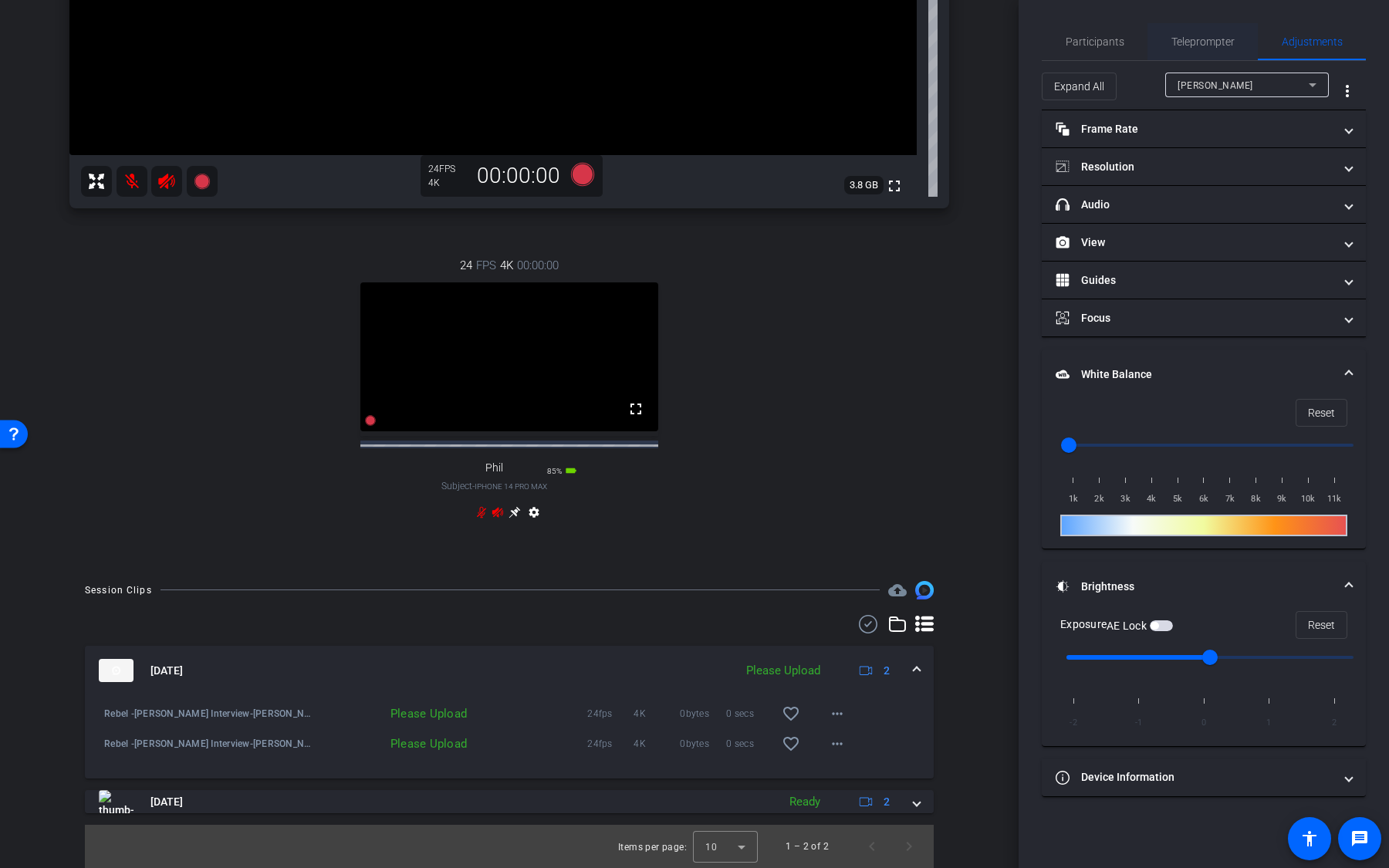
click at [1223, 36] on span "Teleprompter" at bounding box center [1203, 41] width 63 height 10
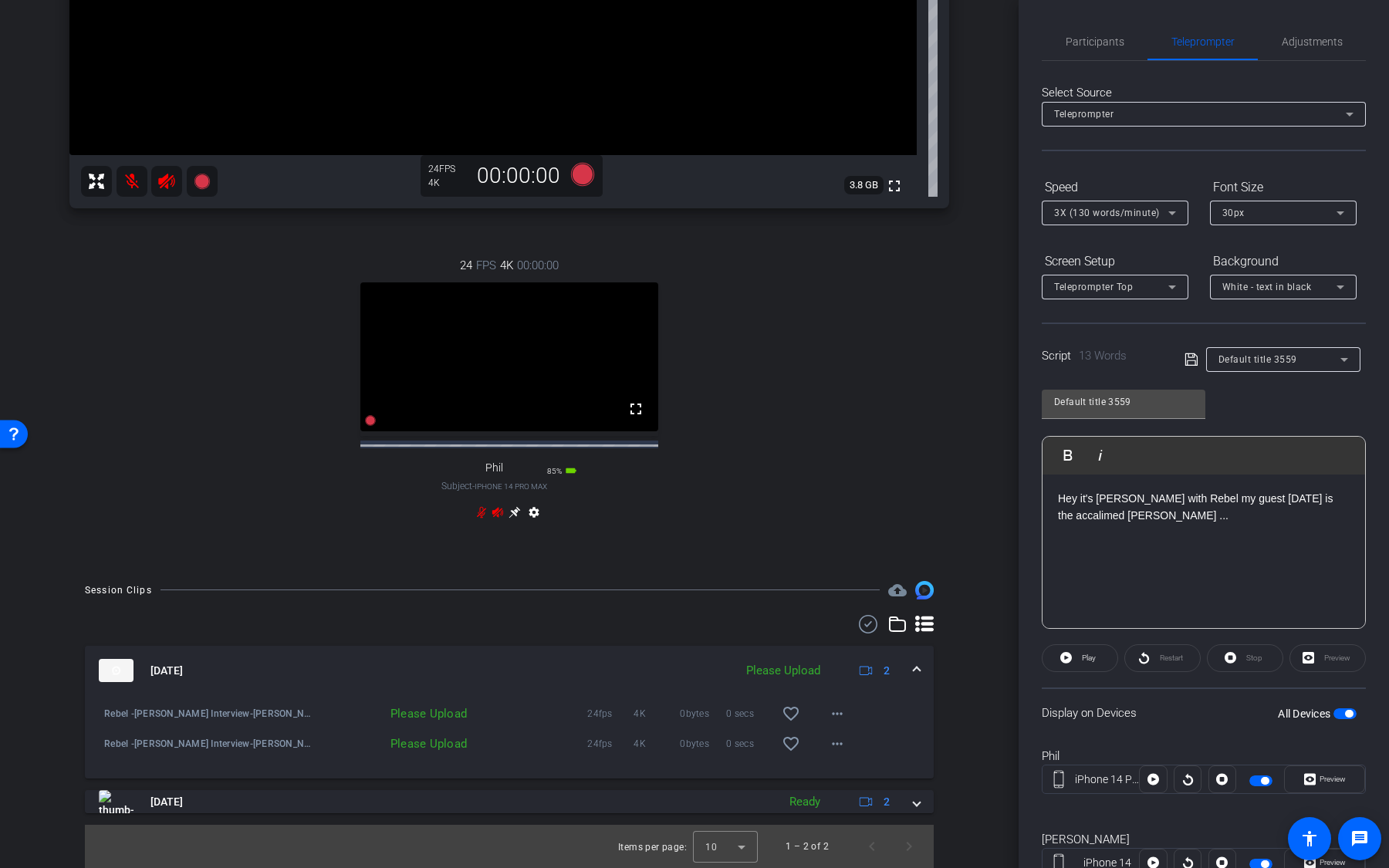
click at [1353, 714] on span "button" at bounding box center [1349, 714] width 8 height 8
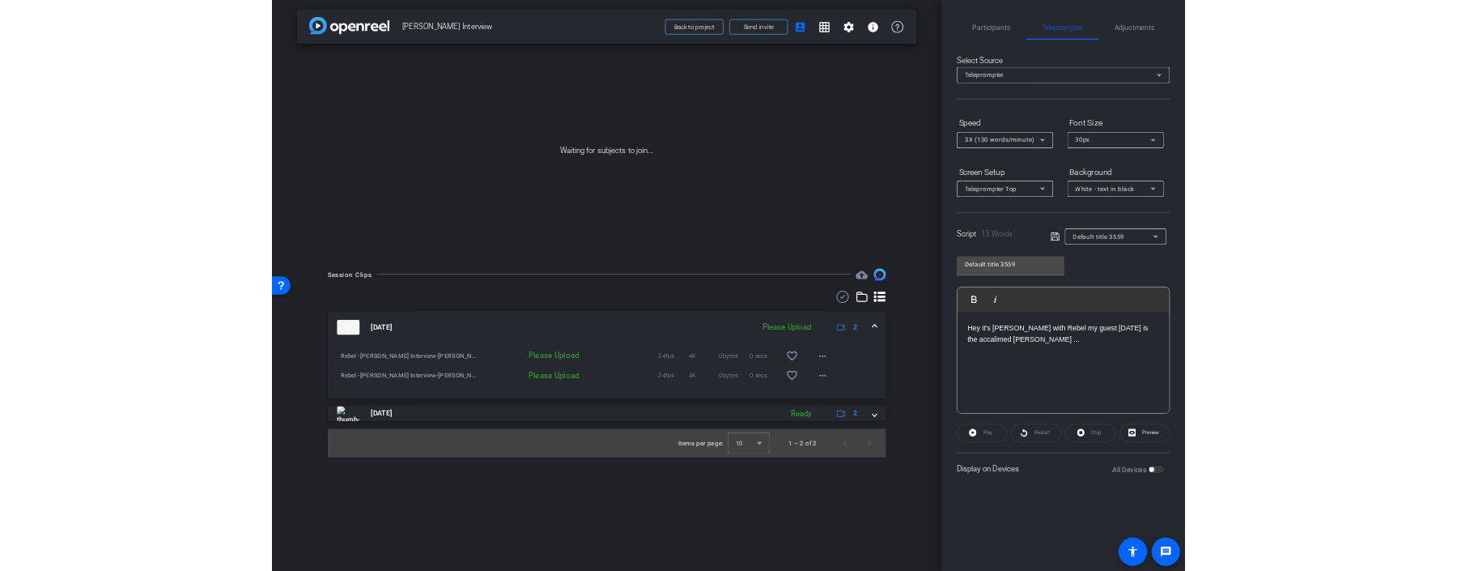
scroll to position [0, 0]
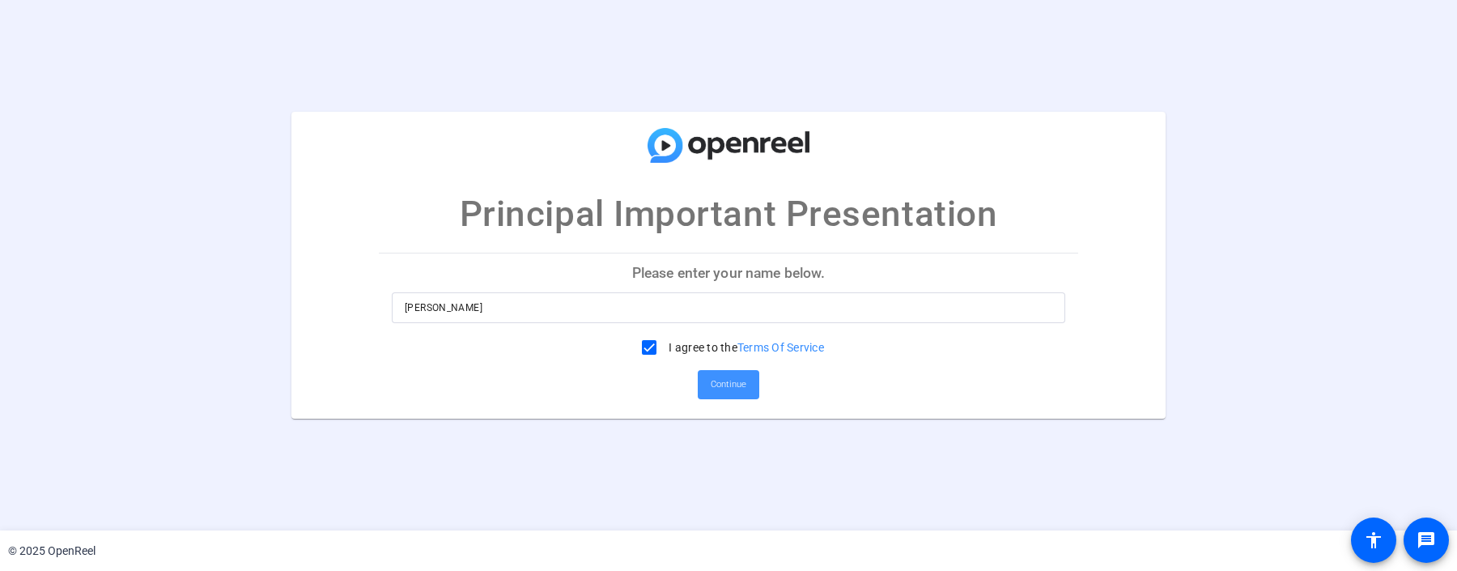
click at [717, 375] on span "Continue" at bounding box center [729, 384] width 36 height 24
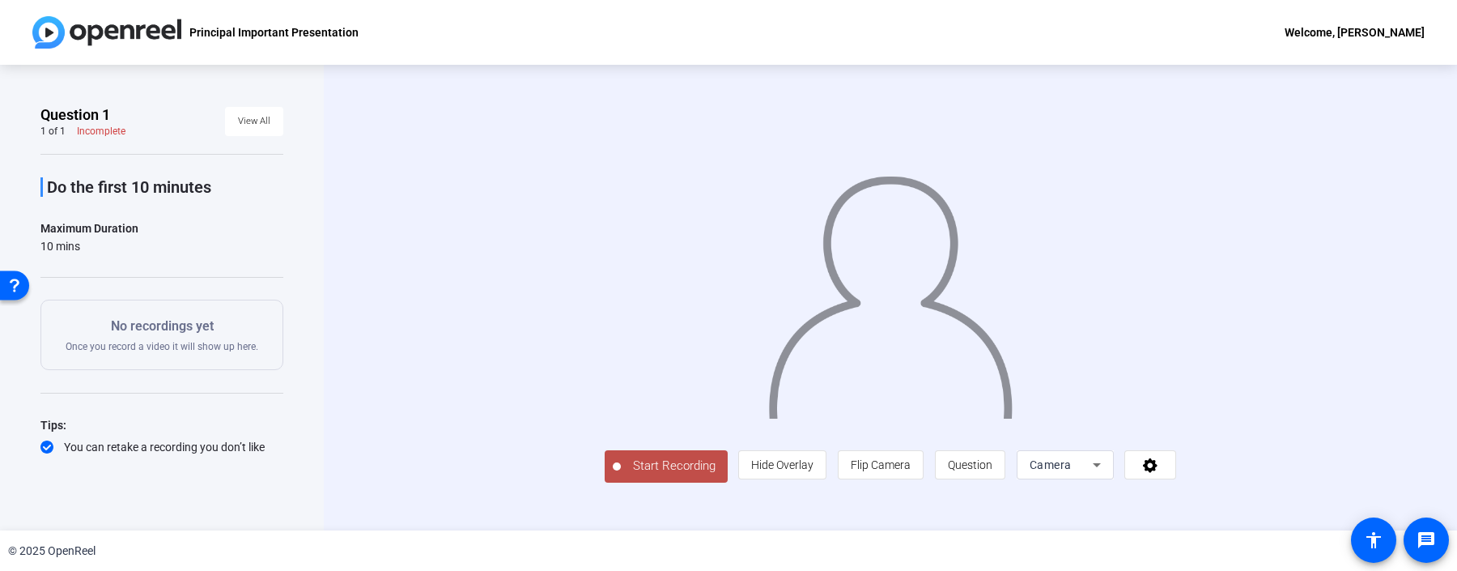
scroll to position [58, 0]
click at [1093, 474] on div "Camera" at bounding box center [1061, 464] width 63 height 19
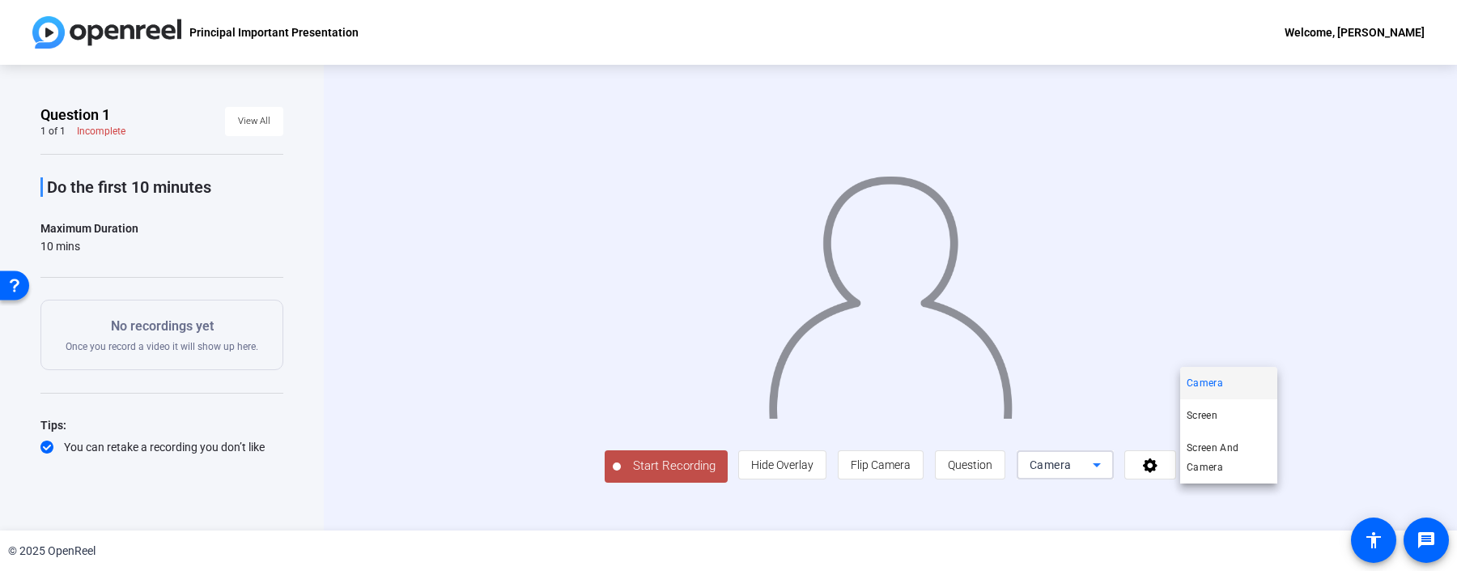
click at [1140, 507] on div at bounding box center [728, 285] width 1457 height 571
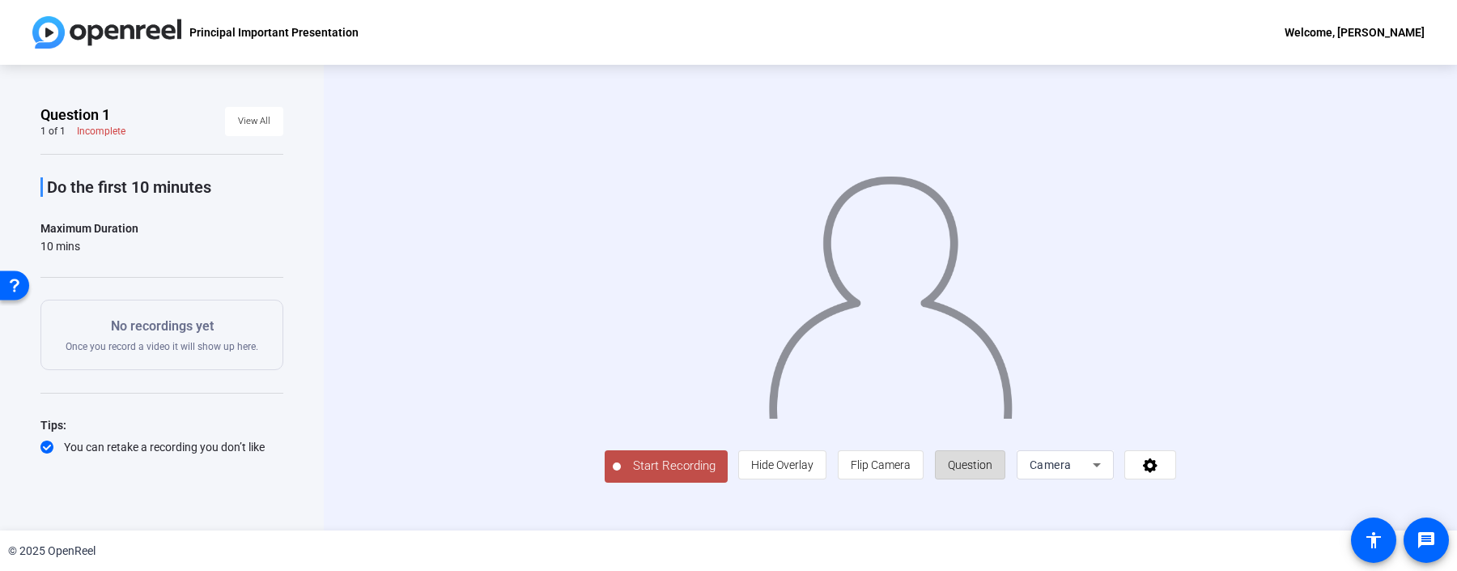
click at [993, 471] on span "Question" at bounding box center [970, 464] width 45 height 13
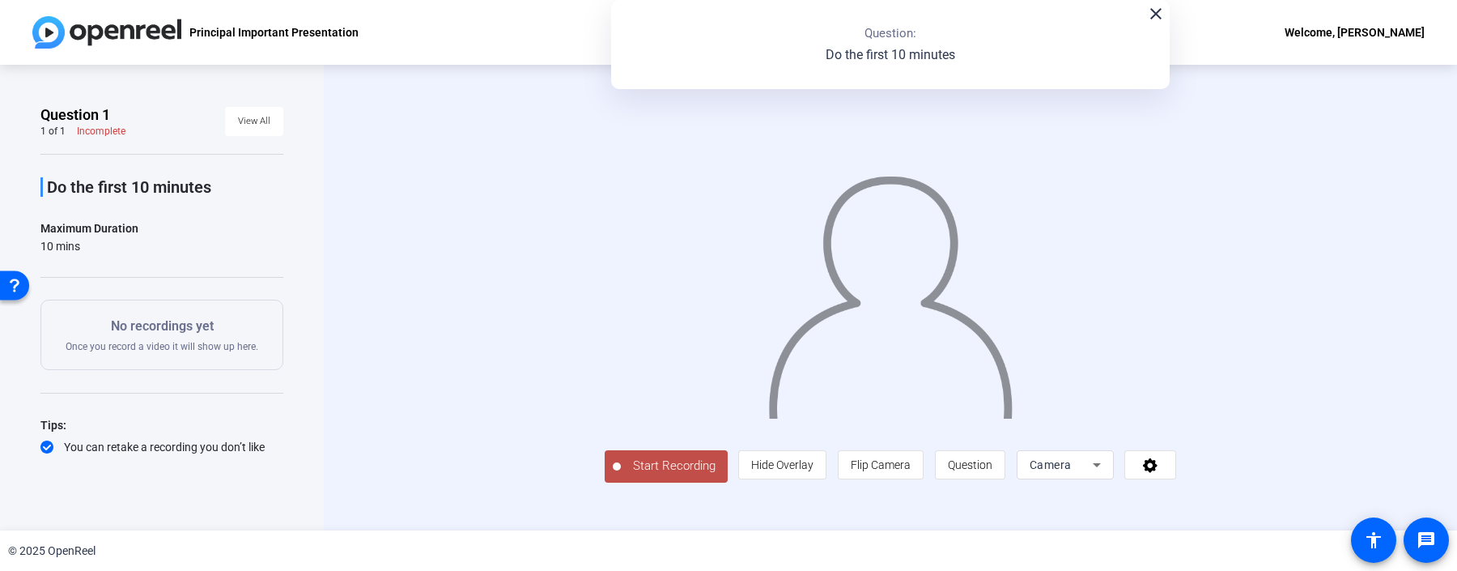
click at [1159, 15] on mat-icon "close" at bounding box center [1156, 13] width 19 height 19
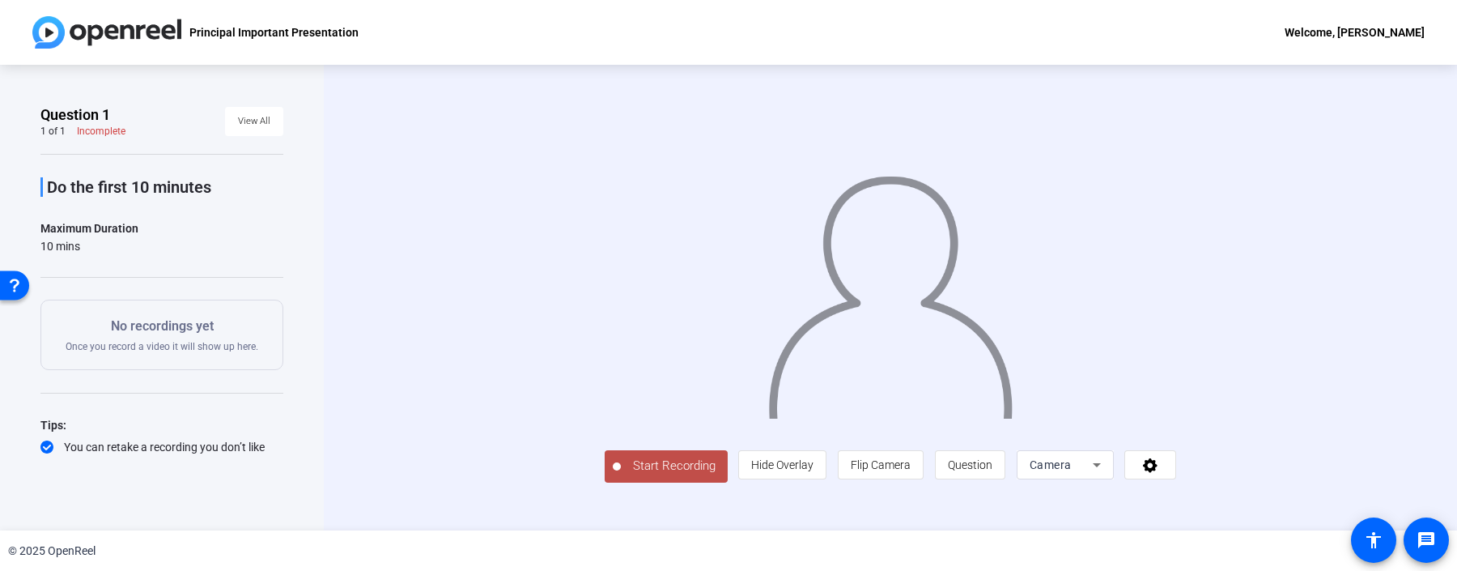
click at [621, 475] on span "Start Recording" at bounding box center [674, 466] width 107 height 19
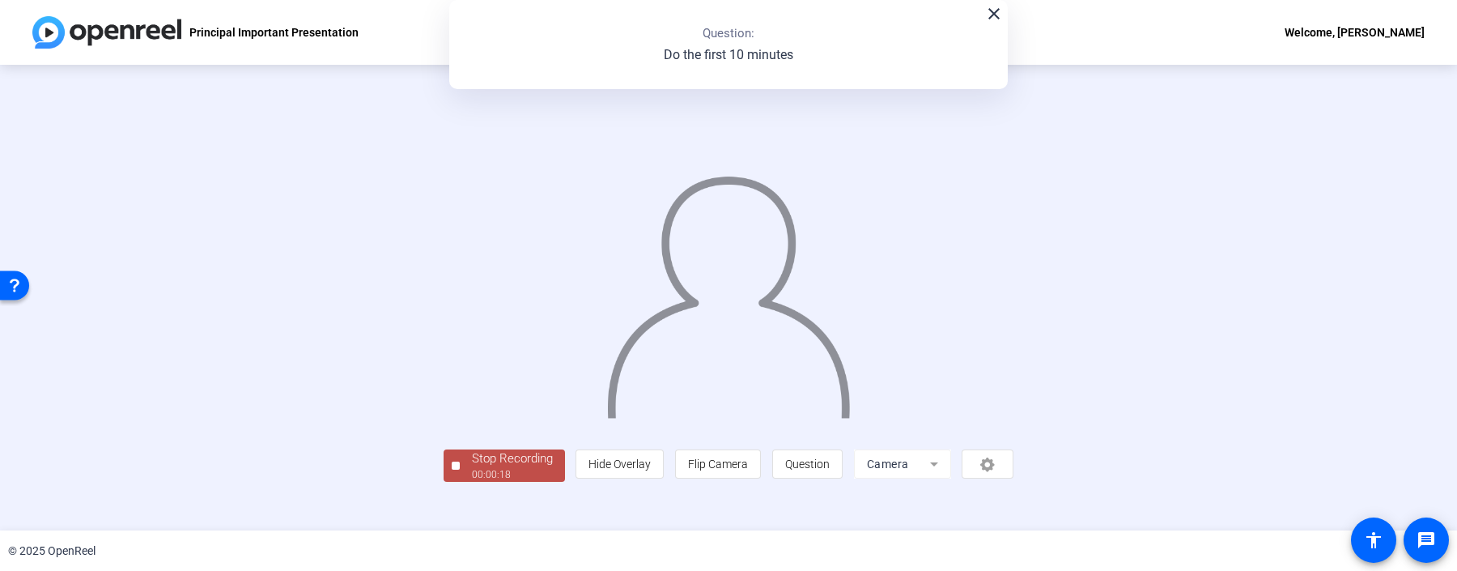
click at [472, 482] on div "00:00:18" at bounding box center [512, 474] width 81 height 15
